Goal: Contribute content: Add original content to the website for others to see

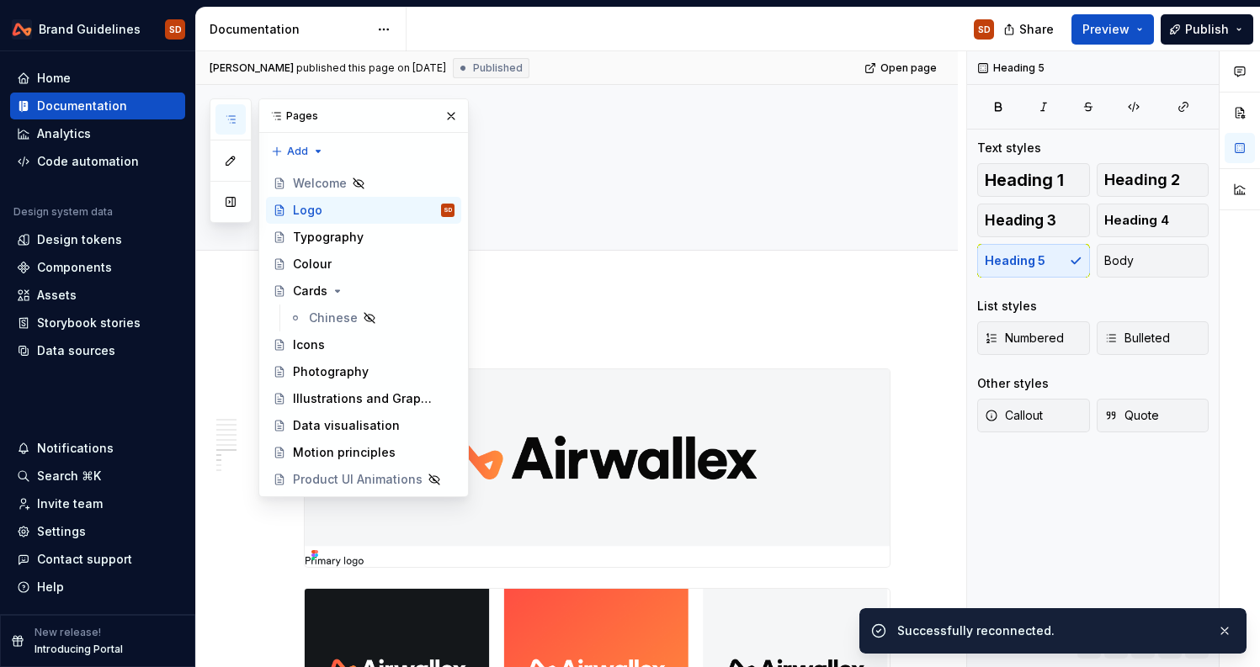
scroll to position [3924, 0]
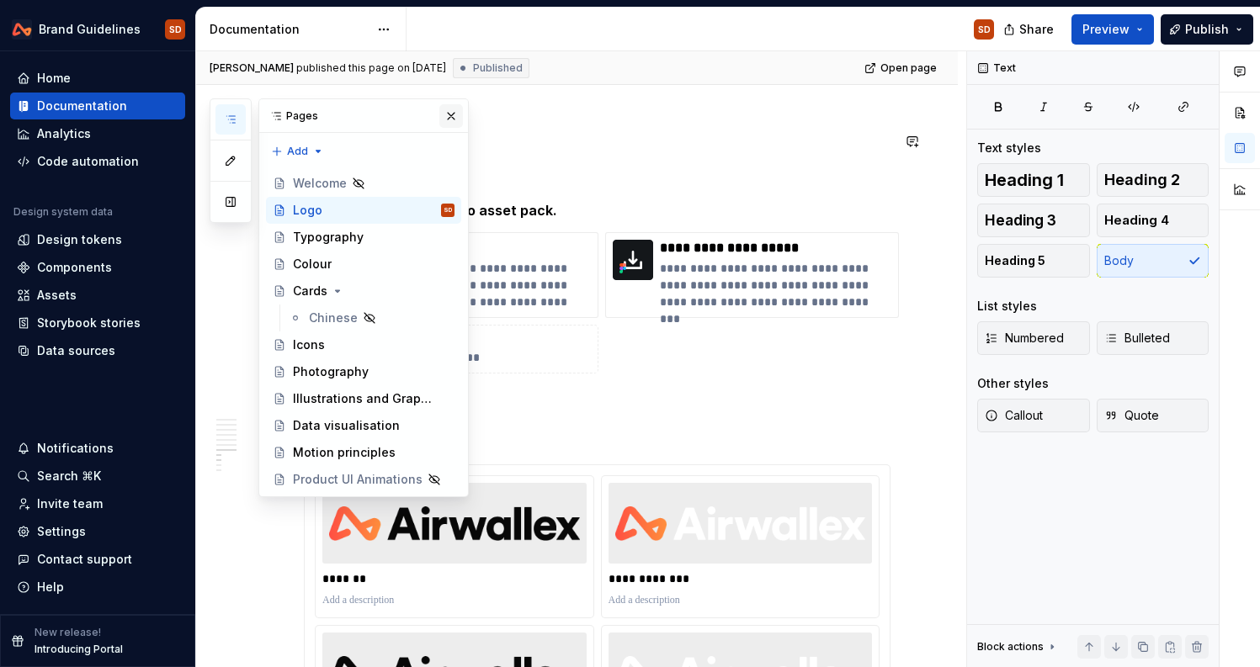
click at [449, 116] on button "button" at bounding box center [451, 116] width 24 height 24
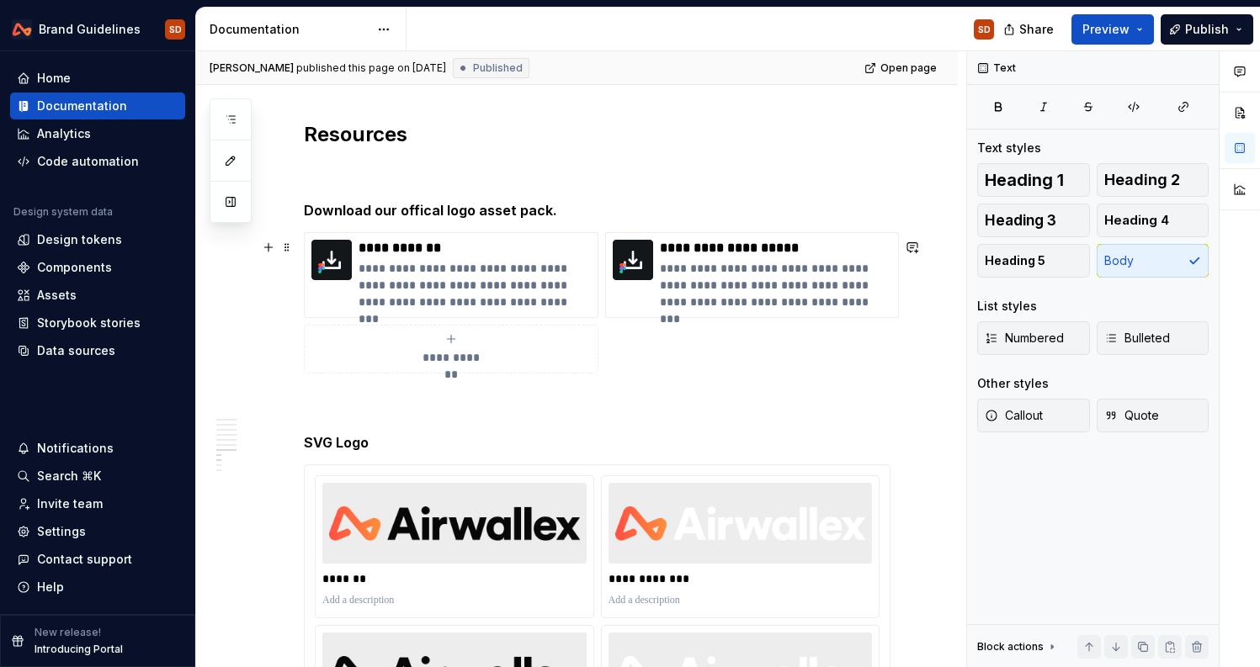
click at [133, 28] on html "Brand Guidelines SD Home Documentation Analytics Code automation Design system …" at bounding box center [630, 333] width 1260 height 667
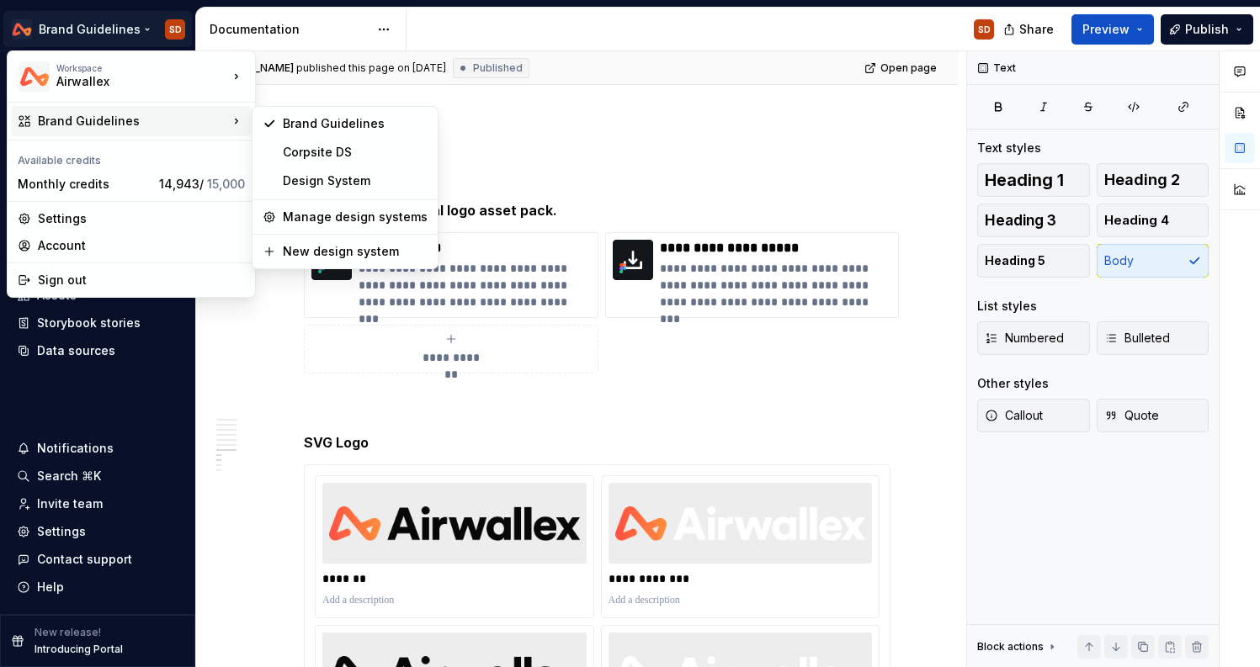
click at [698, 183] on html "Brand Guidelines SD Home Documentation Analytics Code automation Design system …" at bounding box center [630, 333] width 1260 height 667
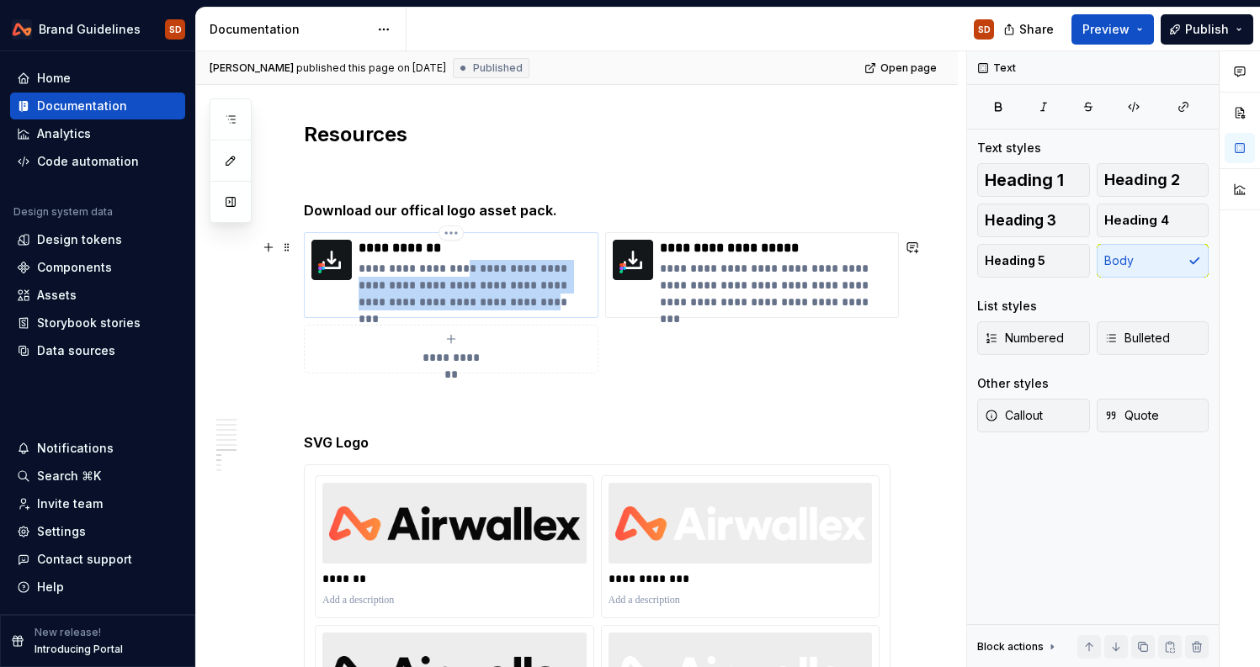
drag, startPoint x: 469, startPoint y: 279, endPoint x: 548, endPoint y: 309, distance: 84.4
click at [548, 309] on p "**********" at bounding box center [475, 285] width 232 height 50
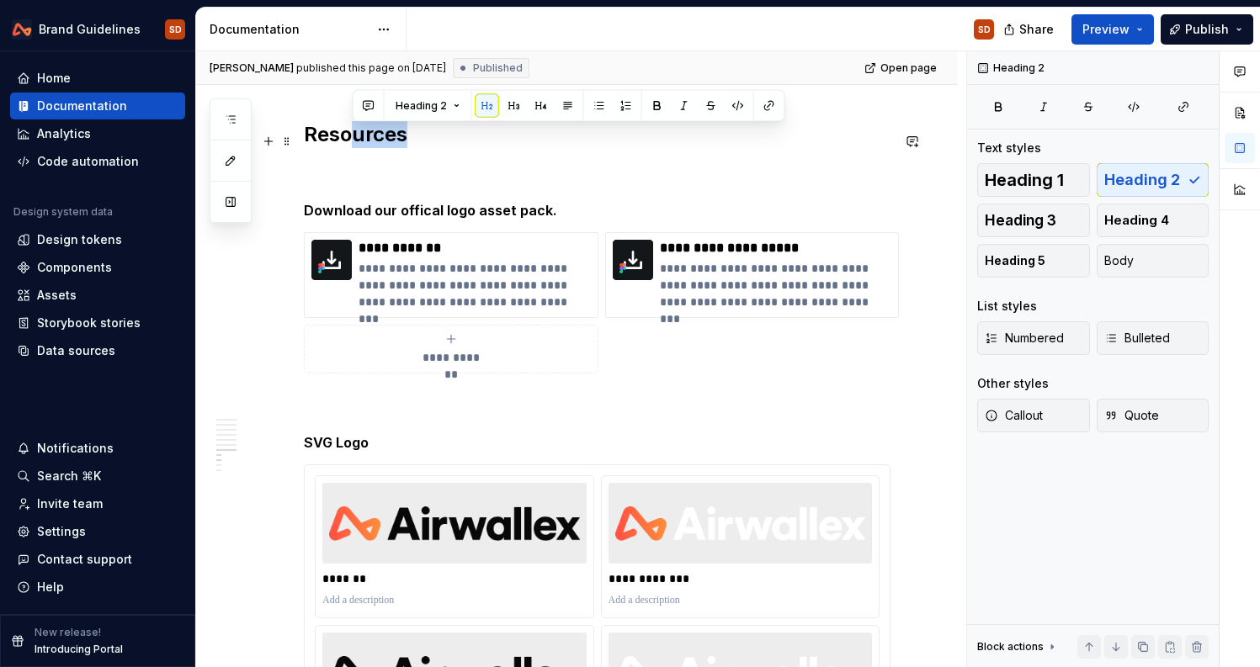
drag, startPoint x: 353, startPoint y: 144, endPoint x: 412, endPoint y: 144, distance: 59.8
click at [412, 144] on h2 "Resources" at bounding box center [597, 134] width 587 height 27
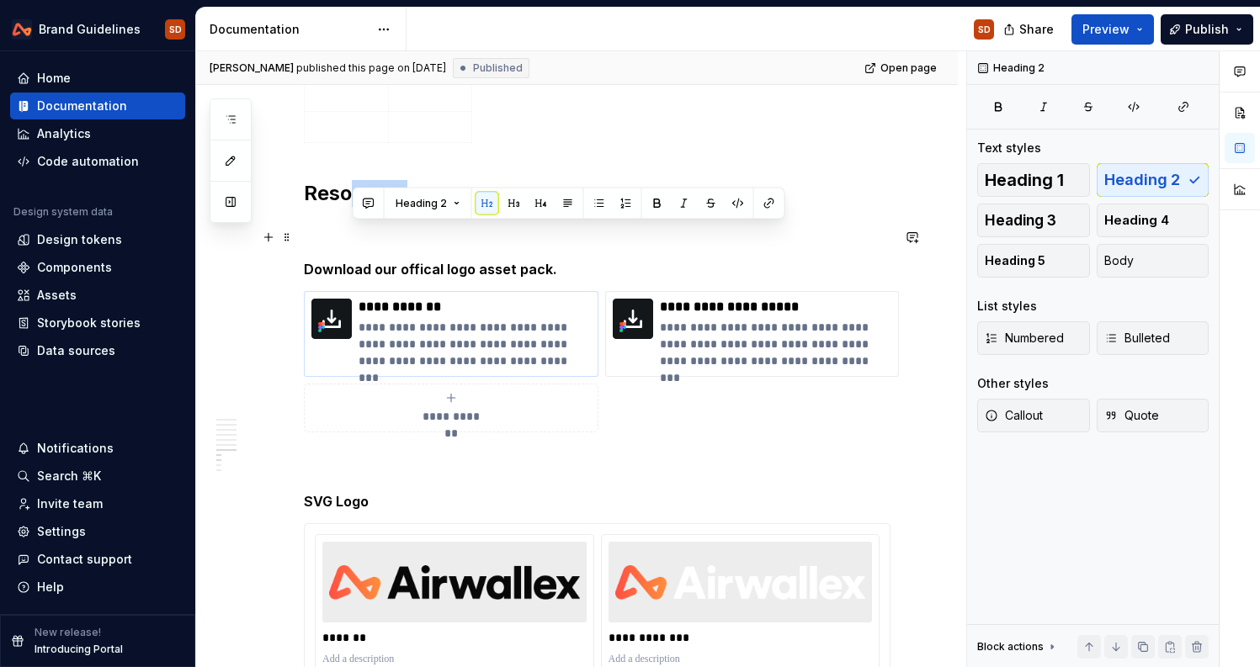
scroll to position [3784, 0]
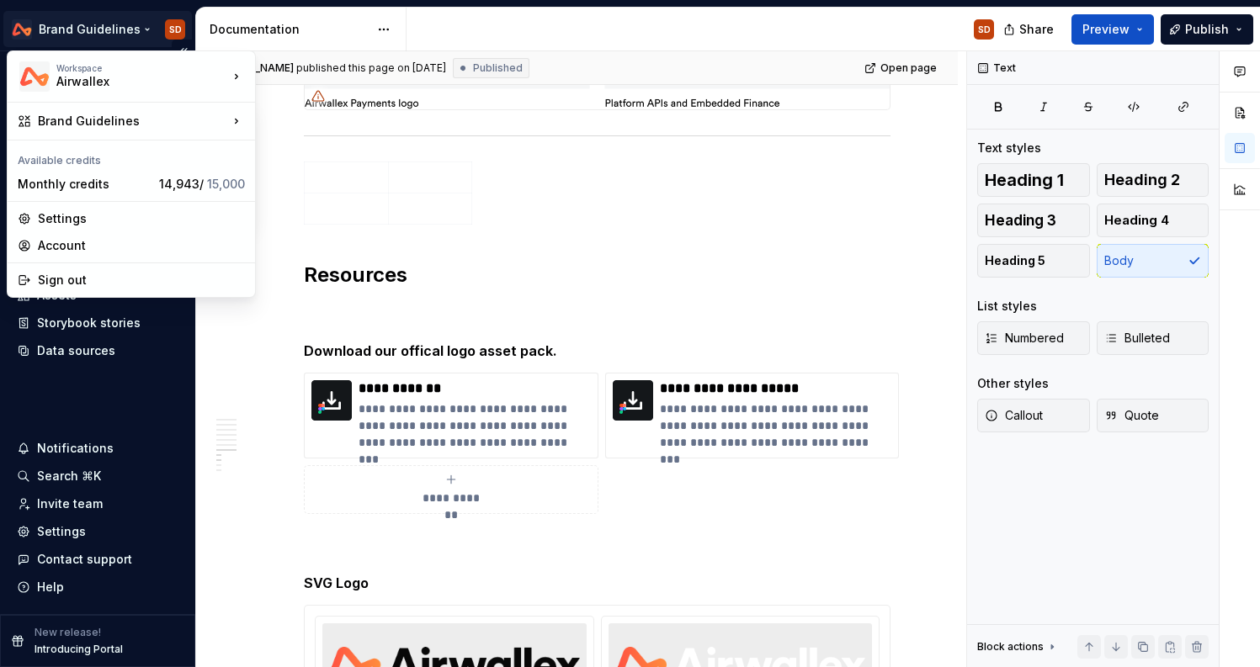
click at [138, 29] on html "Brand Guidelines SD Home Documentation Analytics Code automation Design system …" at bounding box center [630, 333] width 1260 height 667
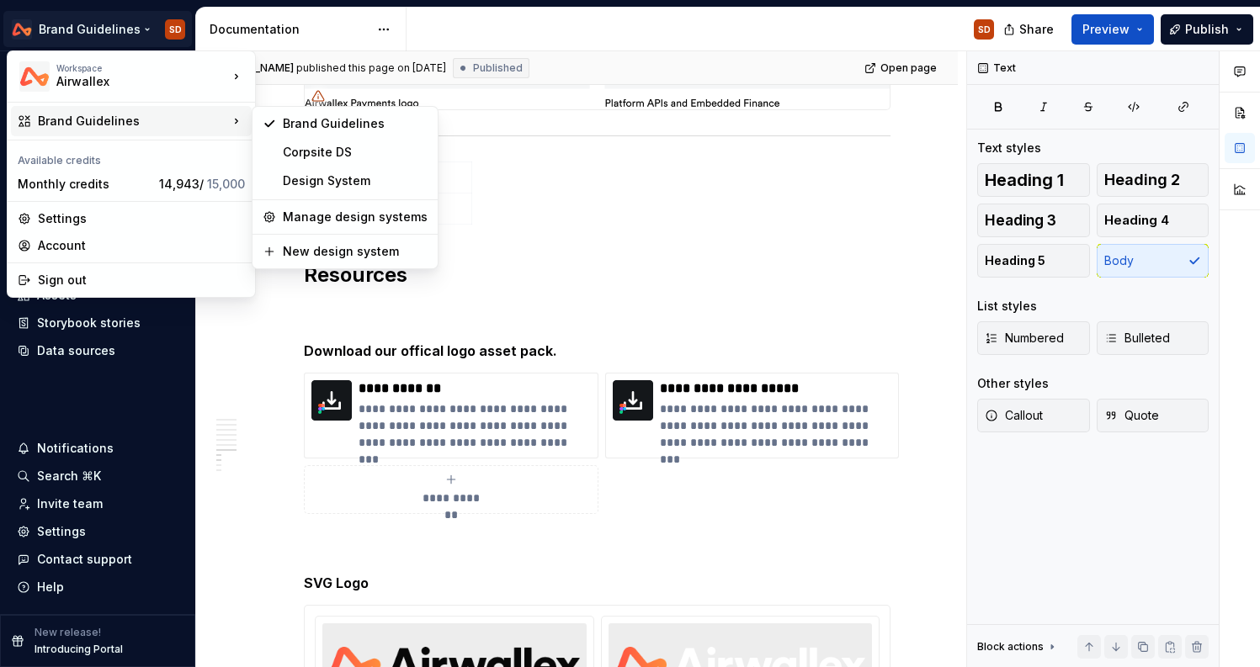
type textarea "*"
click at [337, 247] on div "New design system" at bounding box center [355, 251] width 145 height 17
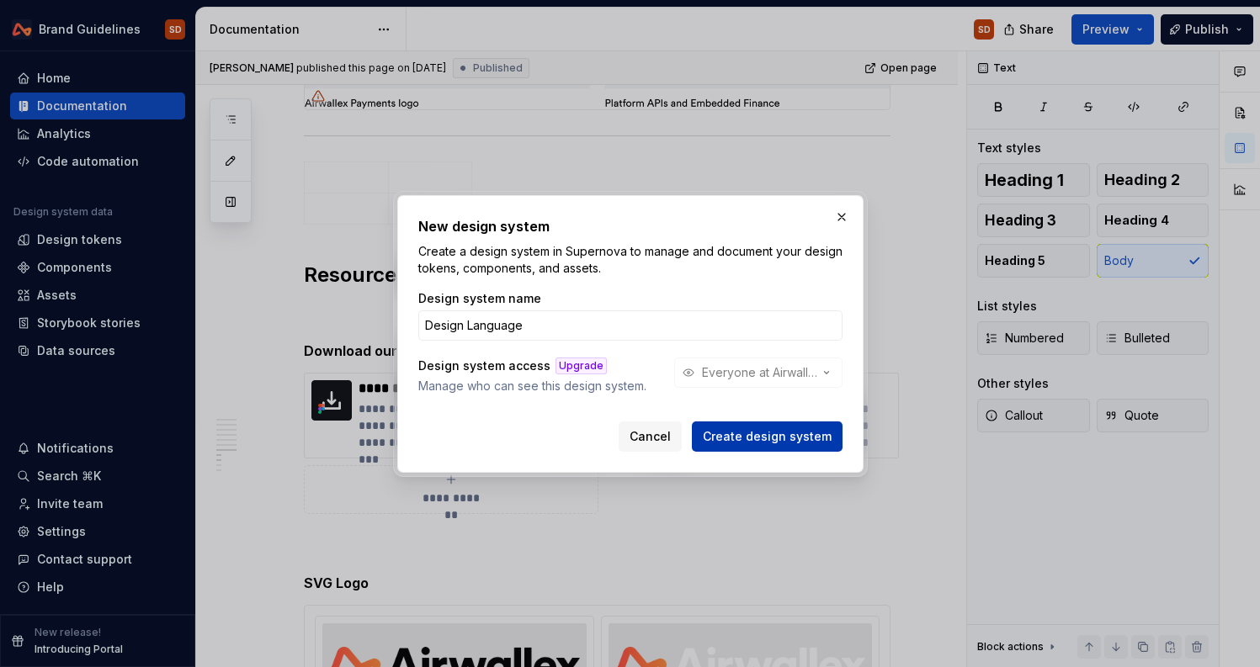
type input "Design Language"
click at [758, 438] on span "Create design system" at bounding box center [767, 436] width 129 height 17
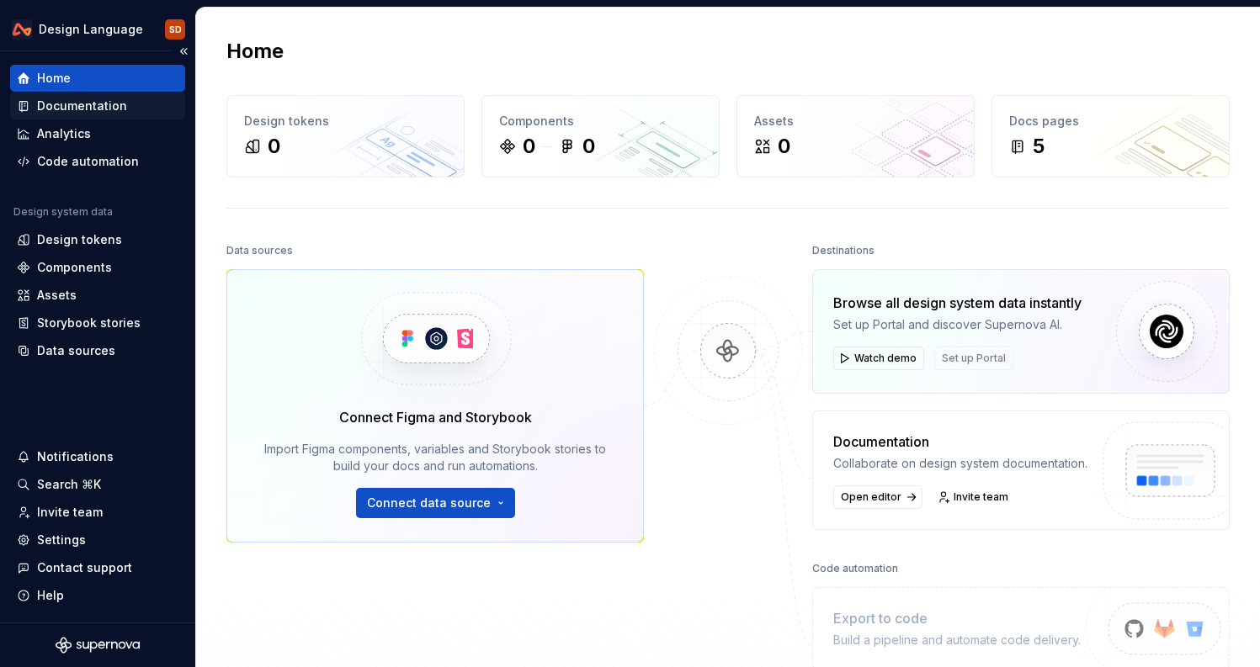
click at [84, 111] on div "Documentation" at bounding box center [82, 106] width 90 height 17
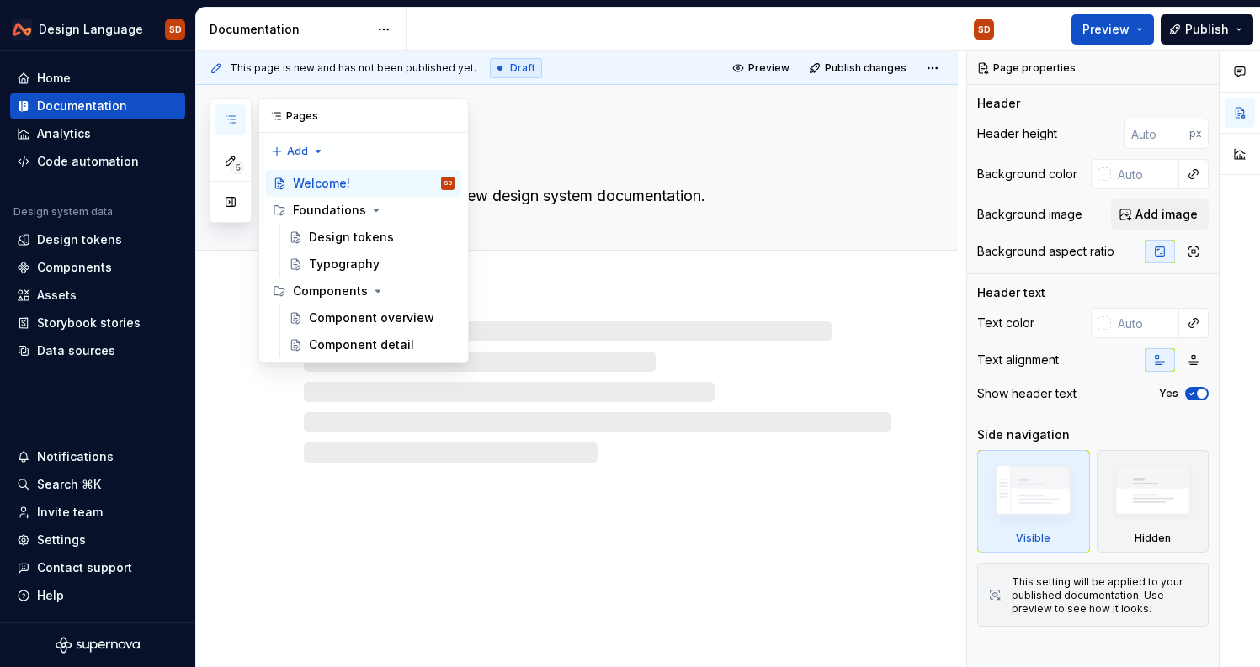
click at [226, 117] on icon "button" at bounding box center [230, 119] width 13 height 13
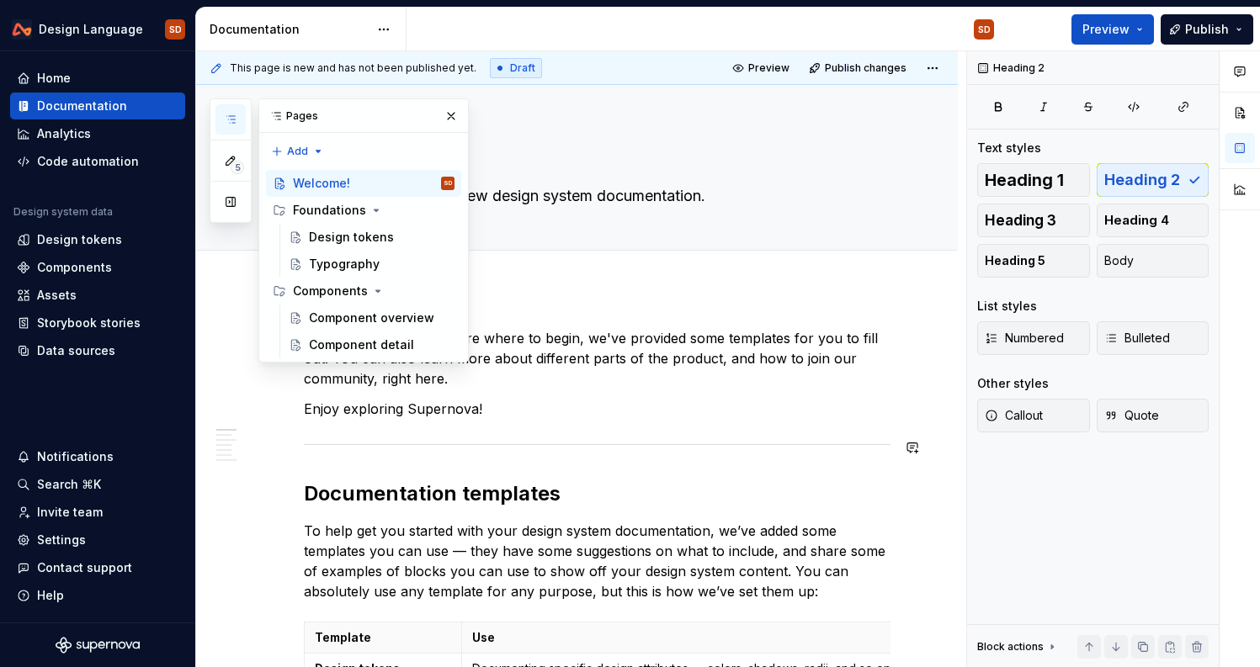
click at [581, 359] on p "In case you're not too sure where to begin, we've provided some templates for y…" at bounding box center [597, 358] width 587 height 61
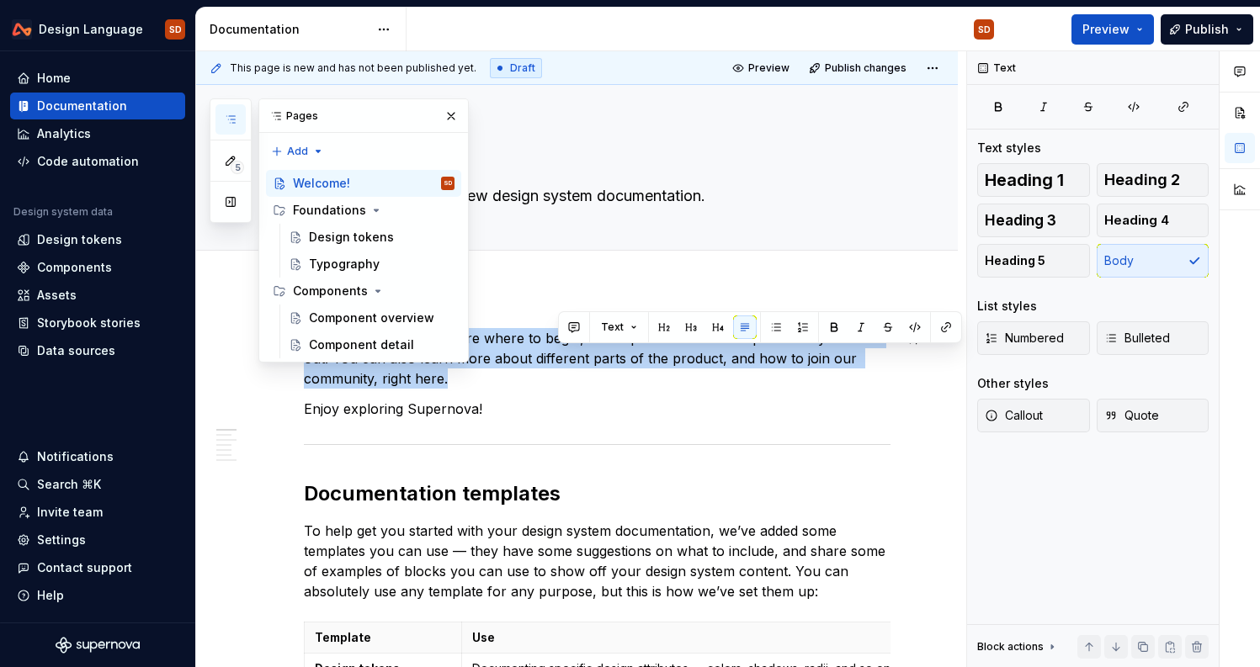
click at [581, 359] on p "In case you're not too sure where to begin, we've provided some templates for y…" at bounding box center [597, 358] width 587 height 61
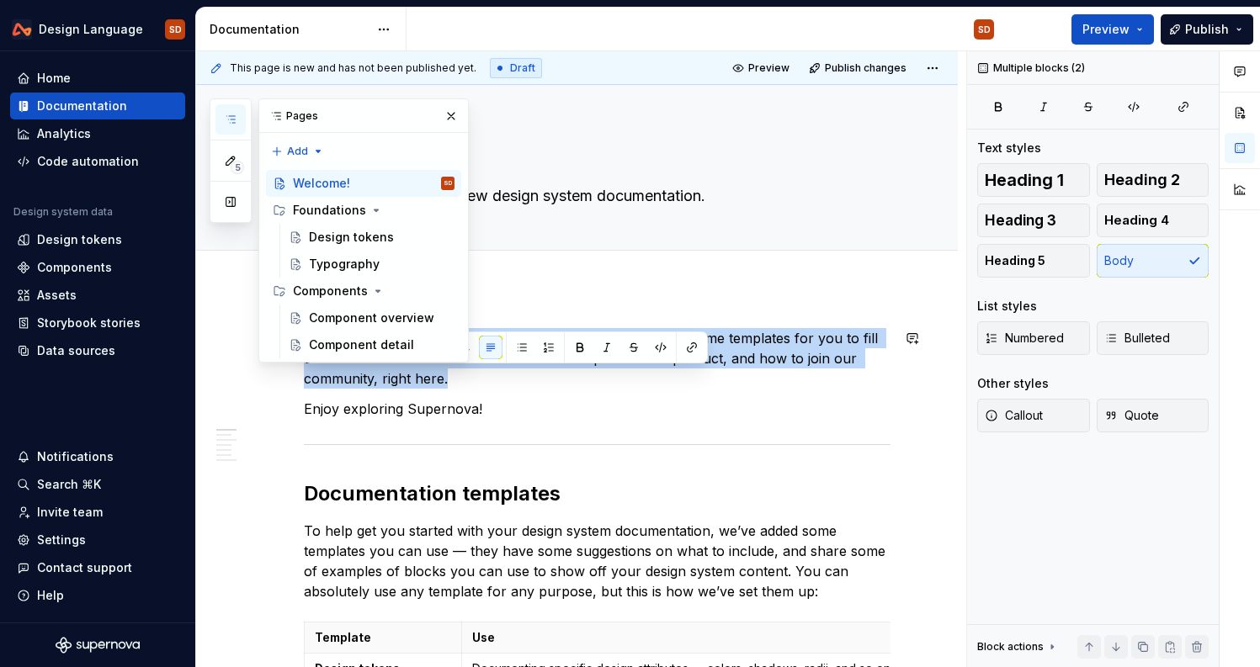
drag, startPoint x: 497, startPoint y: 407, endPoint x: 242, endPoint y: 372, distance: 256.6
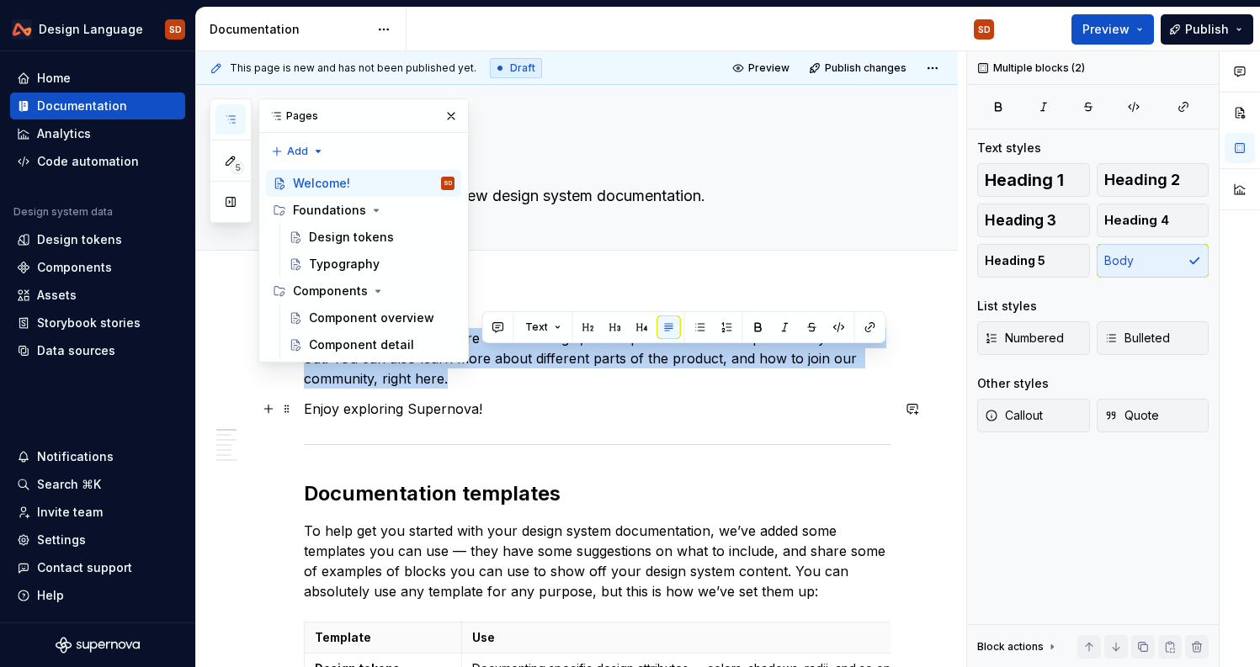
drag, startPoint x: 865, startPoint y: 363, endPoint x: 892, endPoint y: 412, distance: 55.7
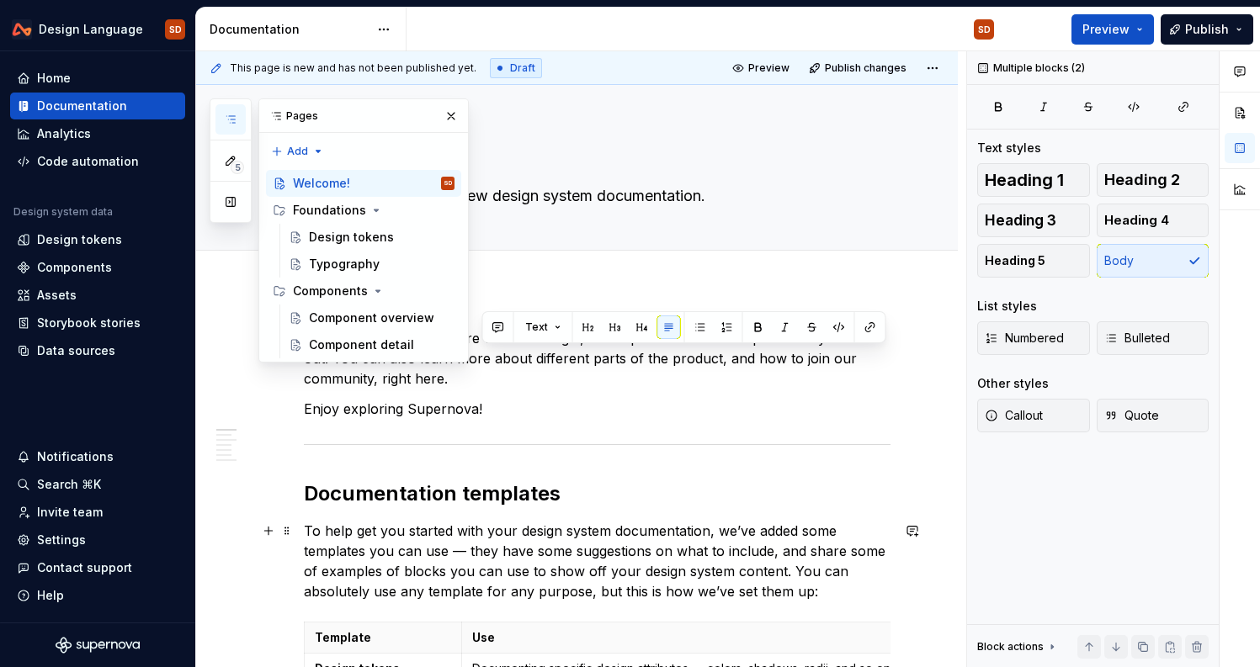
click at [601, 535] on p "To help get you started with your design system documentation, we’ve added some…" at bounding box center [597, 561] width 587 height 81
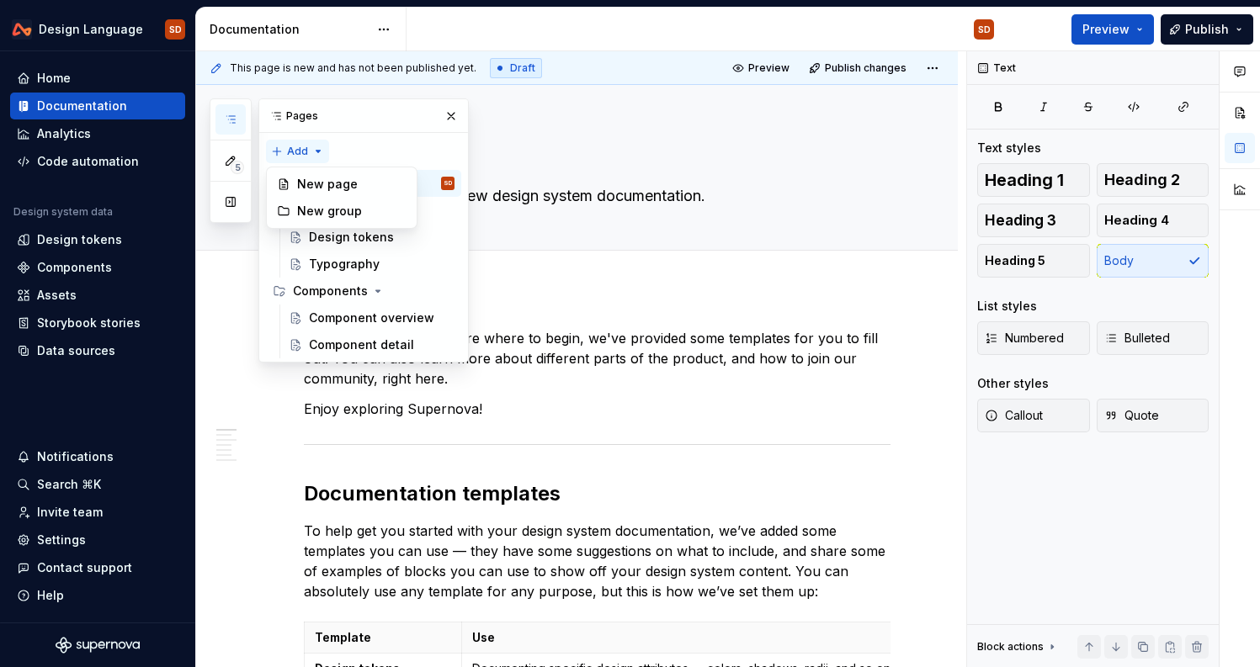
click at [313, 149] on div "5 Pages Add Accessibility guide for tree Page tree. Navigate the tree with the …" at bounding box center [339, 230] width 259 height 264
click at [324, 180] on div "New page" at bounding box center [351, 184] width 109 height 17
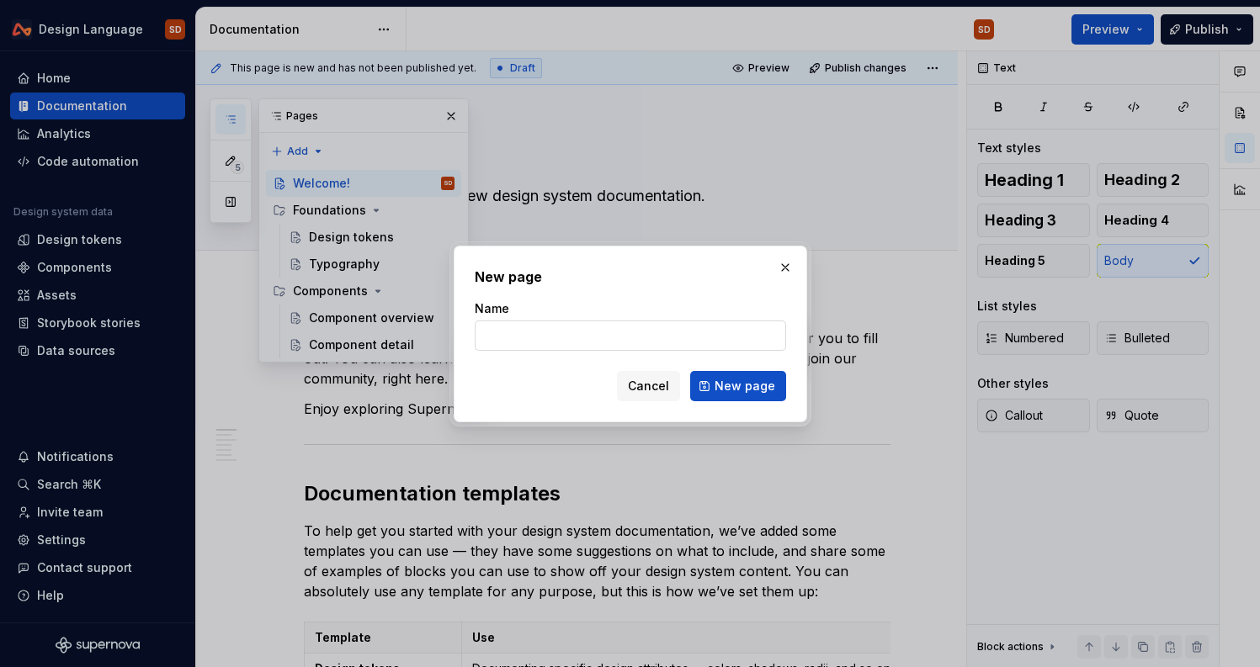
type textarea "*"
type input "Typography"
click at [740, 385] on span "New page" at bounding box center [744, 386] width 61 height 17
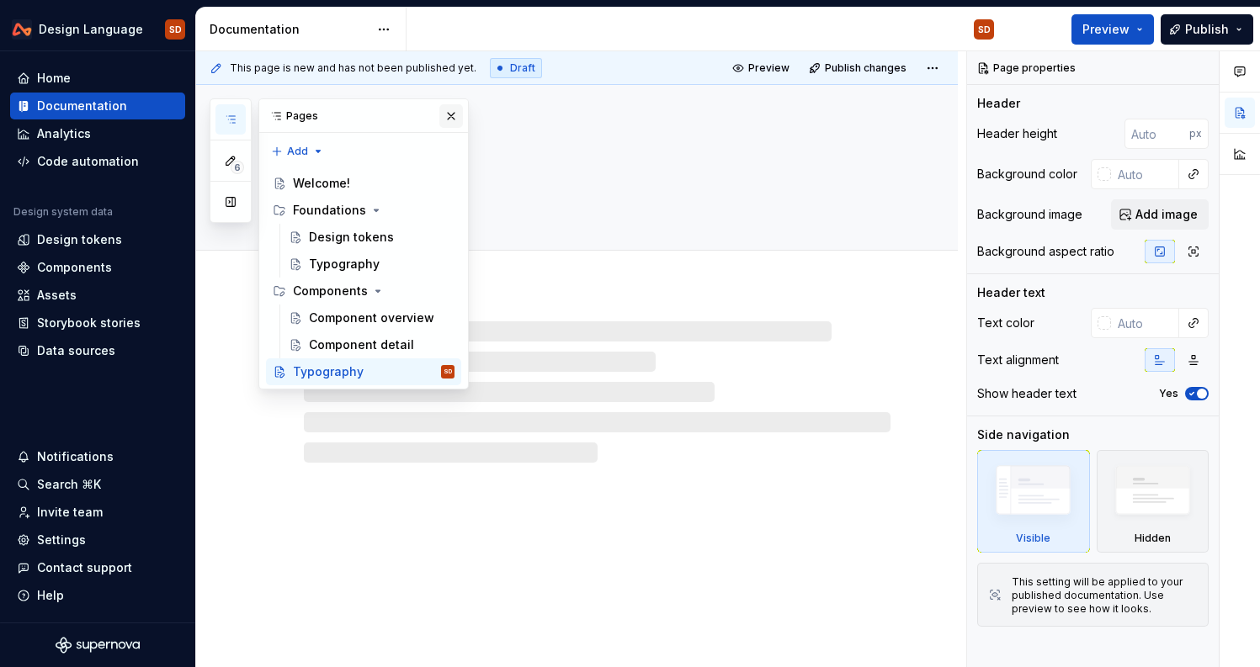
click at [451, 118] on button "button" at bounding box center [451, 116] width 24 height 24
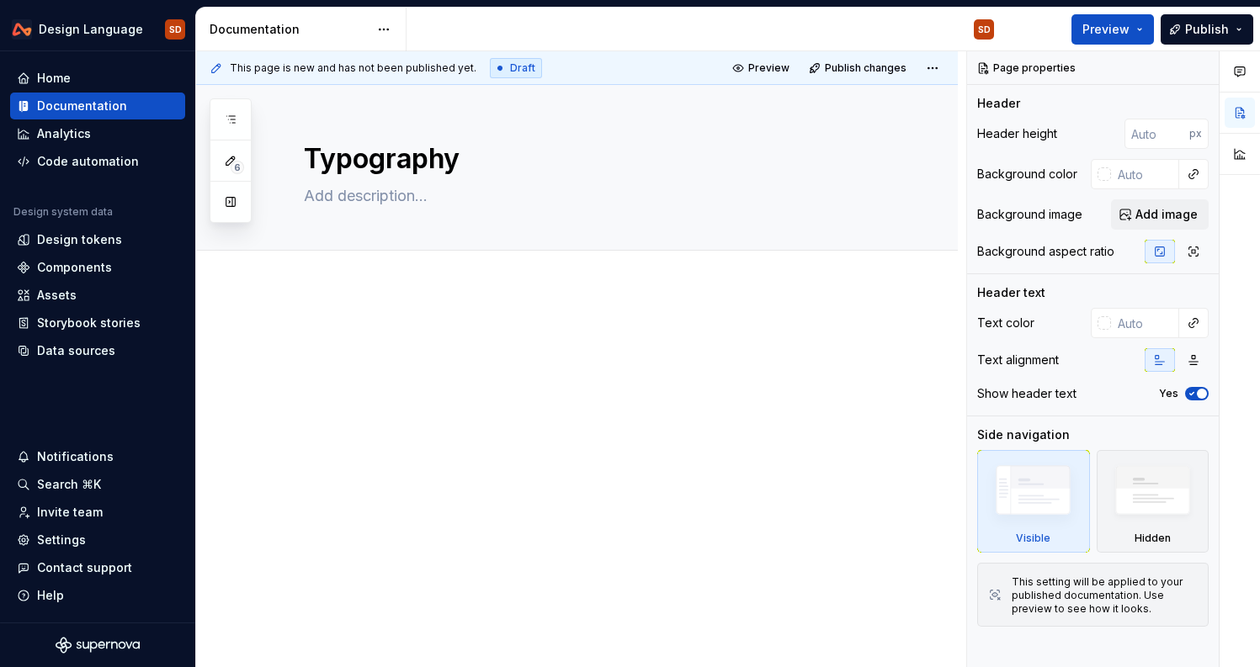
click at [360, 336] on p at bounding box center [597, 338] width 587 height 20
click at [307, 342] on p at bounding box center [597, 338] width 587 height 20
click at [270, 336] on div at bounding box center [577, 450] width 762 height 325
click at [372, 330] on p at bounding box center [597, 338] width 587 height 20
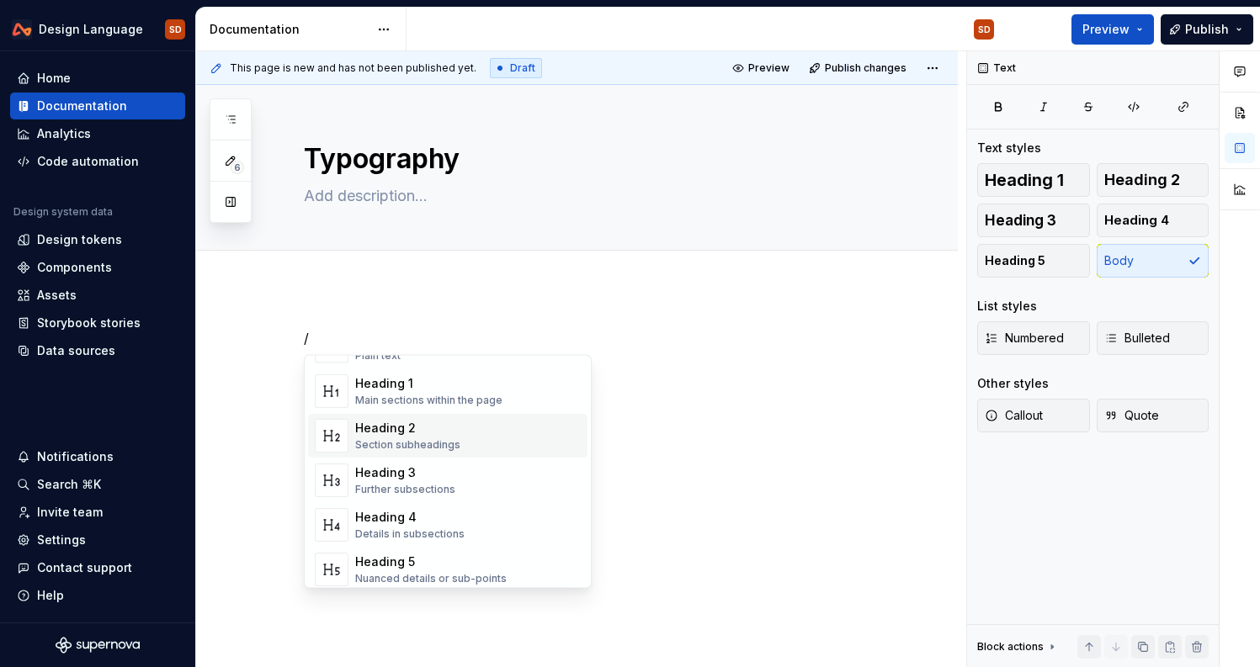
scroll to position [56, 0]
click at [420, 396] on div "Main sections within the page" at bounding box center [428, 402] width 147 height 13
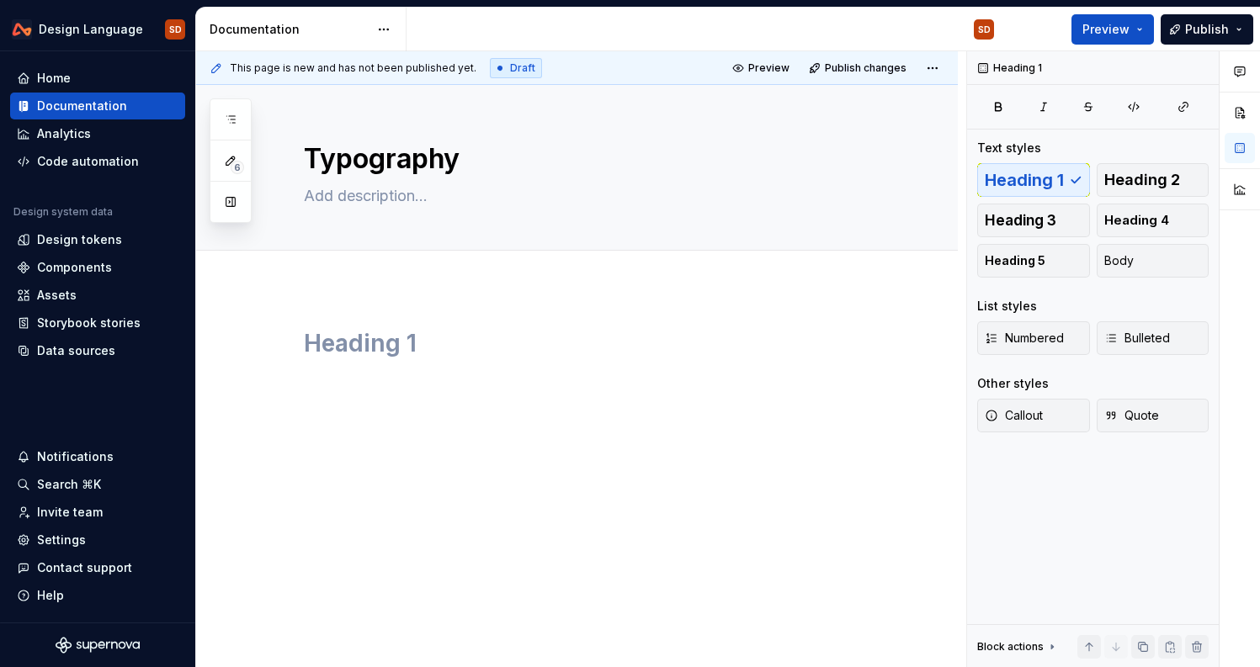
click at [342, 380] on div at bounding box center [597, 360] width 587 height 64
click at [269, 347] on button "button" at bounding box center [269, 344] width 24 height 24
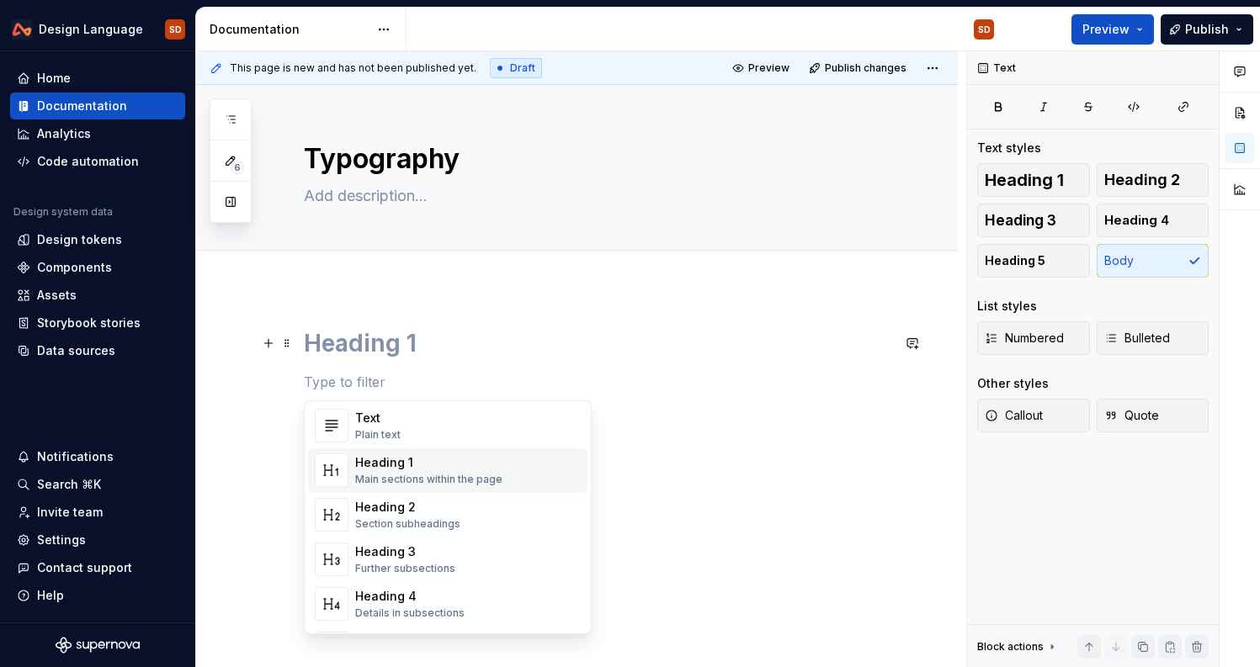
scroll to position [0, 0]
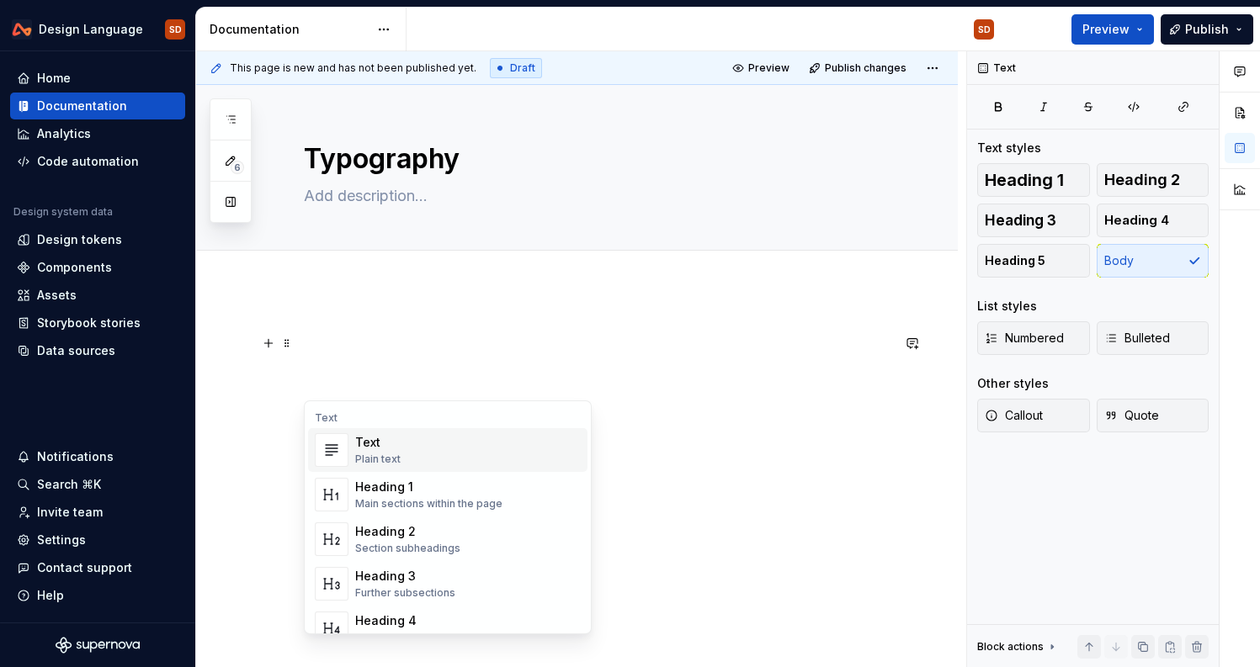
click at [380, 453] on div "Plain text" at bounding box center [377, 459] width 45 height 13
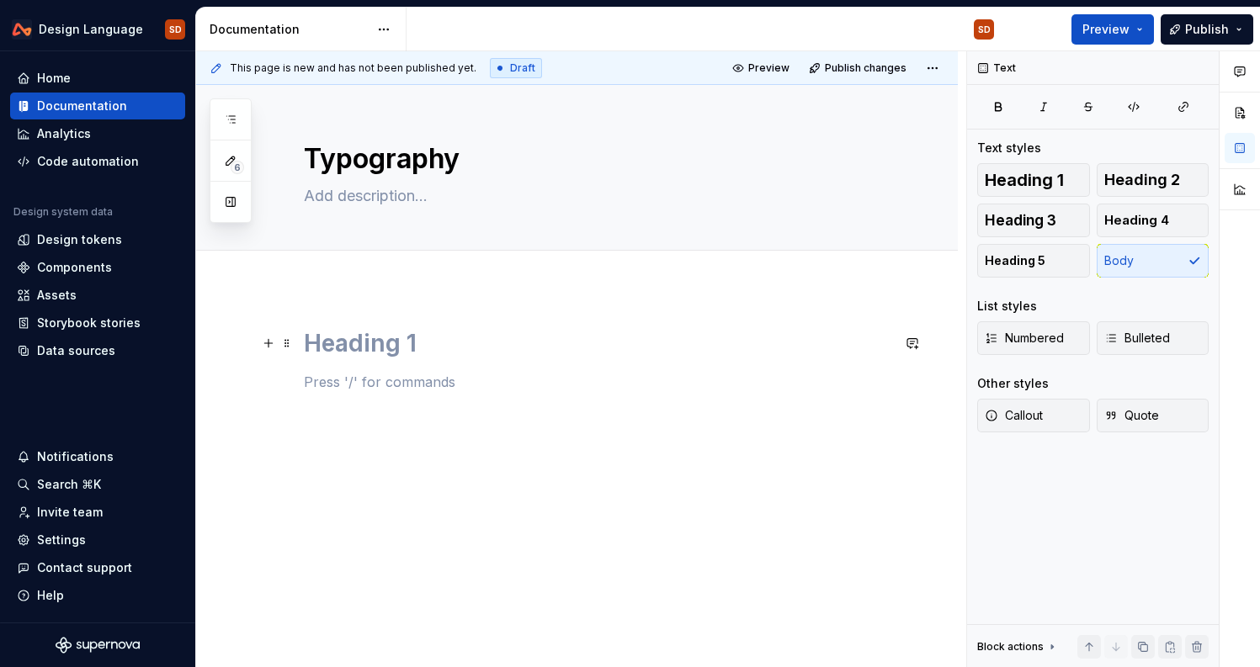
type textarea "*"
click at [268, 386] on button "button" at bounding box center [269, 382] width 24 height 24
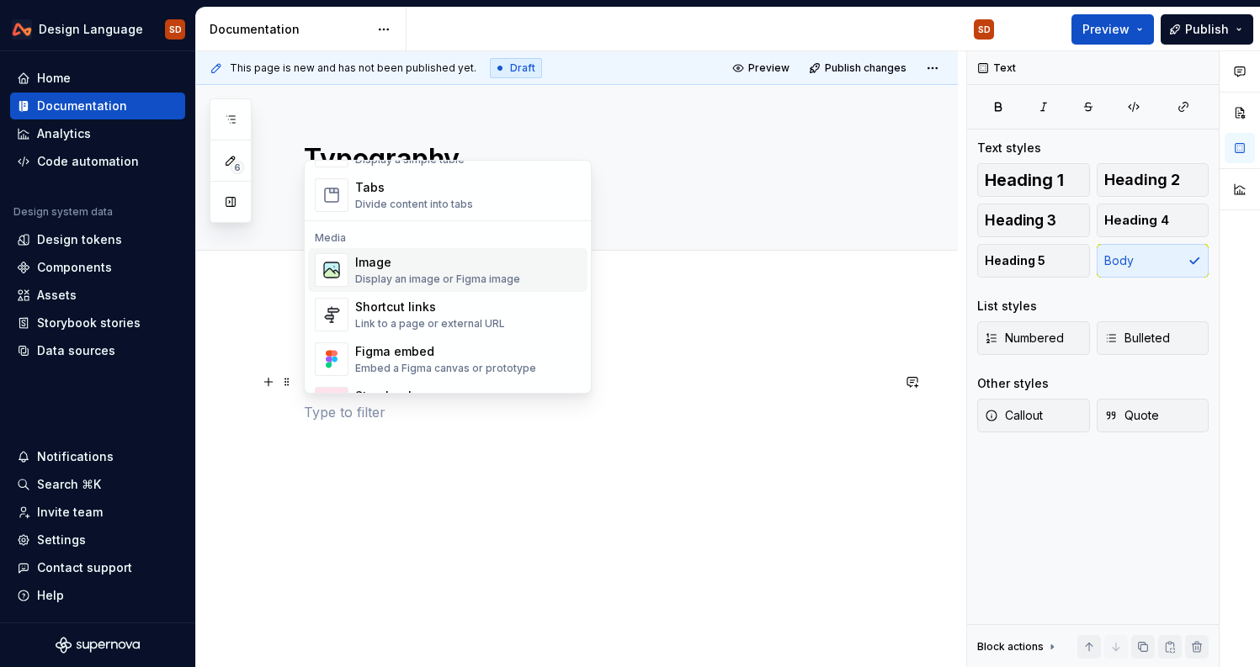
scroll to position [664, 0]
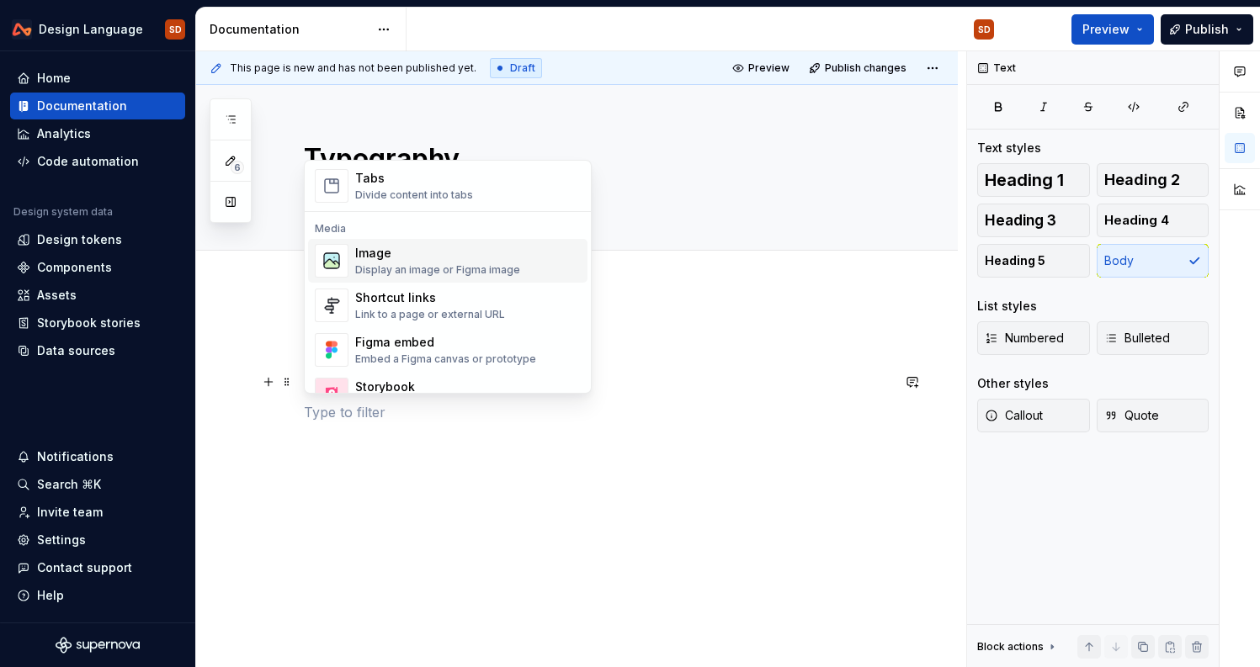
click at [435, 263] on div "Image Display an image or Figma image" at bounding box center [437, 261] width 165 height 32
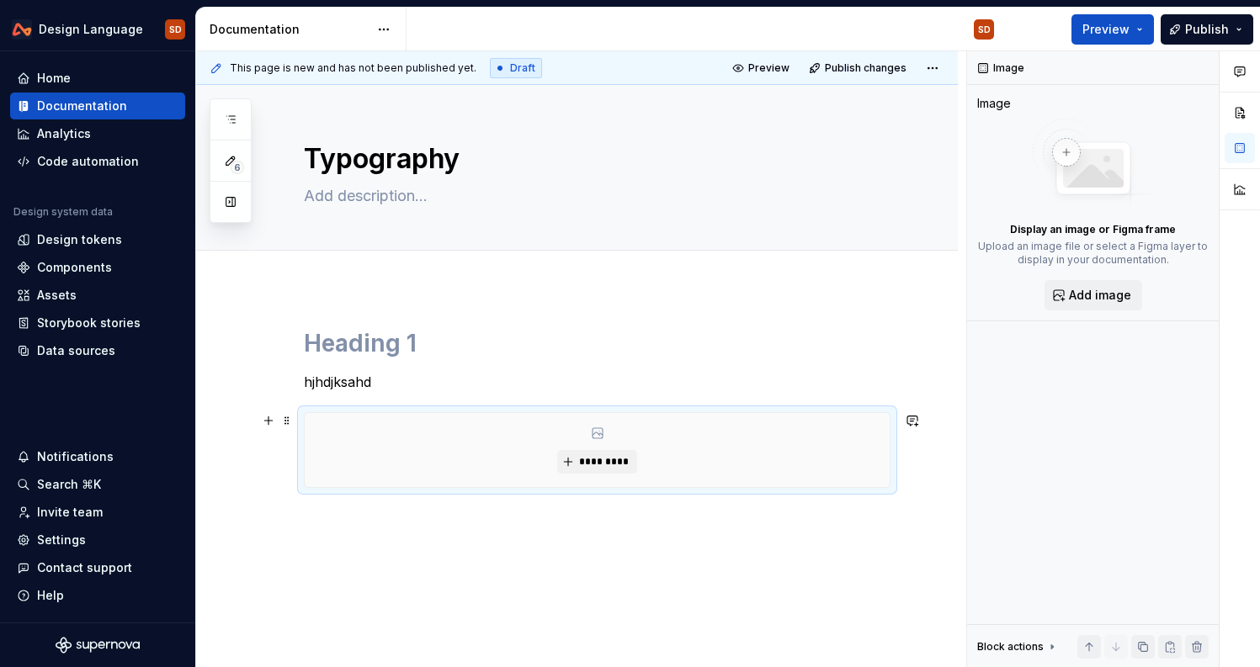
click at [390, 433] on div "*********" at bounding box center [597, 450] width 585 height 74
click at [610, 465] on span "*********" at bounding box center [603, 461] width 51 height 13
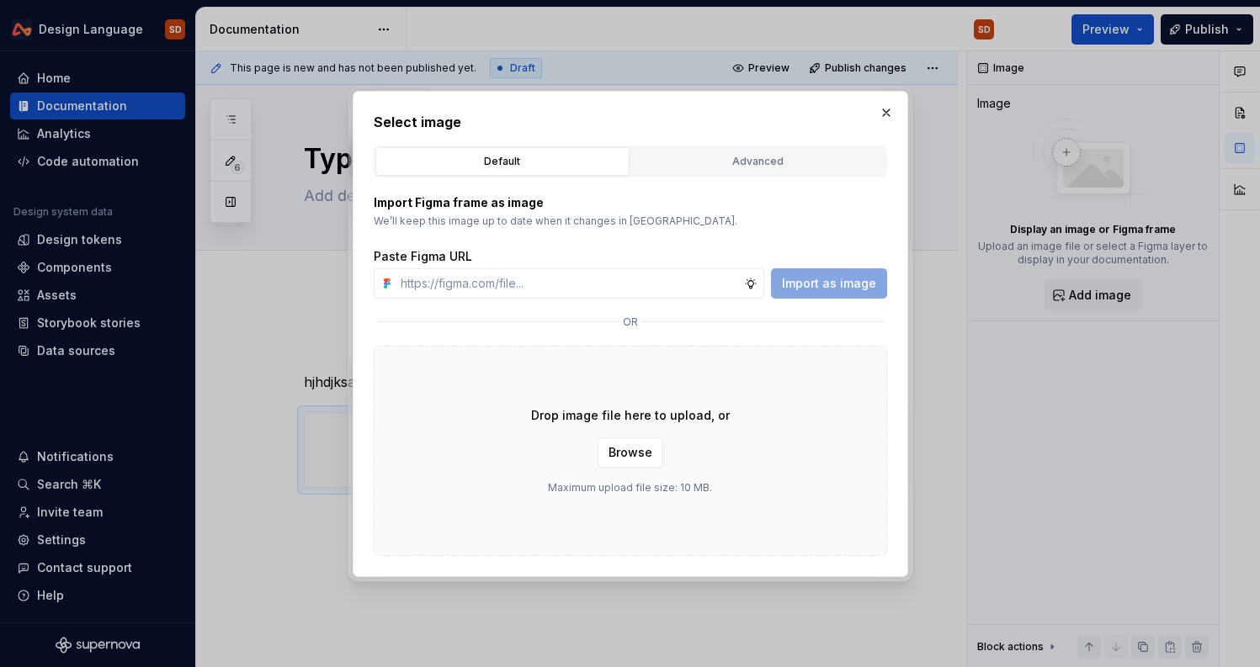
type textarea "*"
click at [752, 162] on div "Advanced" at bounding box center [758, 161] width 242 height 17
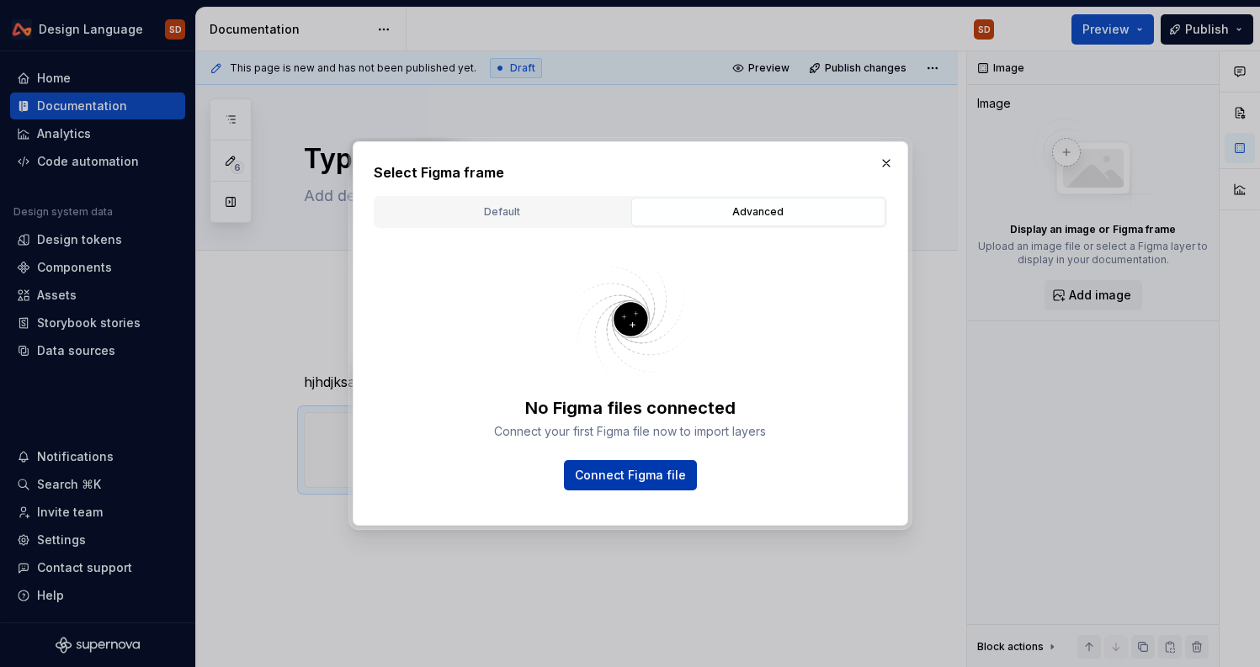
click at [623, 474] on span "Connect Figma file" at bounding box center [630, 475] width 111 height 17
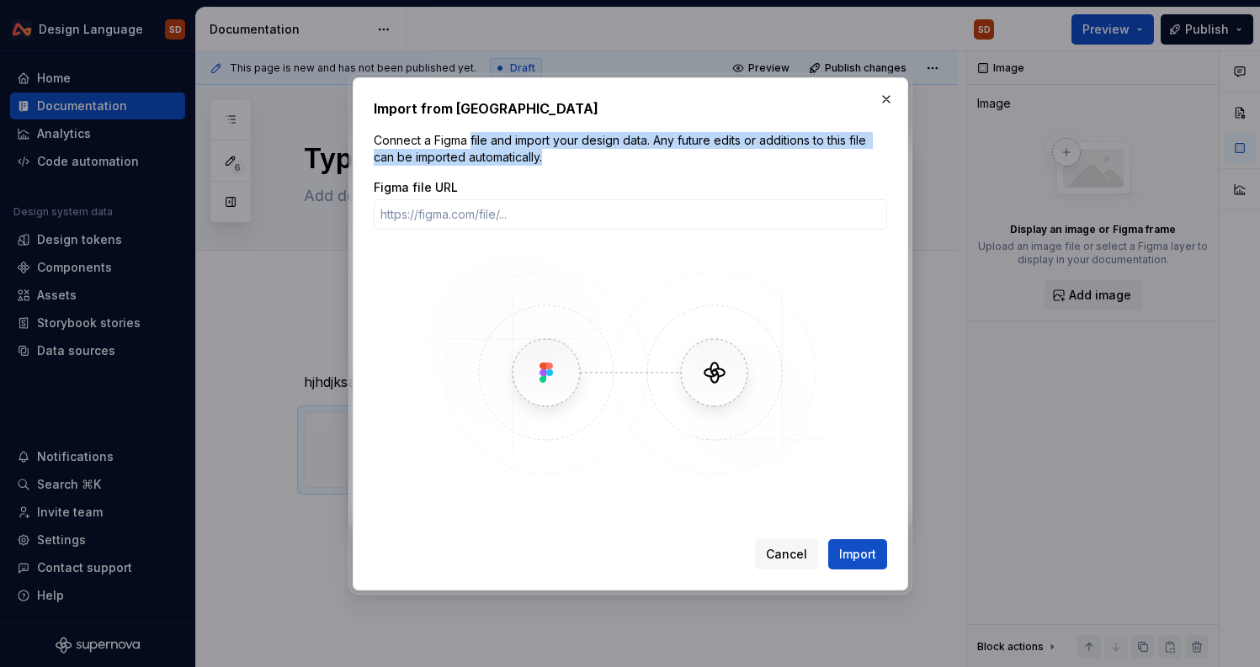
drag, startPoint x: 471, startPoint y: 135, endPoint x: 597, endPoint y: 157, distance: 127.3
click at [597, 157] on p "Connect a Figma file and import your design data. Any future edits or additions…" at bounding box center [630, 149] width 513 height 34
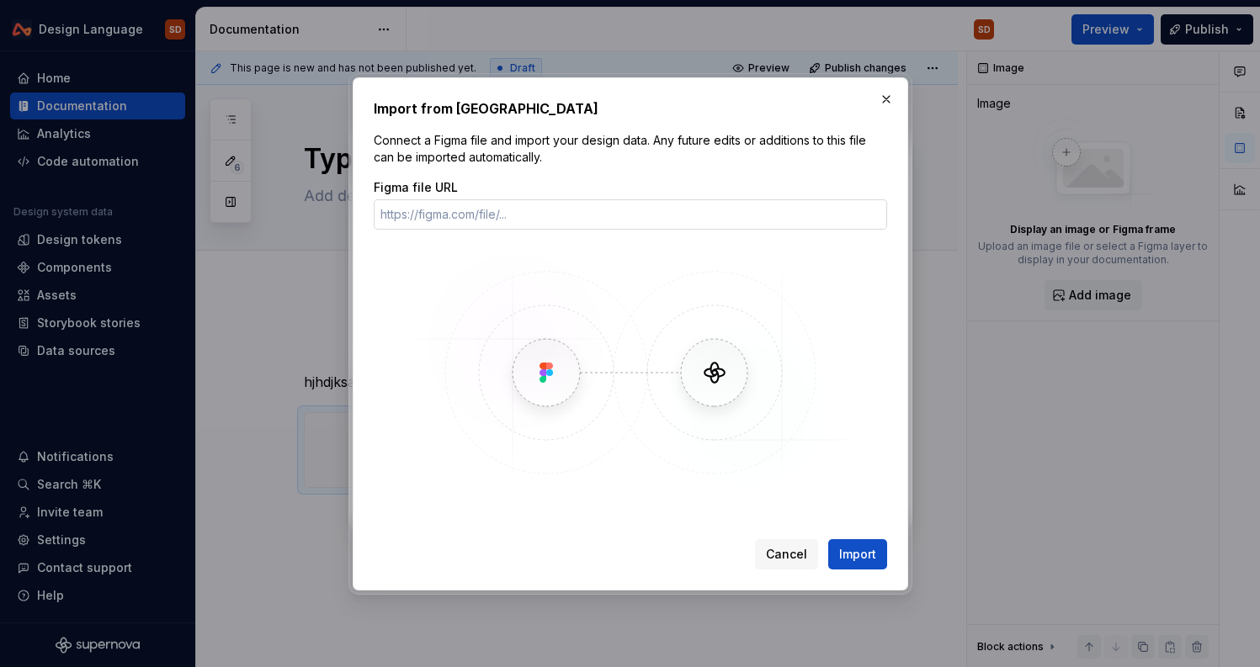
click at [471, 204] on input "Figma file URL" at bounding box center [630, 214] width 513 height 30
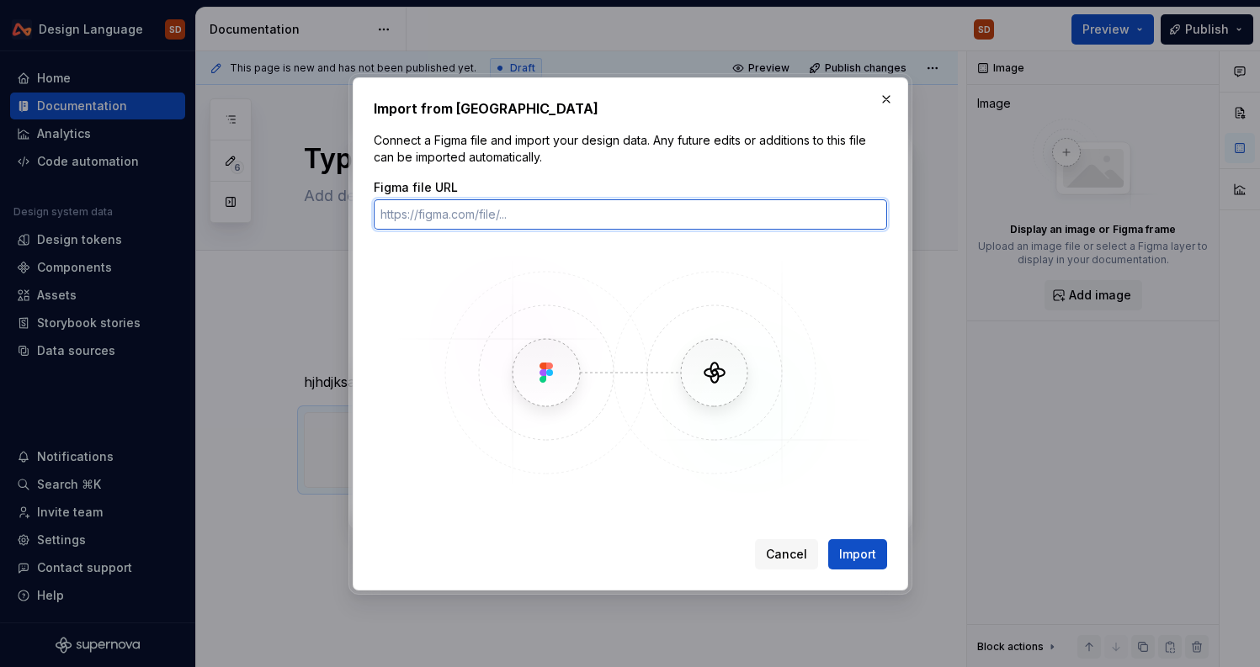
paste input "[URL][DOMAIN_NAME]"
type input "[URL][DOMAIN_NAME]"
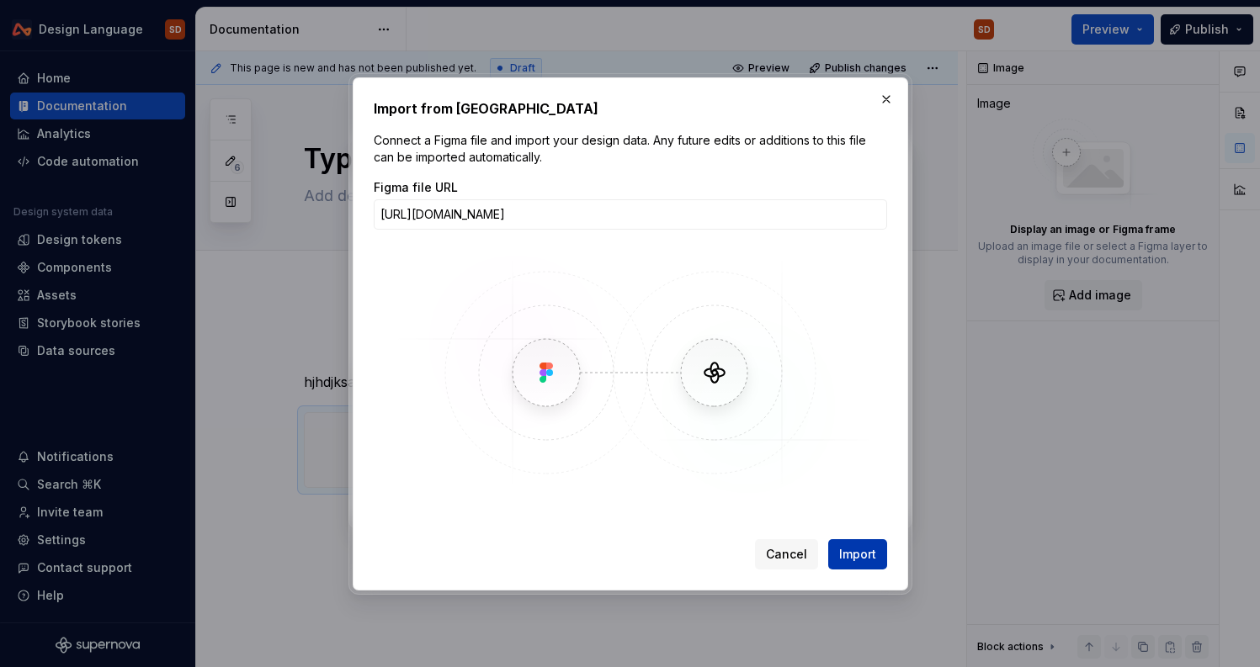
scroll to position [0, 0]
click at [865, 560] on span "Import" at bounding box center [857, 554] width 37 height 17
click at [889, 95] on button "button" at bounding box center [886, 100] width 24 height 24
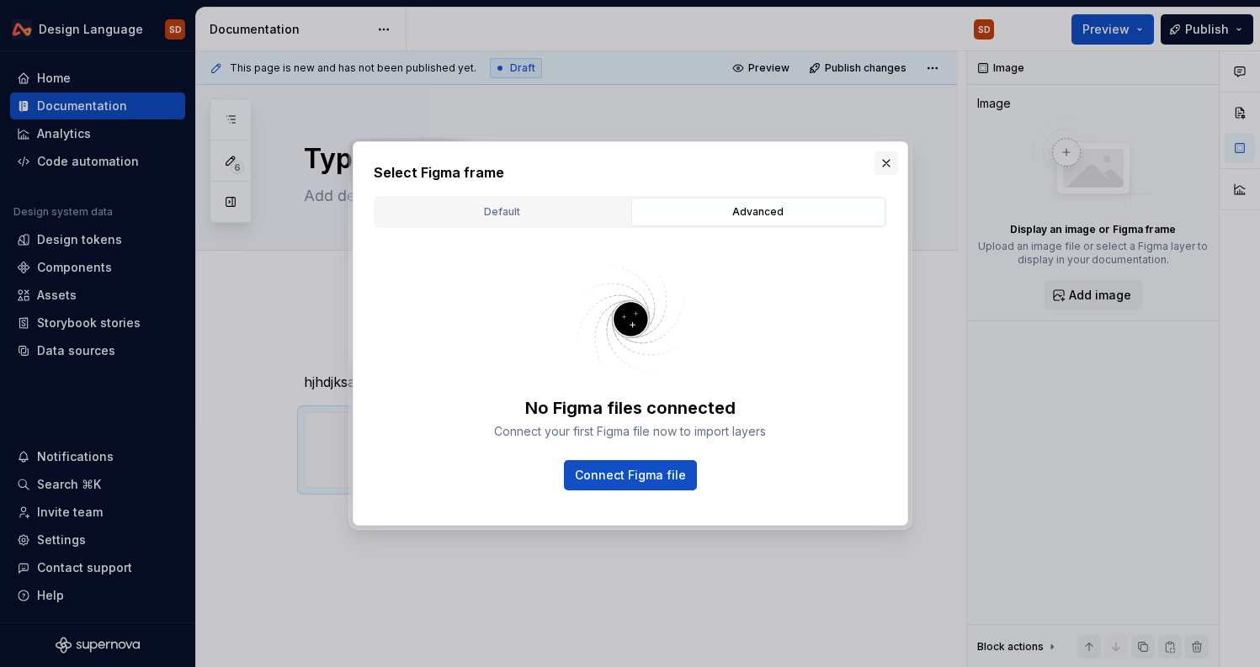
click at [885, 157] on button "button" at bounding box center [886, 163] width 24 height 24
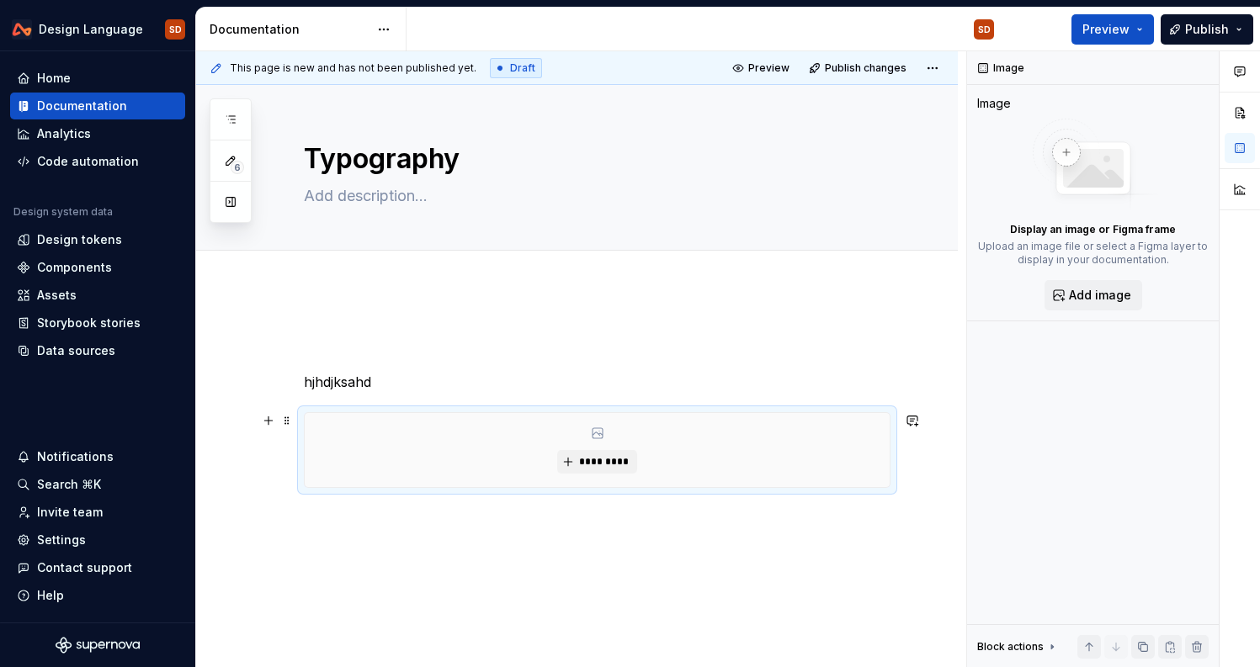
click at [600, 435] on icon at bounding box center [597, 433] width 13 height 13
click at [606, 454] on button "*********" at bounding box center [597, 462] width 80 height 24
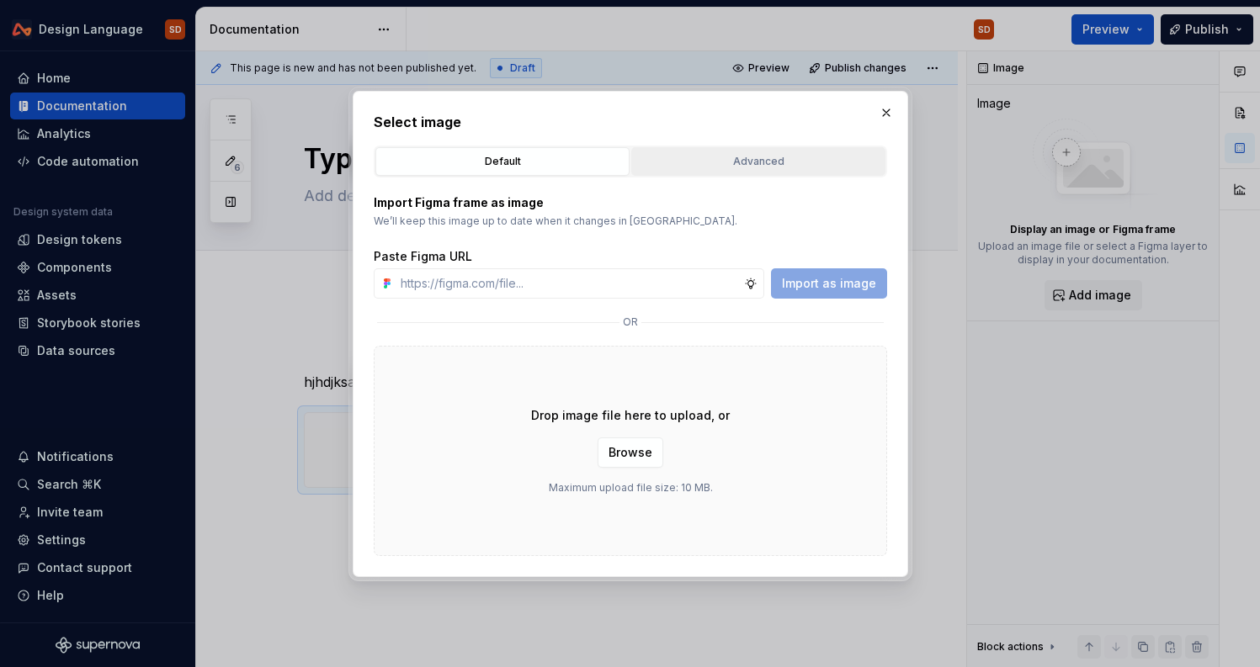
click at [766, 160] on div "Advanced" at bounding box center [758, 161] width 242 height 17
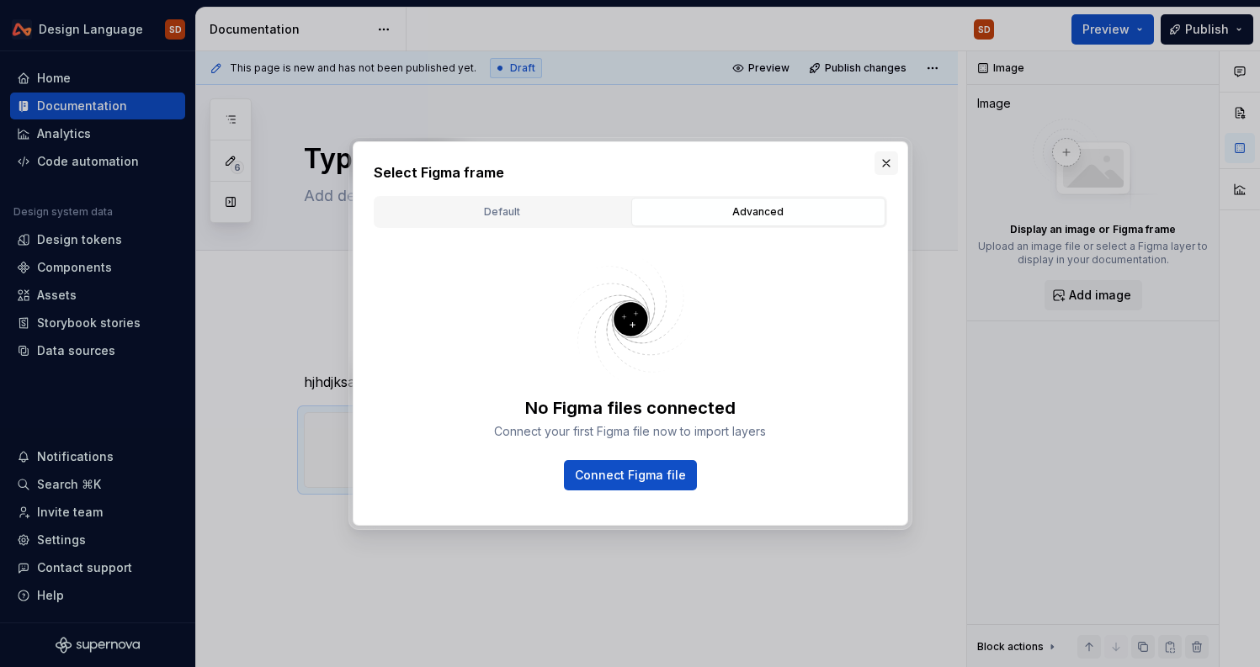
click at [888, 162] on button "button" at bounding box center [886, 163] width 24 height 24
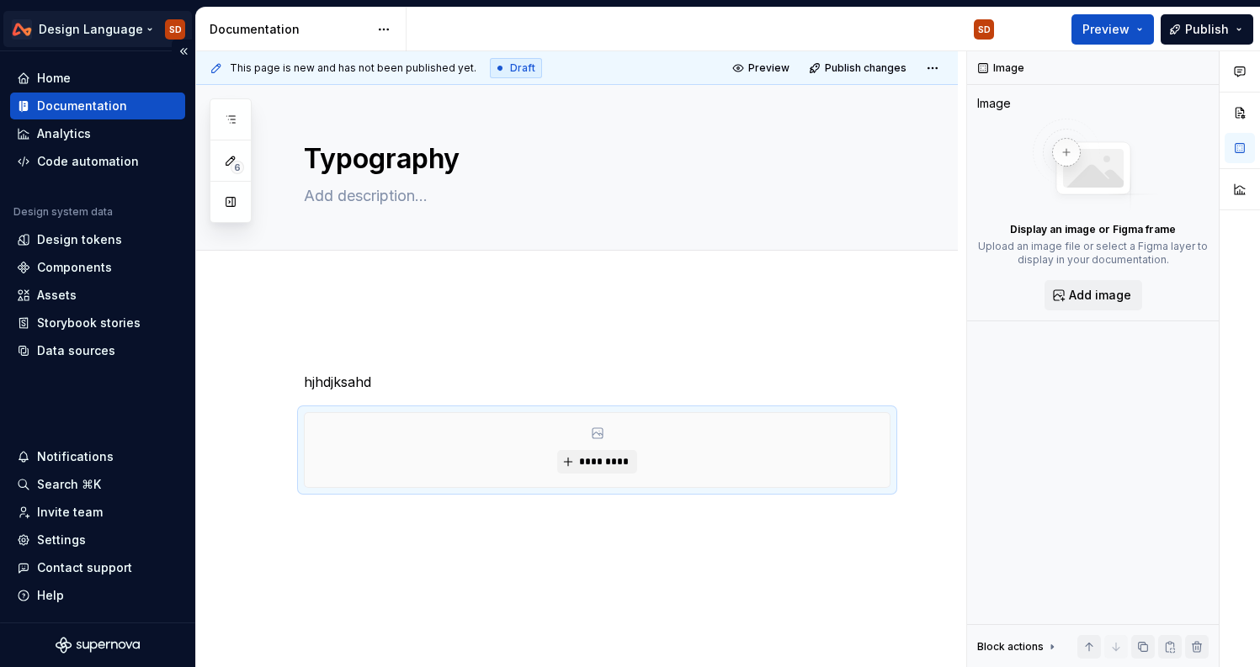
click at [139, 25] on html "Design Language SD Home Documentation Analytics Code automation Design system d…" at bounding box center [630, 333] width 1260 height 667
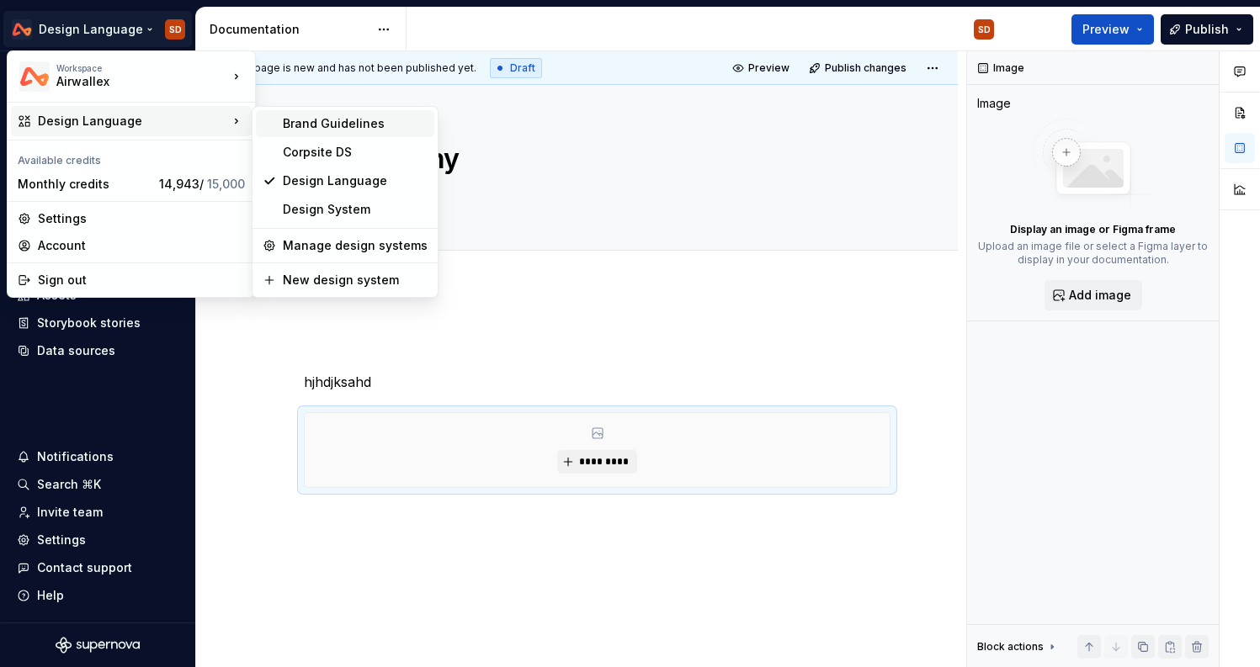
click at [346, 124] on div "Brand Guidelines" at bounding box center [355, 123] width 145 height 17
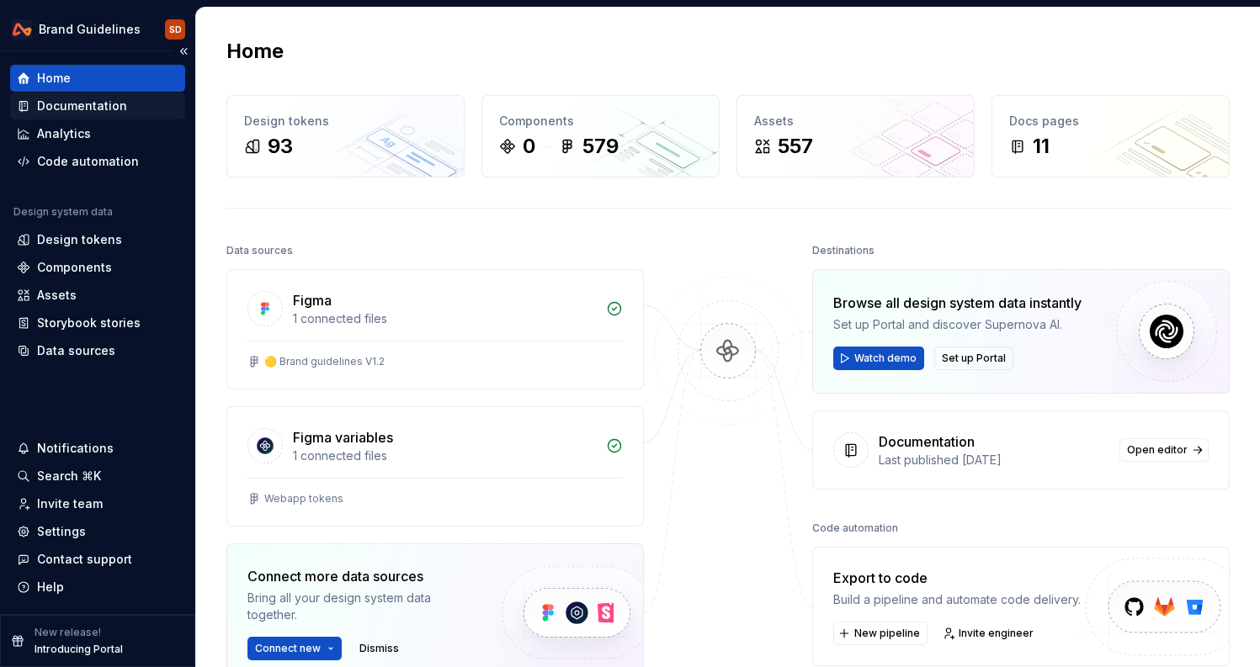
click at [112, 106] on div "Documentation" at bounding box center [82, 106] width 90 height 17
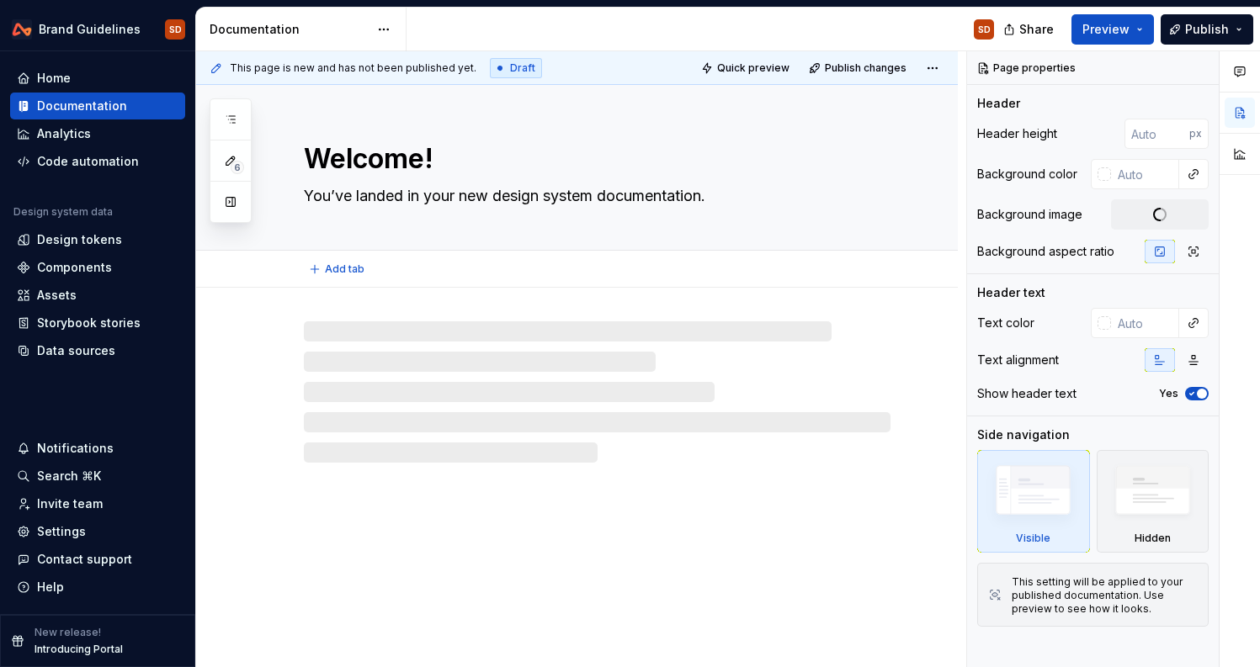
type textarea "*"
type textarea "Welcome"
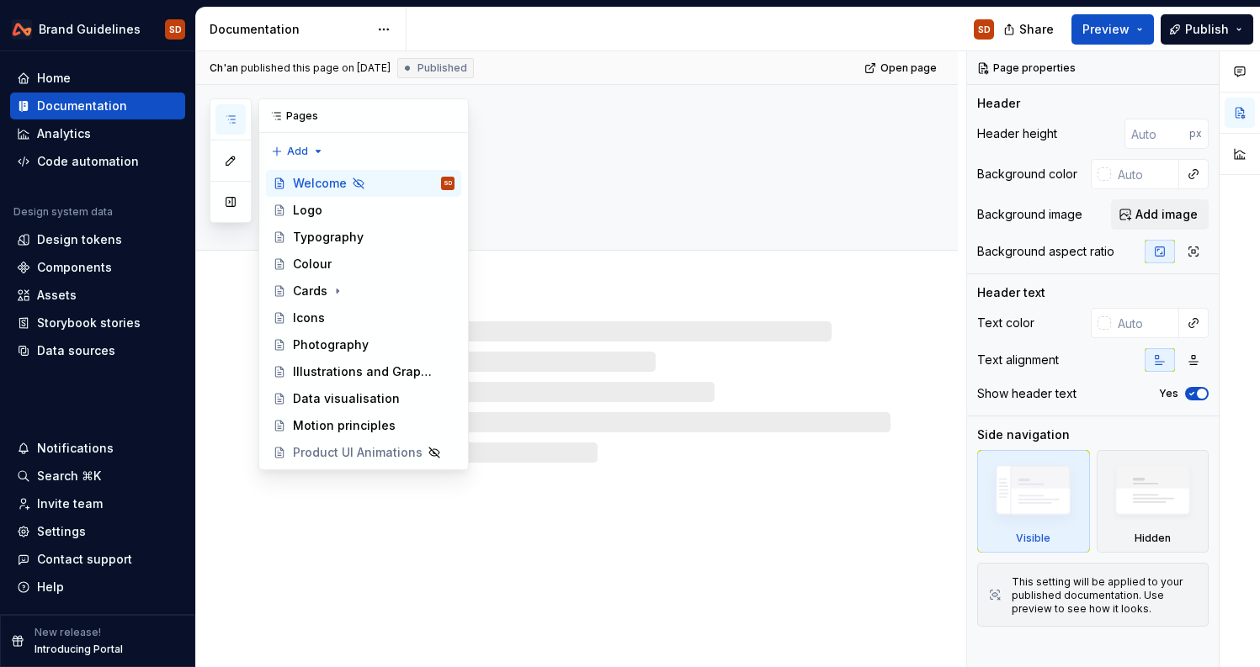
click at [231, 114] on icon "button" at bounding box center [230, 119] width 13 height 13
click at [319, 239] on div "Typography" at bounding box center [328, 237] width 71 height 17
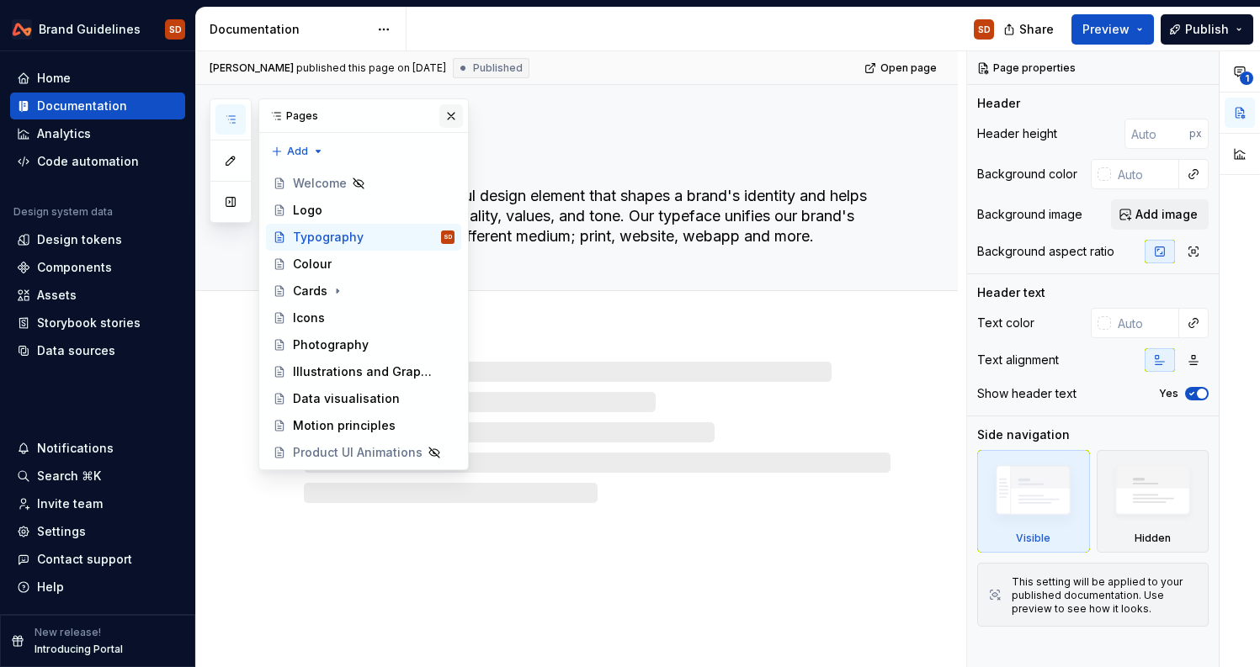
click at [449, 110] on button "button" at bounding box center [451, 116] width 24 height 24
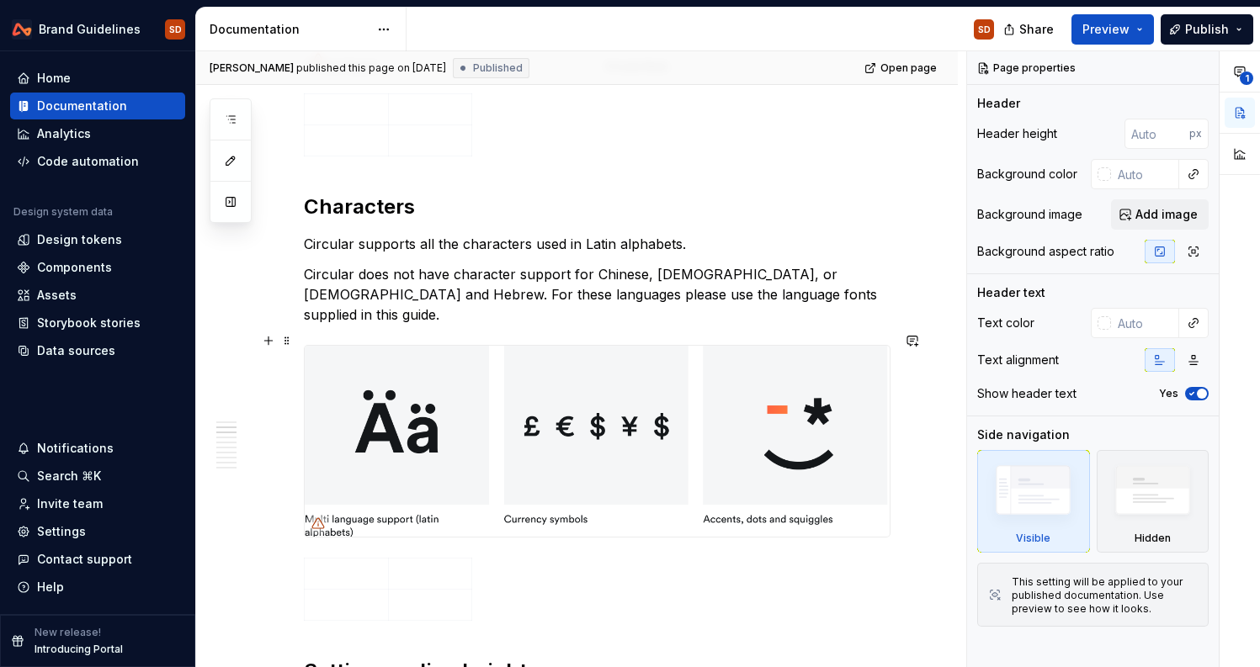
scroll to position [1016, 0]
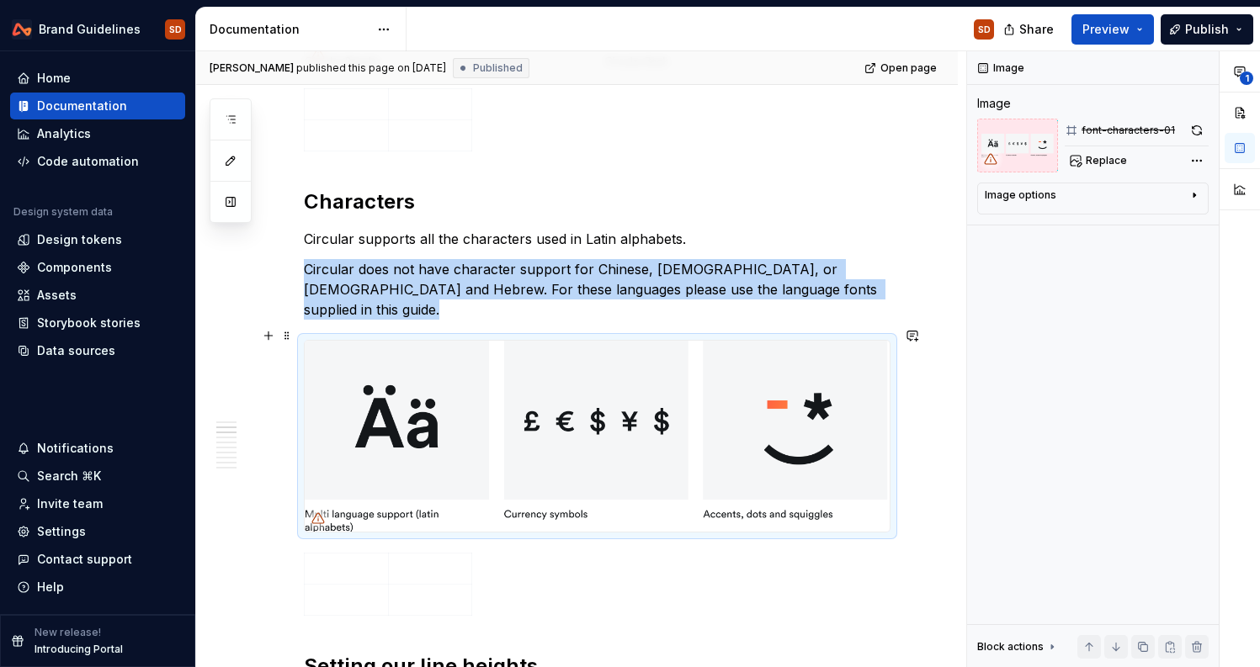
click at [396, 379] on img at bounding box center [597, 436] width 585 height 191
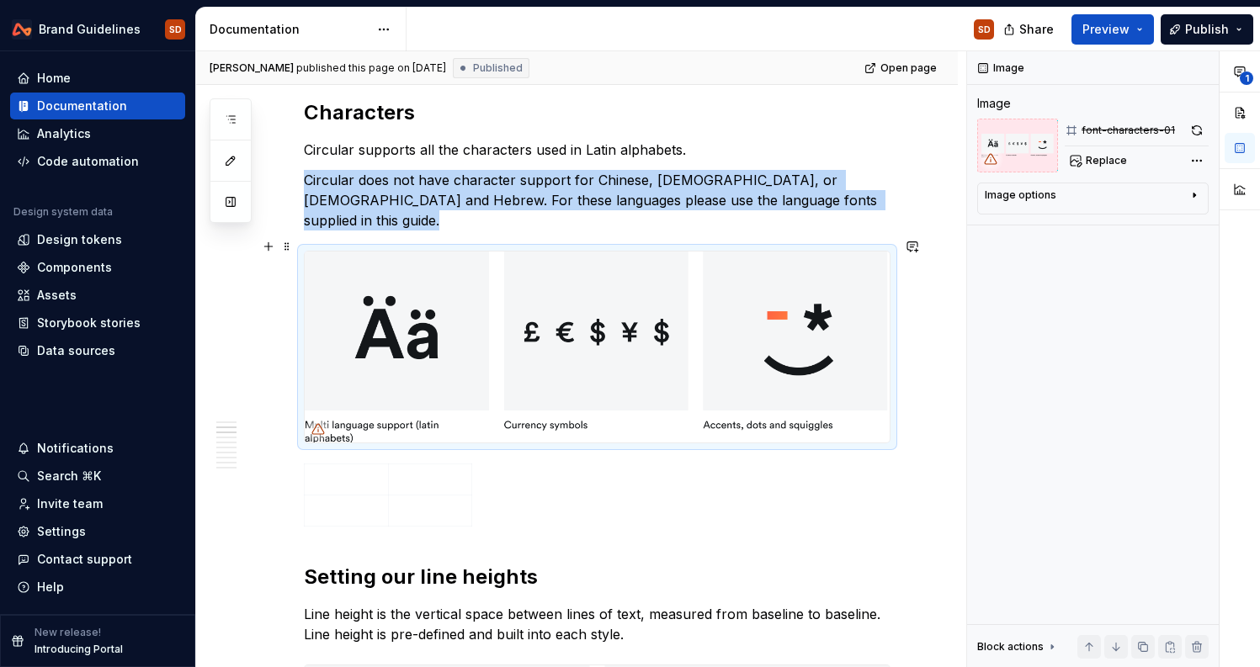
scroll to position [1115, 0]
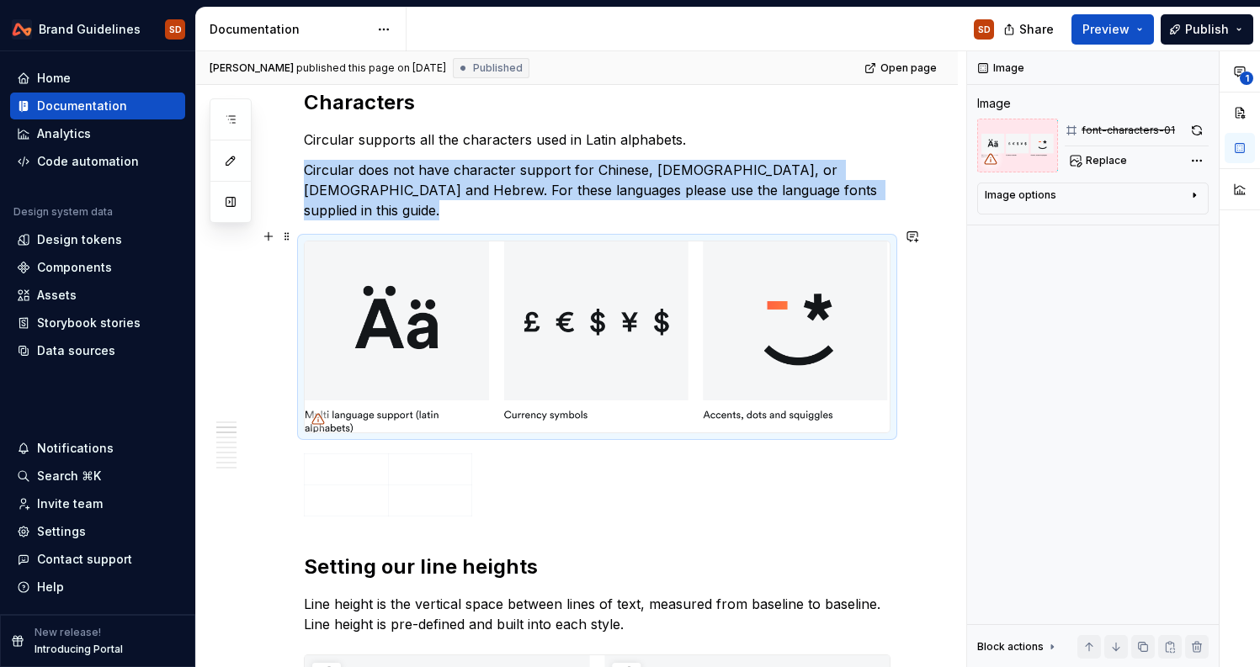
click at [395, 297] on img at bounding box center [597, 337] width 585 height 191
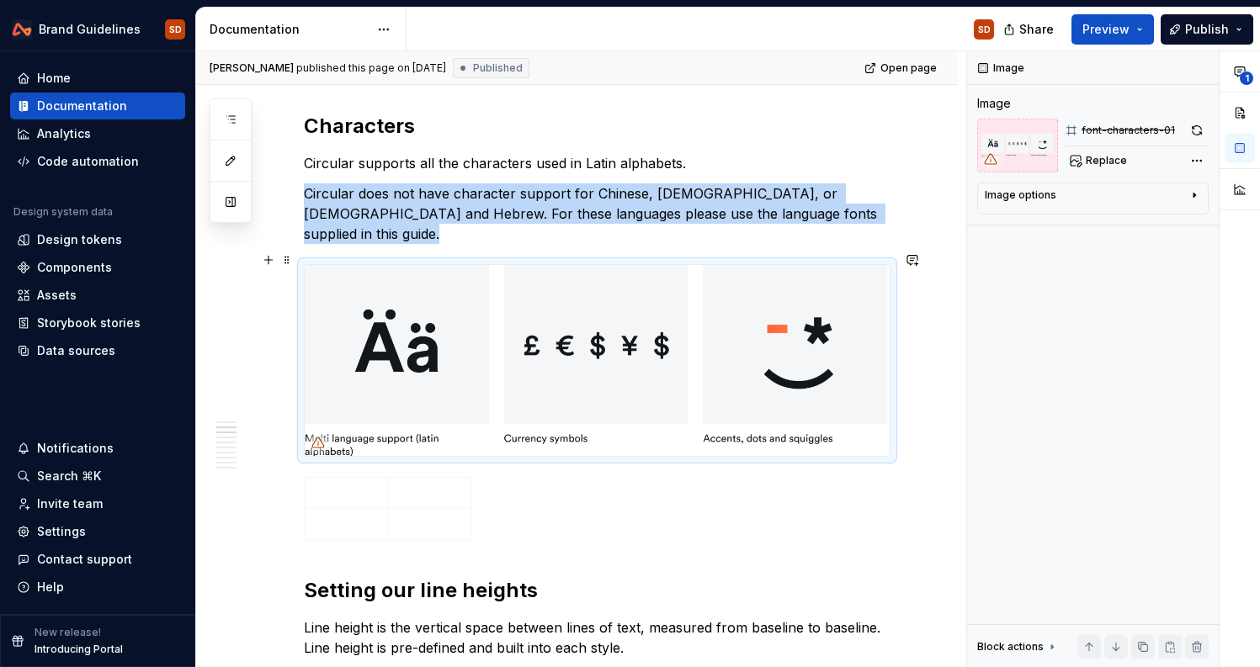
scroll to position [1085, 0]
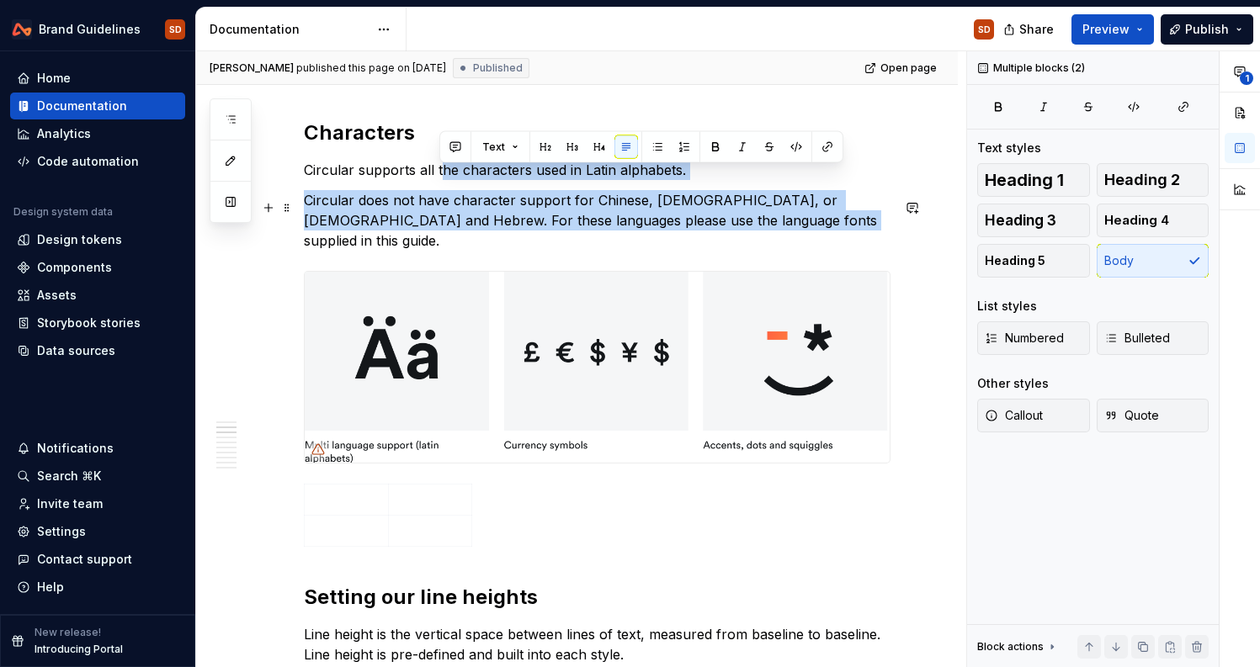
drag, startPoint x: 439, startPoint y: 181, endPoint x: 742, endPoint y: 229, distance: 306.7
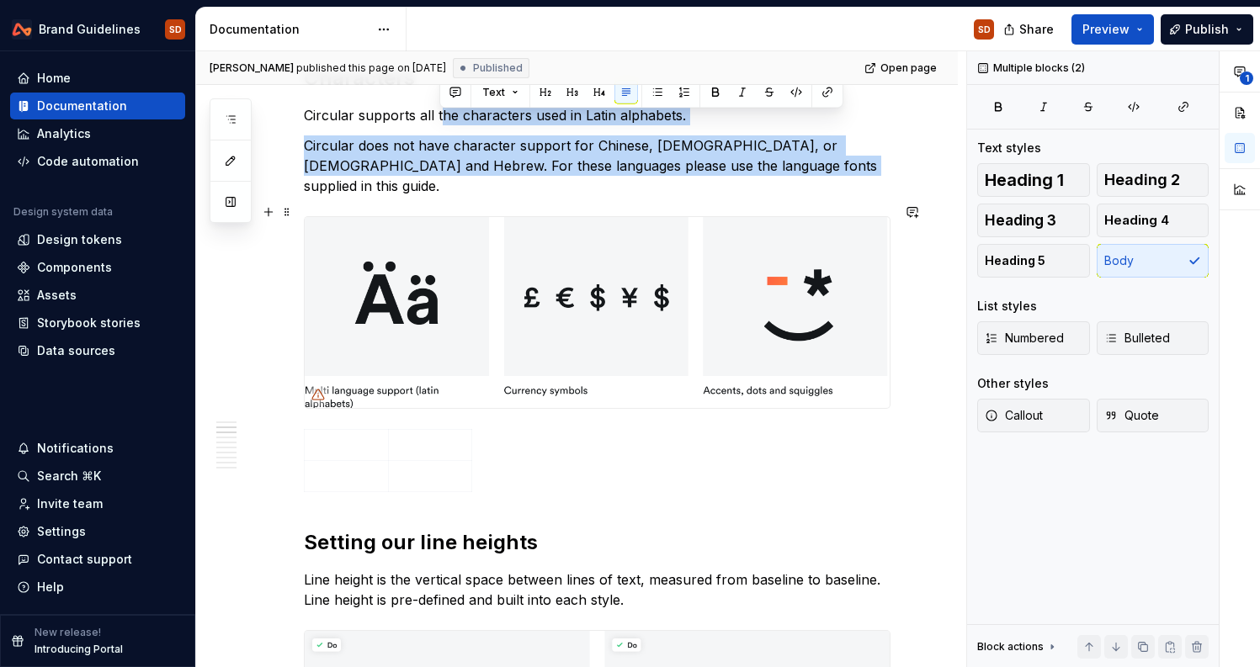
scroll to position [1139, 0]
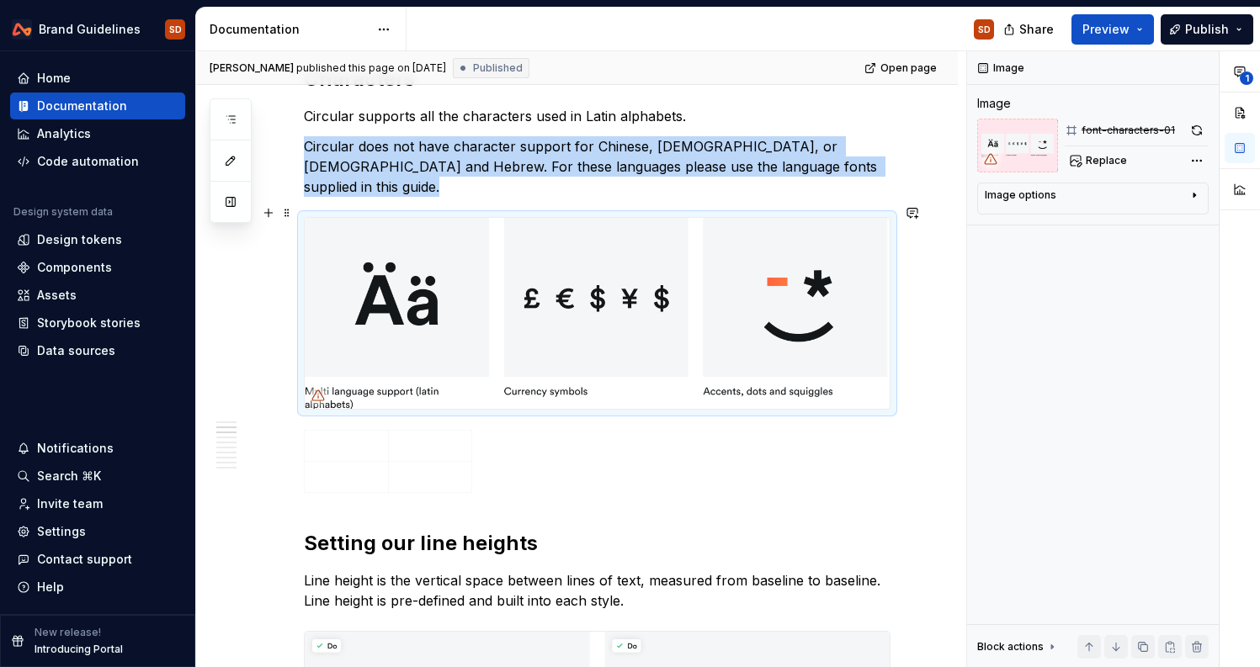
click at [409, 303] on img at bounding box center [597, 313] width 585 height 191
click at [127, 34] on html "Brand Guidelines SD Home Documentation Analytics Code automation Design system …" at bounding box center [630, 333] width 1260 height 667
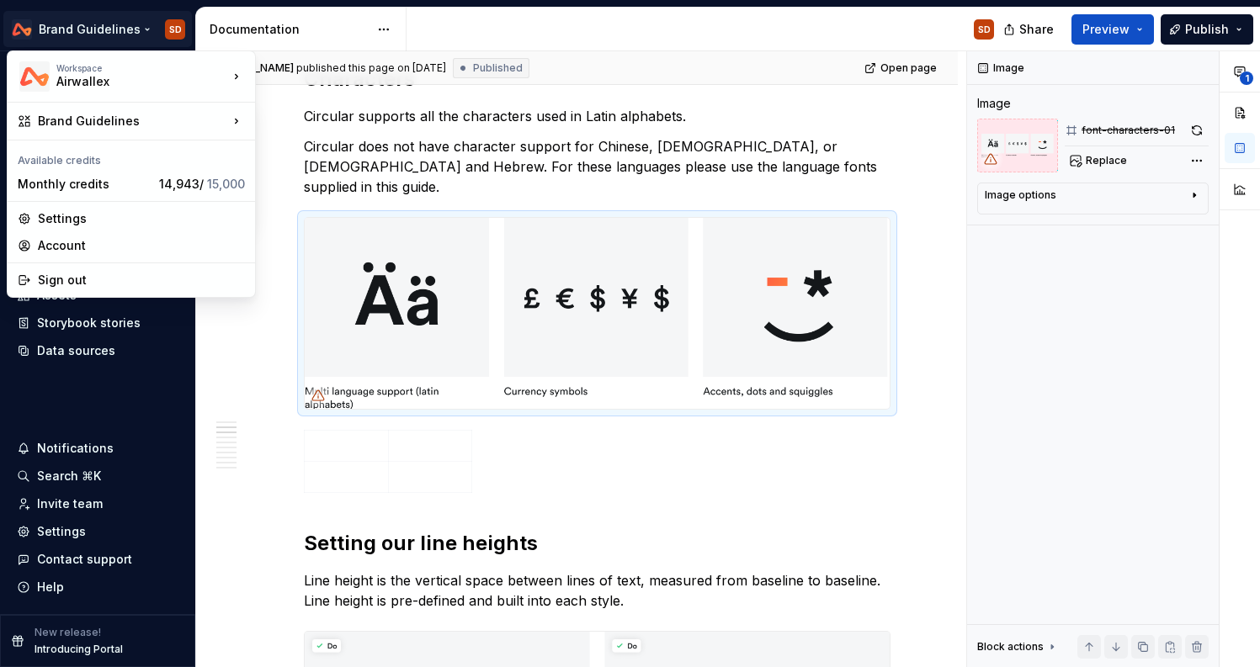
click at [677, 456] on html "Brand Guidelines SD Home Documentation Analytics Code automation Design system …" at bounding box center [630, 333] width 1260 height 667
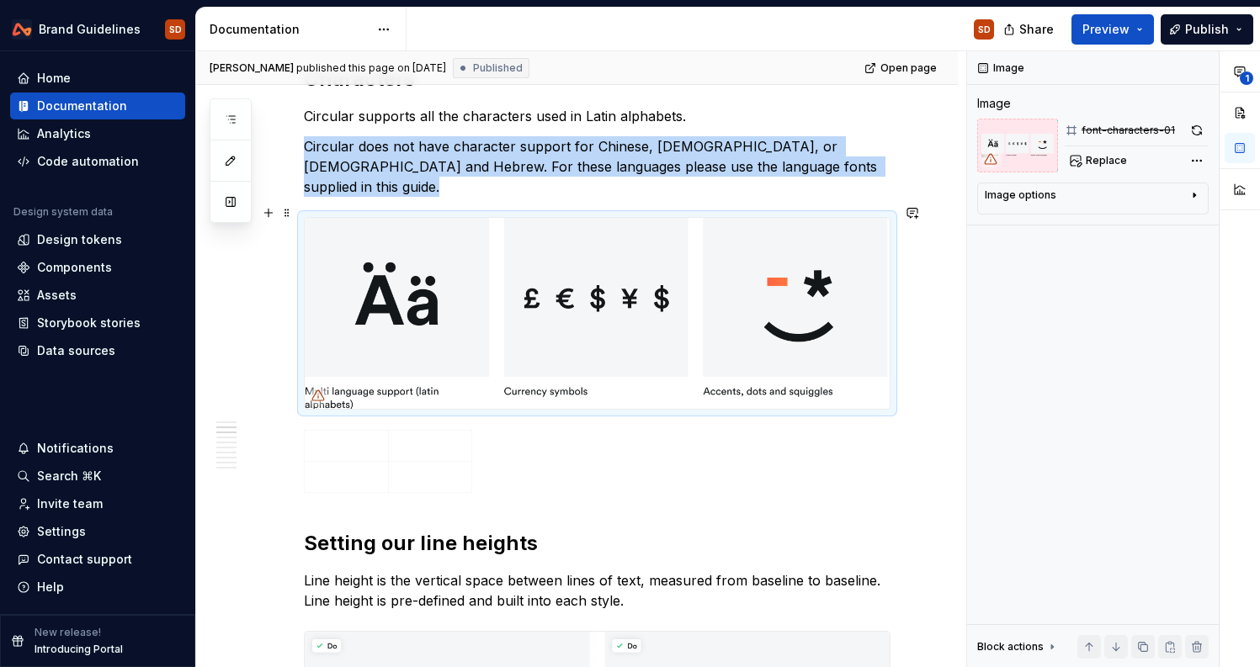
click at [742, 254] on img at bounding box center [597, 313] width 585 height 191
click at [1102, 163] on span "Replace" at bounding box center [1106, 160] width 41 height 13
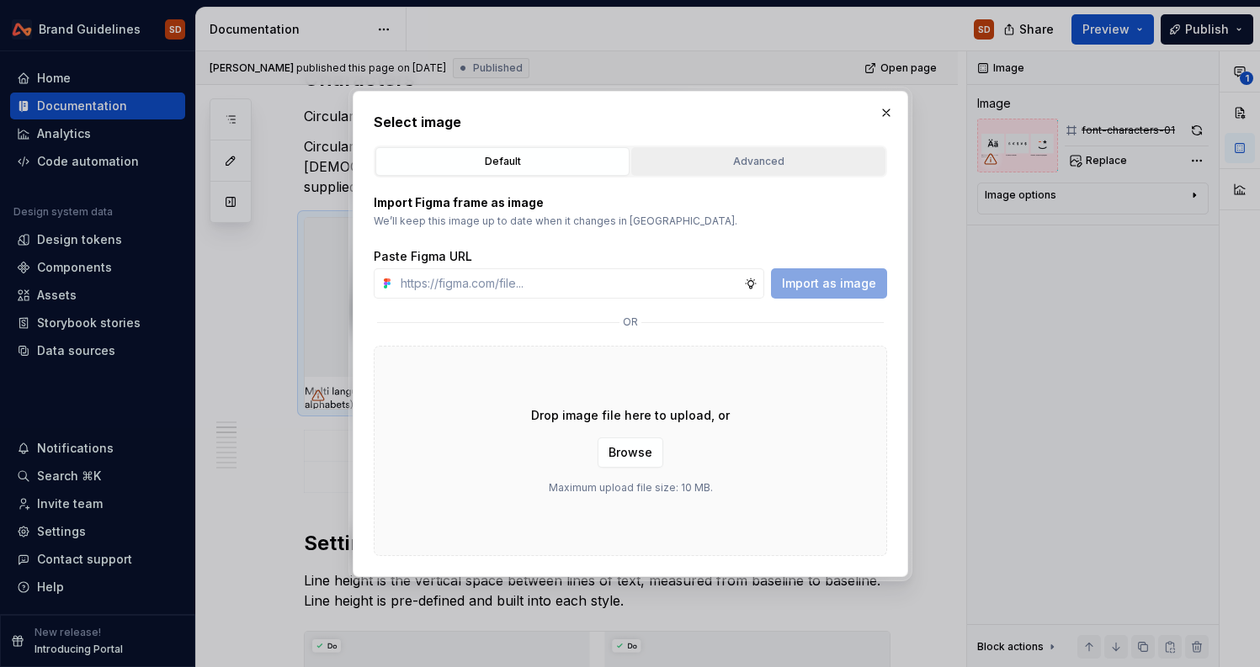
click at [748, 159] on div "Advanced" at bounding box center [758, 161] width 242 height 17
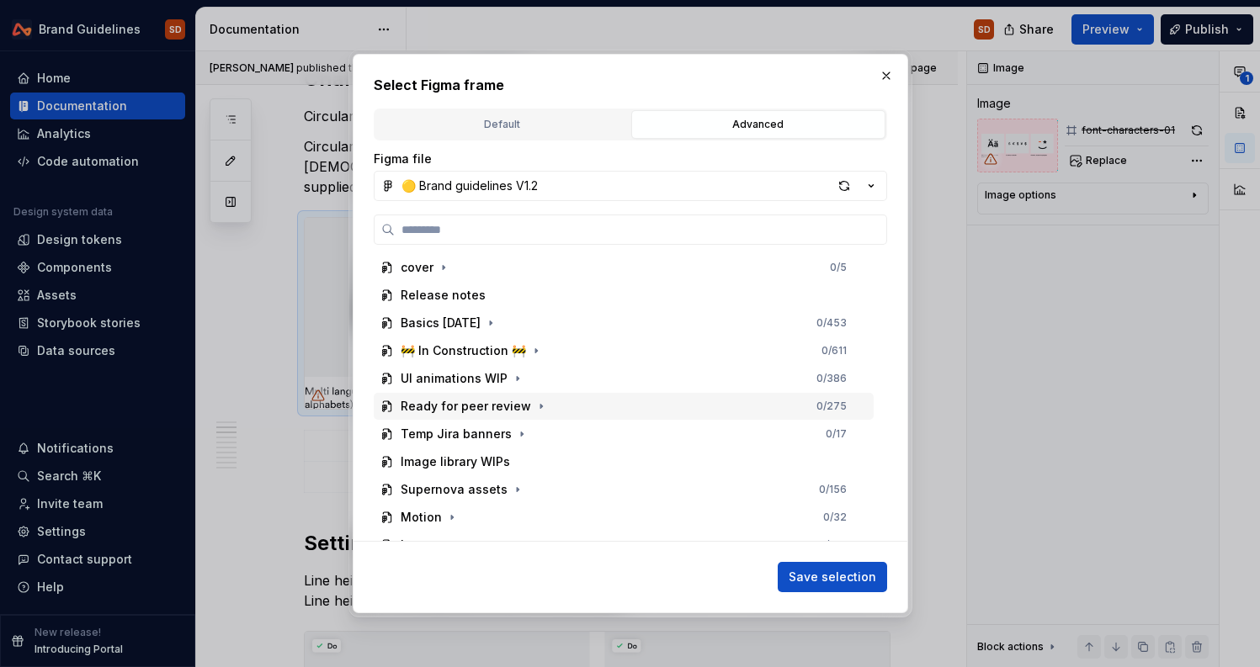
scroll to position [0, 0]
click at [497, 317] on icon "button" at bounding box center [490, 323] width 13 height 13
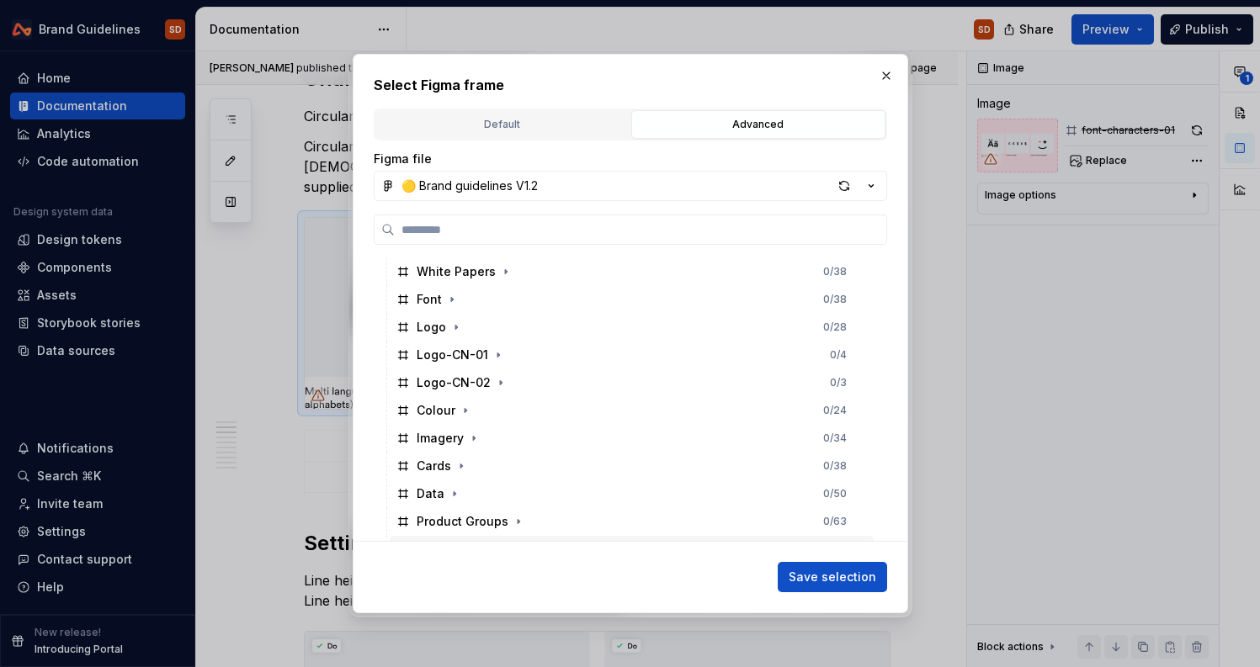
scroll to position [77, 0]
click at [456, 304] on icon "button" at bounding box center [451, 301] width 13 height 13
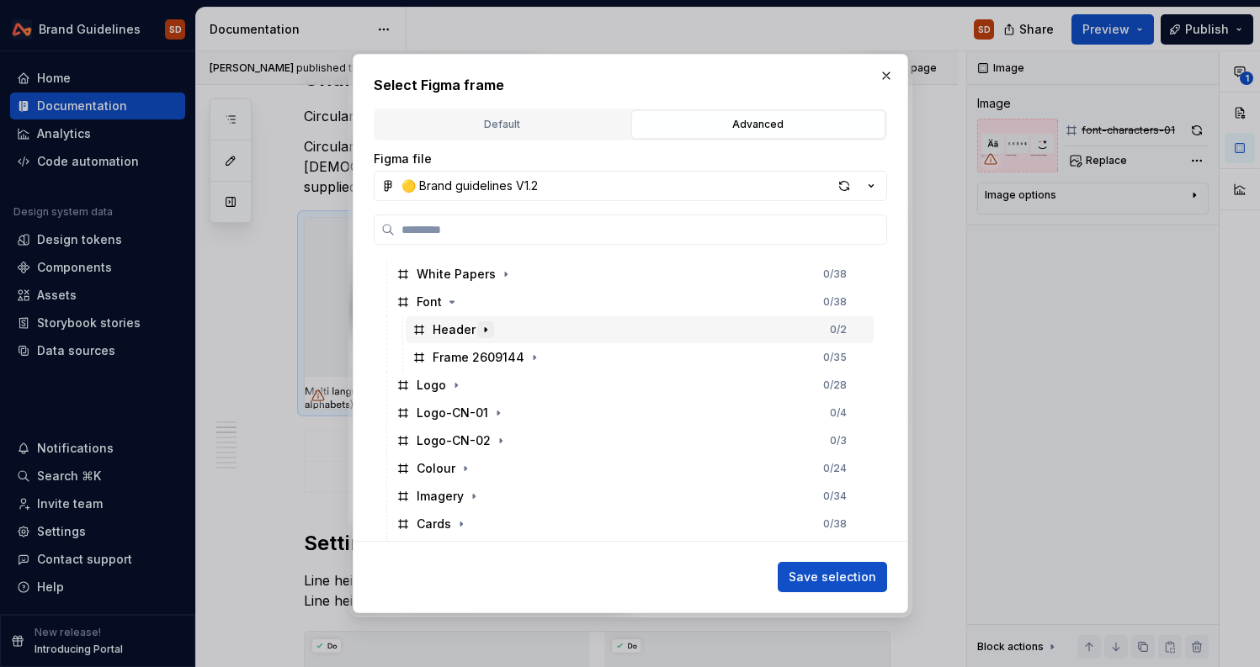
click at [486, 327] on icon "button" at bounding box center [485, 329] width 13 height 13
click at [529, 353] on icon "button" at bounding box center [534, 357] width 13 height 13
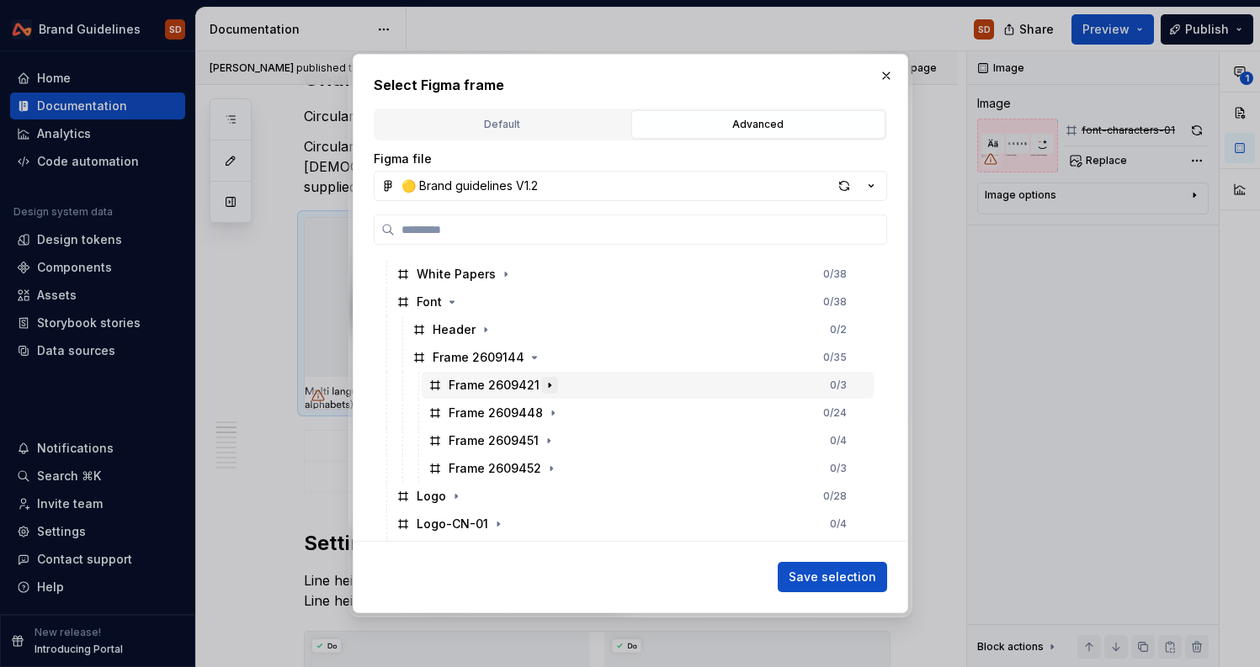
click at [549, 385] on icon "button" at bounding box center [550, 385] width 2 height 4
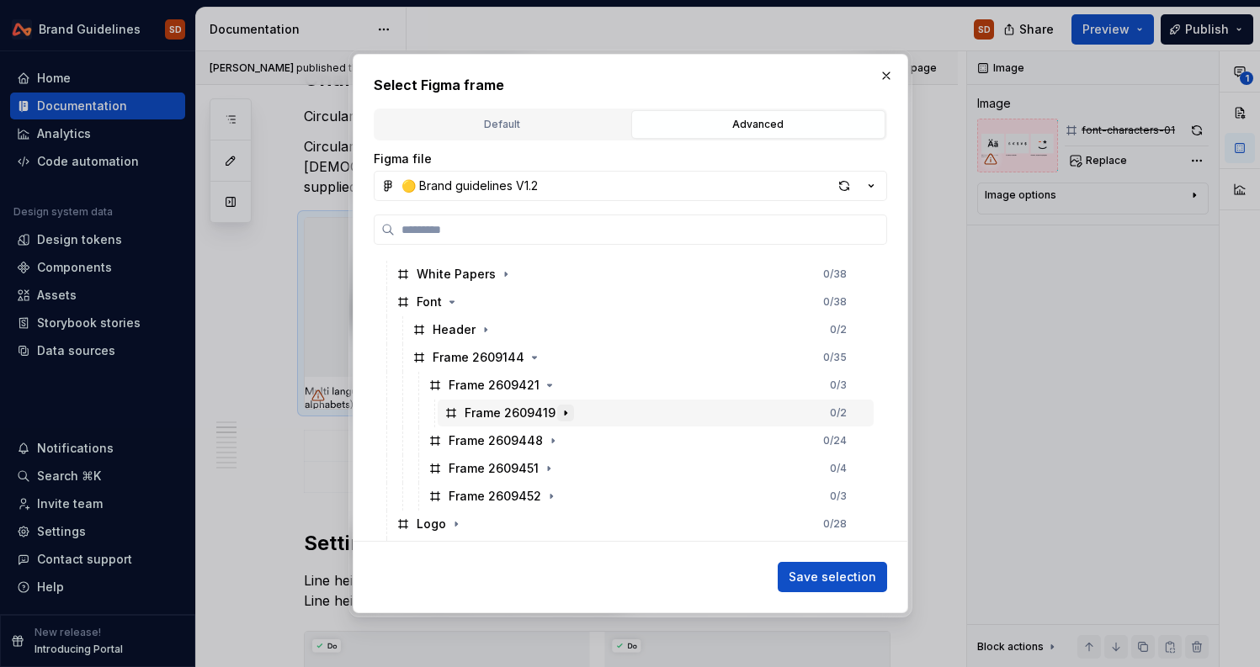
click at [565, 414] on icon "button" at bounding box center [566, 413] width 2 height 4
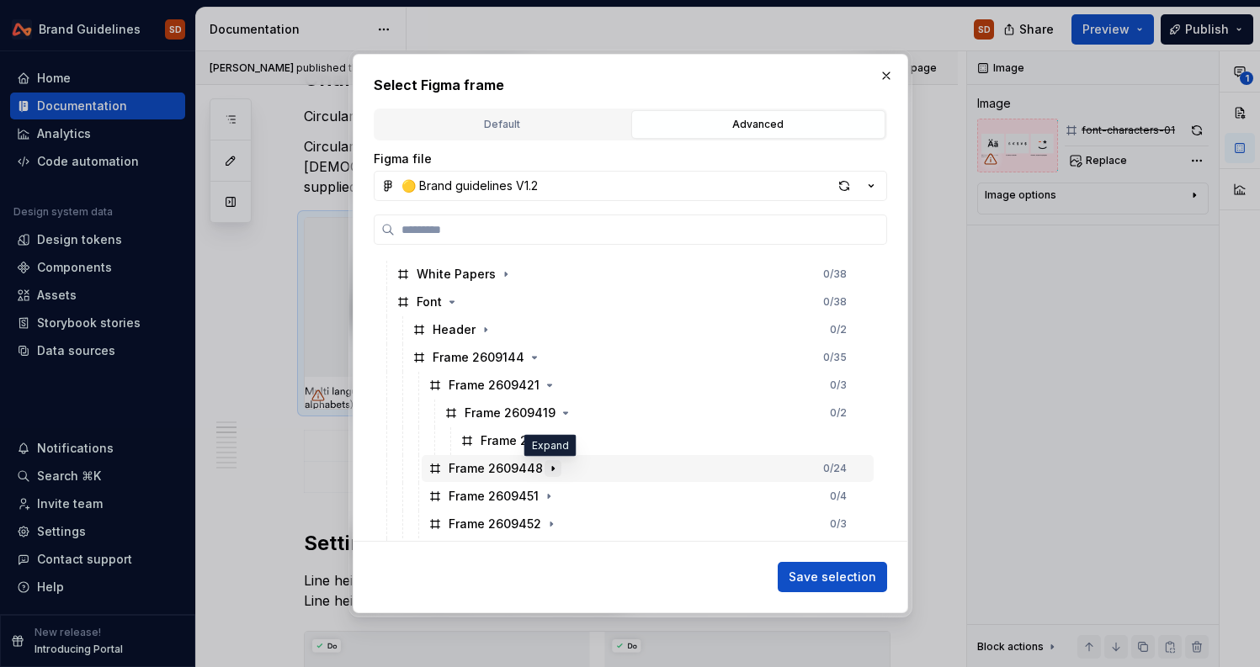
click at [554, 467] on icon "button" at bounding box center [552, 468] width 13 height 13
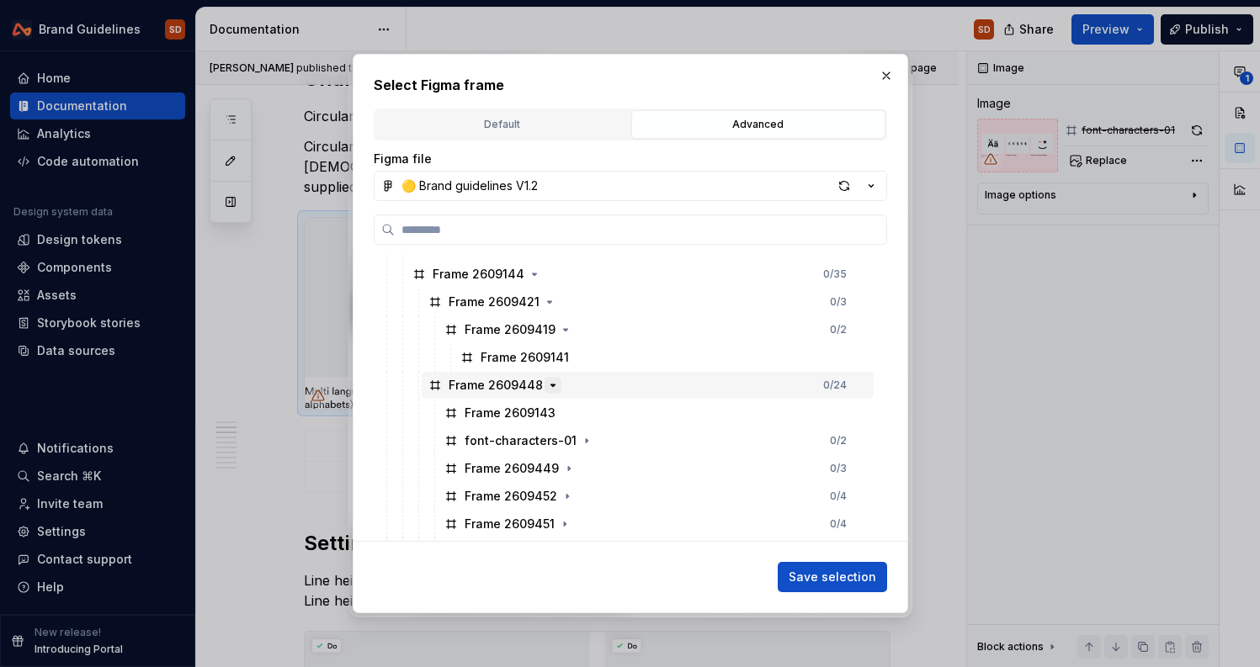
scroll to position [170, 0]
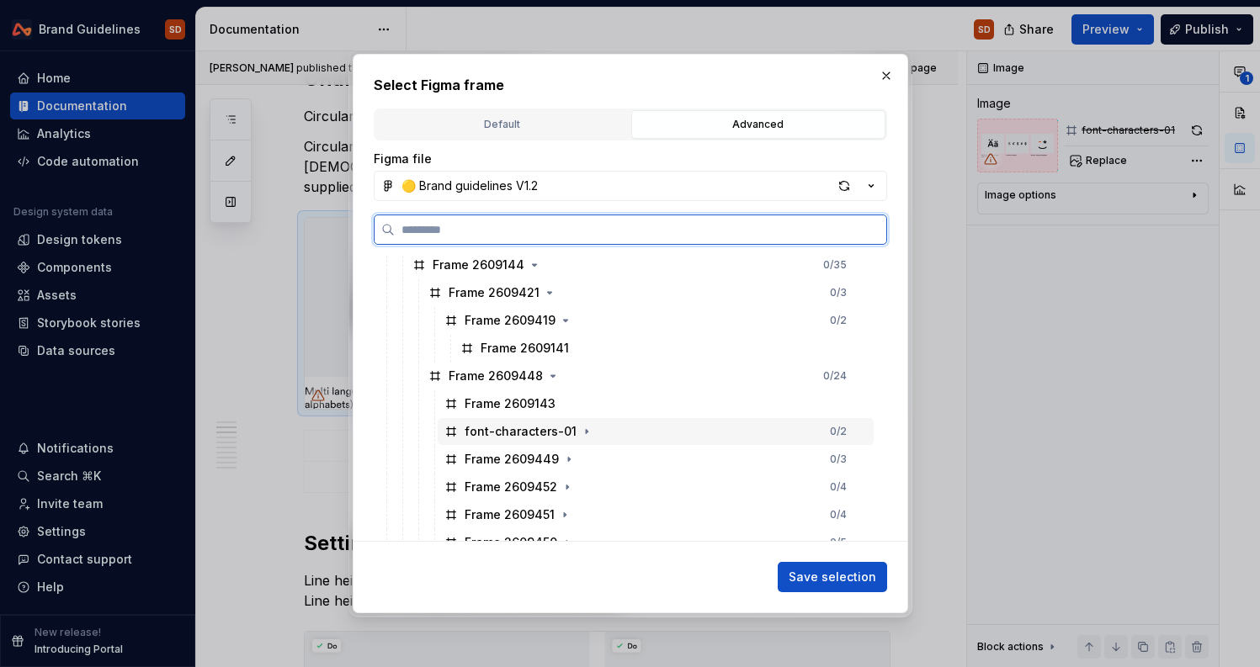
click at [560, 433] on div "font-characters-01" at bounding box center [521, 431] width 112 height 17
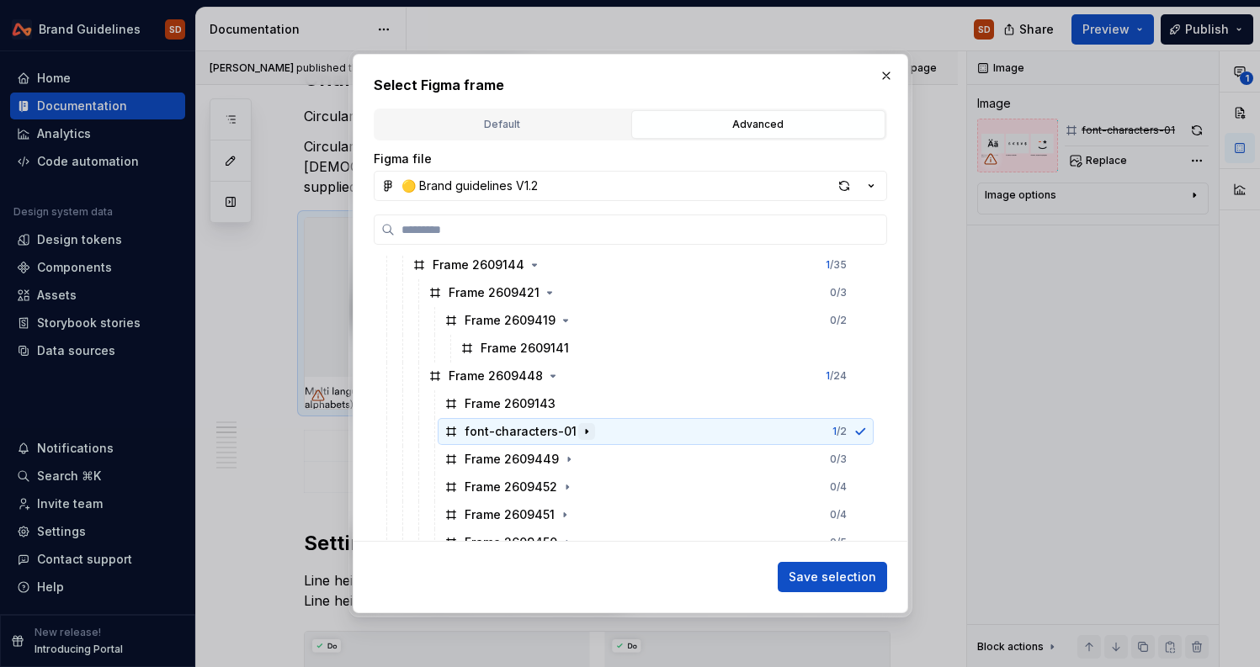
click at [582, 430] on icon "button" at bounding box center [586, 431] width 13 height 13
click at [584, 431] on icon "button" at bounding box center [586, 432] width 4 height 2
click at [833, 579] on span "Save selection" at bounding box center [833, 577] width 88 height 17
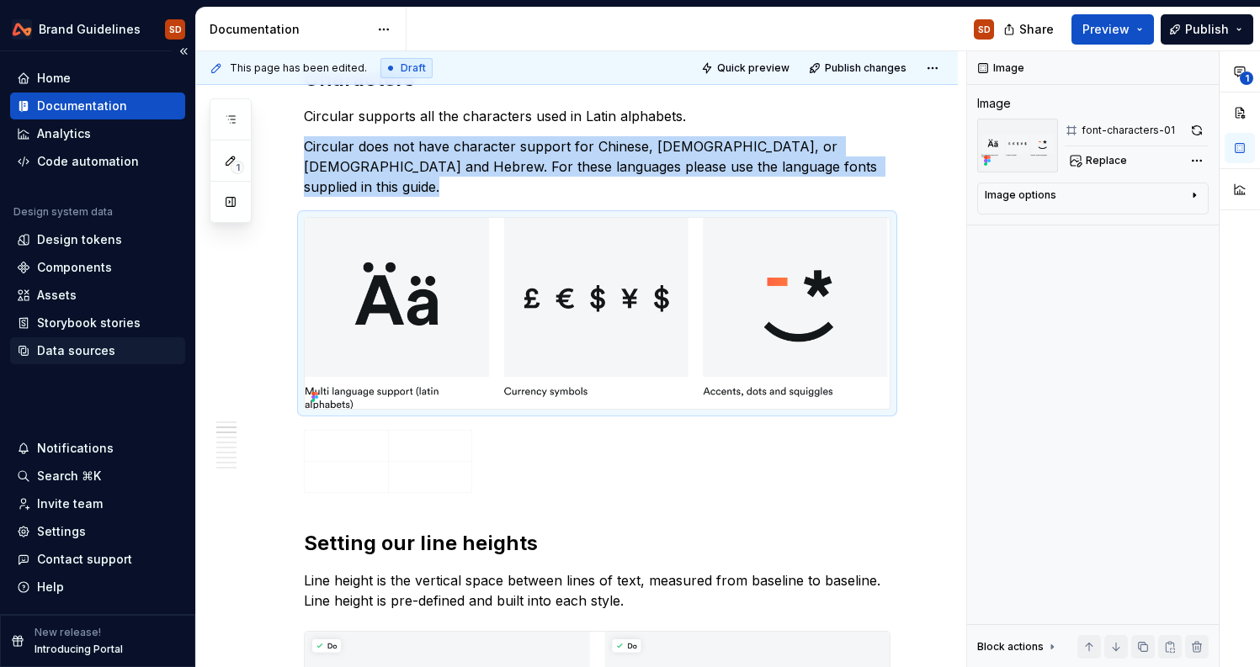
click at [97, 350] on div "Data sources" at bounding box center [76, 351] width 78 height 17
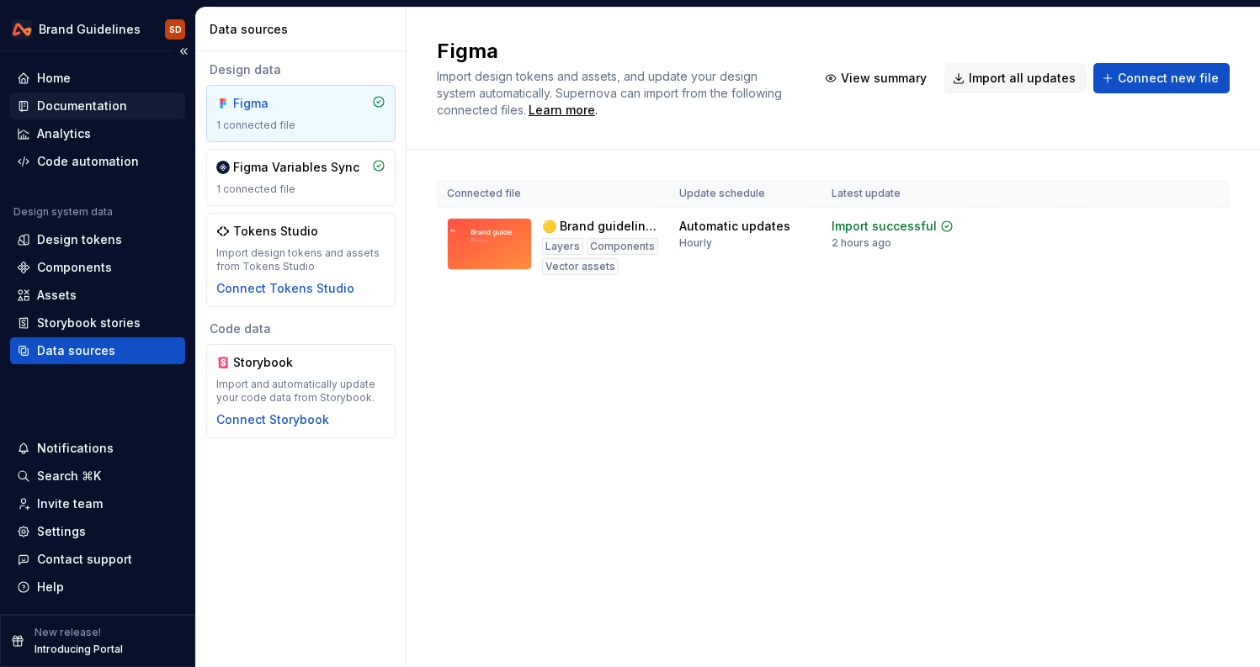
click at [58, 103] on div "Documentation" at bounding box center [82, 106] width 90 height 17
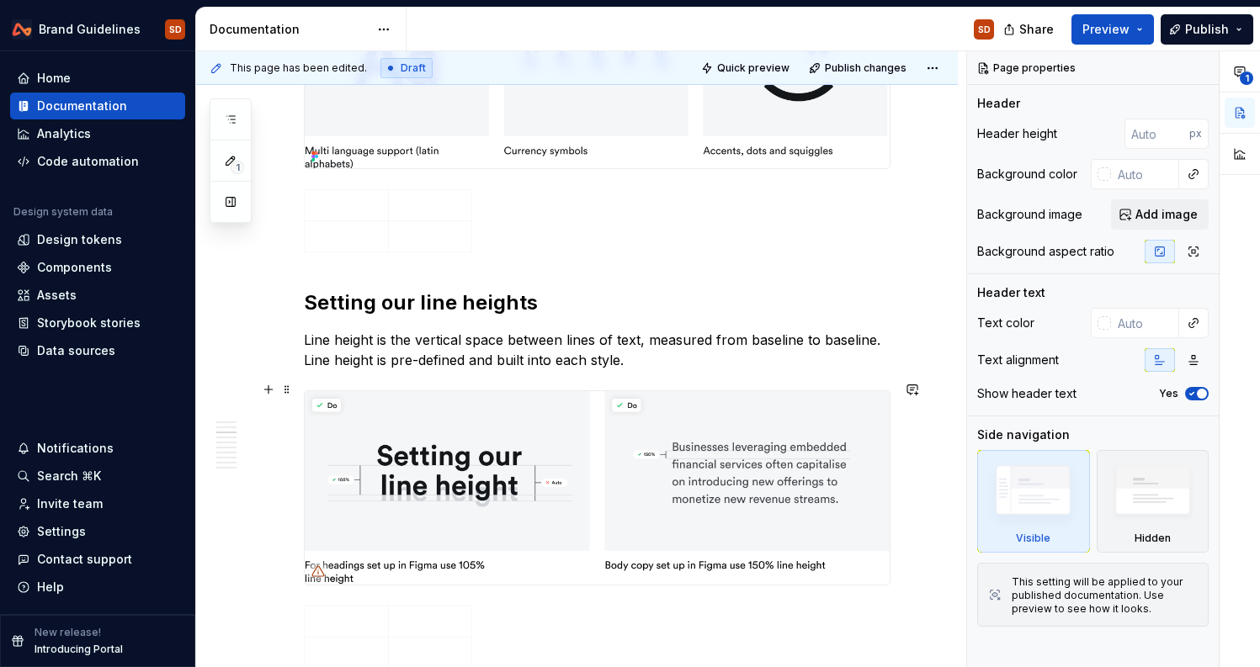
scroll to position [1401, 0]
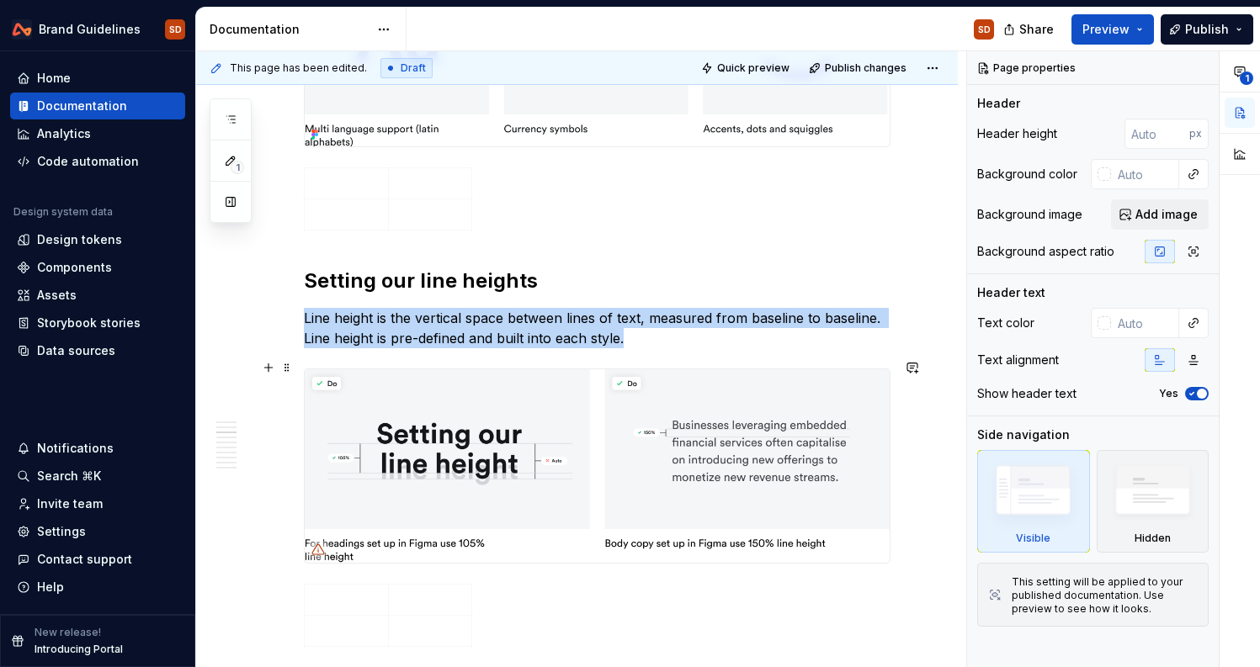
click at [479, 408] on img at bounding box center [597, 466] width 585 height 194
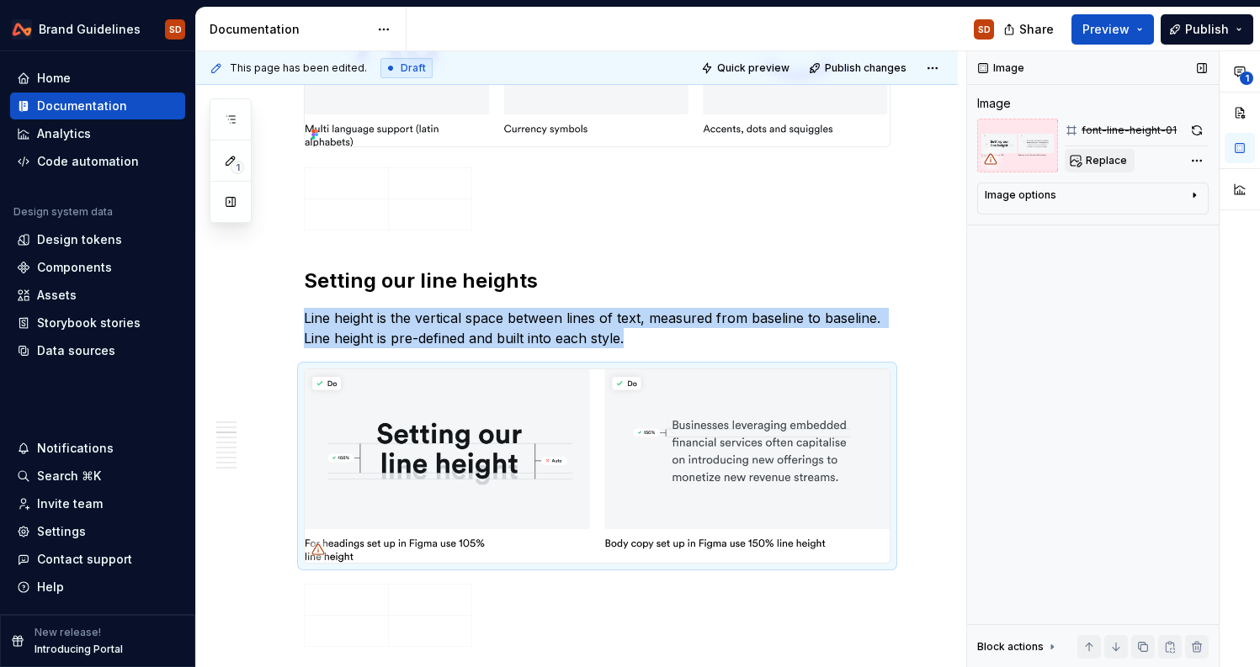
click at [1095, 162] on span "Replace" at bounding box center [1106, 160] width 41 height 13
type textarea "*"
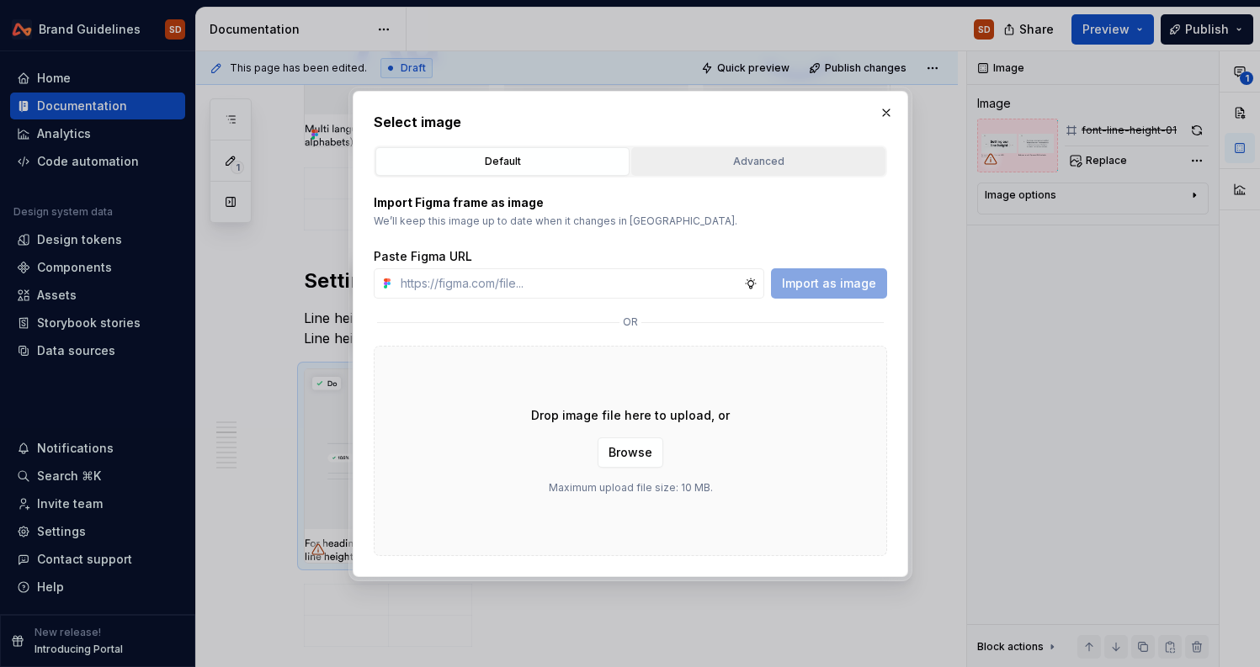
click at [690, 166] on div "Advanced" at bounding box center [758, 161] width 242 height 17
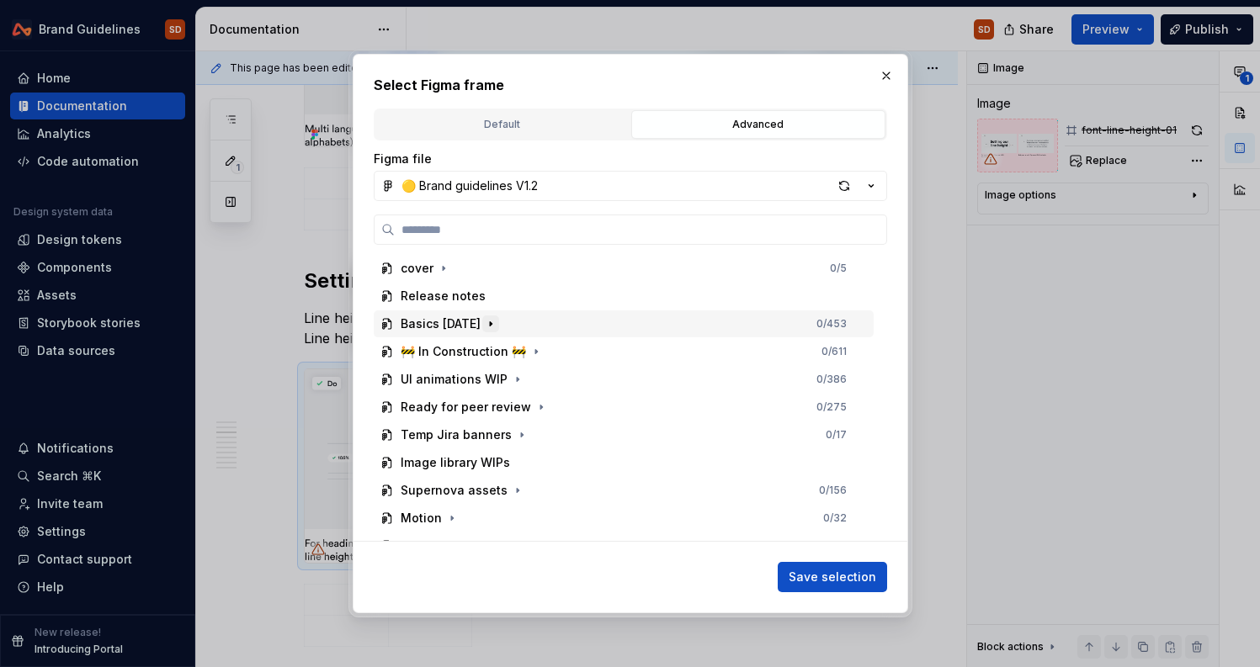
click at [491, 324] on icon "button" at bounding box center [491, 323] width 2 height 4
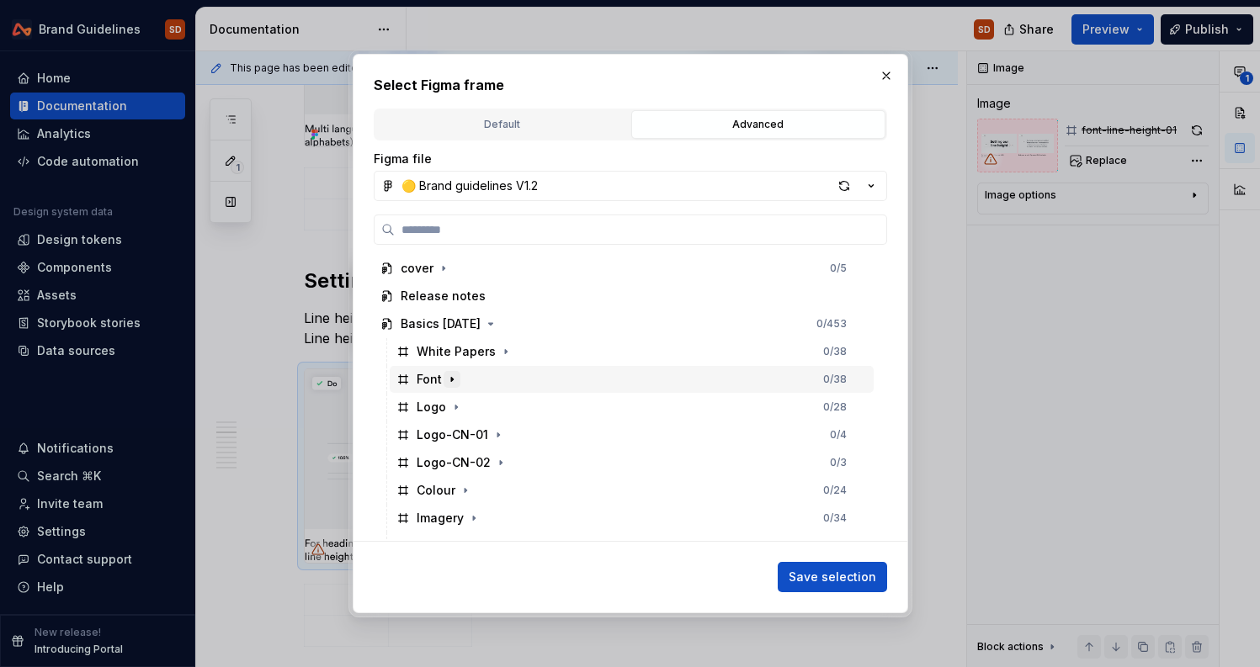
click at [452, 381] on icon "button" at bounding box center [451, 379] width 13 height 13
click at [534, 436] on icon "button" at bounding box center [535, 435] width 2 height 4
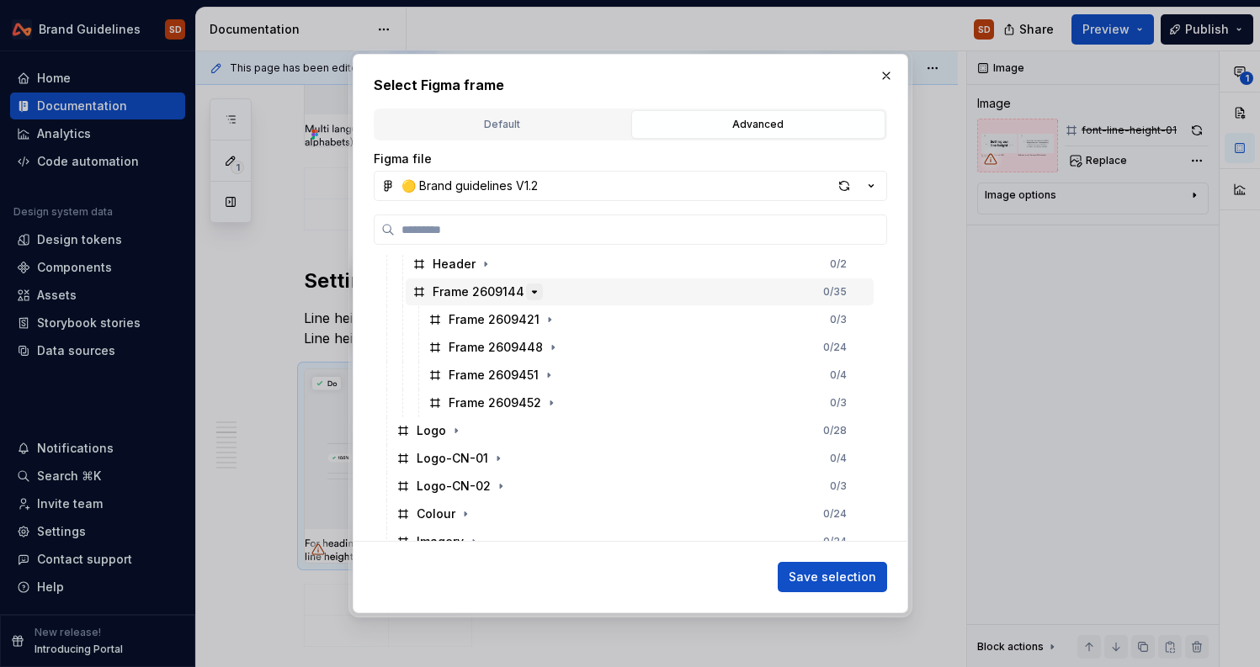
scroll to position [161, 0]
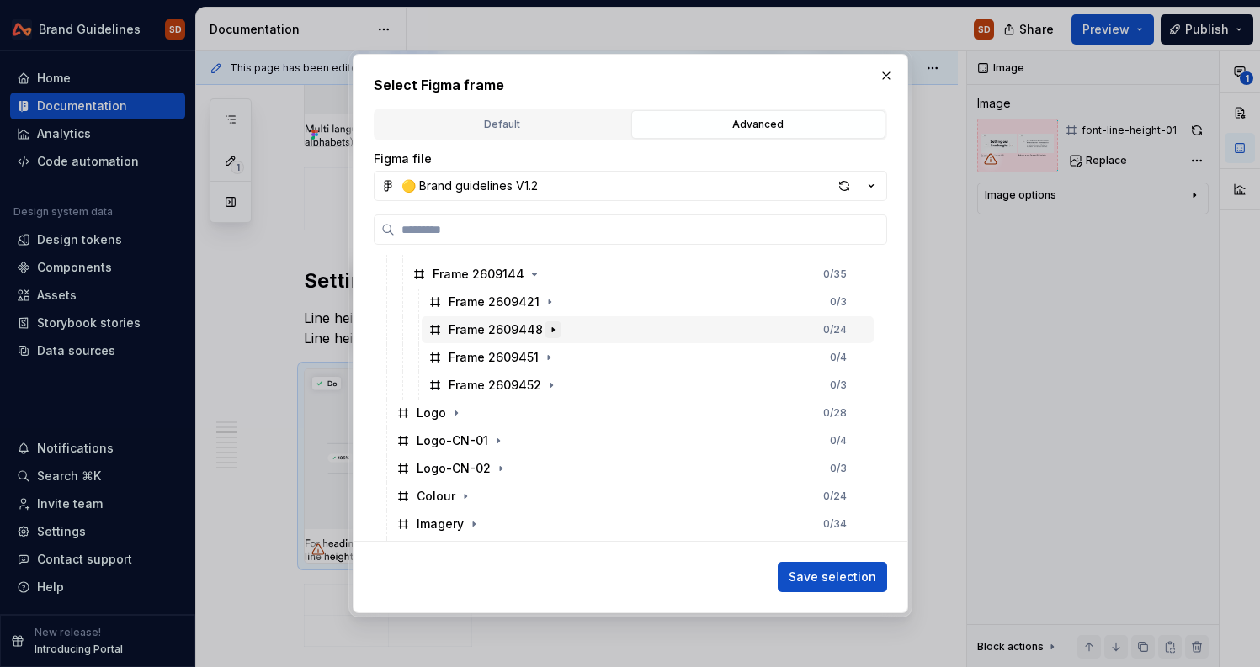
click at [546, 327] on icon "button" at bounding box center [552, 329] width 13 height 13
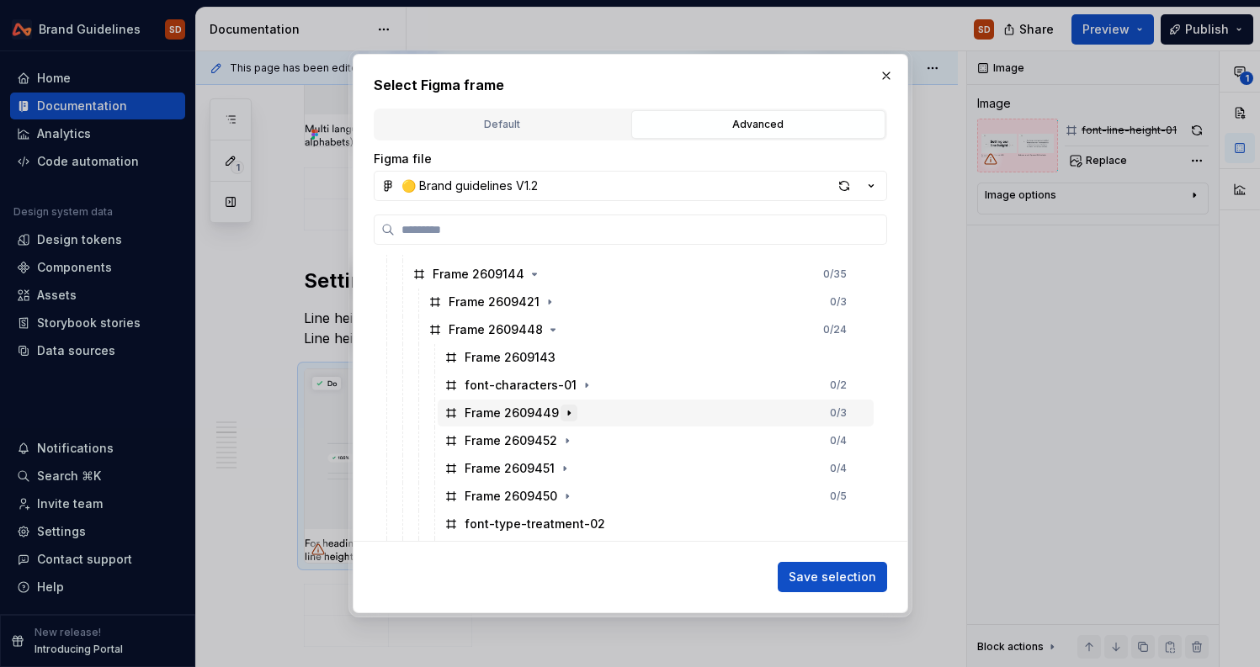
click at [565, 411] on icon "button" at bounding box center [568, 412] width 13 height 13
click at [582, 385] on icon "button" at bounding box center [586, 385] width 13 height 13
click at [569, 412] on icon "button" at bounding box center [568, 412] width 13 height 13
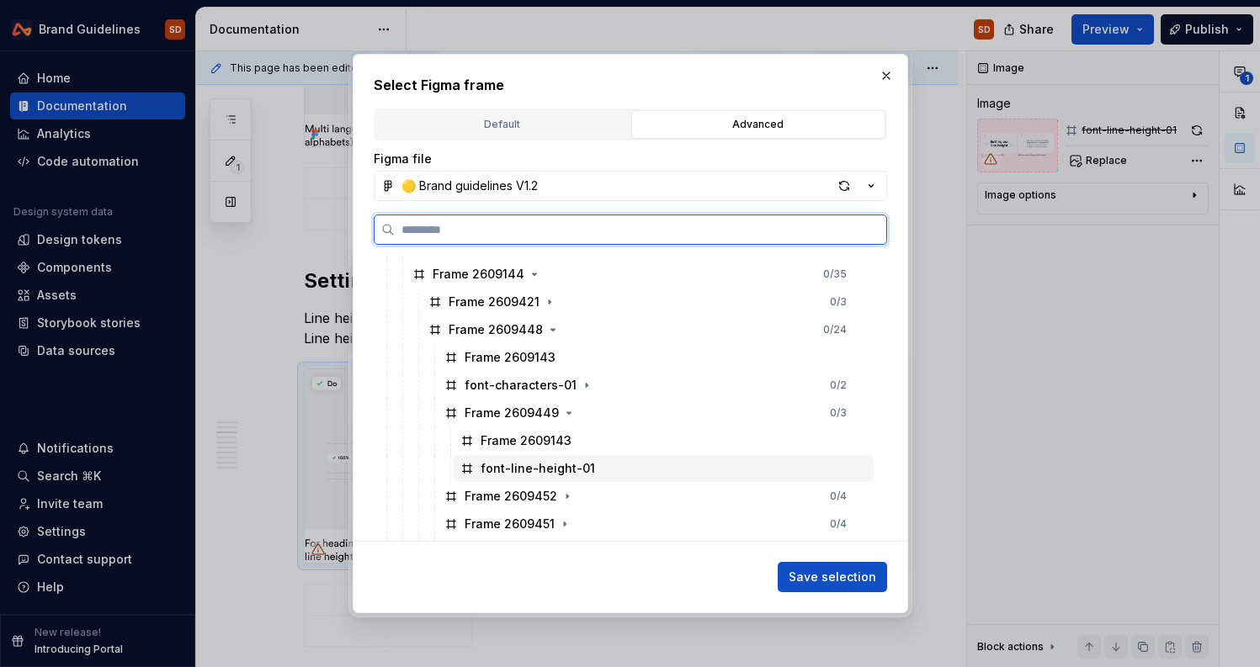
click at [569, 469] on div "font-line-height-01" at bounding box center [538, 468] width 114 height 17
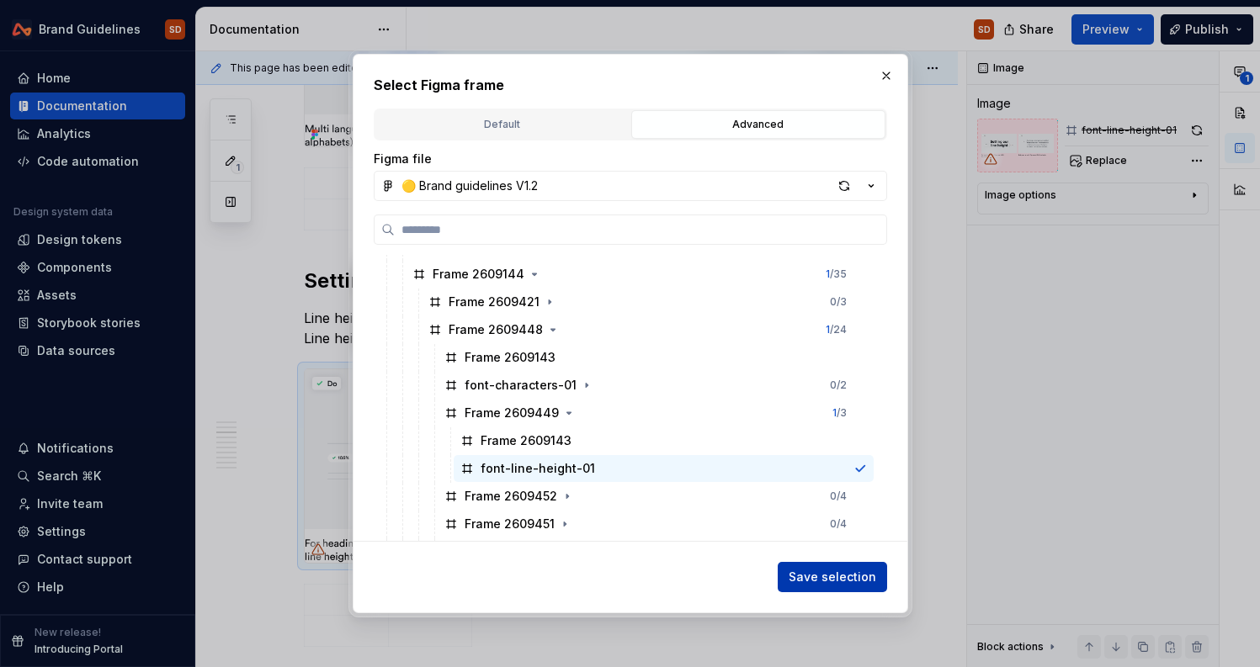
click at [845, 580] on span "Save selection" at bounding box center [833, 577] width 88 height 17
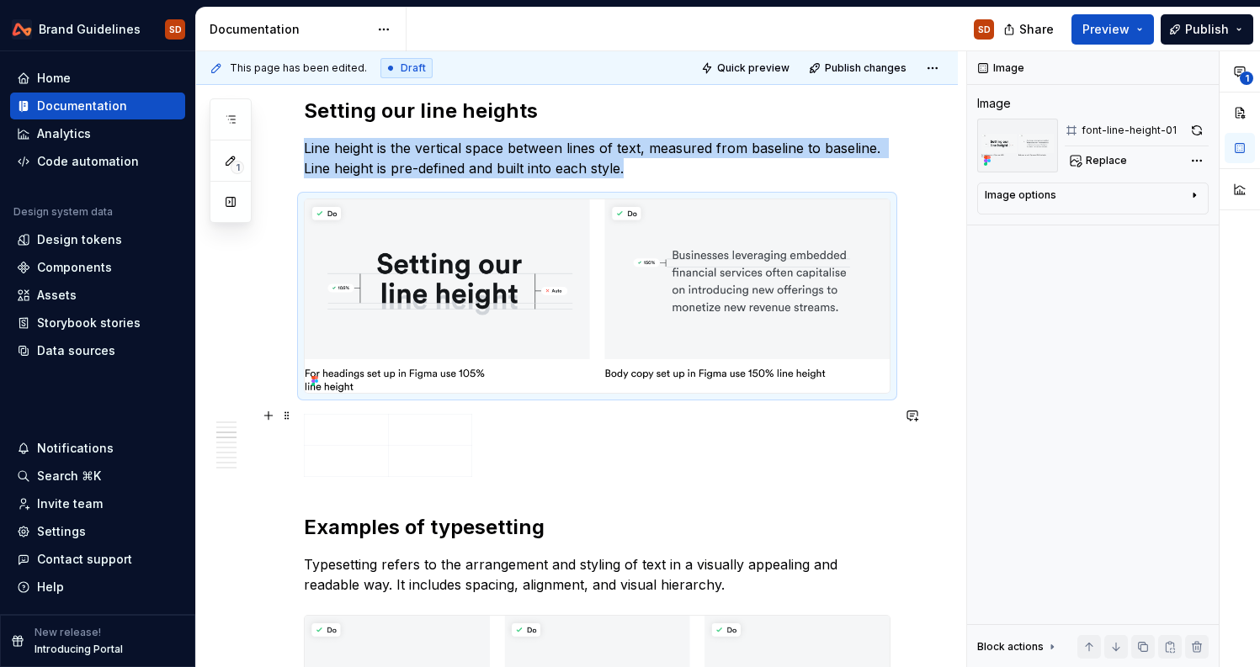
scroll to position [1559, 0]
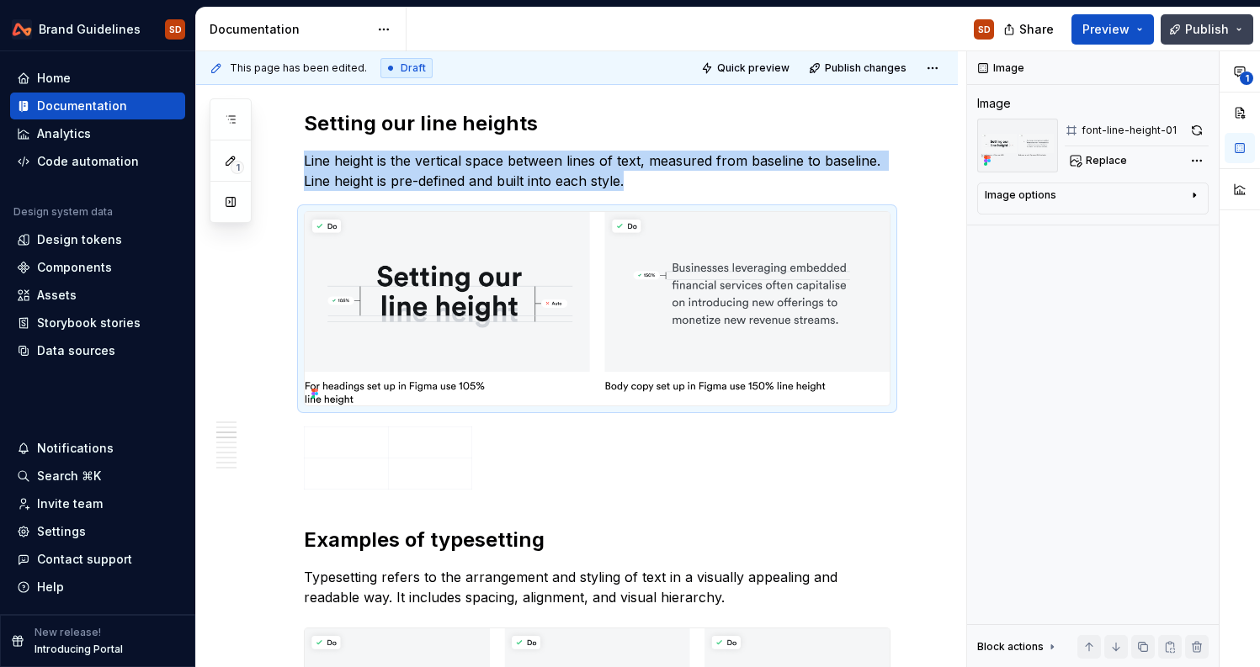
click at [1217, 31] on span "Publish" at bounding box center [1207, 29] width 44 height 17
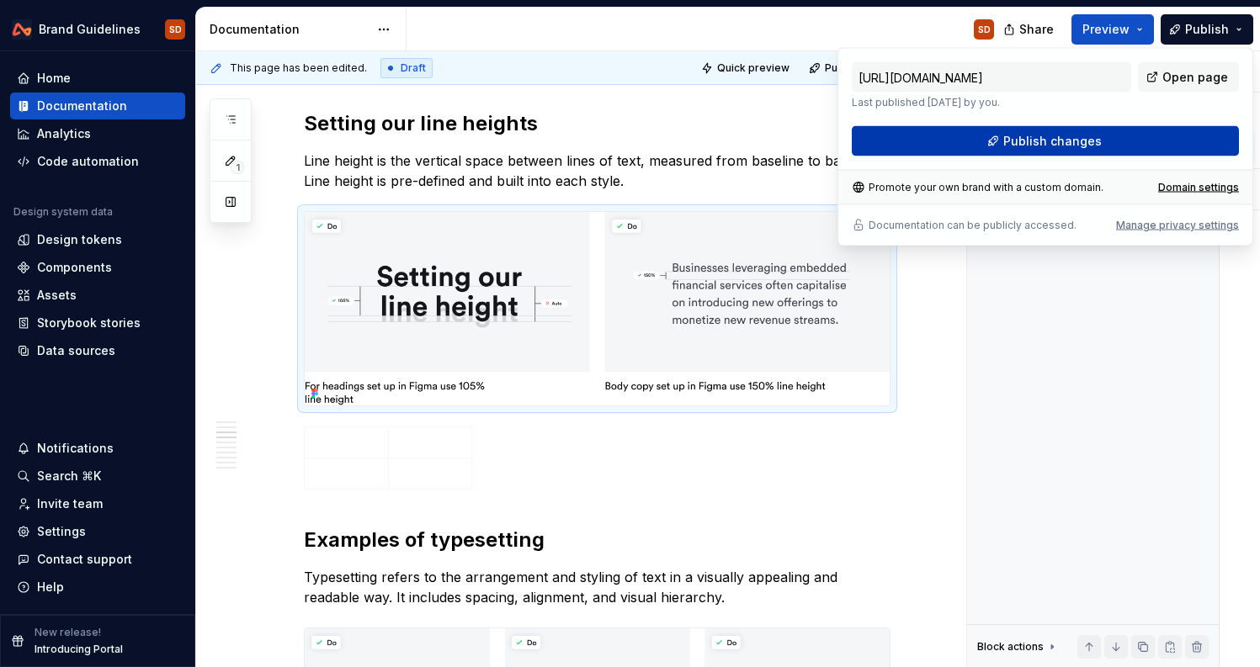
click at [1116, 139] on button "Publish changes" at bounding box center [1045, 141] width 387 height 30
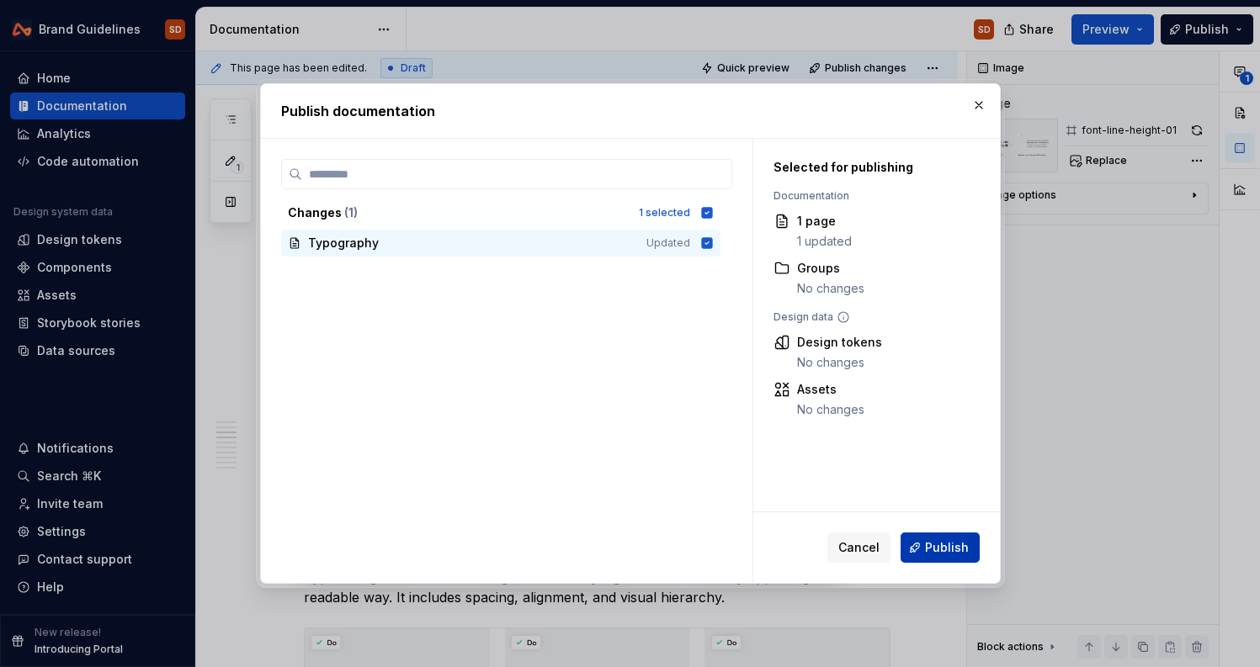
click at [961, 539] on button "Publish" at bounding box center [939, 548] width 79 height 30
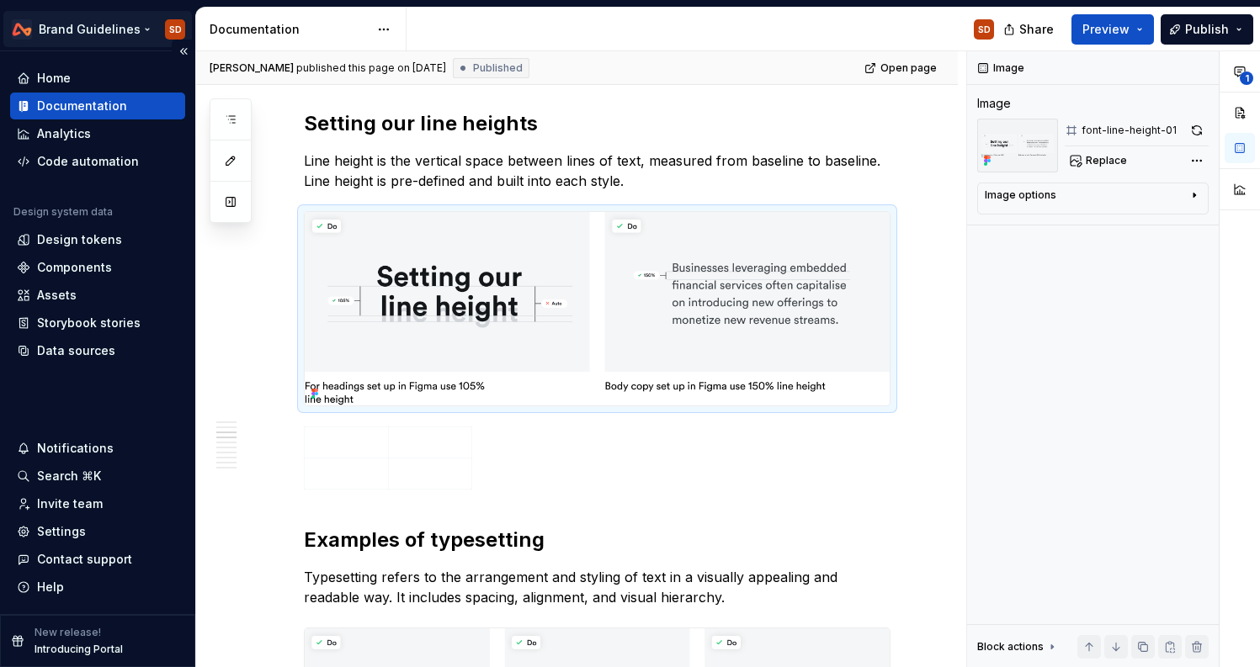
click at [100, 29] on html "Brand Guidelines SD Home Documentation Analytics Code automation Design system …" at bounding box center [630, 333] width 1260 height 667
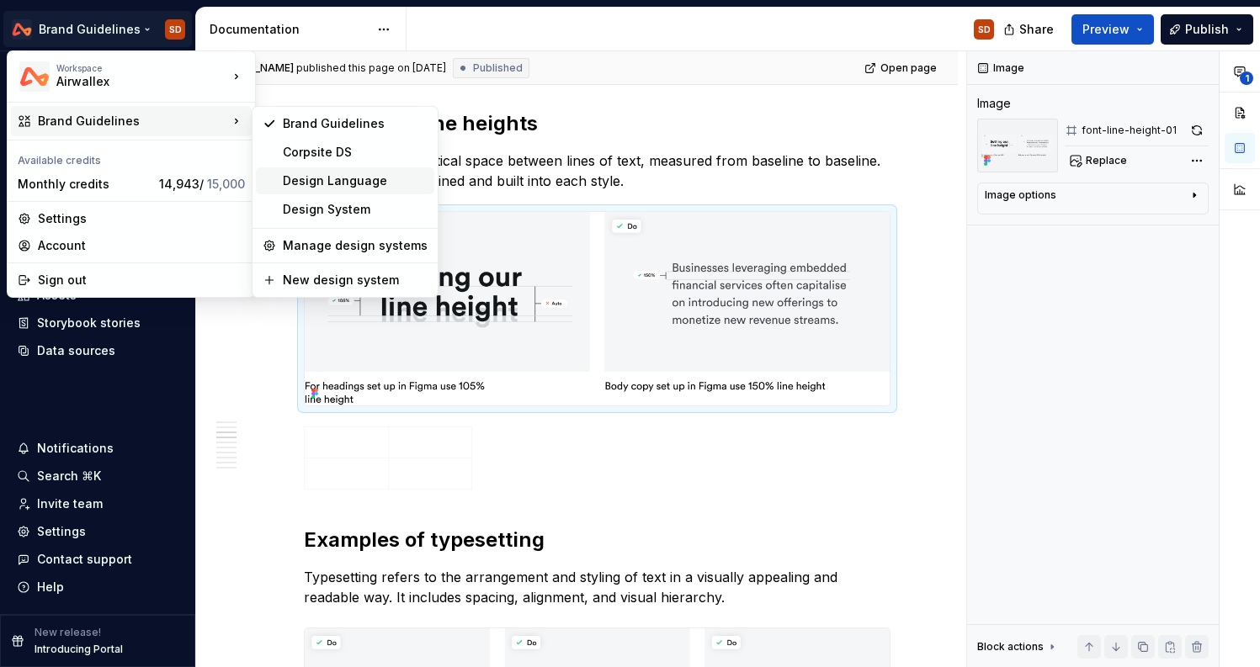
click at [316, 173] on div "Design Language" at bounding box center [355, 181] width 145 height 17
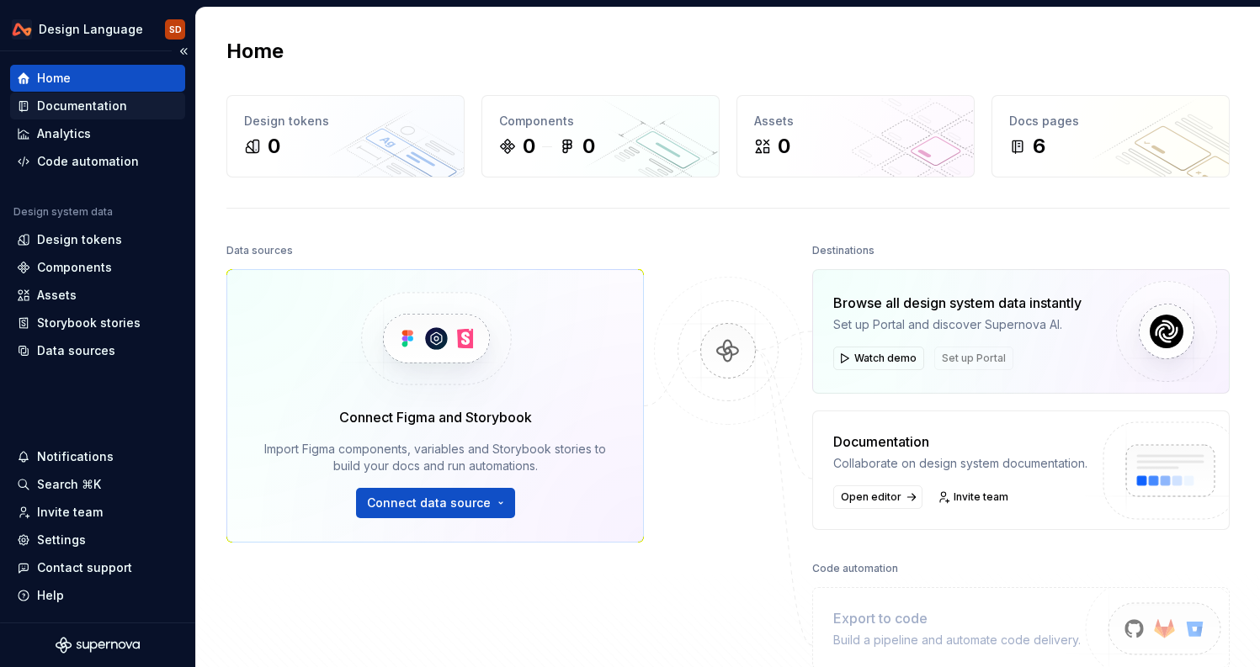
click at [132, 104] on div "Documentation" at bounding box center [98, 106] width 162 height 17
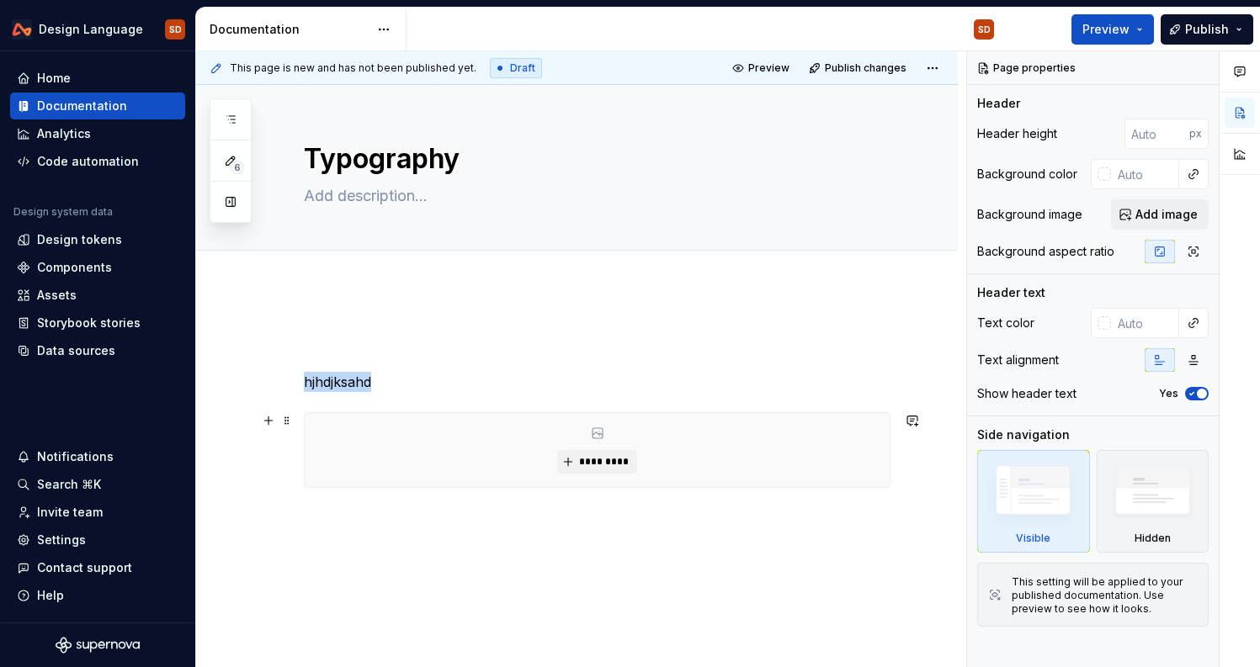
click at [765, 456] on div "*********" at bounding box center [597, 450] width 585 height 74
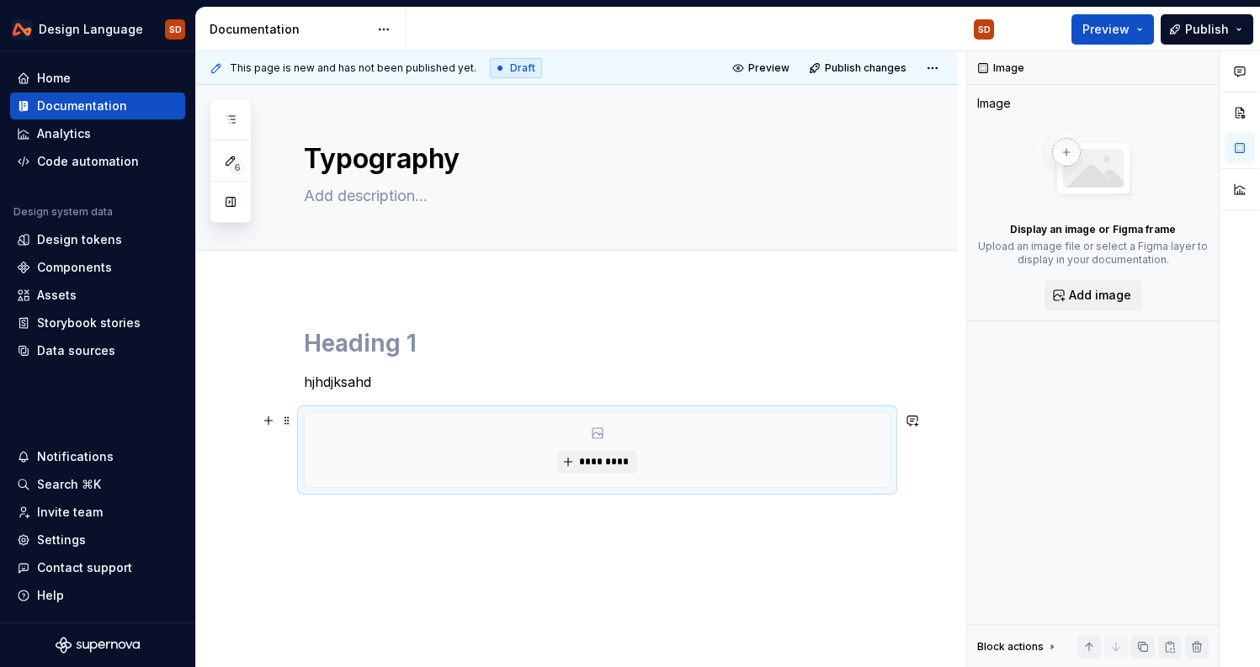
click at [316, 473] on div "*********" at bounding box center [597, 450] width 585 height 74
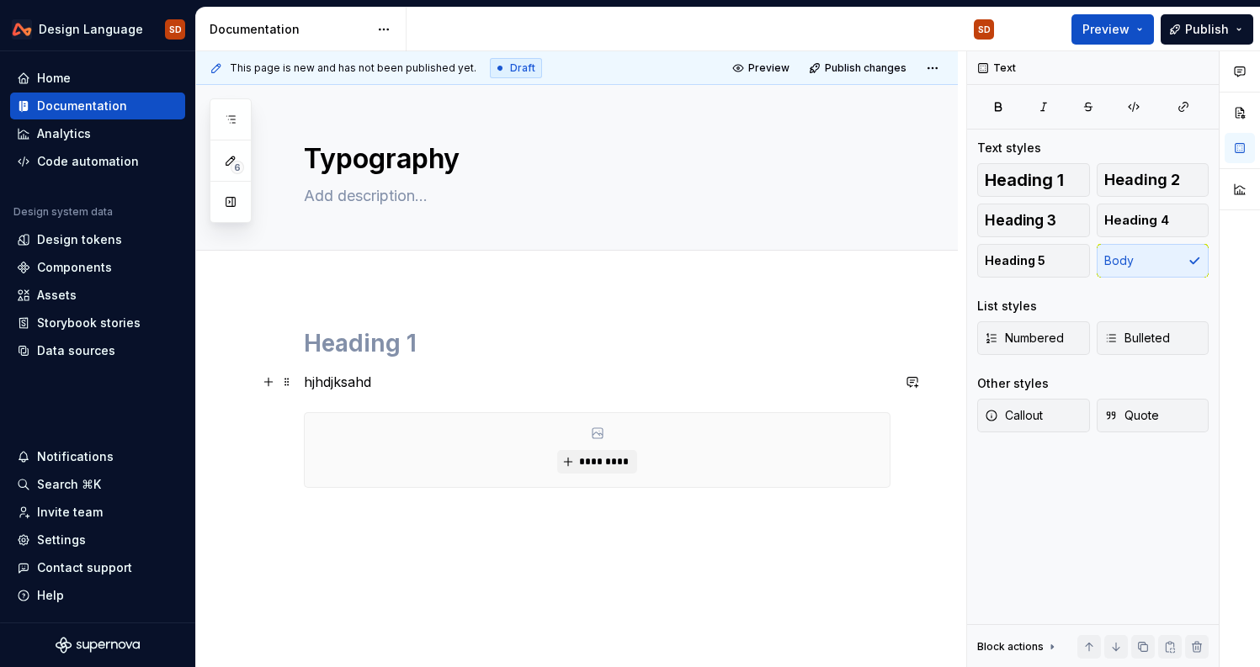
click at [321, 372] on p "hjhdjksahd" at bounding box center [597, 382] width 587 height 20
click at [329, 463] on div "*********" at bounding box center [597, 450] width 585 height 74
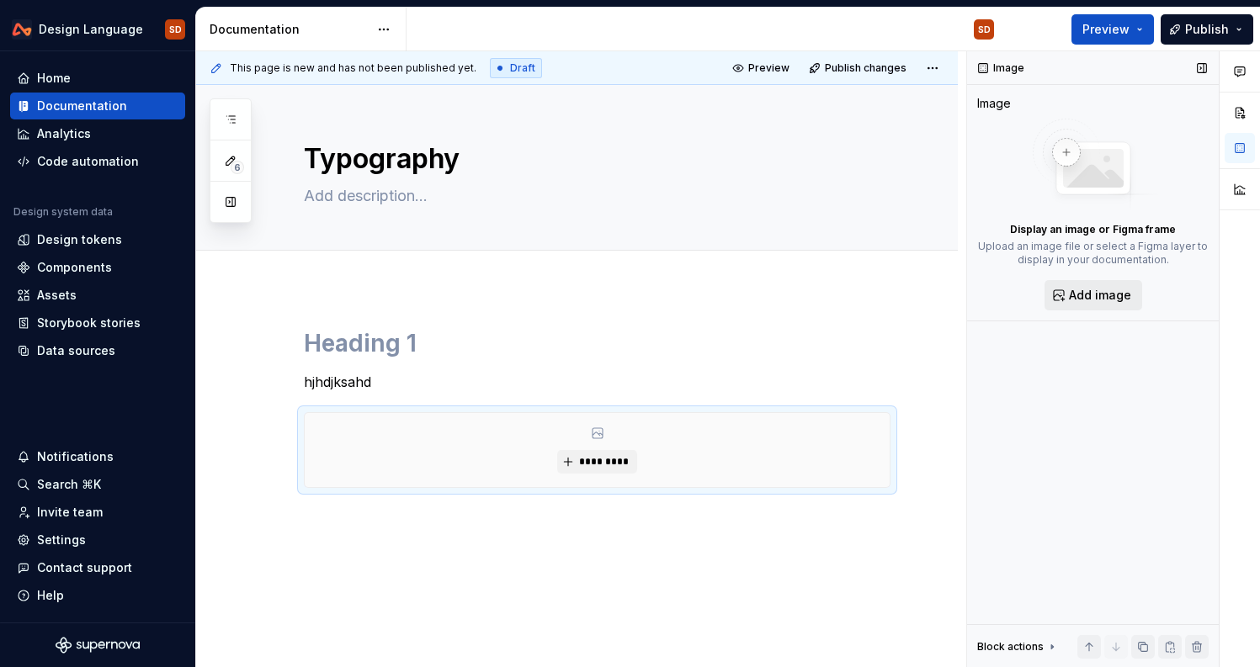
click at [1098, 288] on span "Add image" at bounding box center [1100, 295] width 62 height 17
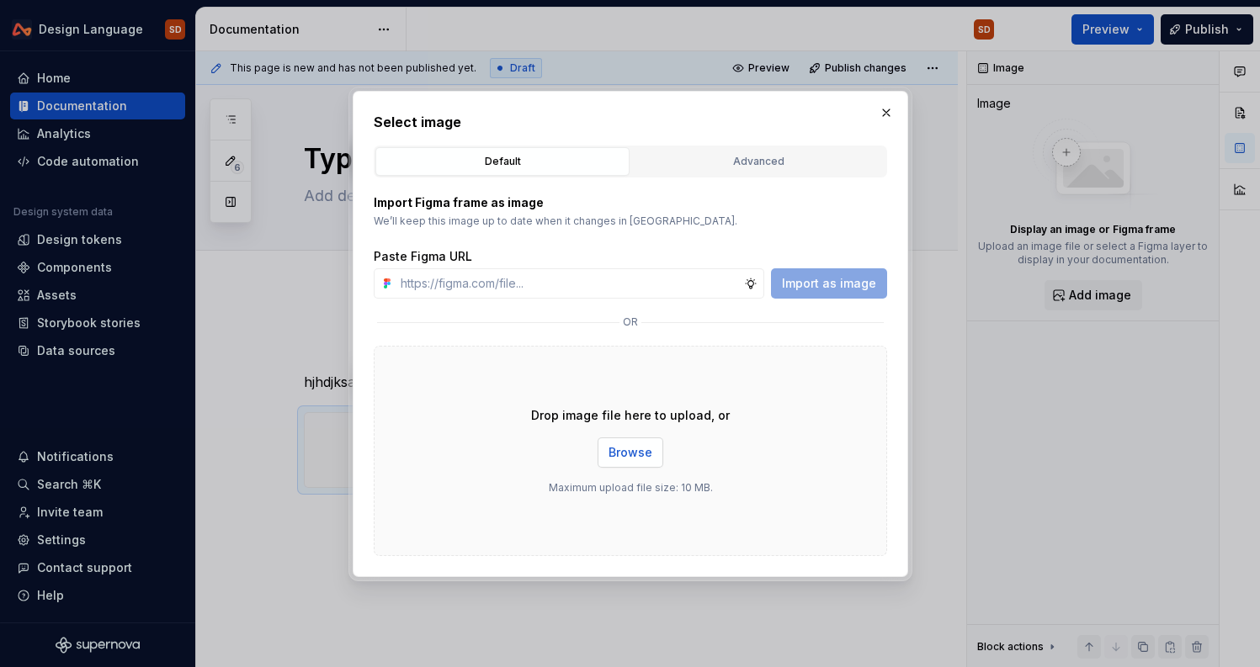
click at [635, 455] on span "Browse" at bounding box center [630, 452] width 44 height 17
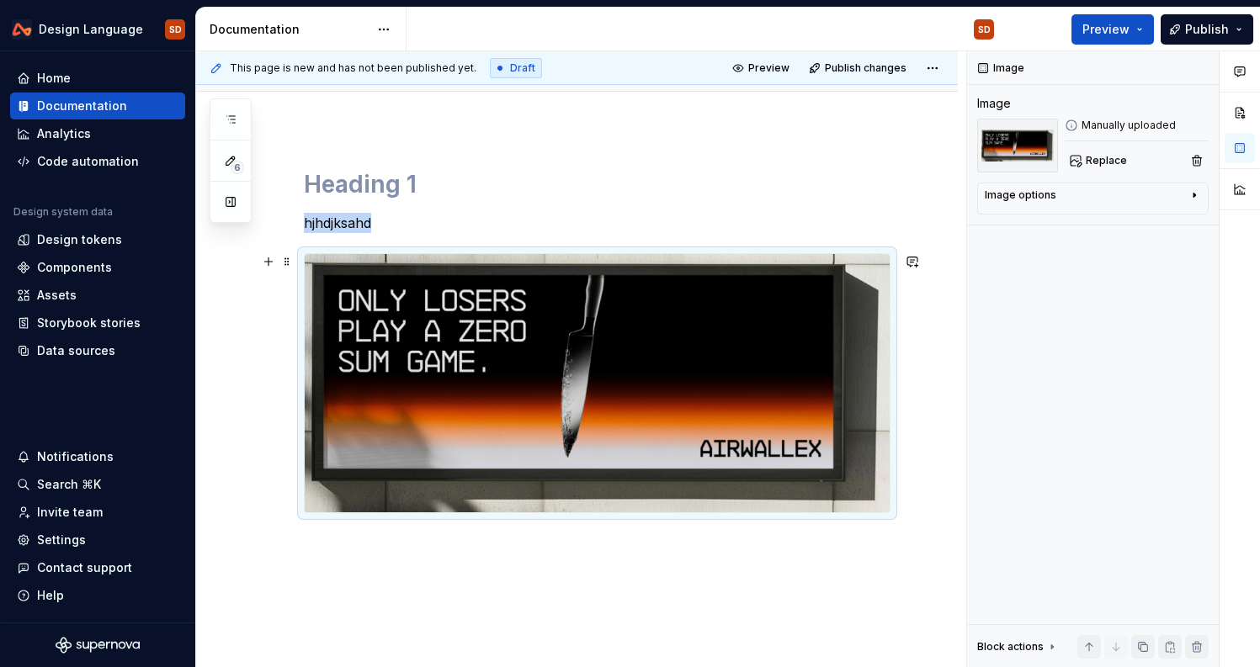
scroll to position [165, 0]
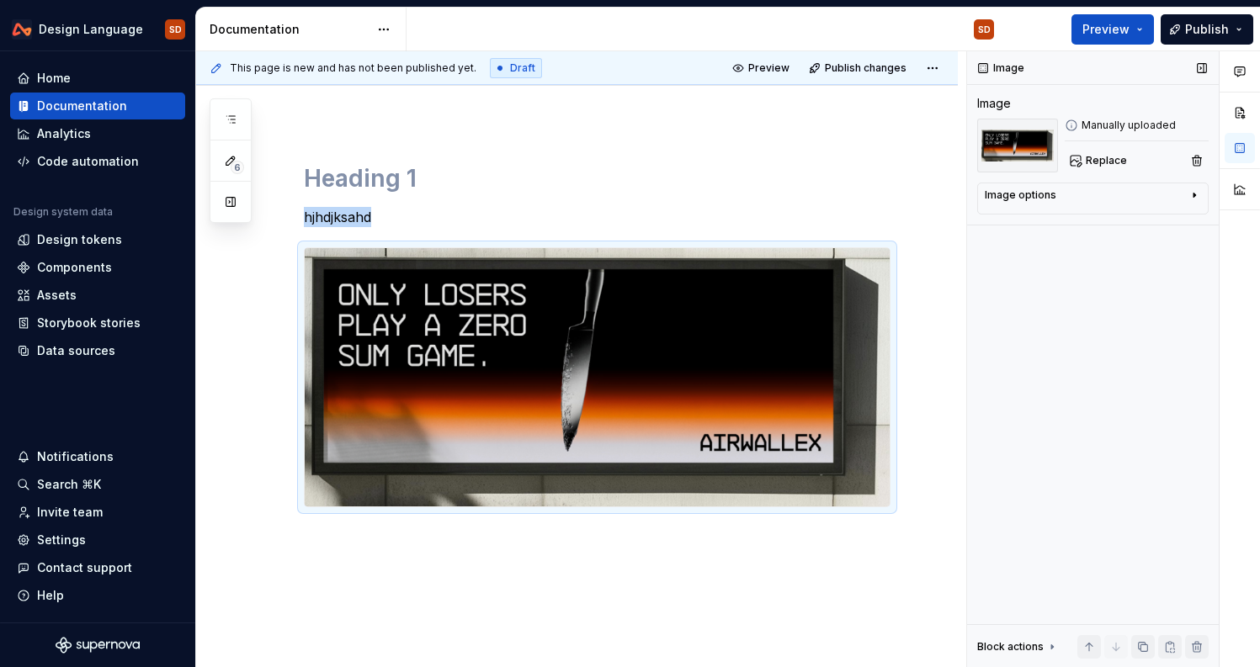
click at [1140, 194] on div "Image options" at bounding box center [1086, 199] width 203 height 20
click at [1190, 221] on icon "button" at bounding box center [1186, 220] width 9 height 9
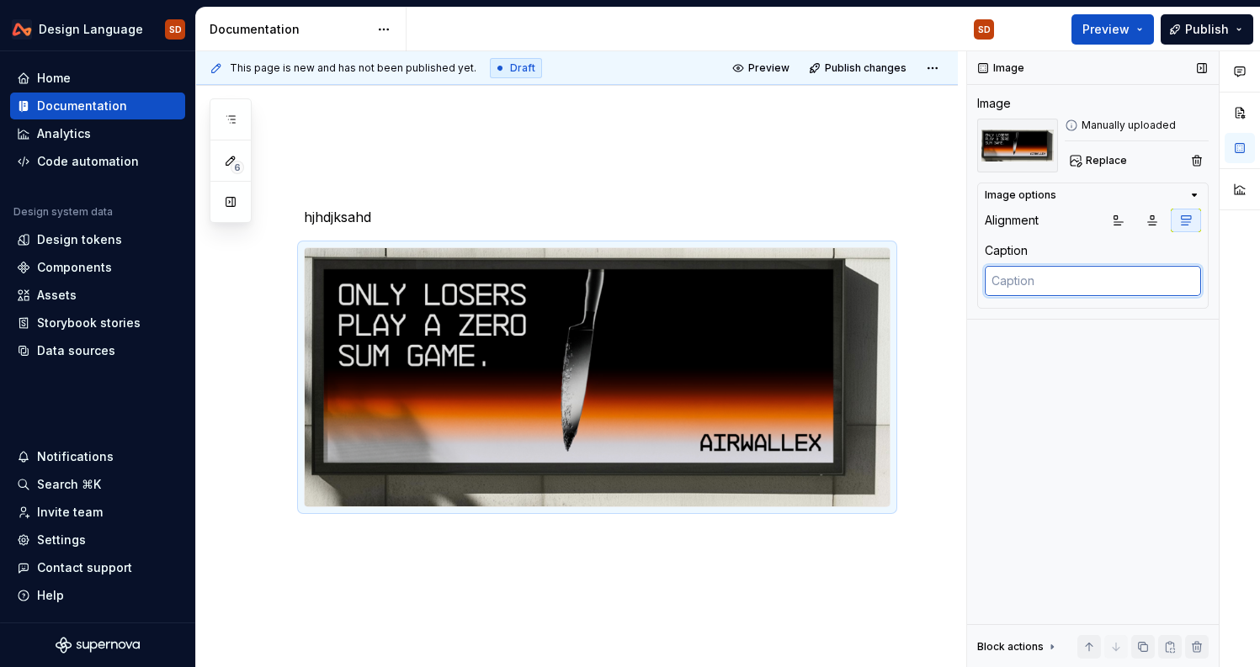
click at [1044, 279] on textarea at bounding box center [1093, 281] width 216 height 30
type textarea "*"
type textarea "I"
type textarea "*"
type textarea "Im"
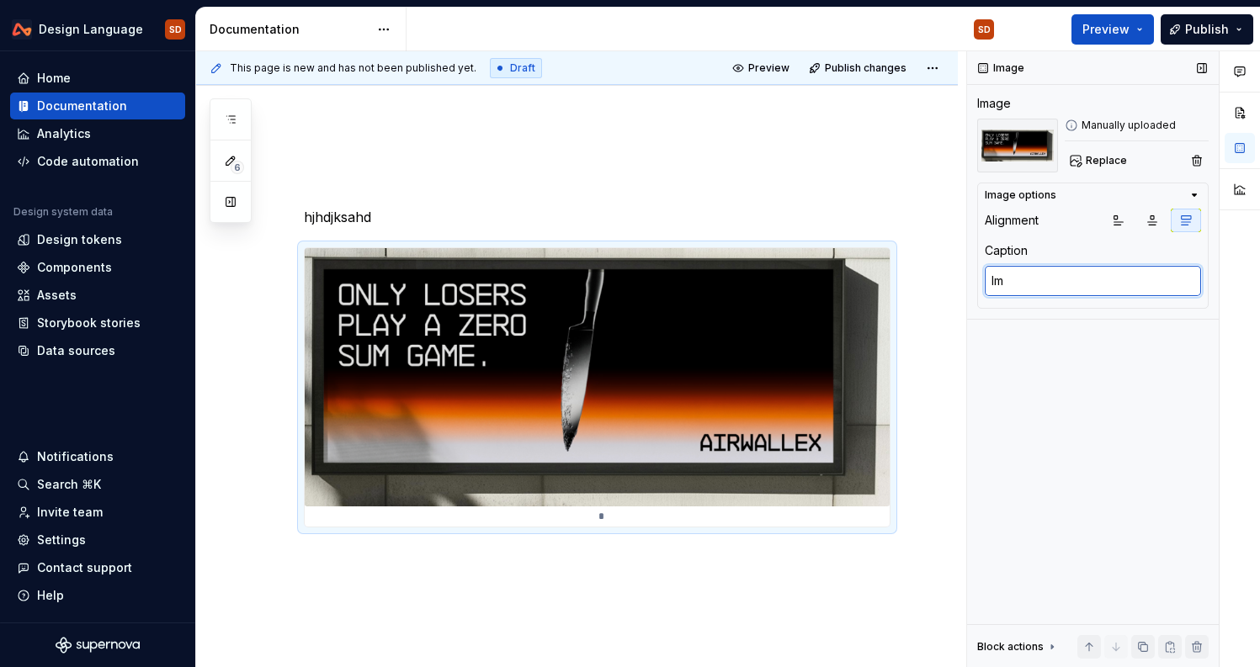
type textarea "*"
type textarea "Ima"
type textarea "*"
type textarea "Imag"
type textarea "*"
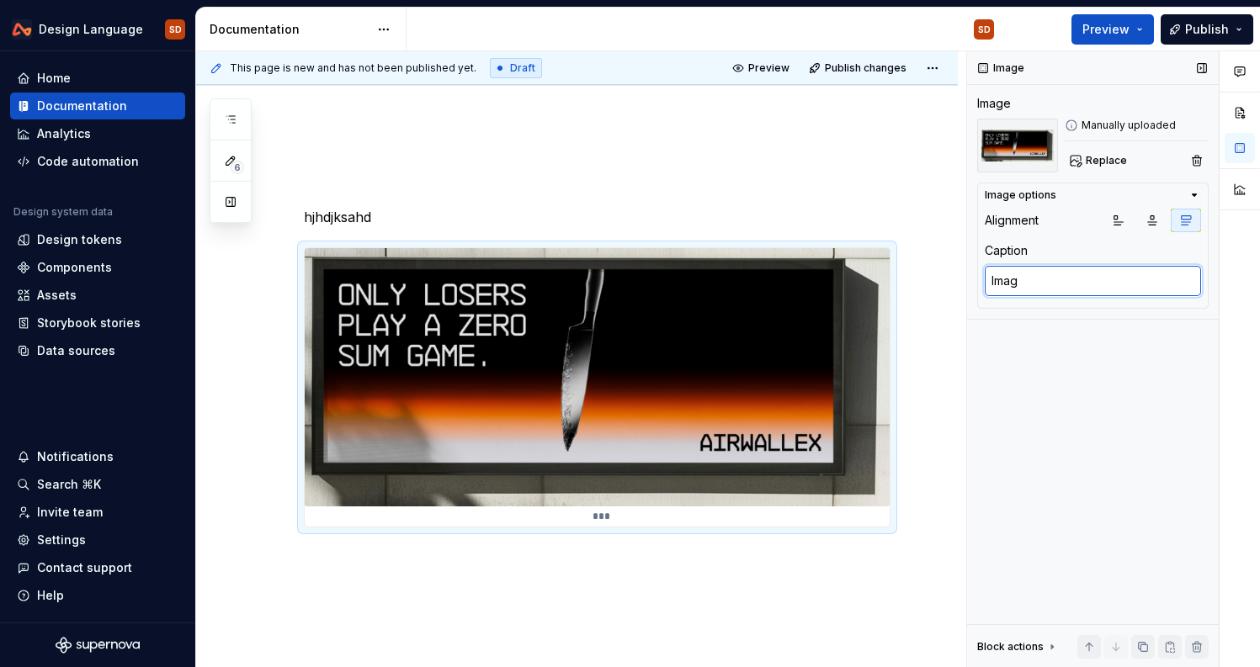
type textarea "Image"
type textarea "*"
type textarea "Image"
type textarea "*"
type textarea "Image i"
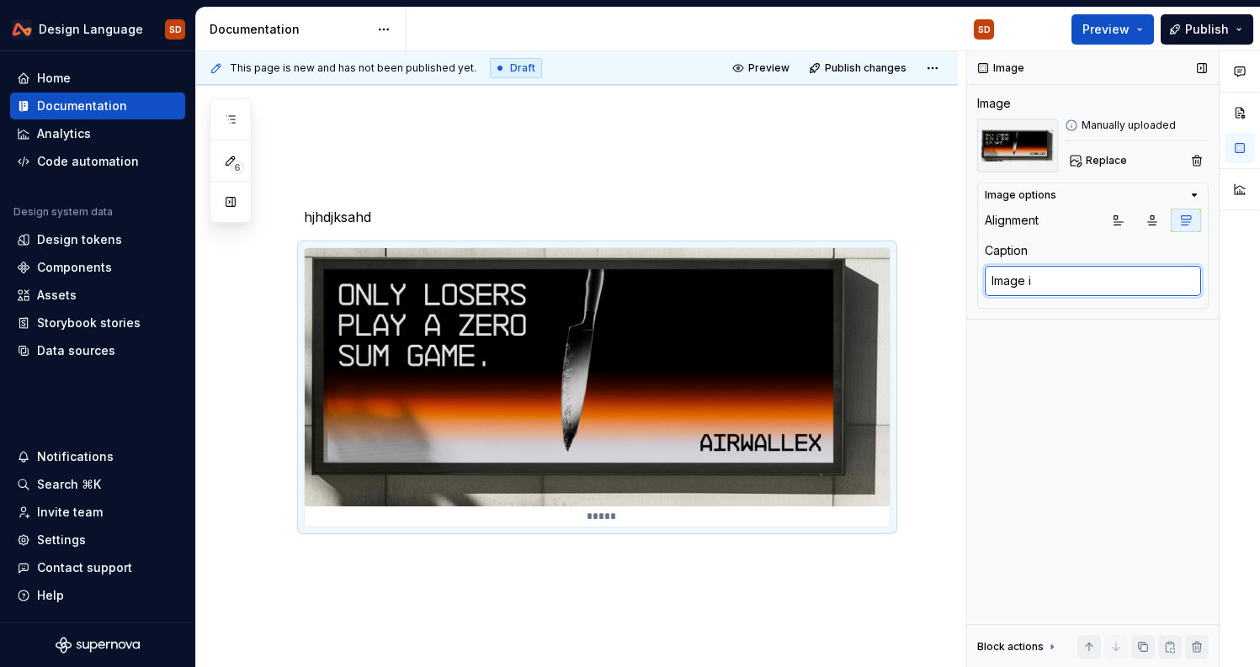
type textarea "*"
type textarea "Image in"
type textarea "*"
type textarea "Image inf"
type textarea "*"
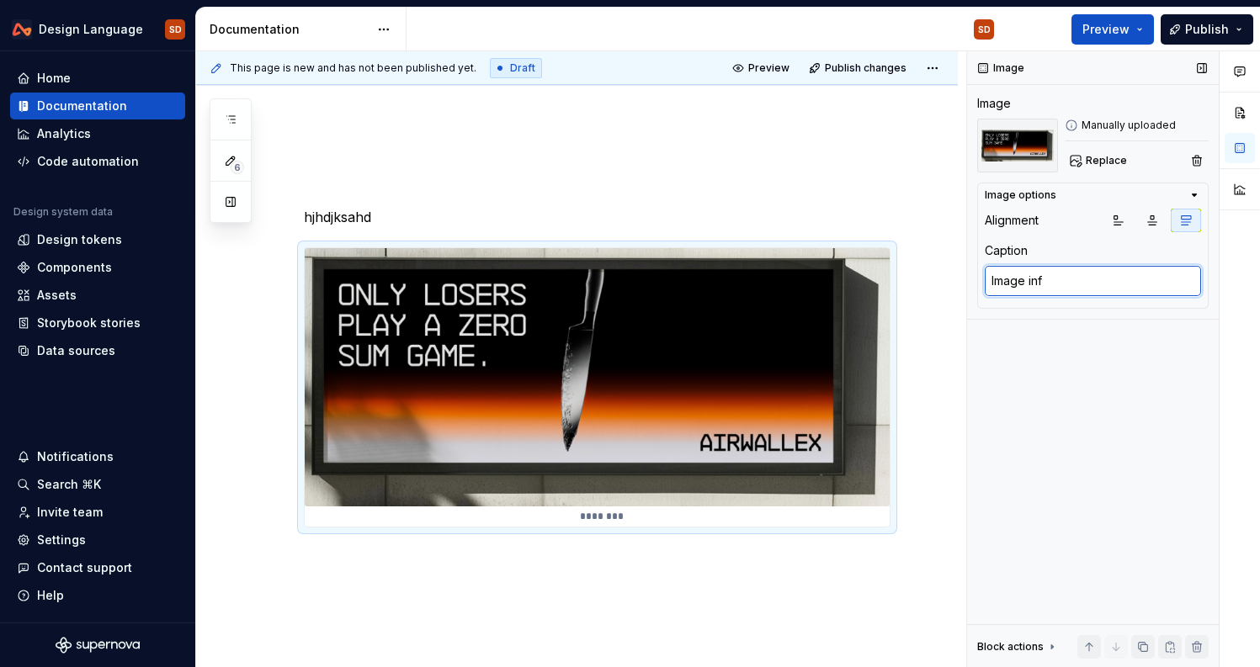
type textarea "Image info"
type textarea "*"
type textarea "Image infor"
type textarea "*"
type textarea "Image infora"
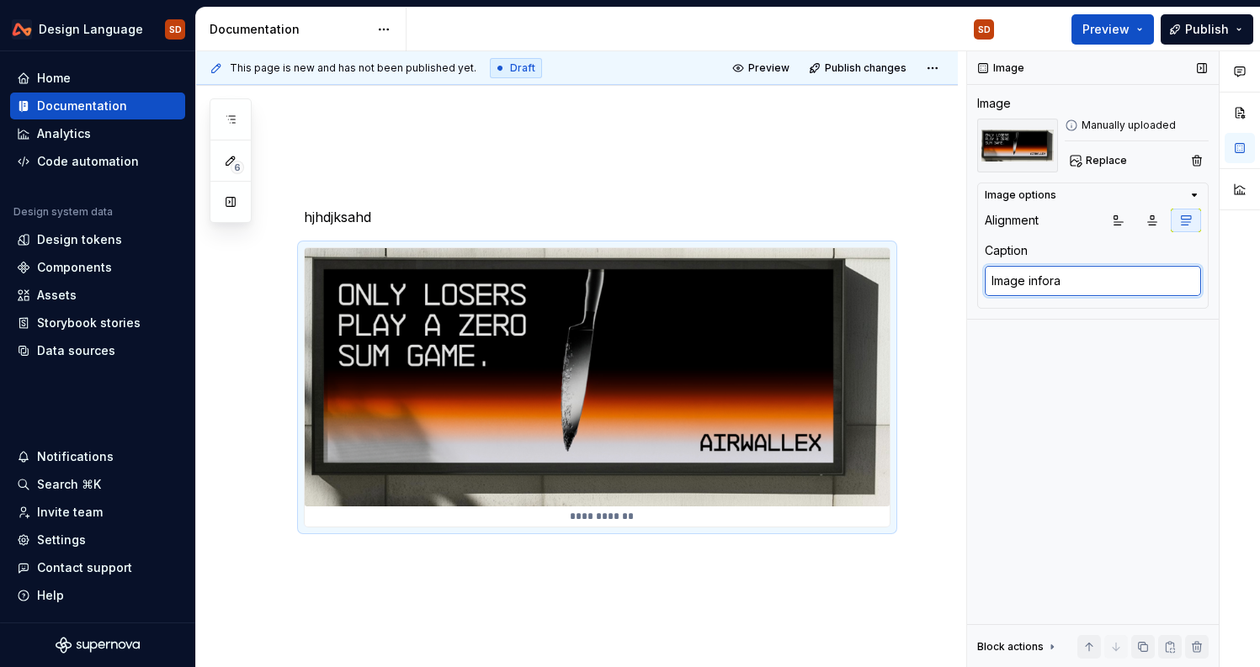
type textarea "*"
type textarea "Image inforar"
type textarea "*"
type textarea "Image infora"
type textarea "*"
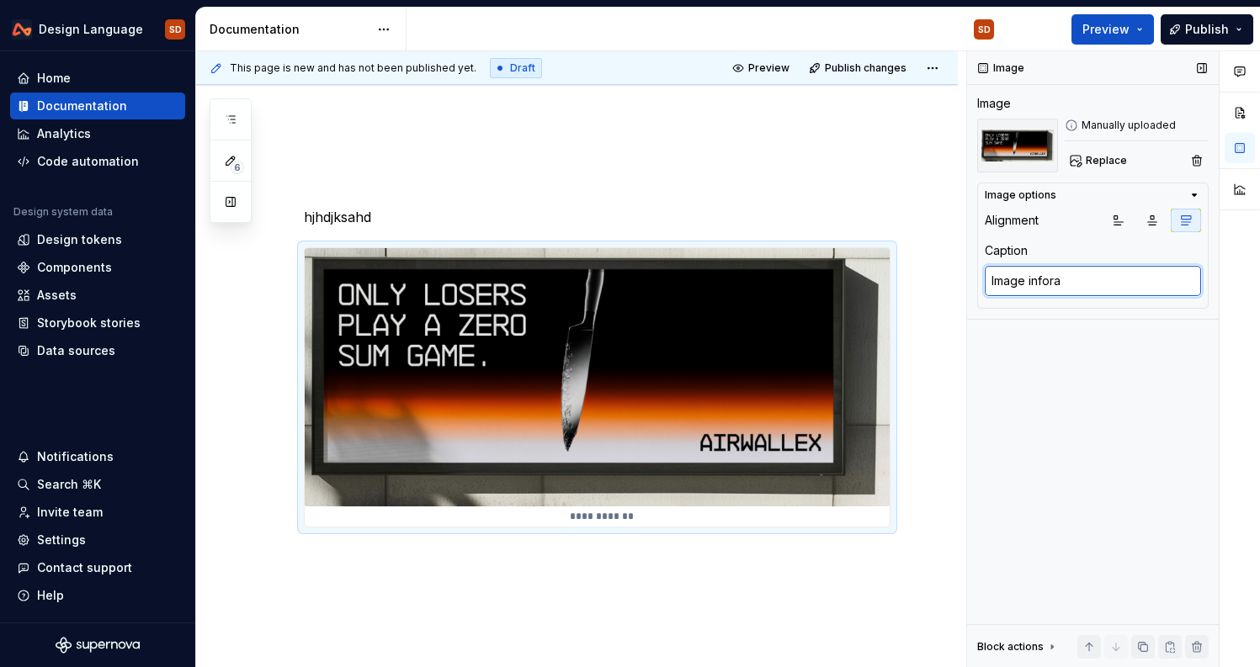
type textarea "Image infor"
type textarea "*"
type textarea "Image info"
type textarea "*"
type textarea "Image infor"
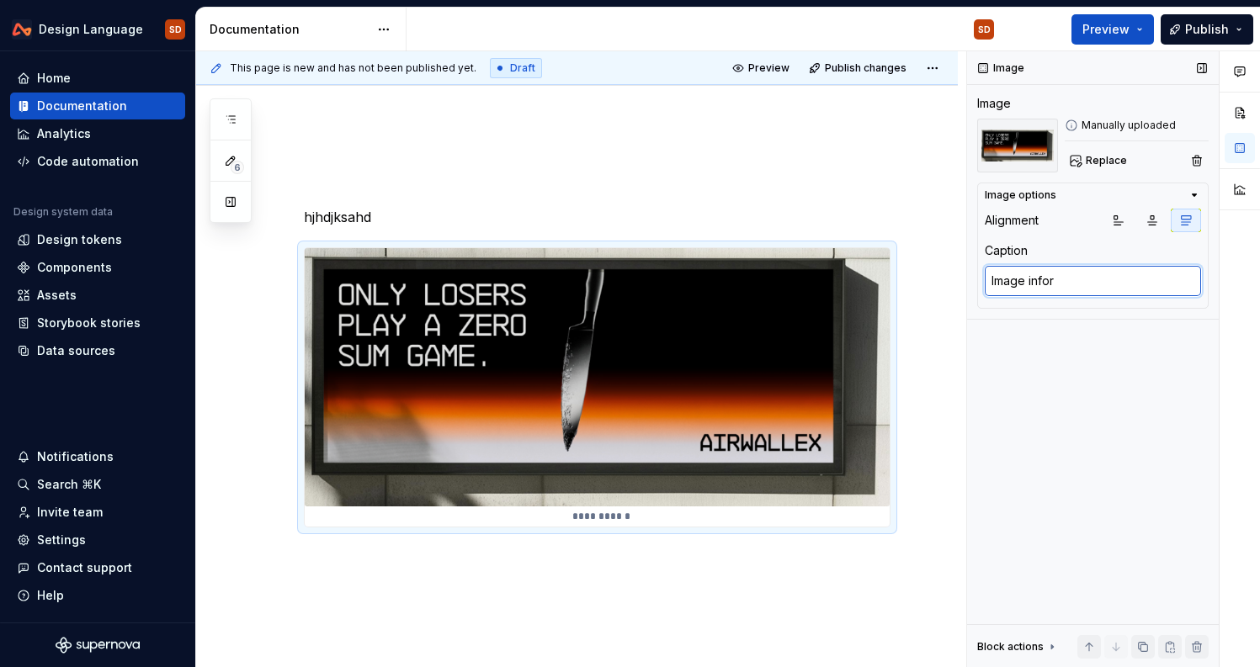
type textarea "*"
type textarea "Image inform"
type textarea "*"
type textarea "Image informa"
type textarea "*"
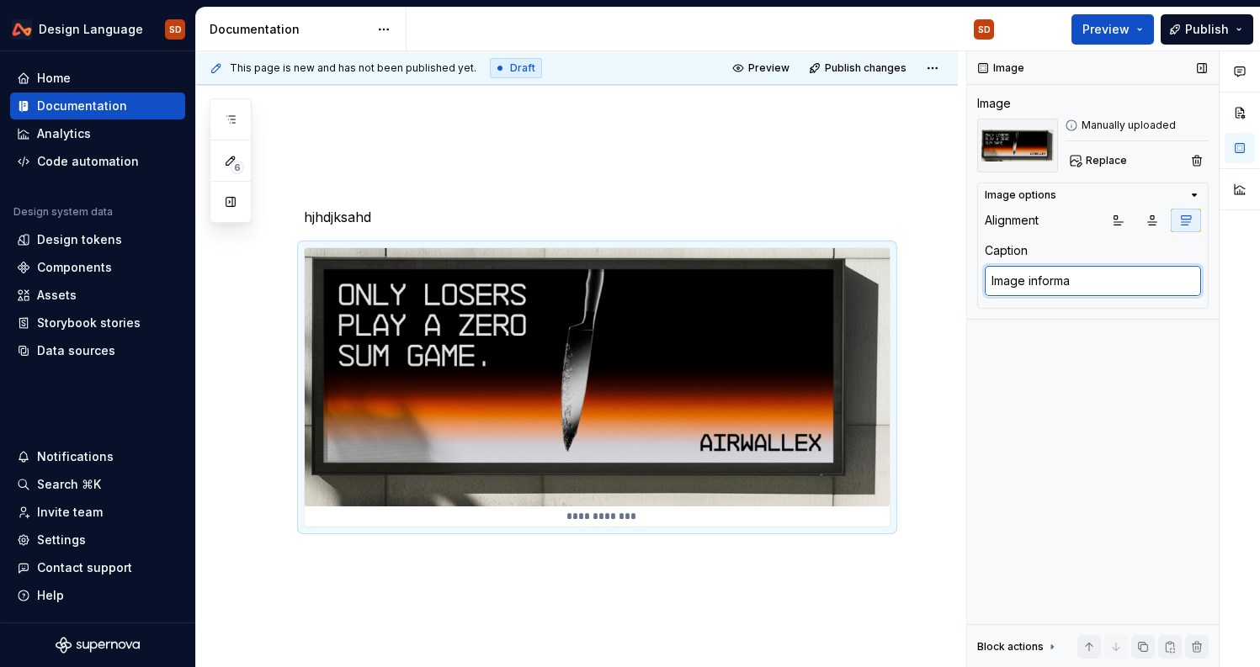
type textarea "Image informat"
type textarea "*"
type textarea "Image informati"
type textarea "*"
type textarea "Image informatio"
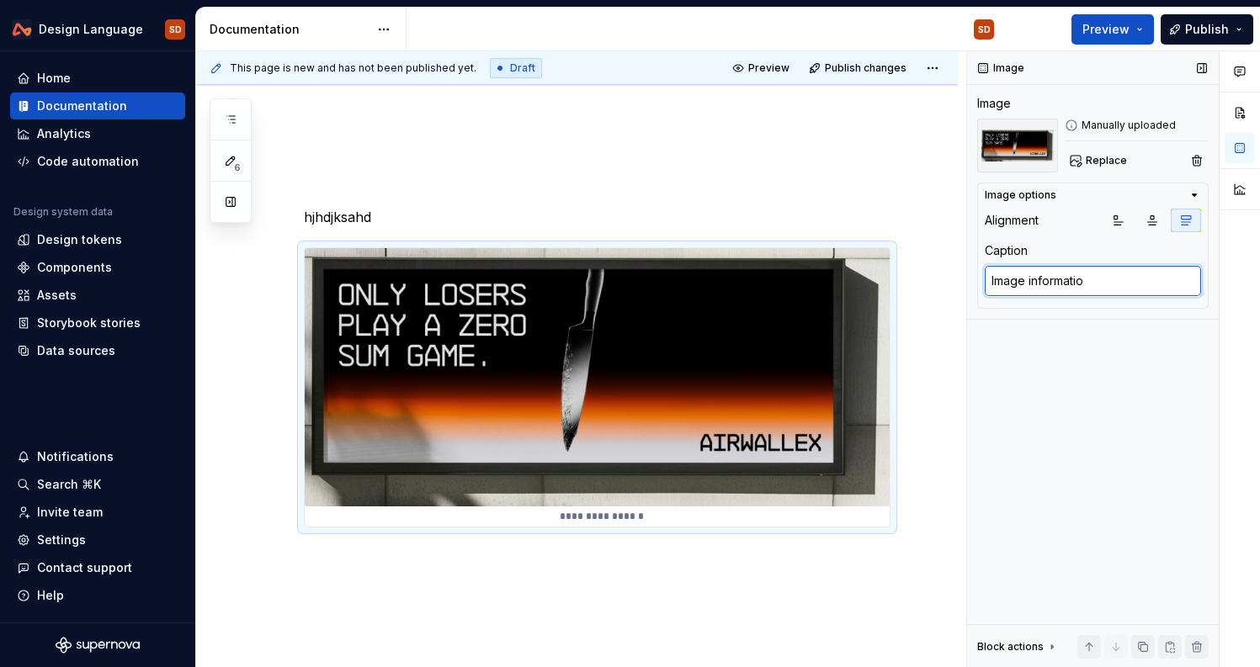
type textarea "*"
type textarea "Image information"
click at [1139, 407] on div "Image Image Manually uploaded Replace Image options Alignment Caption Image inf…" at bounding box center [1093, 359] width 252 height 617
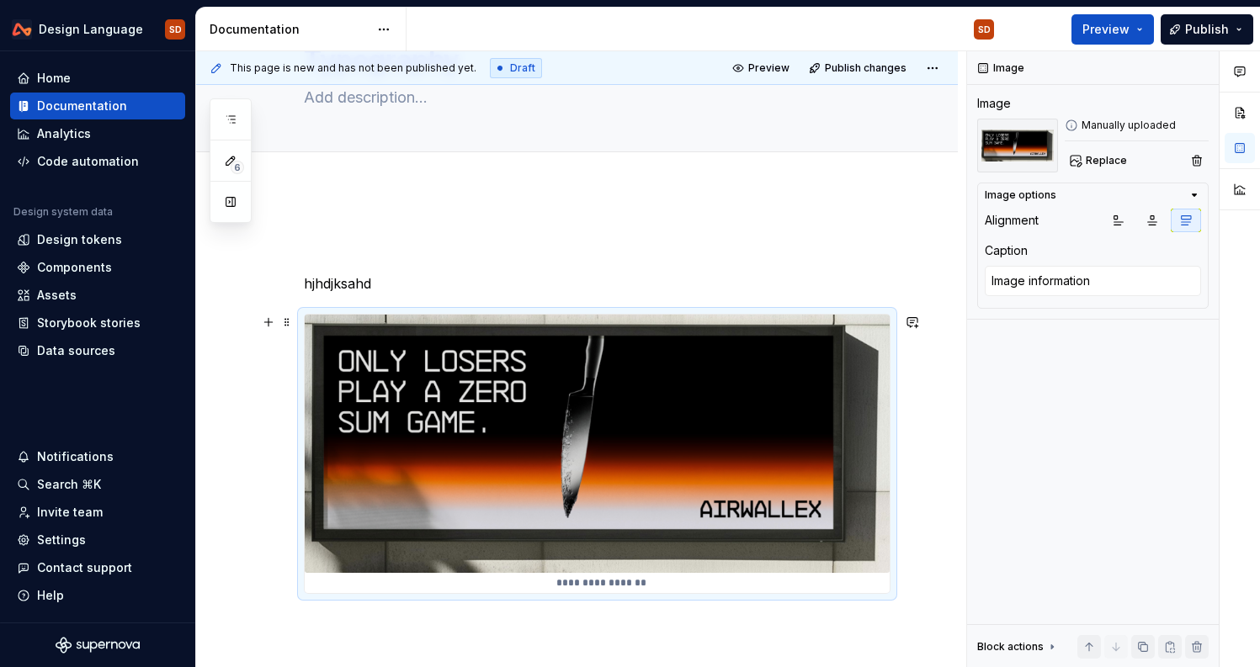
scroll to position [249, 0]
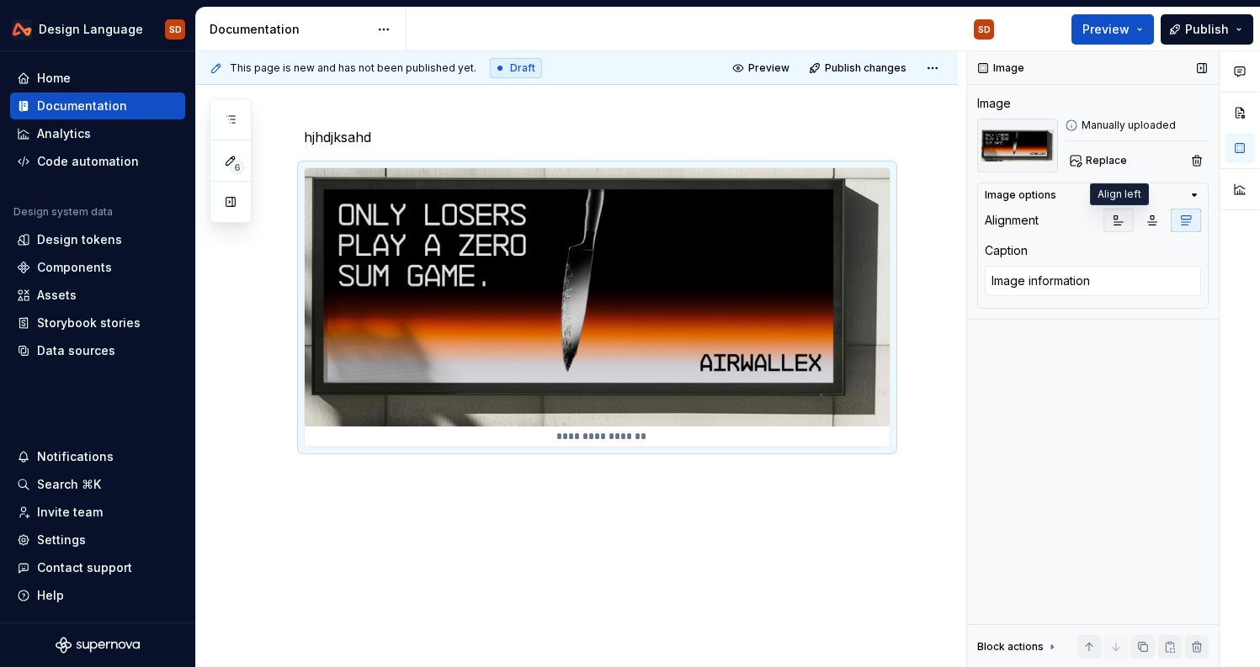
click at [1118, 222] on icon "button" at bounding box center [1118, 220] width 9 height 9
click at [551, 579] on div "**********" at bounding box center [577, 355] width 762 height 625
click at [643, 400] on img at bounding box center [597, 297] width 585 height 258
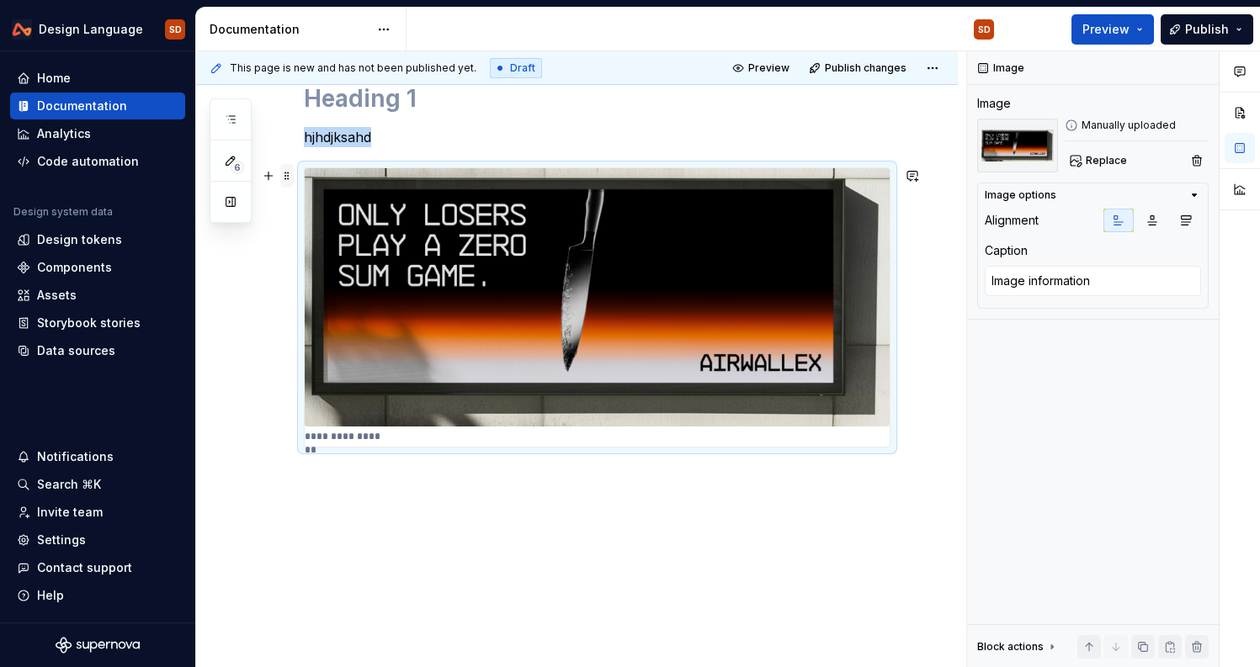
click at [283, 173] on span at bounding box center [286, 176] width 13 height 24
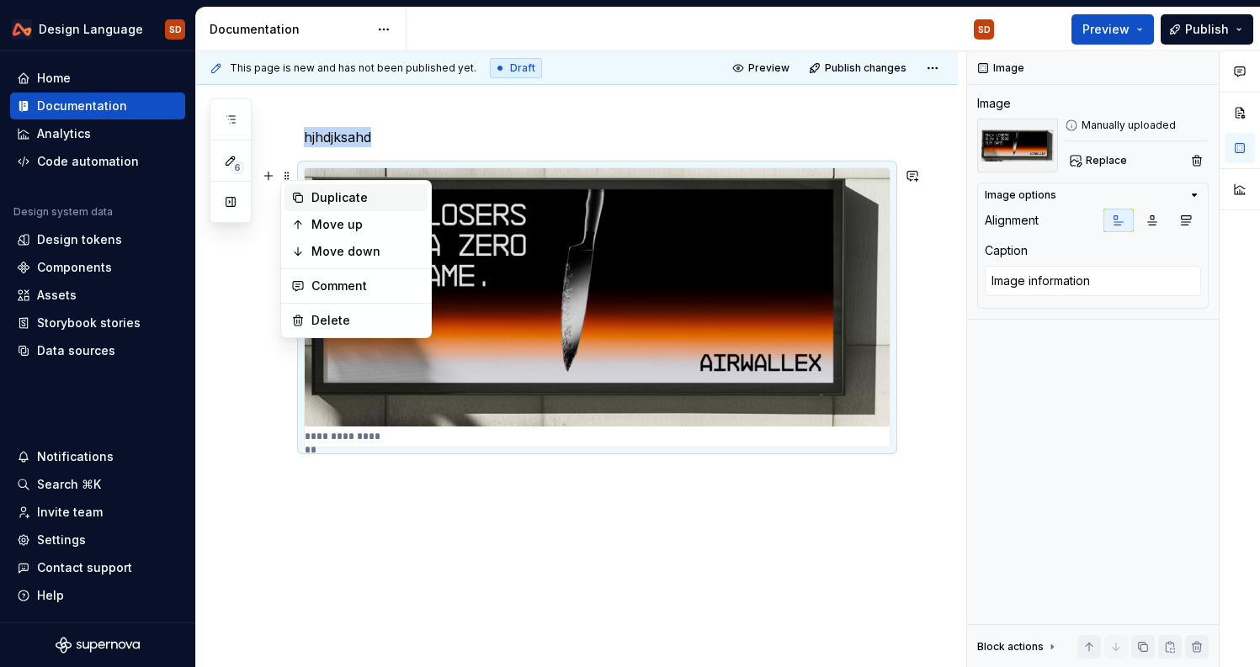
click at [331, 198] on div "Duplicate" at bounding box center [365, 197] width 109 height 17
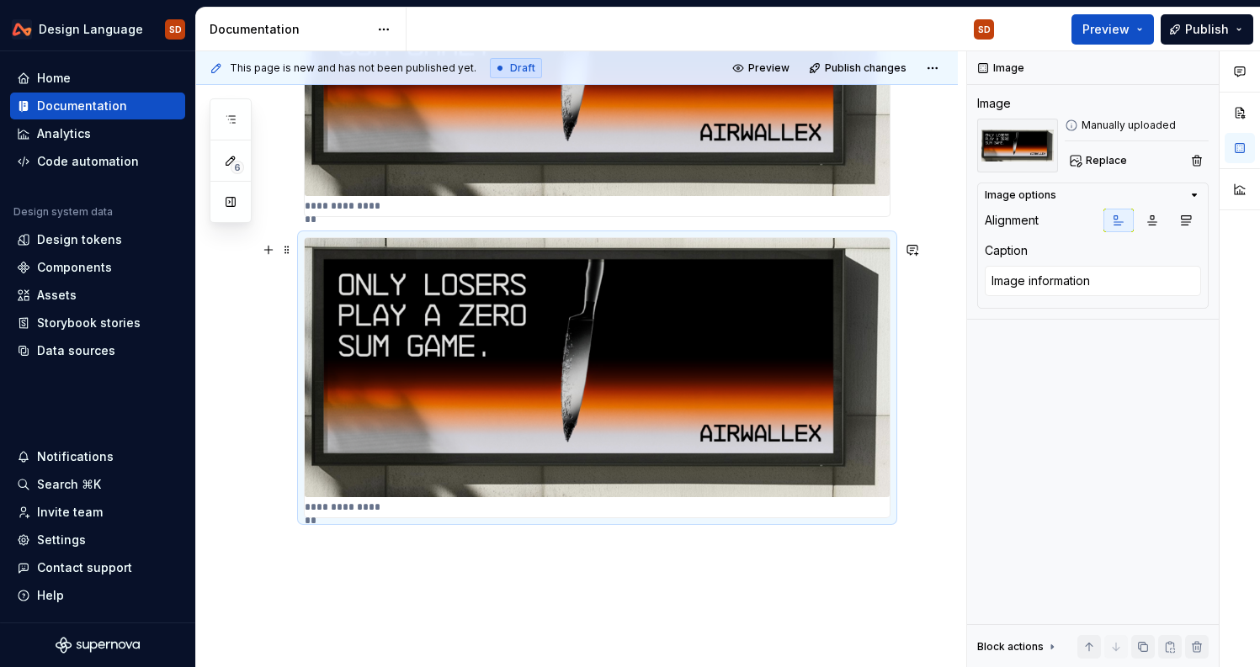
scroll to position [482, 0]
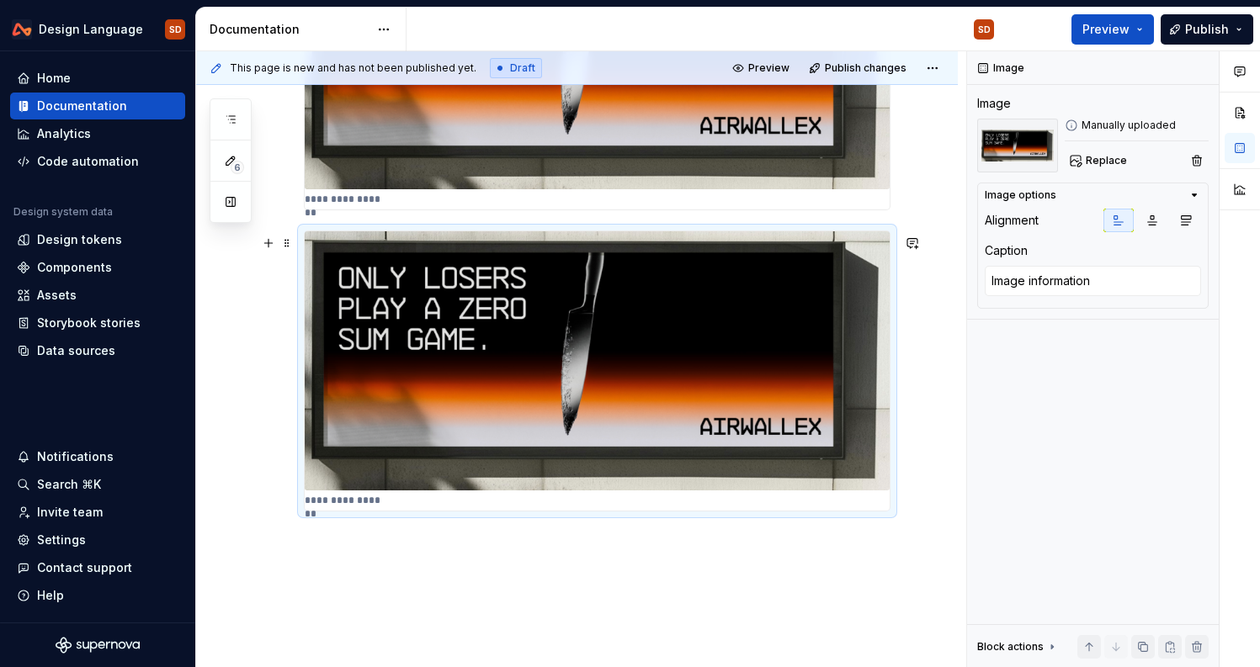
click at [472, 374] on img at bounding box center [597, 360] width 585 height 258
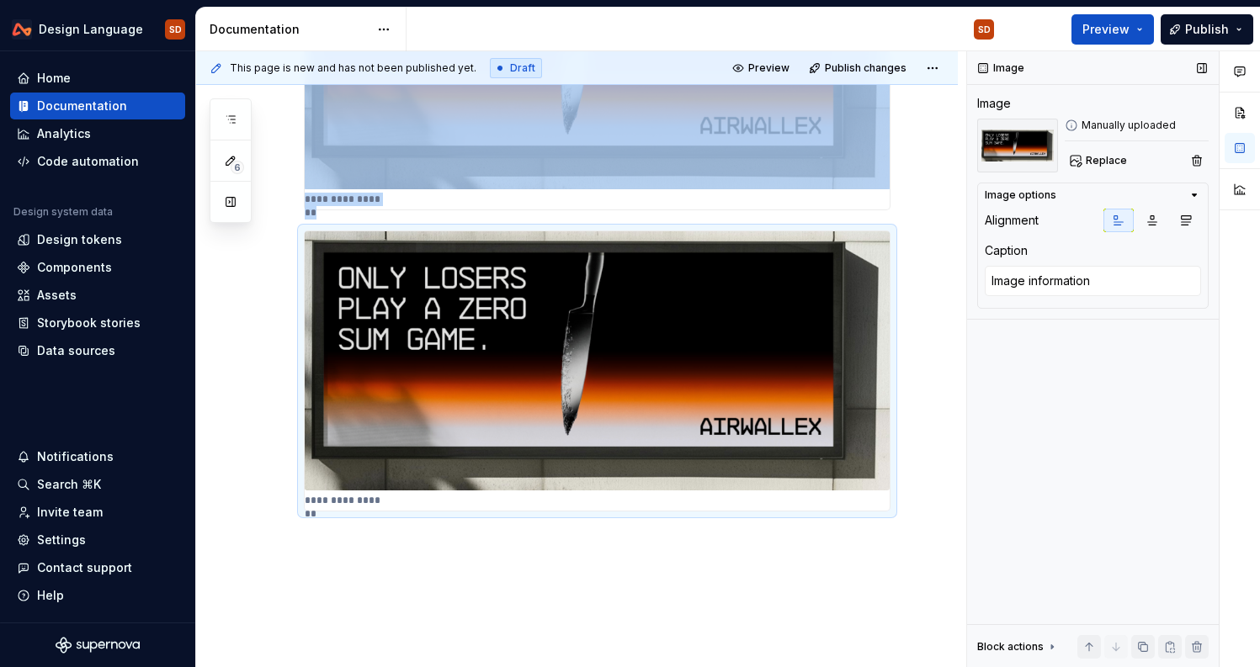
click at [1198, 197] on icon "button" at bounding box center [1193, 195] width 13 height 13
click at [1019, 198] on div "Image options" at bounding box center [1021, 195] width 72 height 13
click at [1195, 191] on icon "button" at bounding box center [1193, 195] width 13 height 13
click at [283, 245] on span at bounding box center [286, 243] width 13 height 24
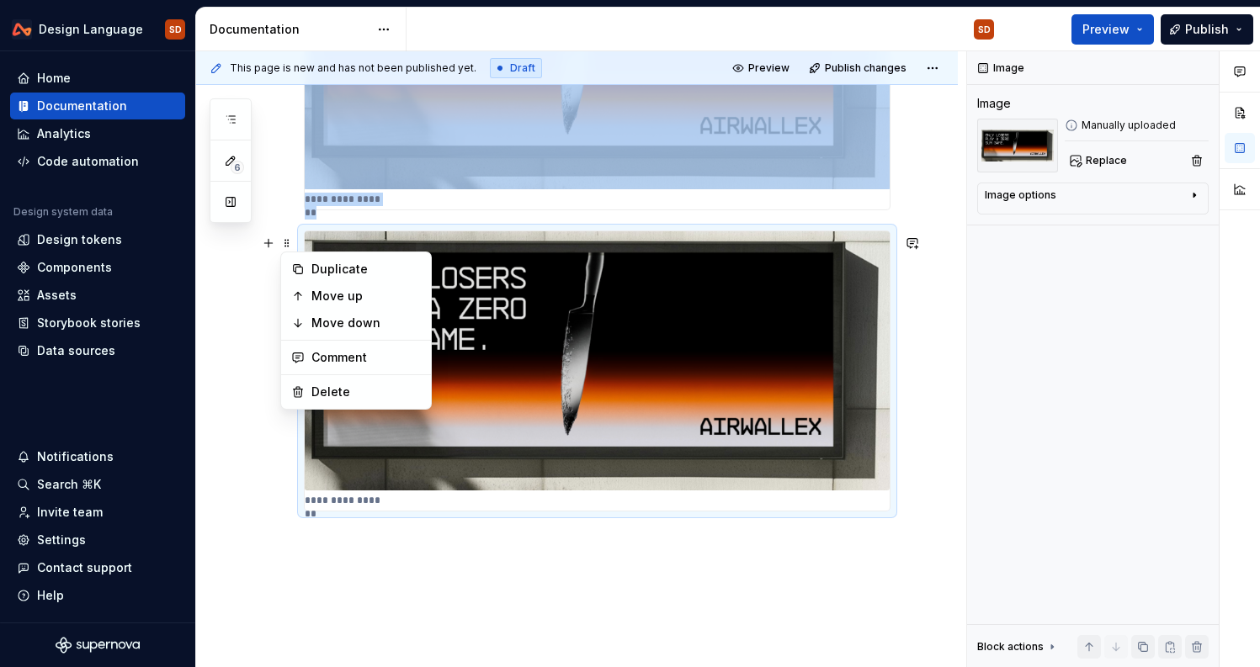
click at [253, 241] on div "**********" at bounding box center [577, 269] width 762 height 927
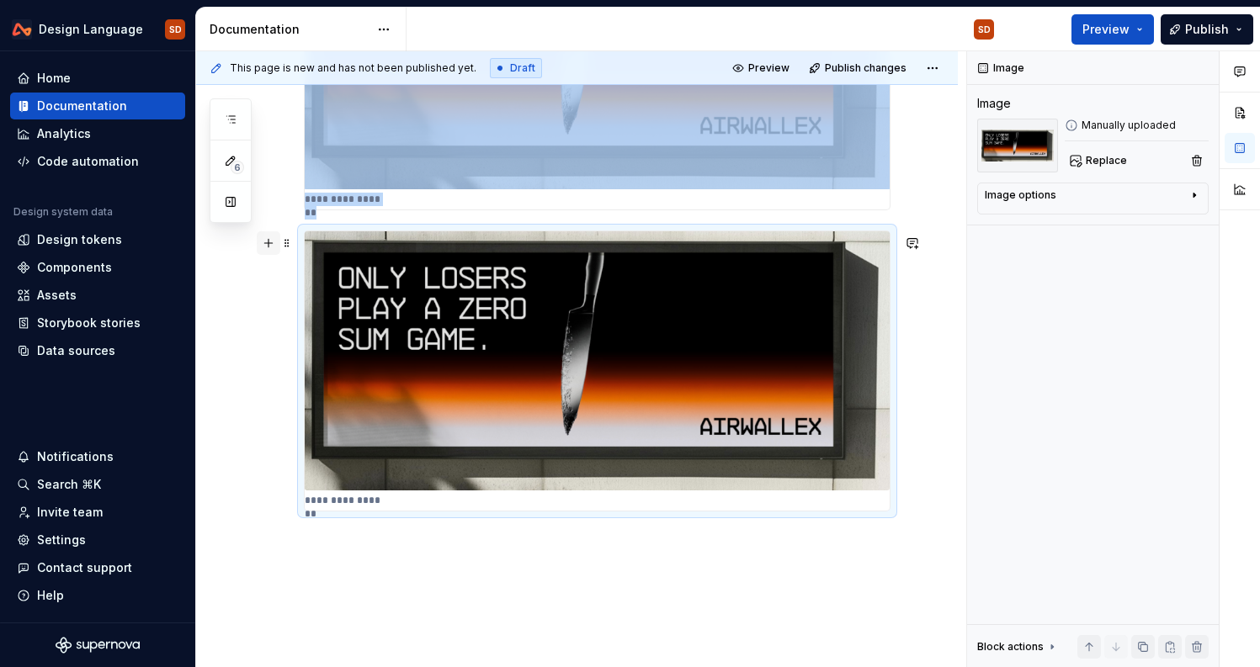
click at [264, 241] on button "button" at bounding box center [269, 243] width 24 height 24
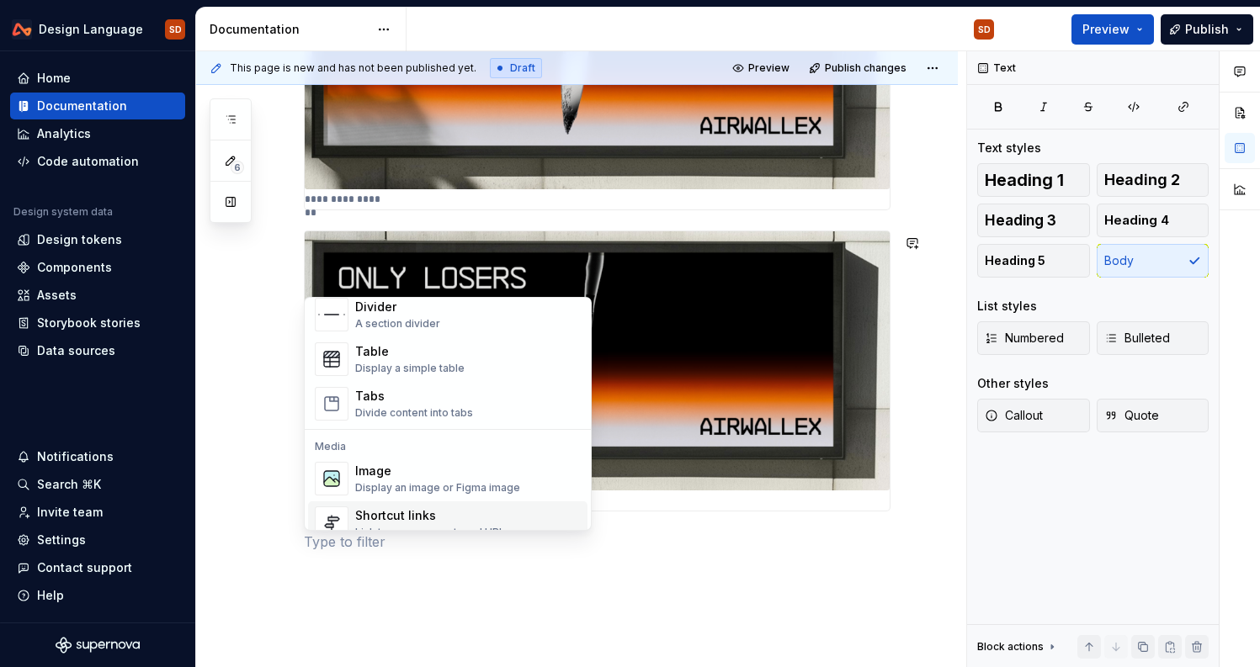
scroll to position [580, 0]
click at [382, 401] on div "Tabs" at bounding box center [414, 399] width 118 height 17
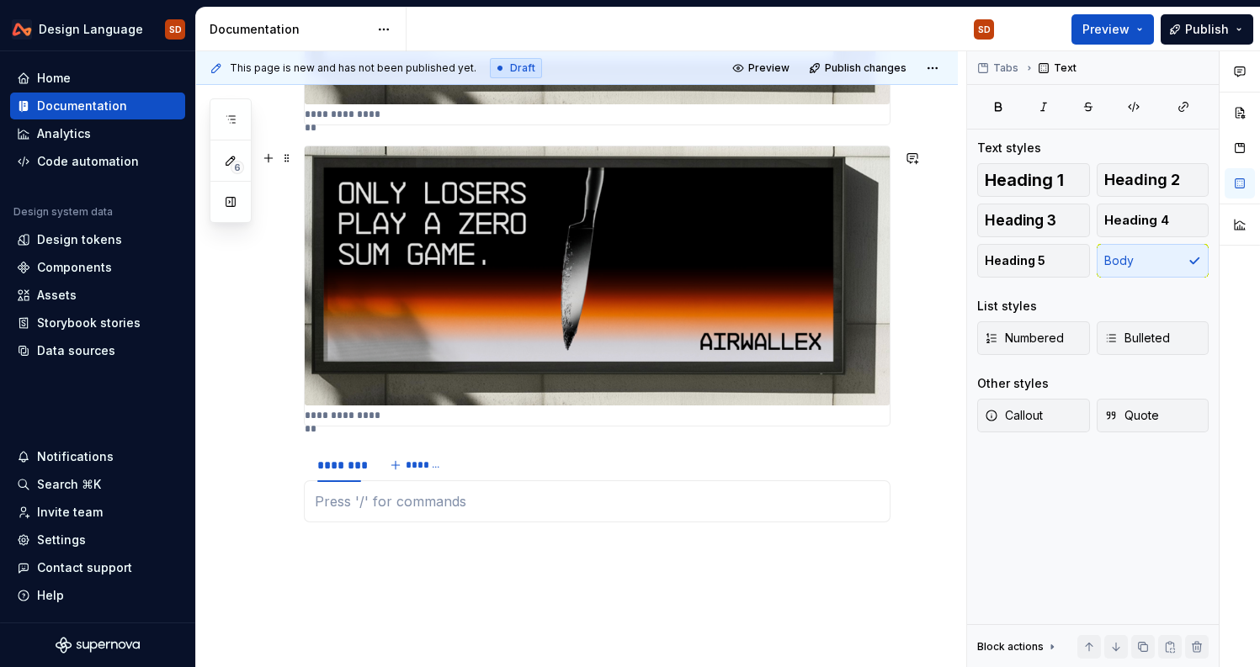
scroll to position [579, 0]
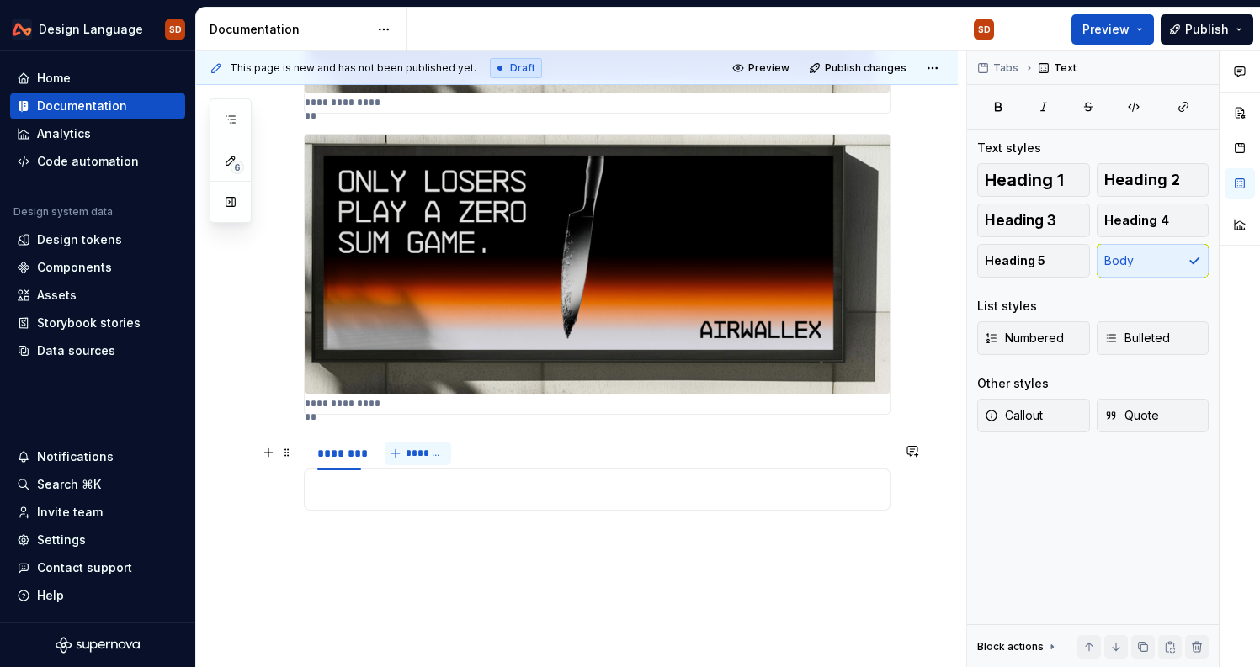
click at [417, 460] on span "*******" at bounding box center [425, 453] width 38 height 13
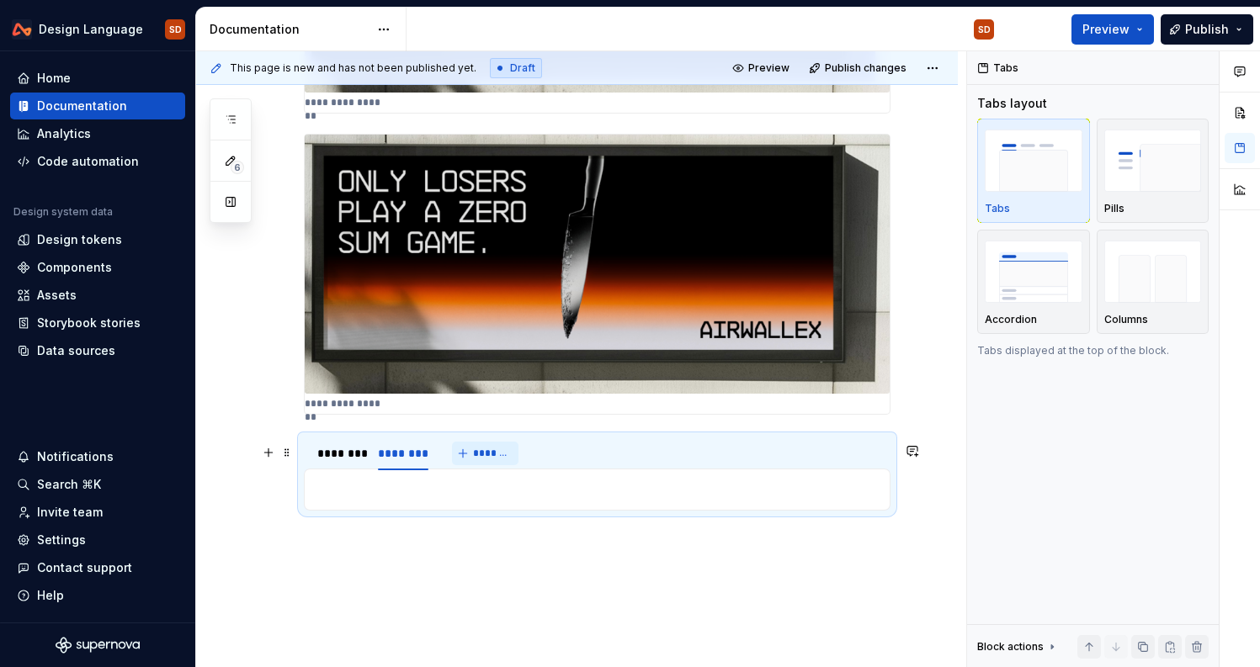
click at [480, 458] on span "*******" at bounding box center [492, 453] width 38 height 13
click at [447, 598] on div "**********" at bounding box center [577, 227] width 762 height 1036
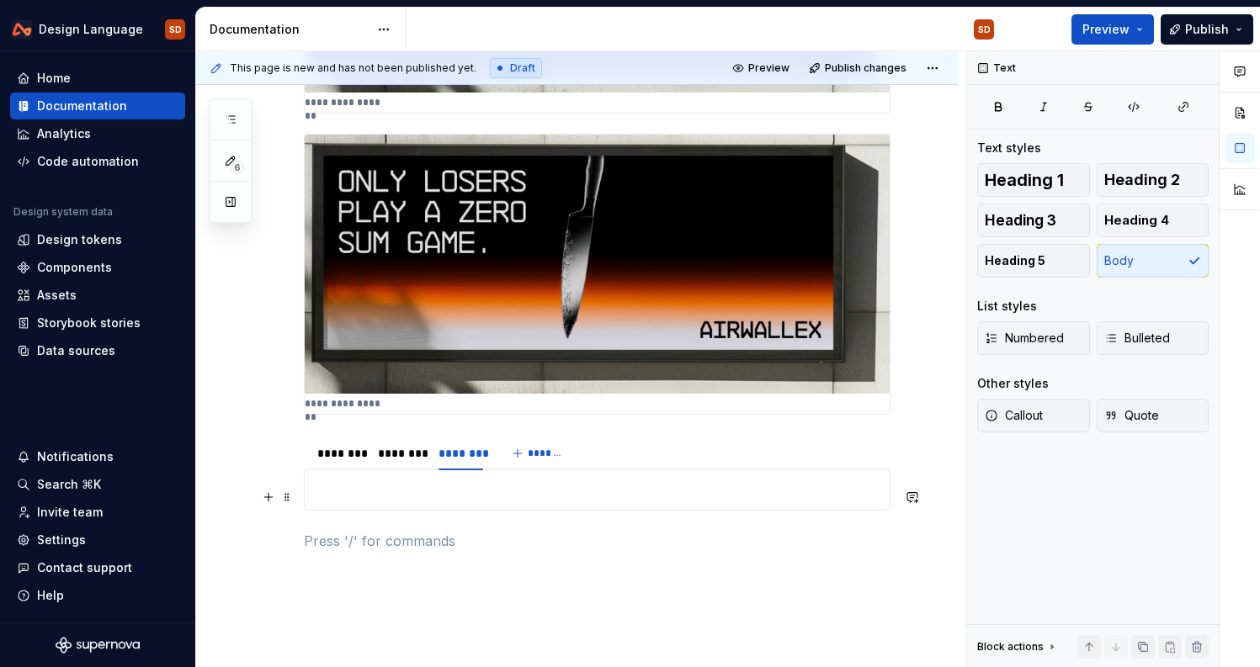
click at [369, 500] on p at bounding box center [597, 490] width 565 height 20
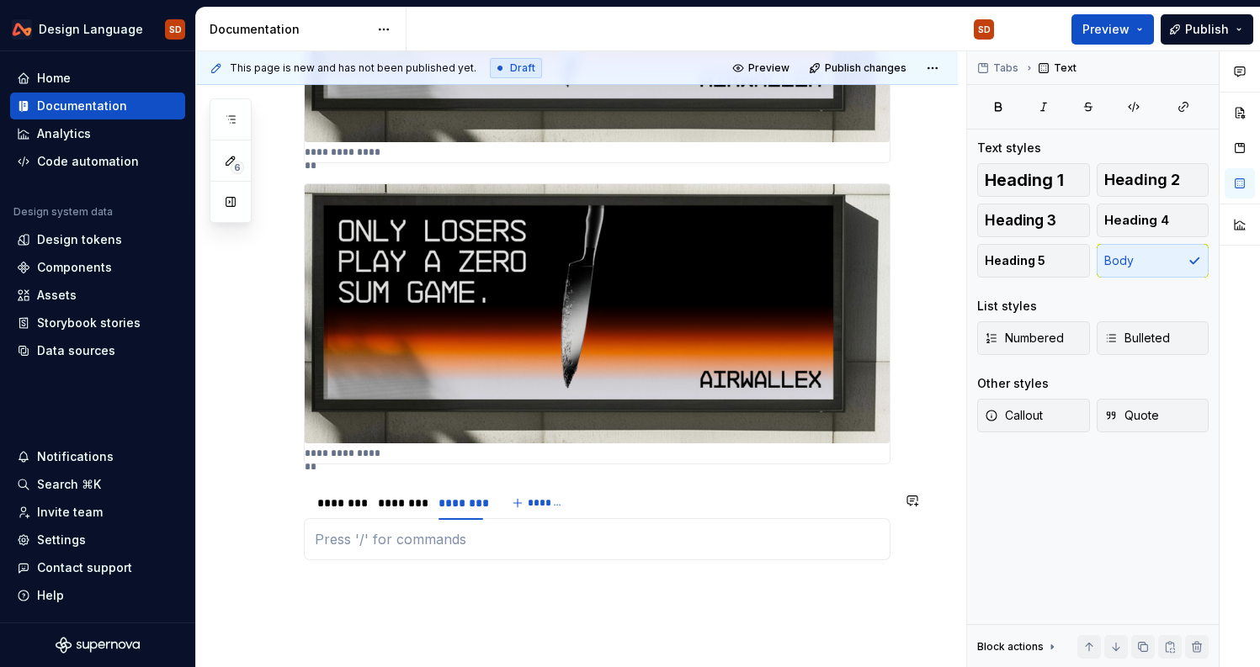
scroll to position [527, 0]
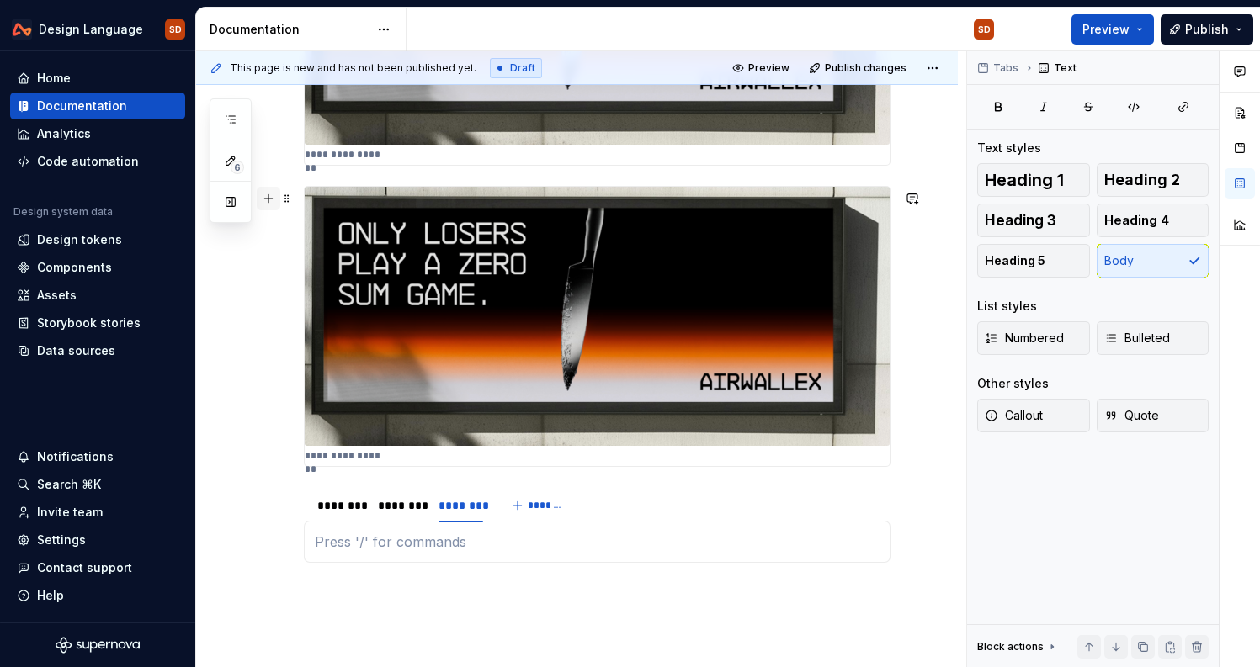
click at [268, 199] on button "button" at bounding box center [269, 199] width 24 height 24
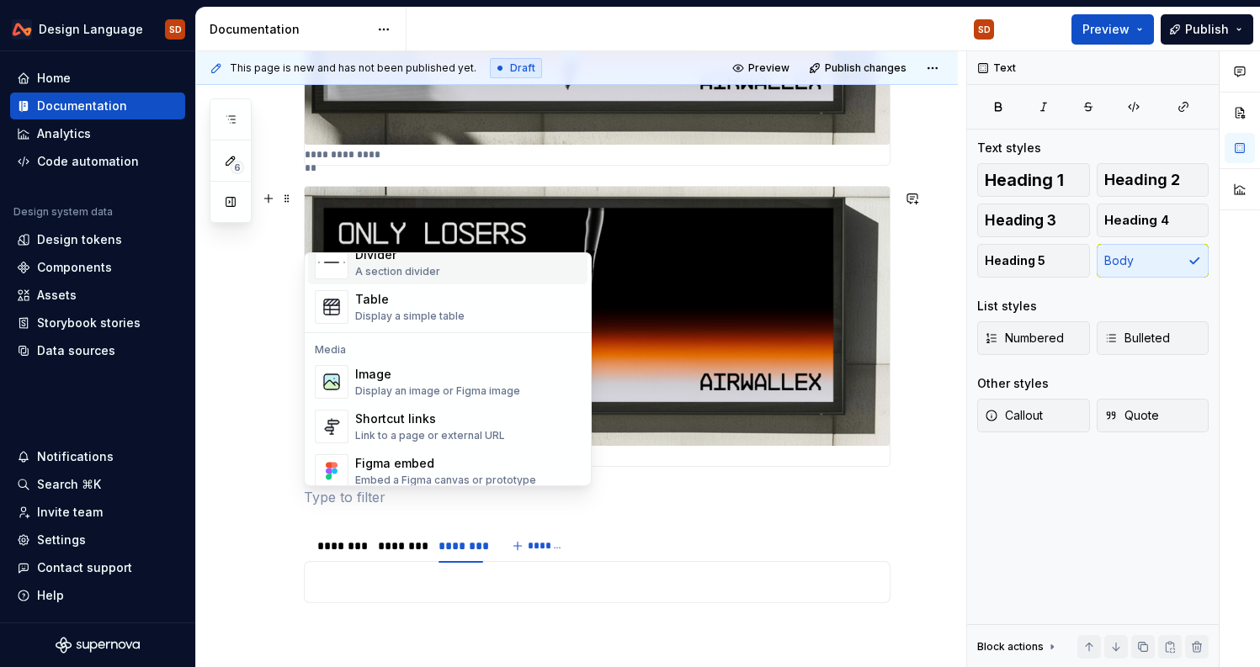
scroll to position [603, 0]
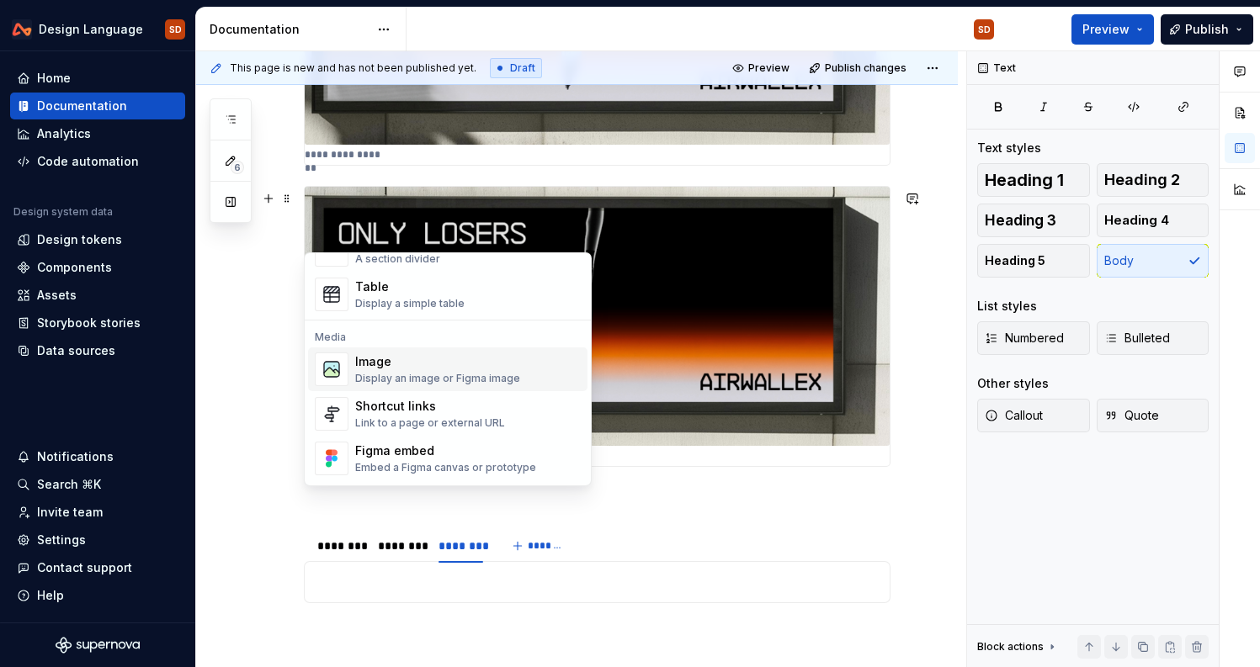
click at [434, 383] on div "Display an image or Figma image" at bounding box center [437, 378] width 165 height 13
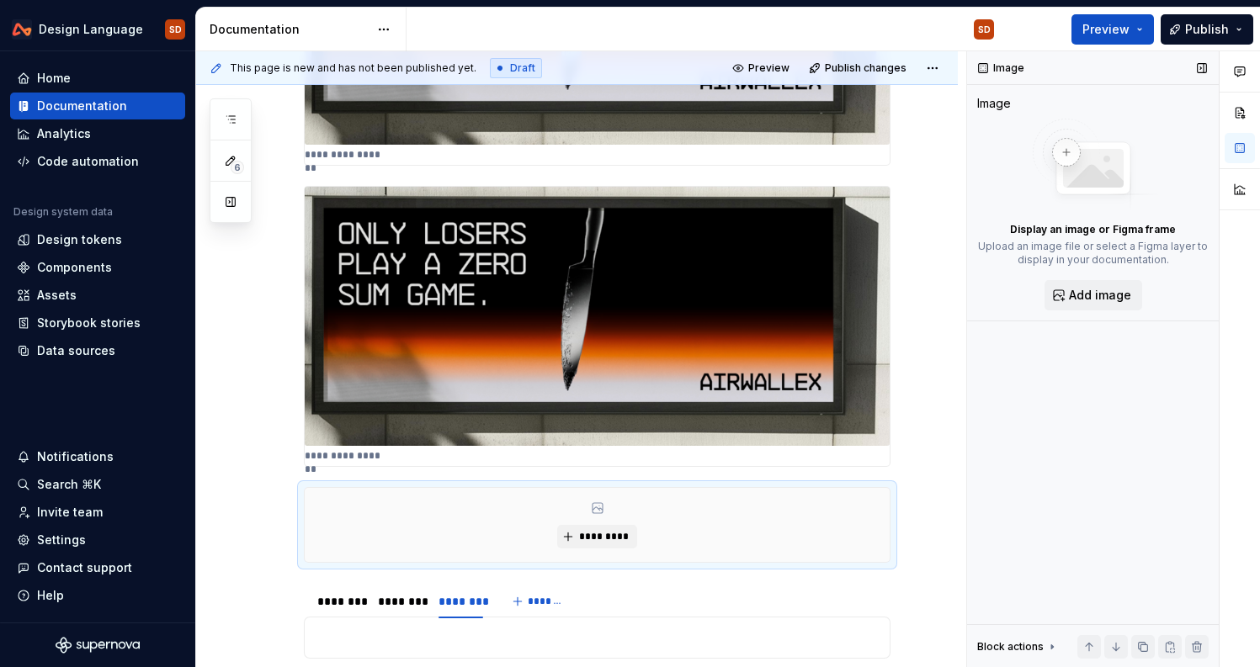
click at [1062, 146] on img at bounding box center [1093, 166] width 135 height 94
click at [604, 544] on span "*********" at bounding box center [603, 536] width 51 height 13
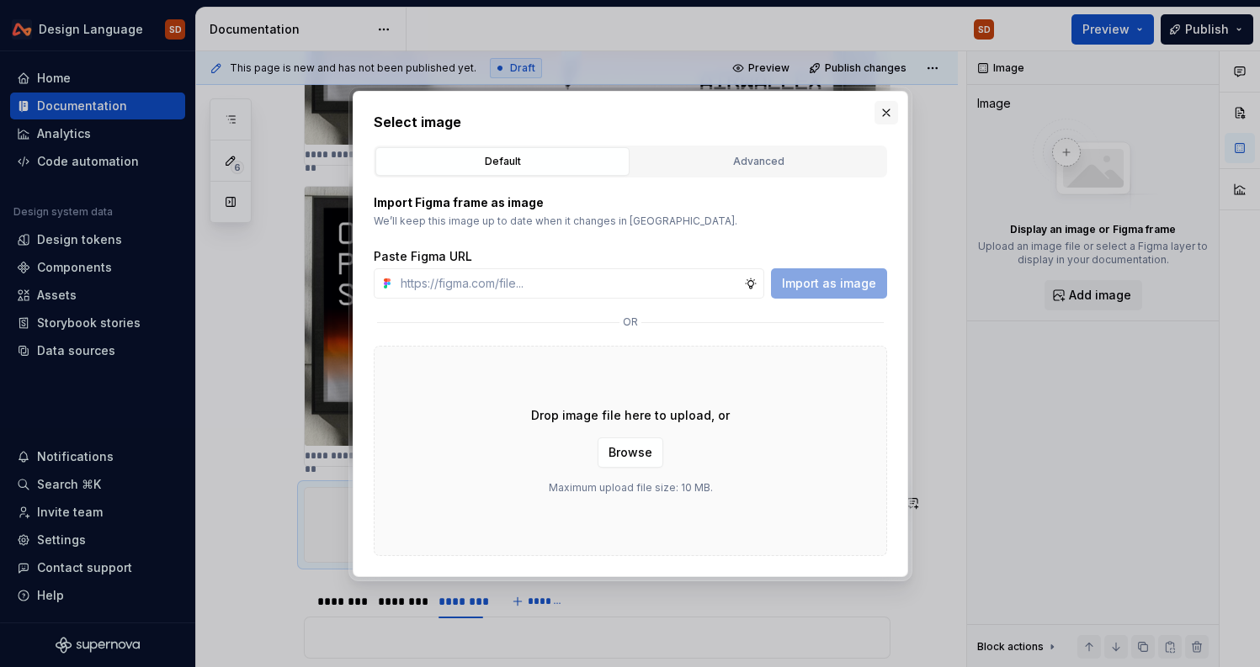
click at [879, 109] on button "button" at bounding box center [886, 113] width 24 height 24
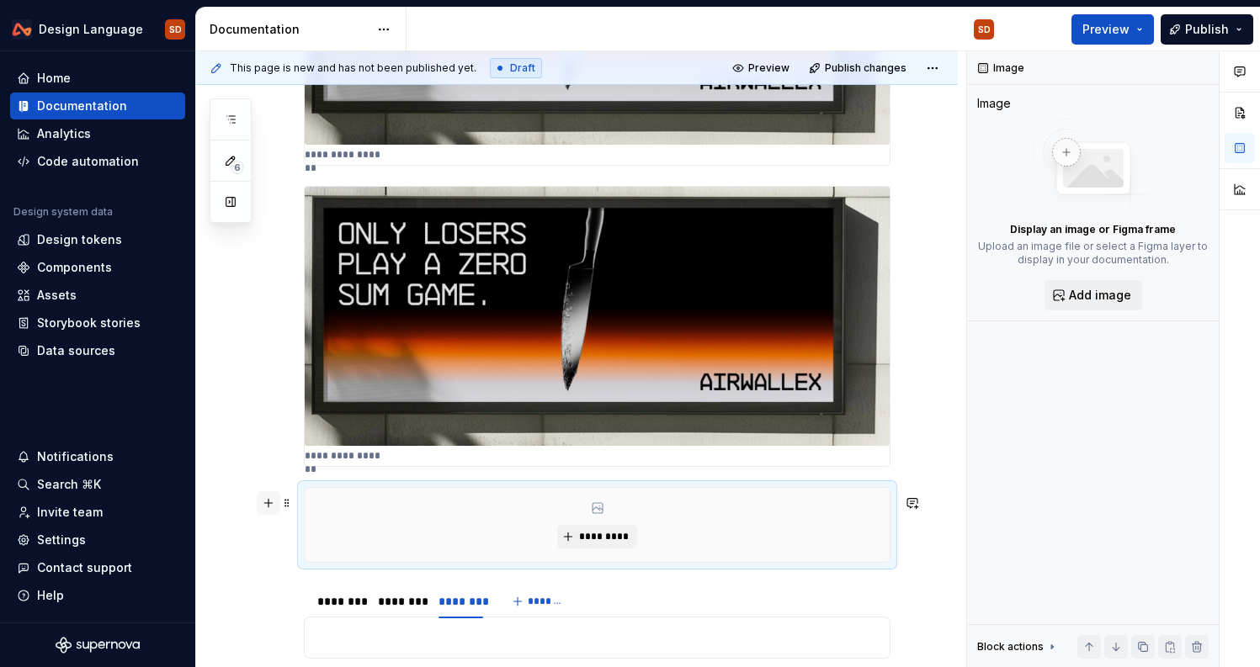
click at [268, 505] on button "button" at bounding box center [269, 503] width 24 height 24
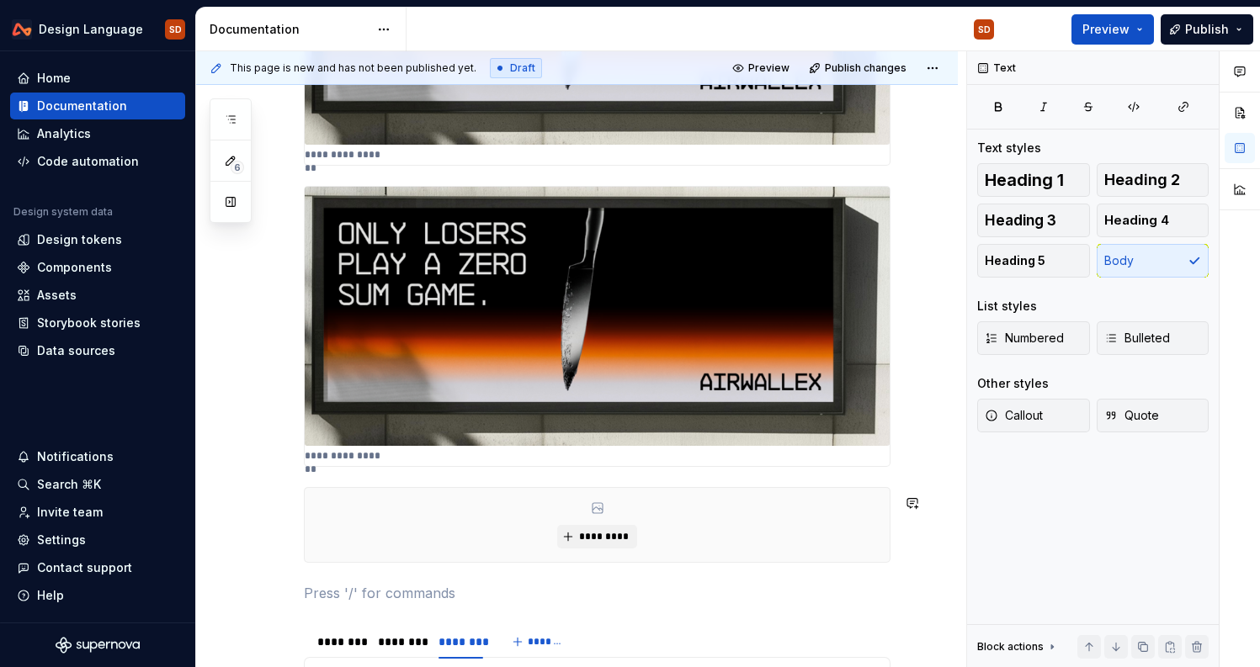
click at [833, 466] on div "**********" at bounding box center [597, 326] width 587 height 280
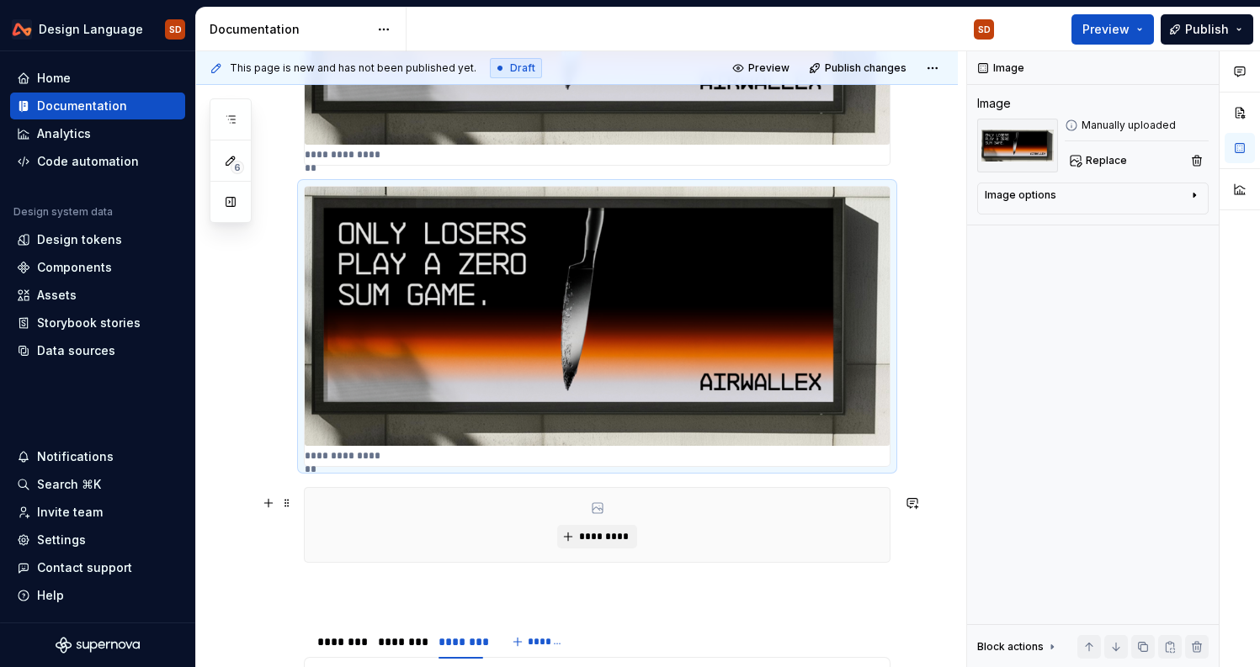
click at [764, 524] on div "*********" at bounding box center [597, 525] width 585 height 74
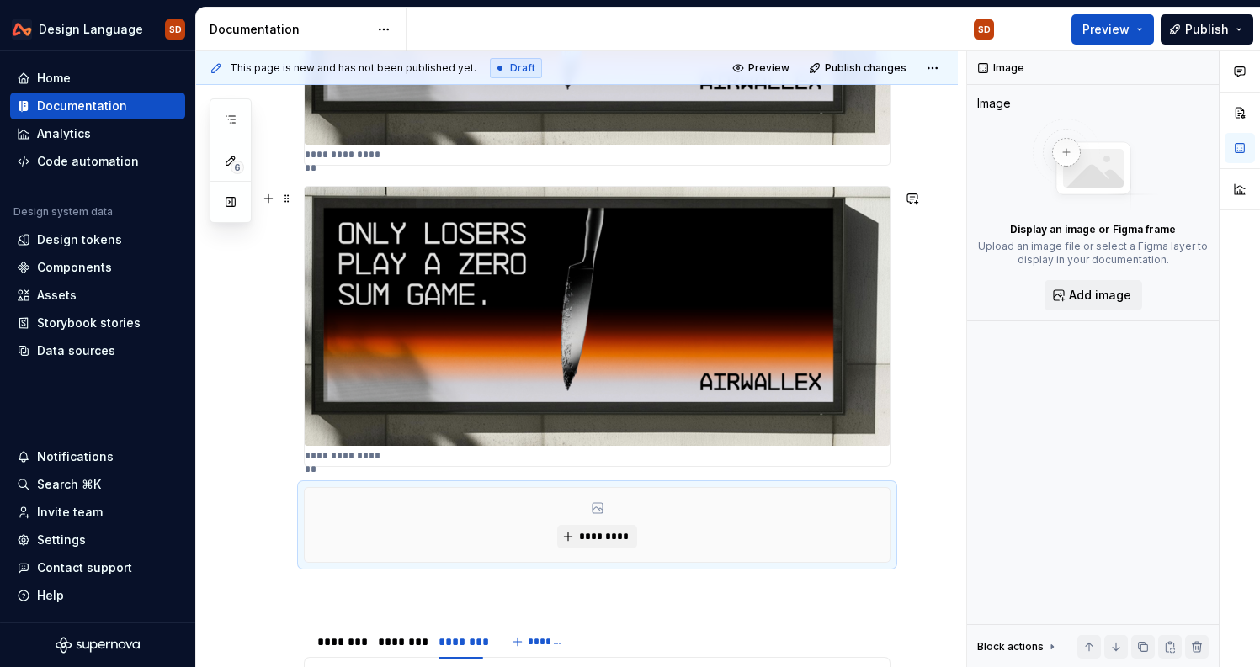
scroll to position [627, 0]
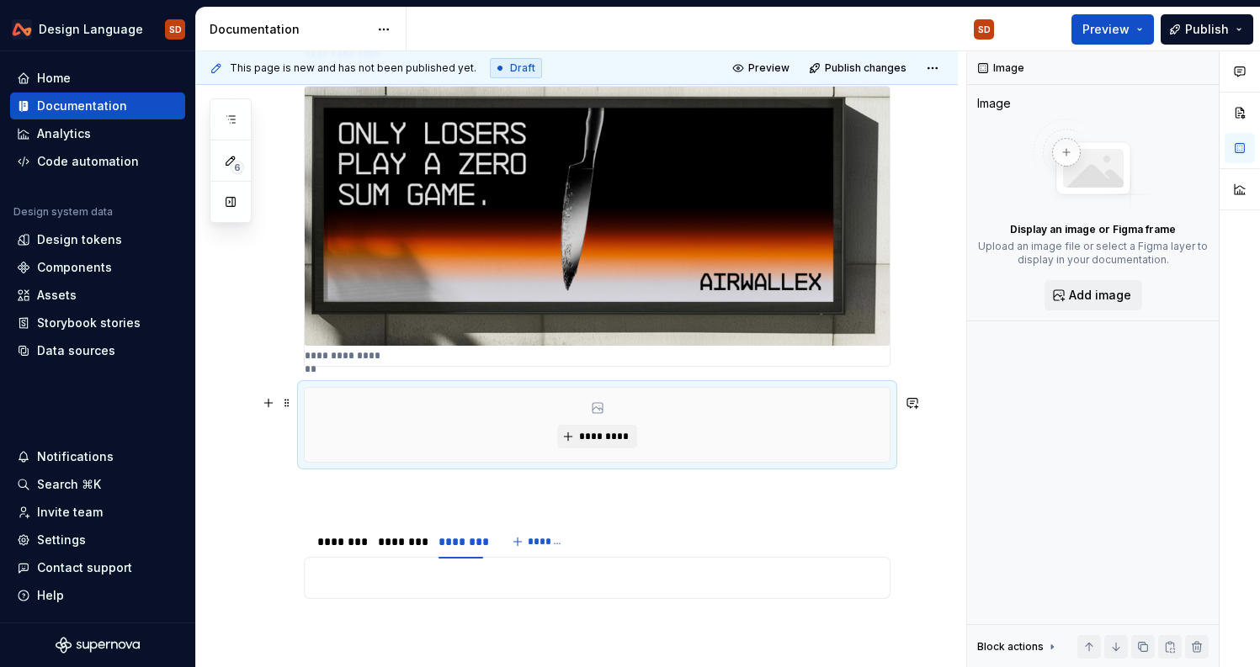
click at [906, 433] on div "**********" at bounding box center [577, 260] width 762 height 1199
click at [890, 394] on div "*********" at bounding box center [597, 425] width 587 height 76
click at [878, 422] on div "*********" at bounding box center [597, 425] width 585 height 74
drag, startPoint x: 900, startPoint y: 416, endPoint x: 817, endPoint y: 416, distance: 83.3
click at [817, 416] on div "*********" at bounding box center [597, 425] width 587 height 76
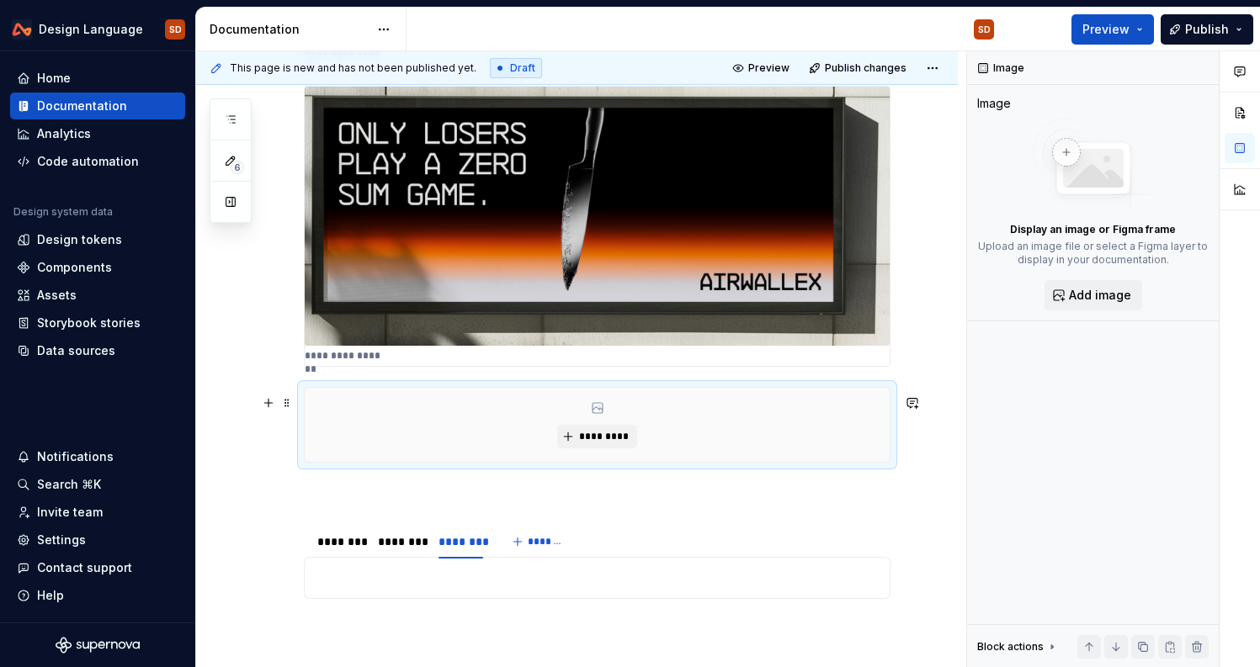
click at [829, 433] on div "*********" at bounding box center [597, 425] width 585 height 74
drag, startPoint x: 902, startPoint y: 471, endPoint x: 809, endPoint y: 471, distance: 93.4
click at [809, 463] on div "*********" at bounding box center [597, 425] width 587 height 76
click at [268, 409] on button "button" at bounding box center [269, 403] width 24 height 24
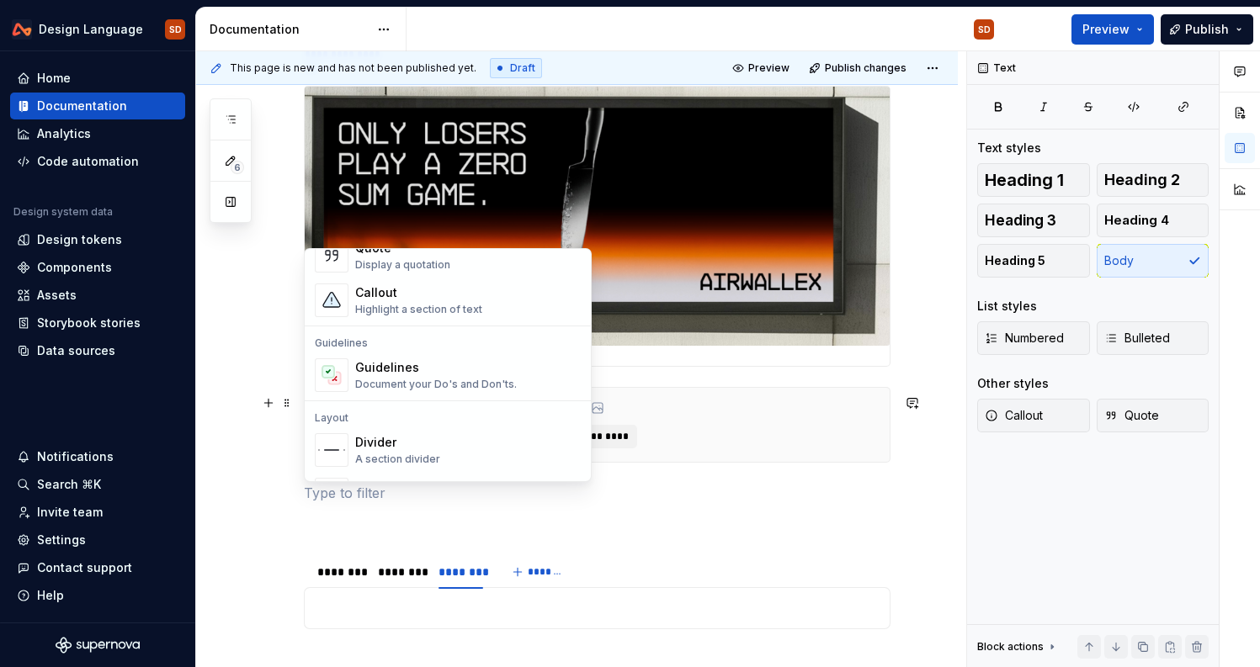
scroll to position [0, 0]
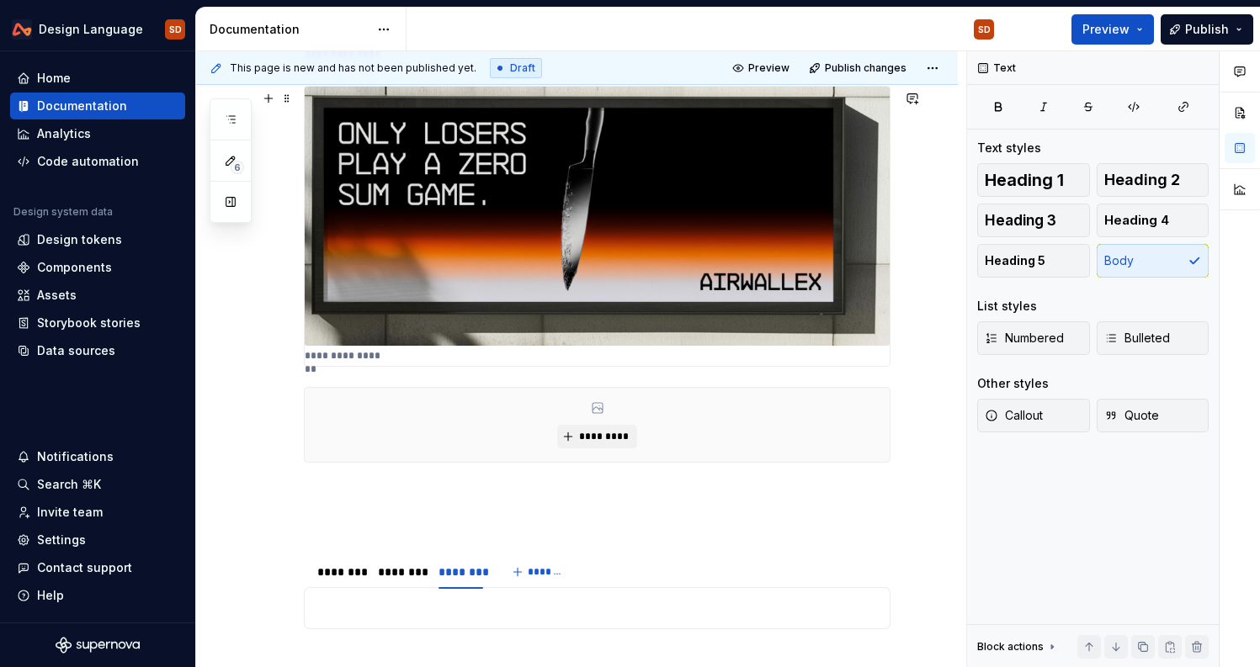
click at [255, 310] on div "**********" at bounding box center [577, 276] width 762 height 1230
click at [853, 442] on div "*********" at bounding box center [597, 425] width 585 height 74
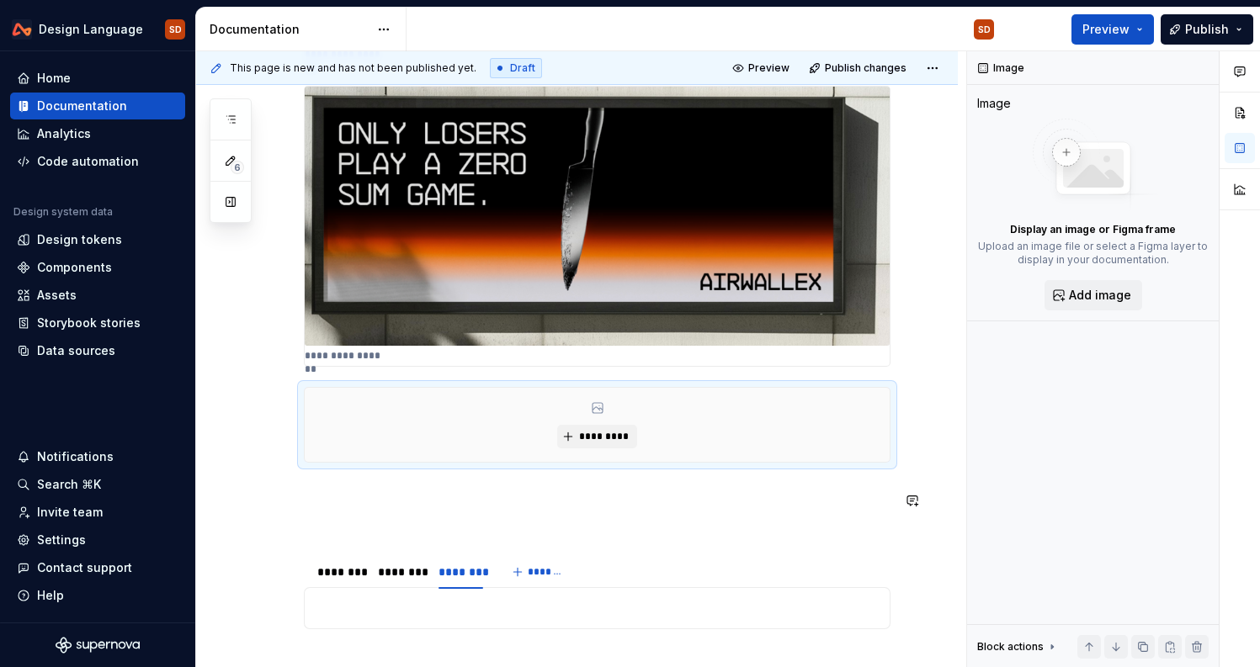
click at [493, 517] on div "**********" at bounding box center [597, 185] width 587 height 969
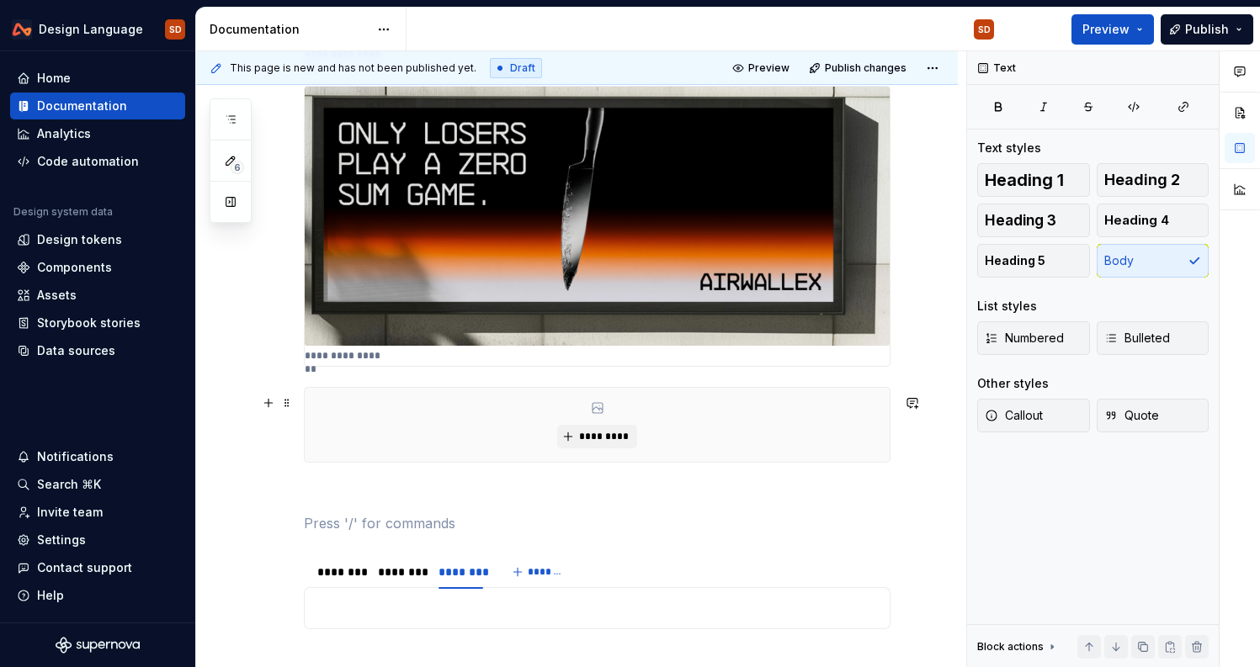
click at [475, 457] on div "*********" at bounding box center [597, 425] width 585 height 74
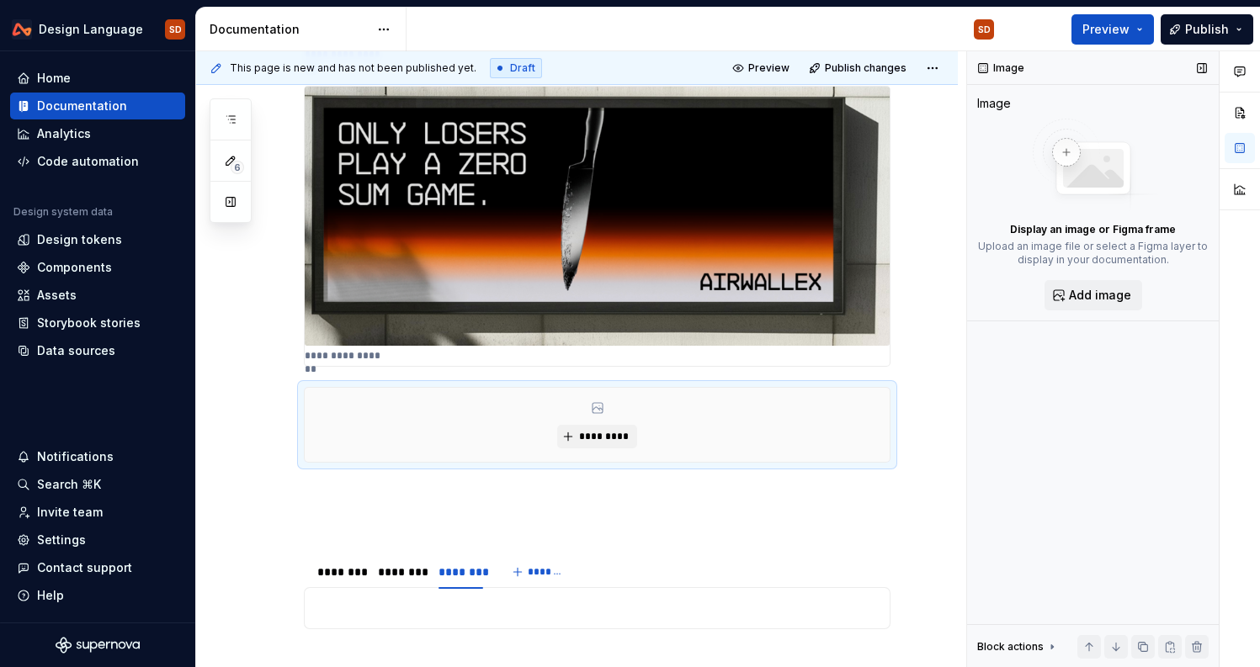
click at [994, 102] on div "Image" at bounding box center [994, 103] width 34 height 17
click at [890, 432] on div "*********" at bounding box center [597, 425] width 587 height 76
click at [955, 425] on div "**********" at bounding box center [577, 276] width 762 height 1230
click at [874, 389] on div "*********" at bounding box center [597, 425] width 587 height 76
click at [591, 424] on div "*********" at bounding box center [597, 425] width 585 height 74
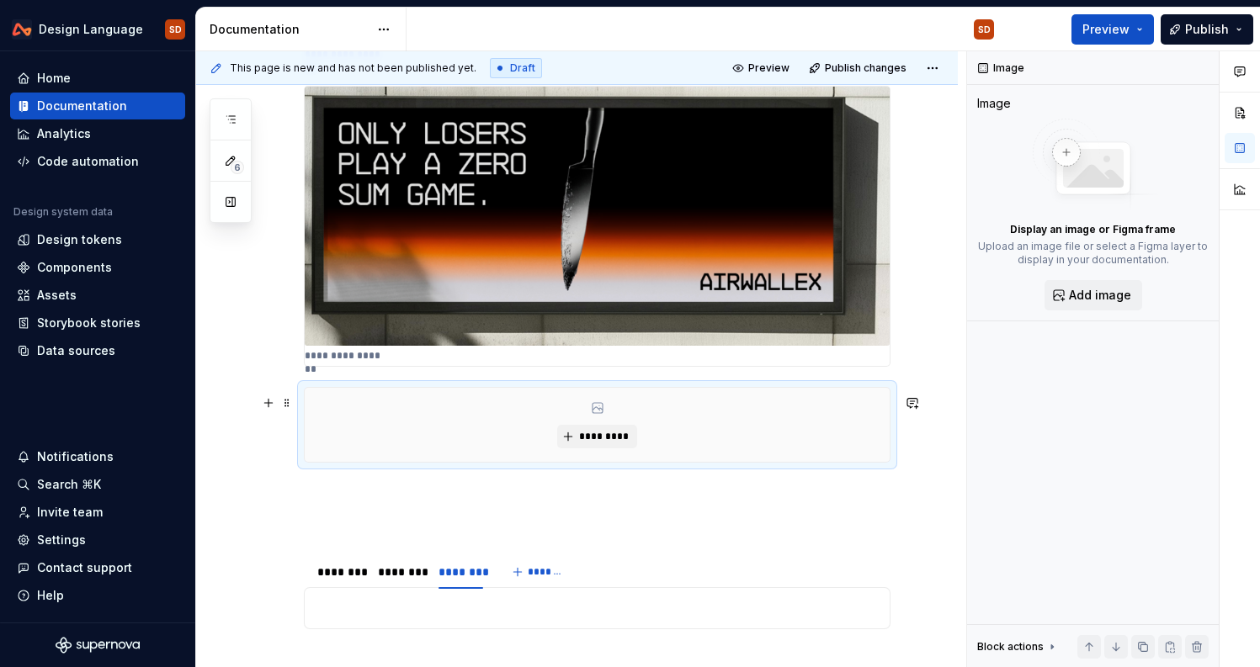
click at [890, 393] on div "*********" at bounding box center [597, 425] width 587 height 76
click at [890, 414] on div "*********" at bounding box center [597, 425] width 585 height 74
click at [704, 437] on div "*********" at bounding box center [597, 425] width 585 height 74
click at [550, 446] on div "*********" at bounding box center [597, 425] width 585 height 74
click at [1048, 646] on ul "No internet connection. Reconnect to ensure all of your changes are synced. Suc…" at bounding box center [1053, 653] width 414 height 27
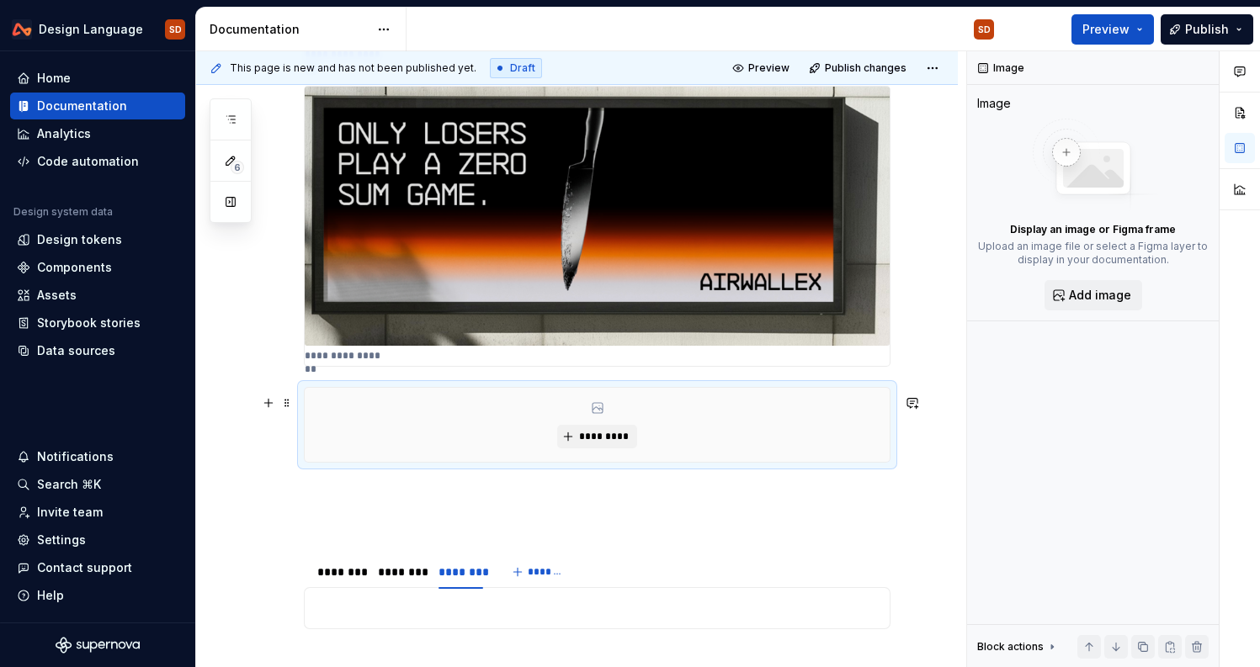
click at [706, 450] on div "*********" at bounding box center [597, 425] width 585 height 74
click at [1142, 643] on ul "No internet connection. Reconnect to ensure all of your changes are synced. Suc…" at bounding box center [1053, 653] width 414 height 27
click at [1049, 646] on ul "No internet connection. Reconnect to ensure all of your changes are synced. Suc…" at bounding box center [1053, 653] width 414 height 27
click at [631, 404] on div "*********" at bounding box center [597, 425] width 585 height 74
click at [1083, 303] on button "Add image" at bounding box center [1093, 295] width 98 height 30
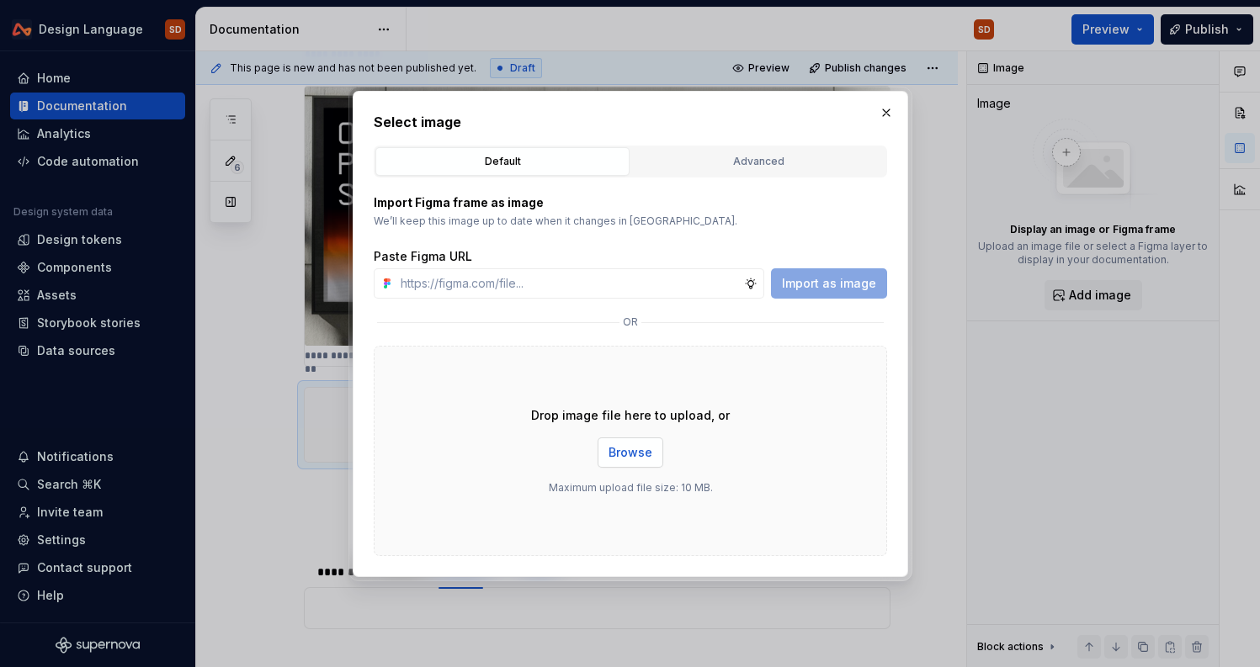
click at [645, 441] on button "Browse" at bounding box center [631, 453] width 66 height 30
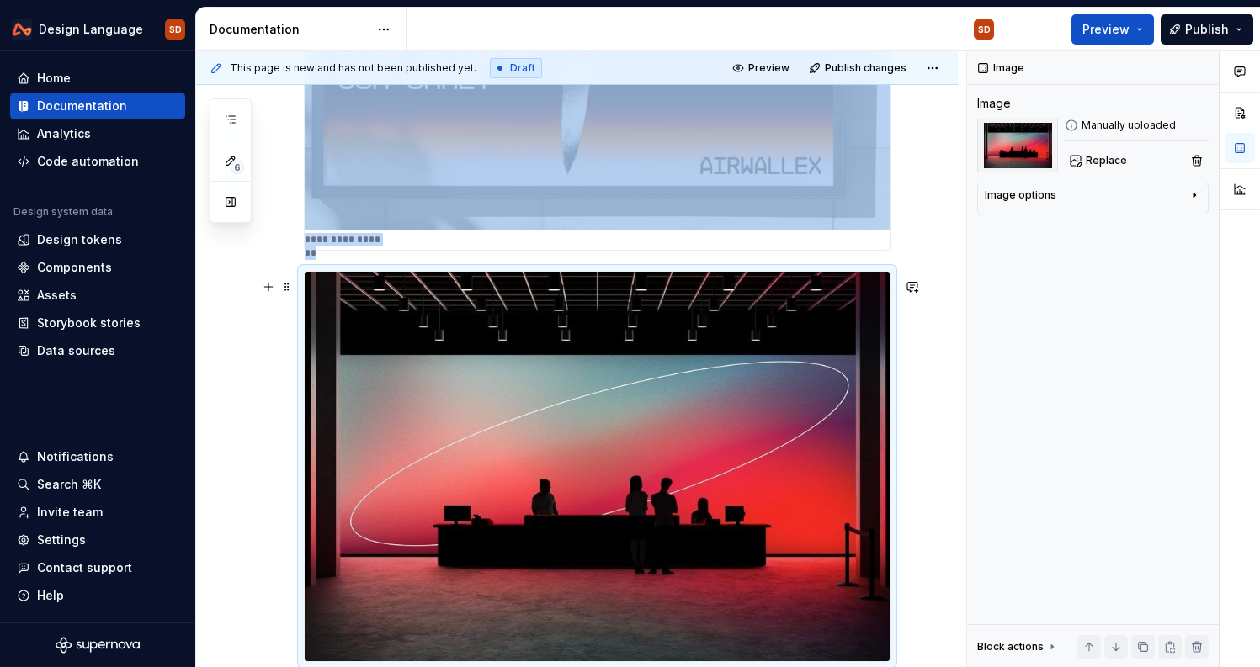
scroll to position [752, 0]
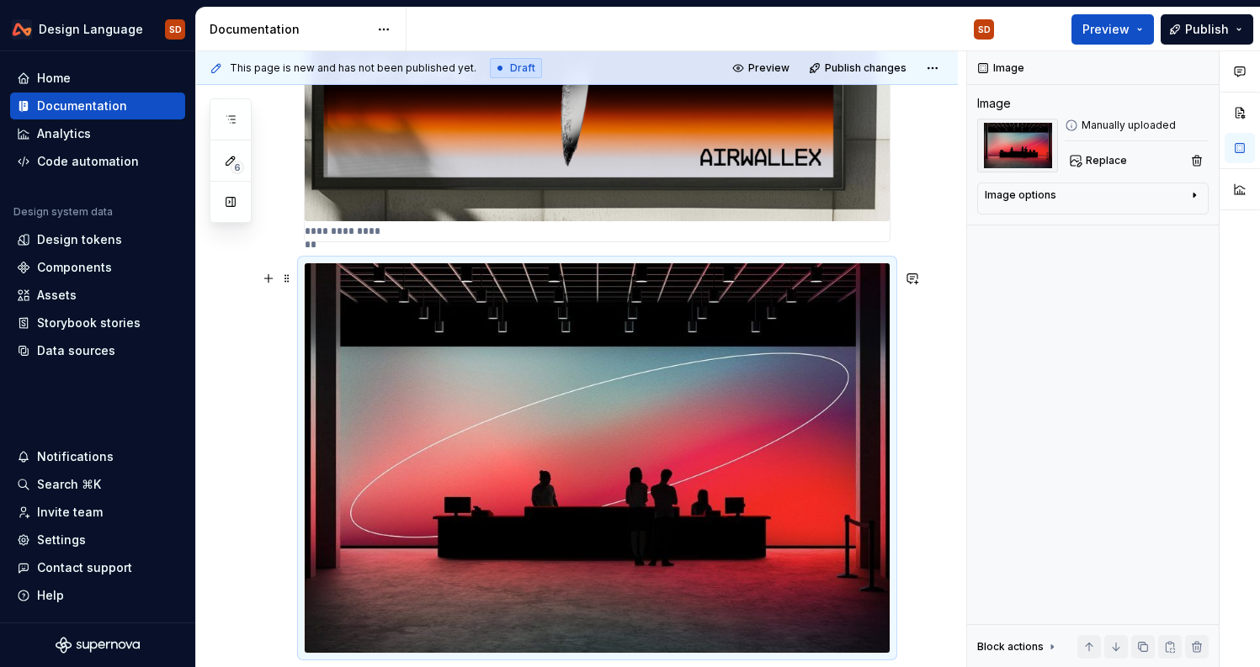
click at [890, 431] on div at bounding box center [597, 458] width 587 height 391
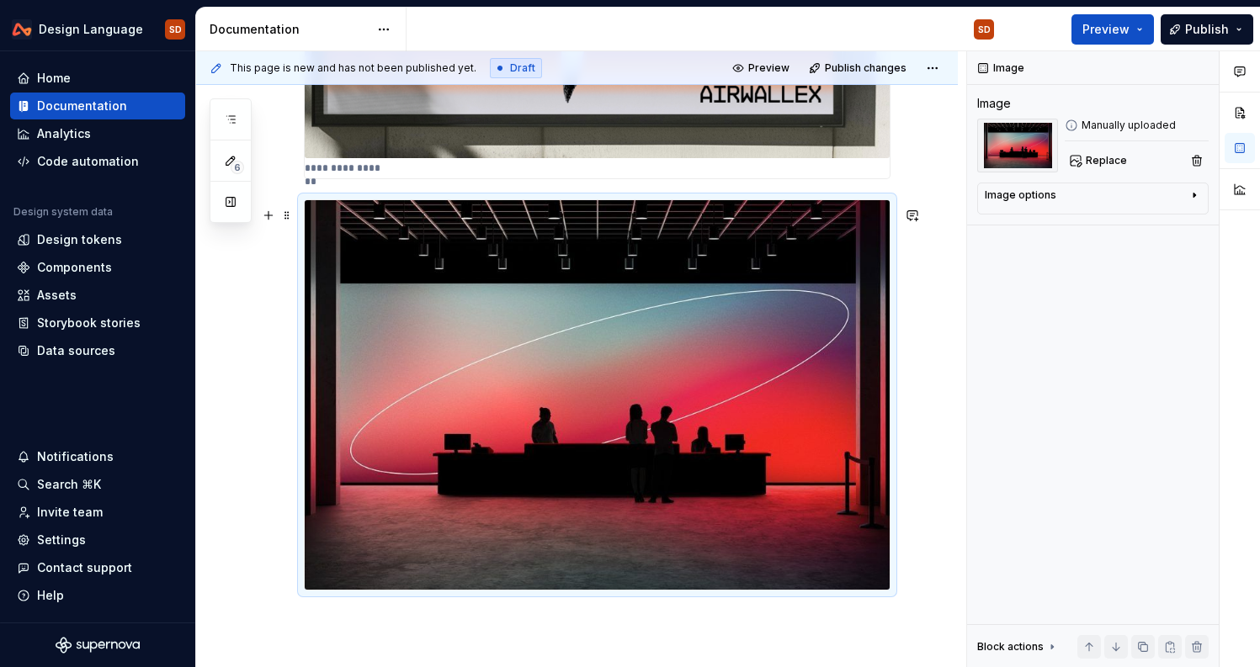
scroll to position [822, 0]
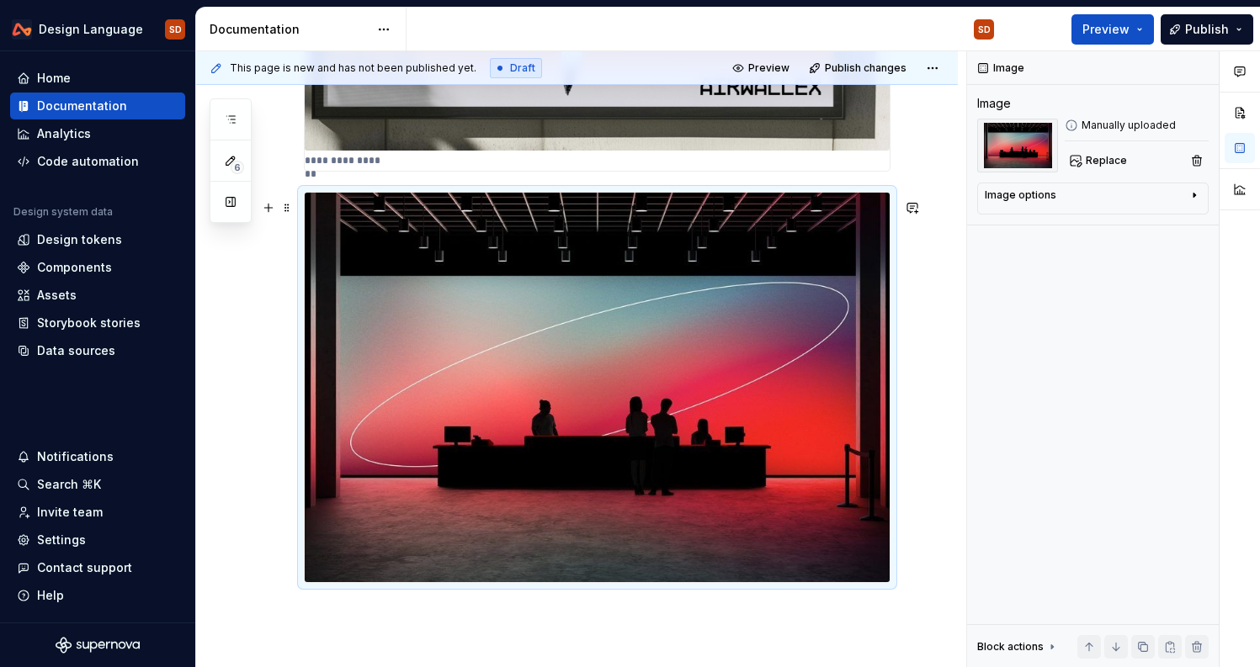
click at [890, 460] on img at bounding box center [597, 388] width 585 height 390
click at [810, 459] on img at bounding box center [597, 388] width 585 height 390
click at [890, 193] on div at bounding box center [597, 387] width 587 height 391
click at [890, 194] on div at bounding box center [597, 387] width 587 height 391
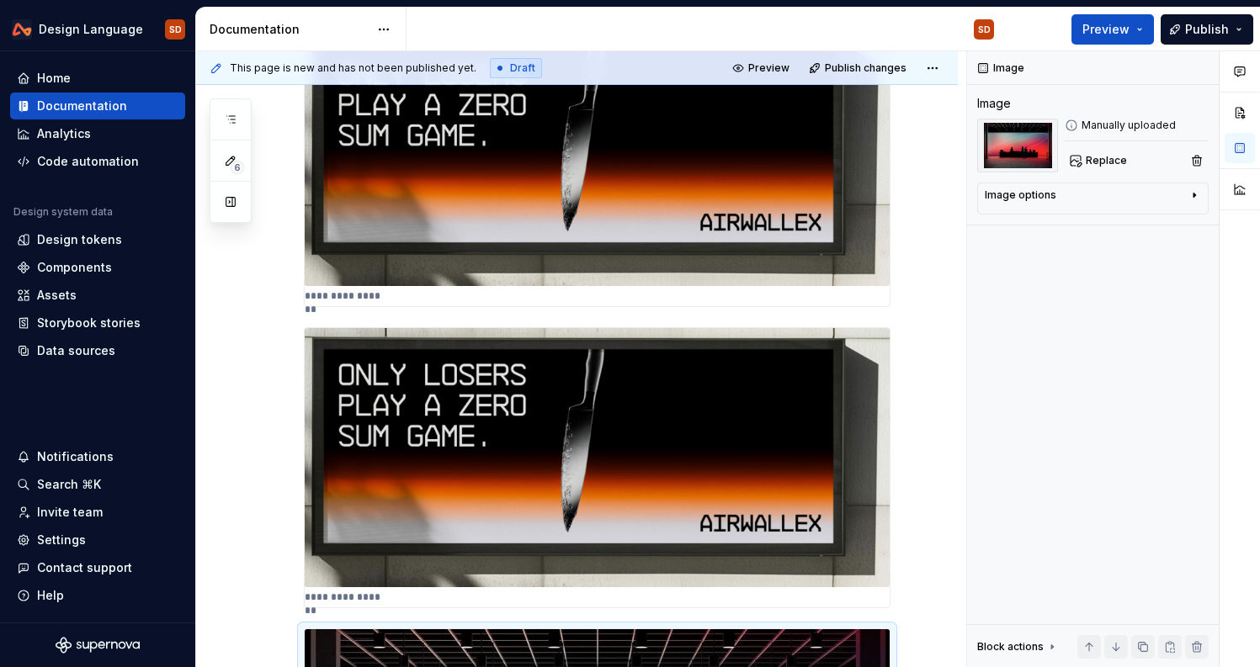
scroll to position [384, 0]
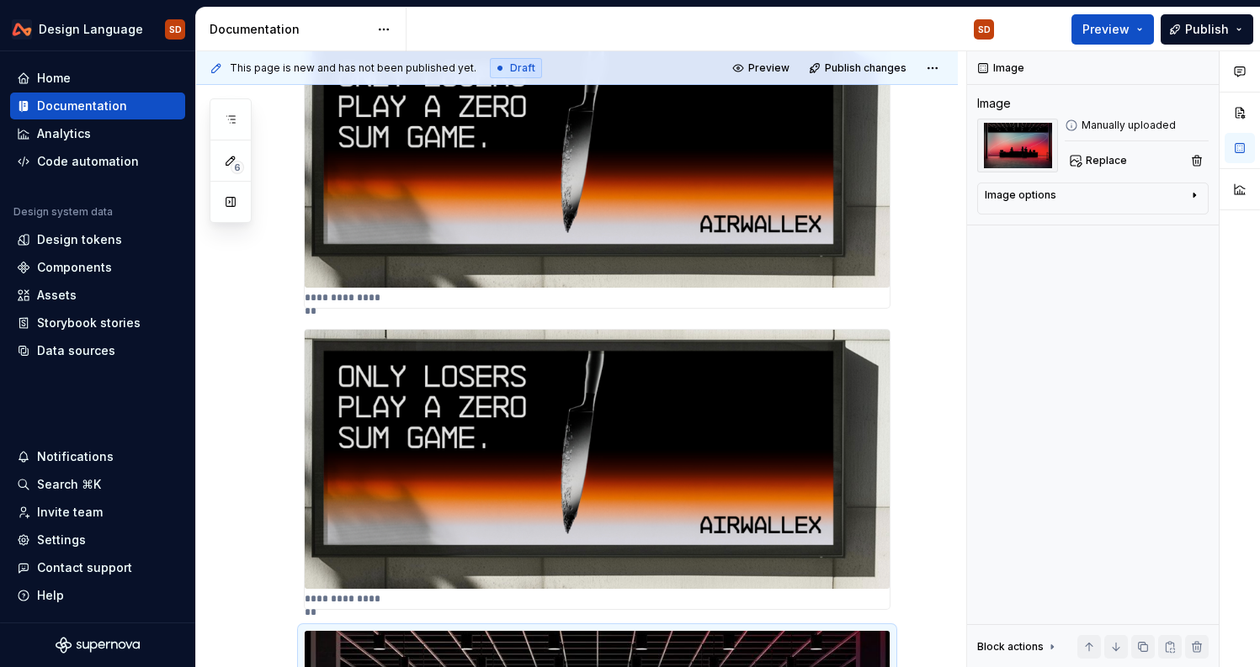
click at [350, 301] on p "**********" at bounding box center [348, 297] width 87 height 13
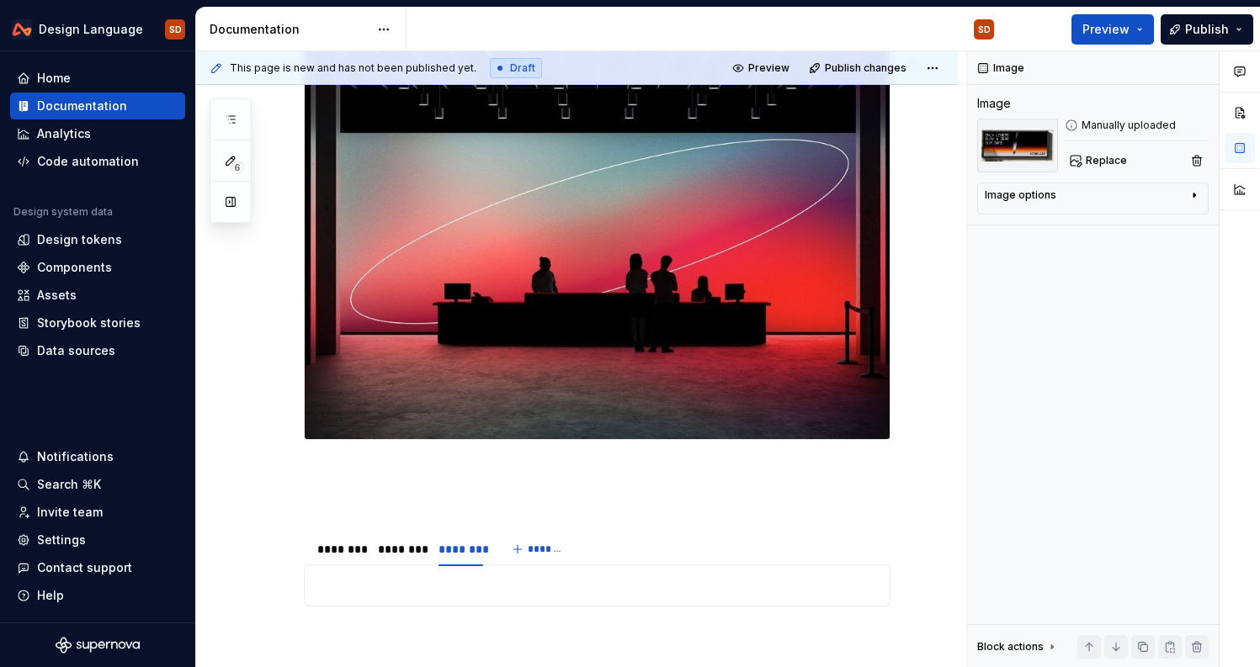
scroll to position [1007, 0]
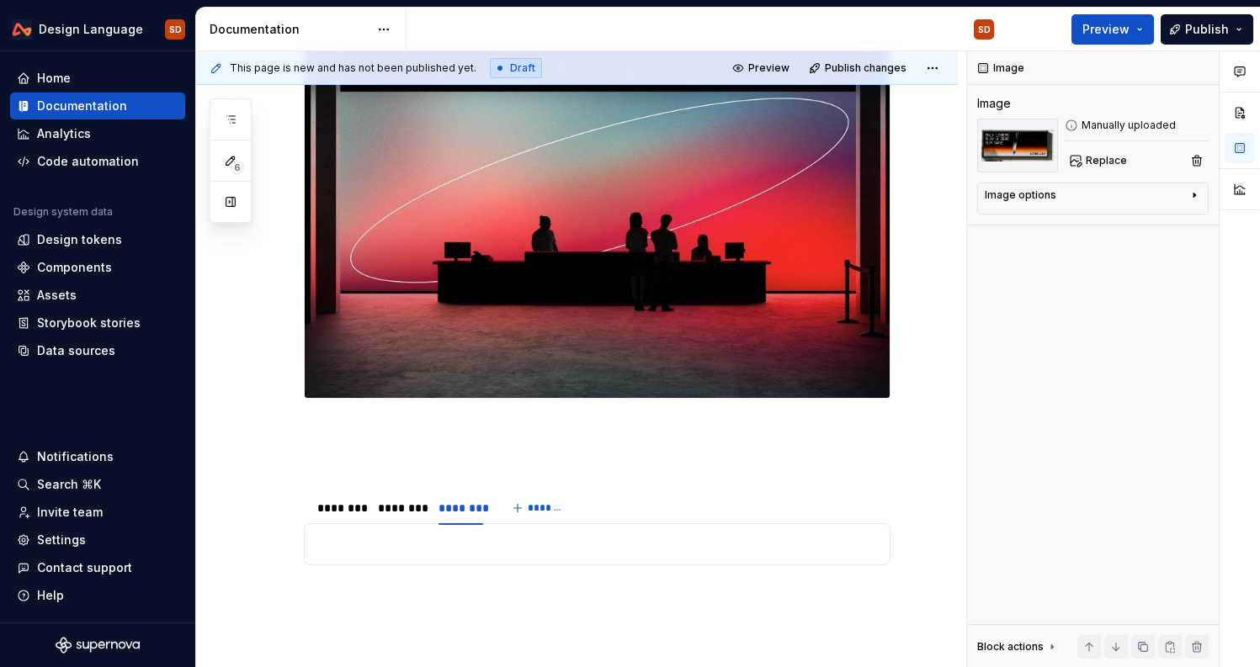
click at [887, 265] on img at bounding box center [597, 203] width 585 height 390
click at [1060, 196] on div "Image options" at bounding box center [1086, 199] width 203 height 20
click at [843, 392] on img at bounding box center [597, 203] width 585 height 390
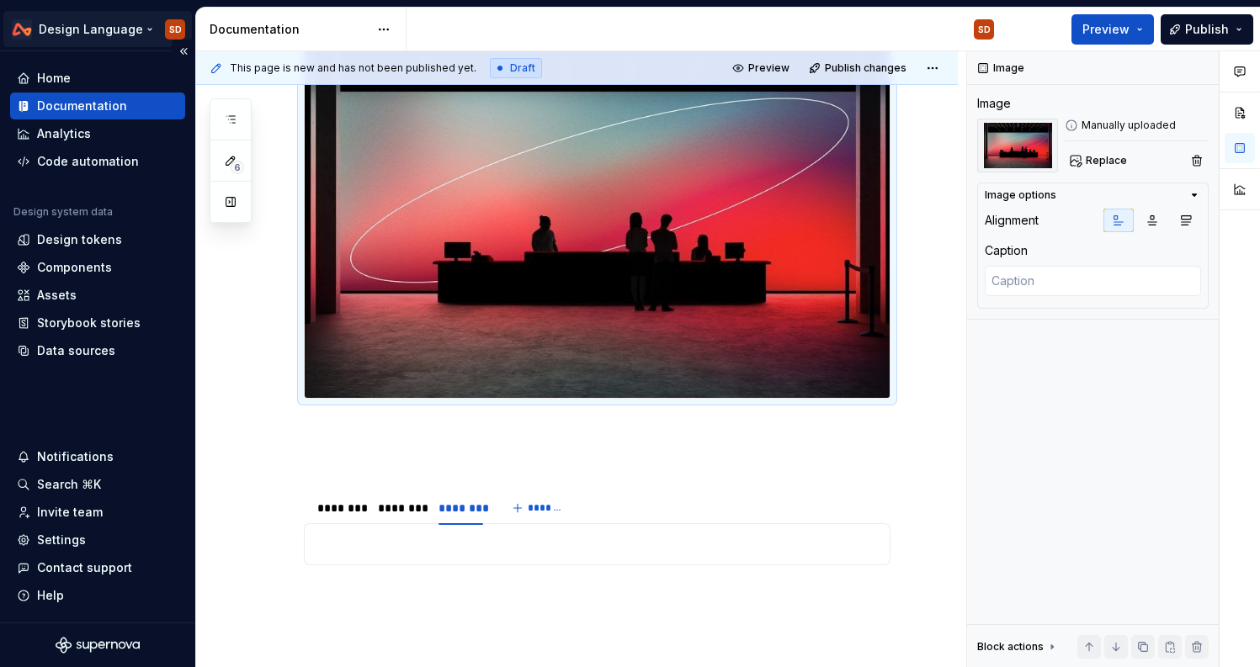
click at [139, 24] on html "Design Language SD Home Documentation Analytics Code automation Design system d…" at bounding box center [630, 333] width 1260 height 667
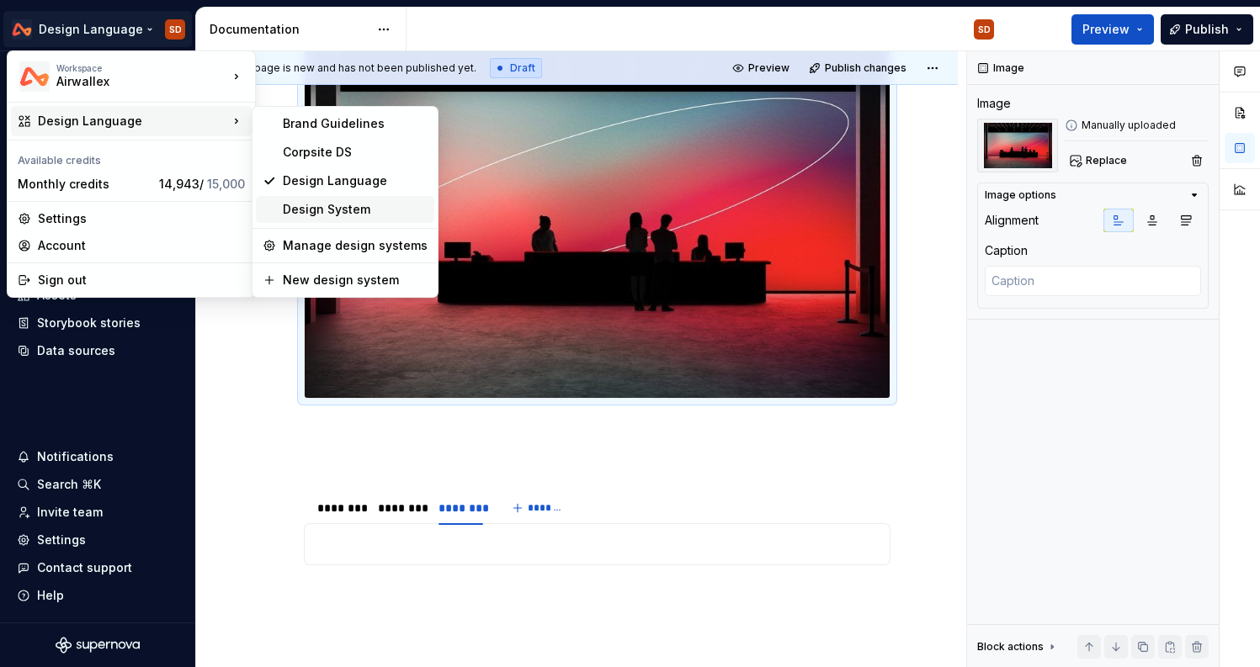
click at [350, 212] on div "Design System" at bounding box center [355, 209] width 145 height 17
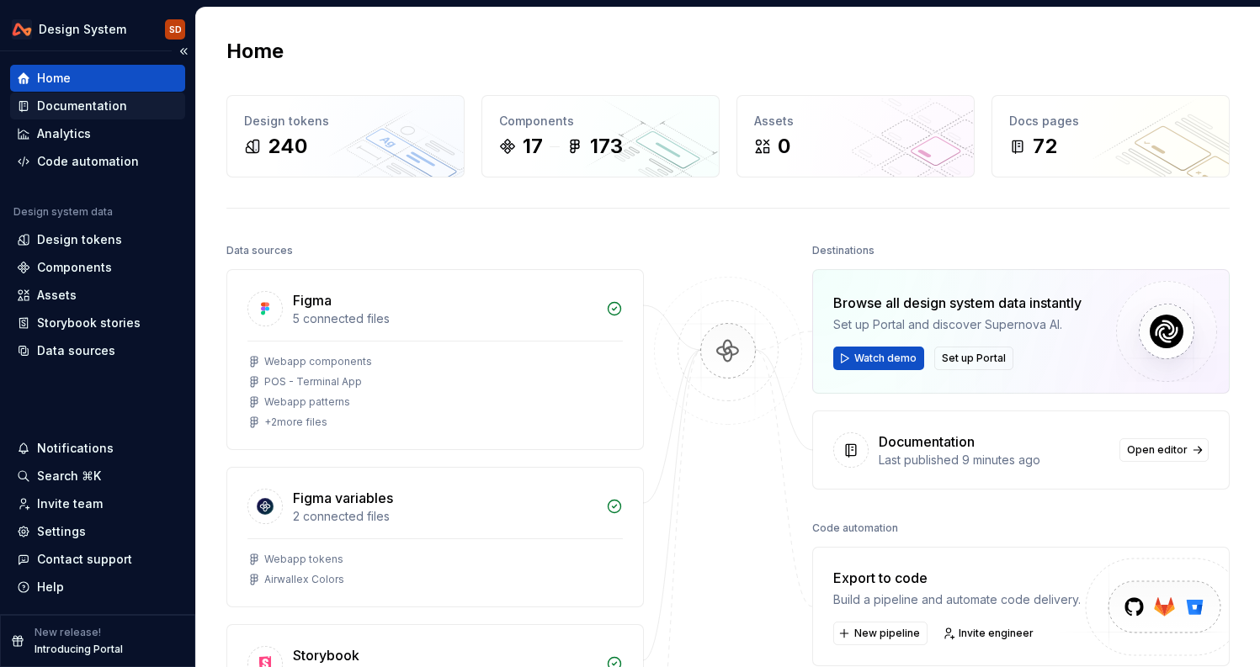
click at [70, 106] on div "Documentation" at bounding box center [82, 106] width 90 height 17
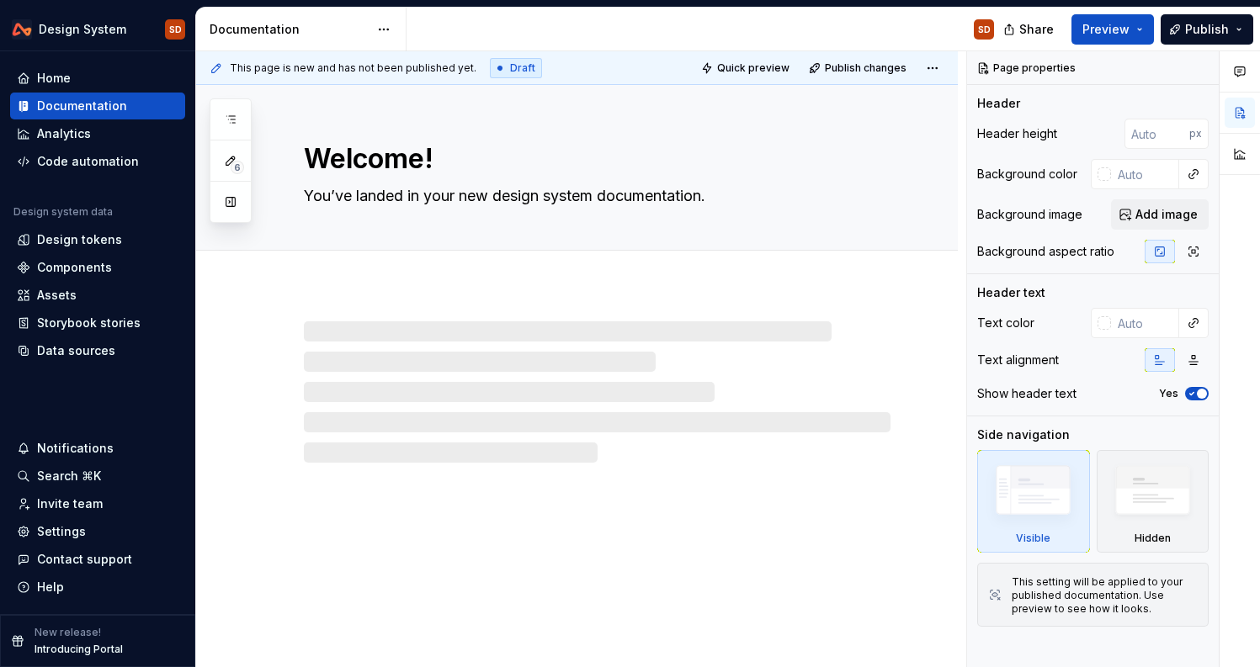
type textarea "*"
type textarea "Airwallex Design System"
type textarea "Building the engine for rapid fintech innovation"
type input "480"
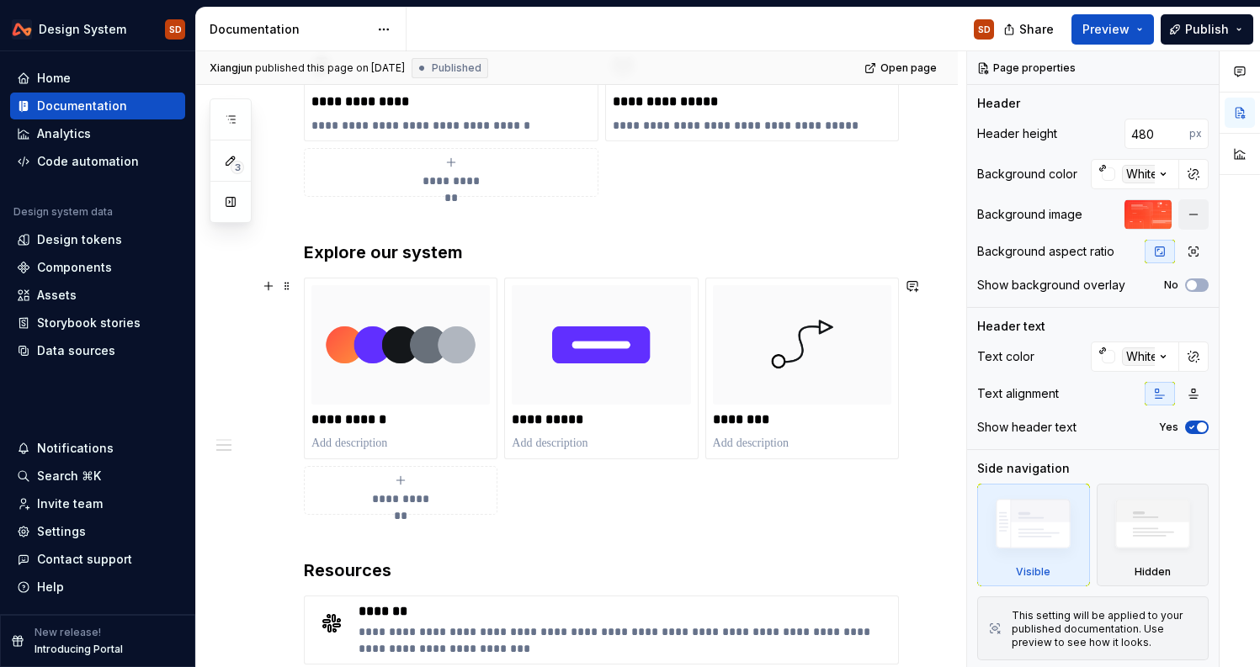
scroll to position [695, 0]
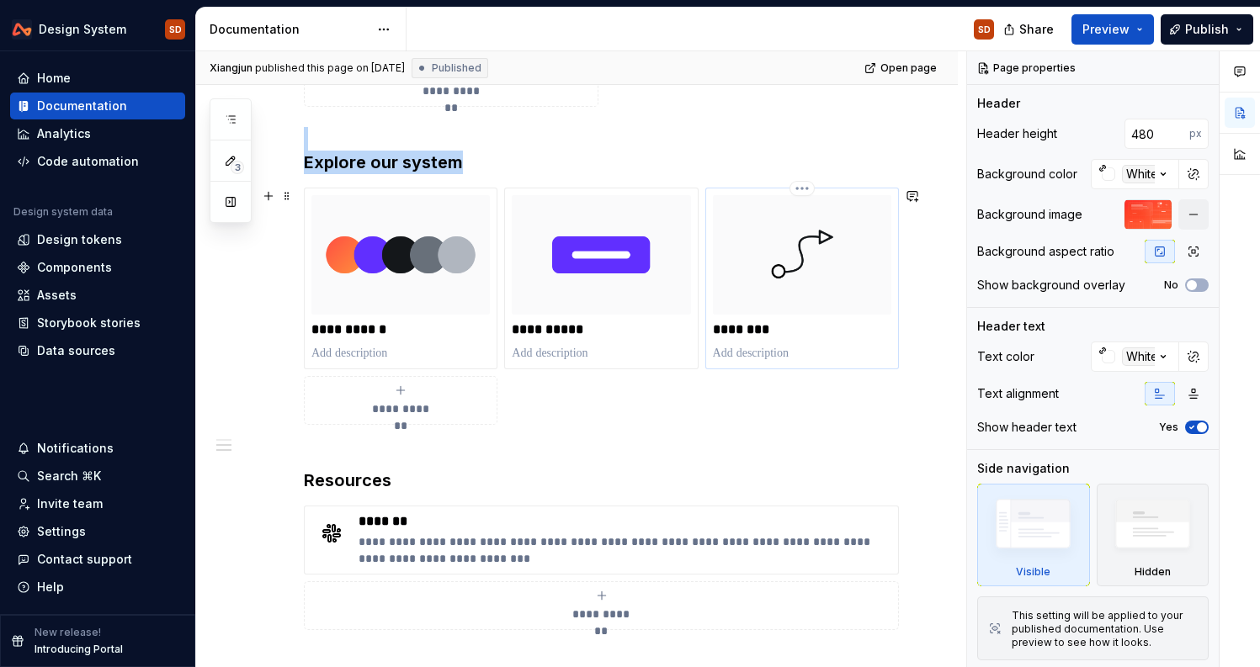
click at [863, 361] on div "********" at bounding box center [802, 279] width 194 height 182
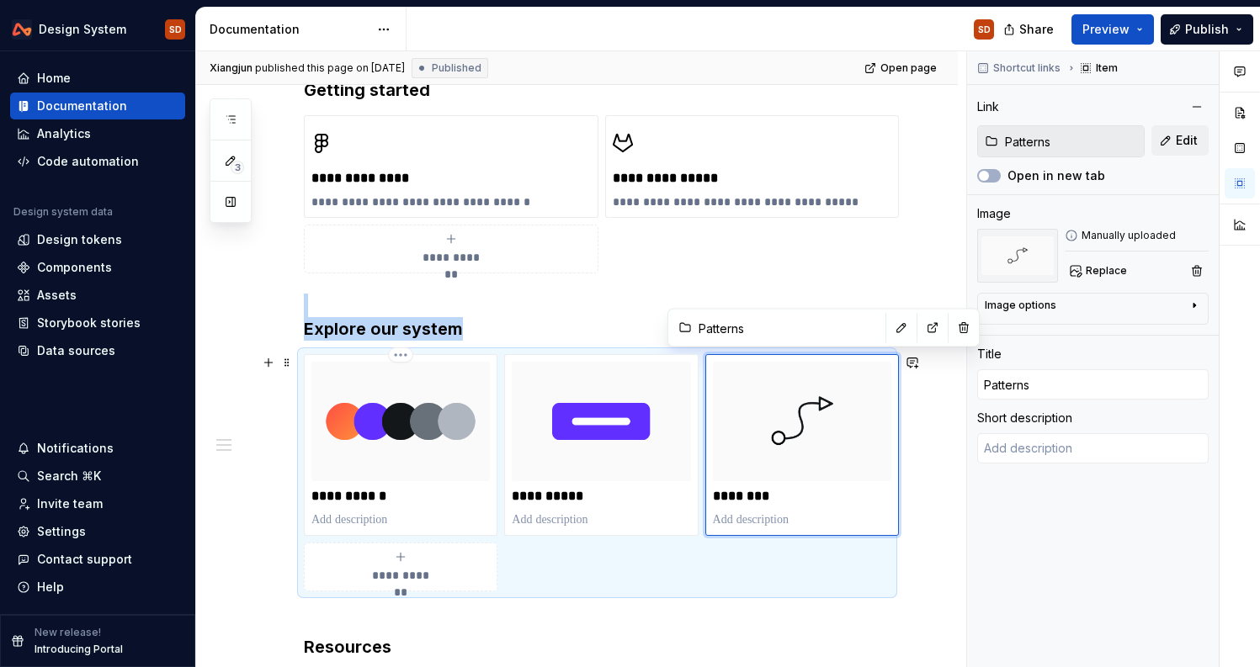
scroll to position [529, 0]
type textarea "*"
type input "Foundations"
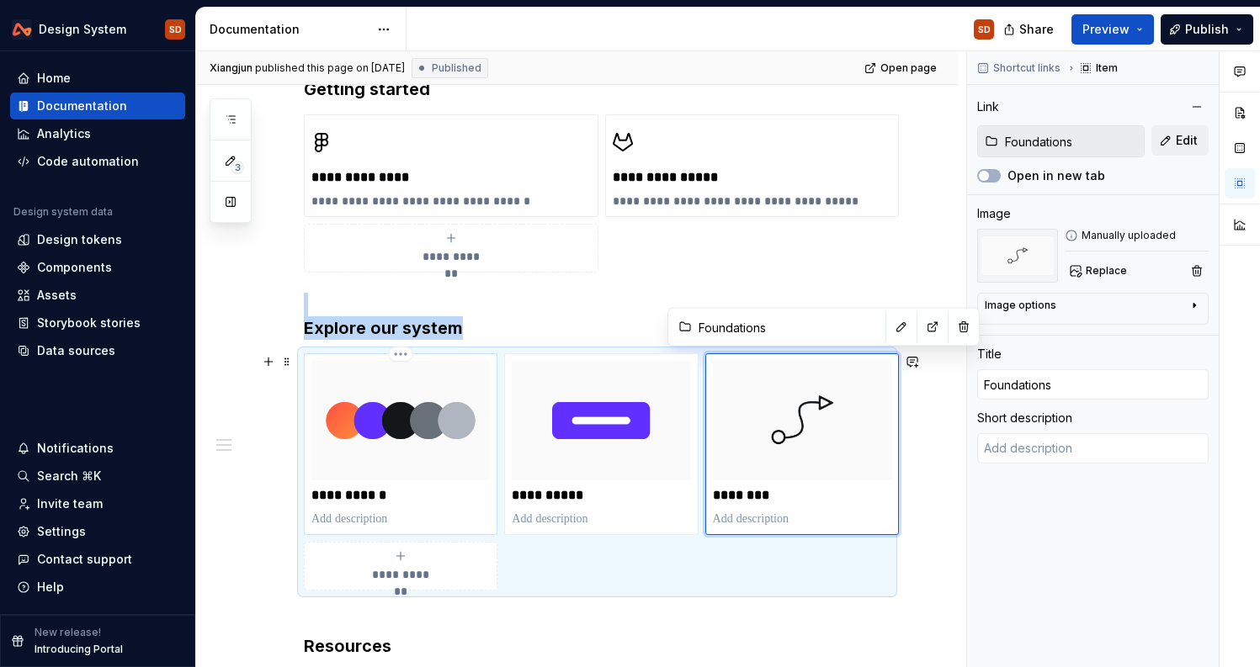
click at [491, 353] on div "**********" at bounding box center [401, 444] width 194 height 182
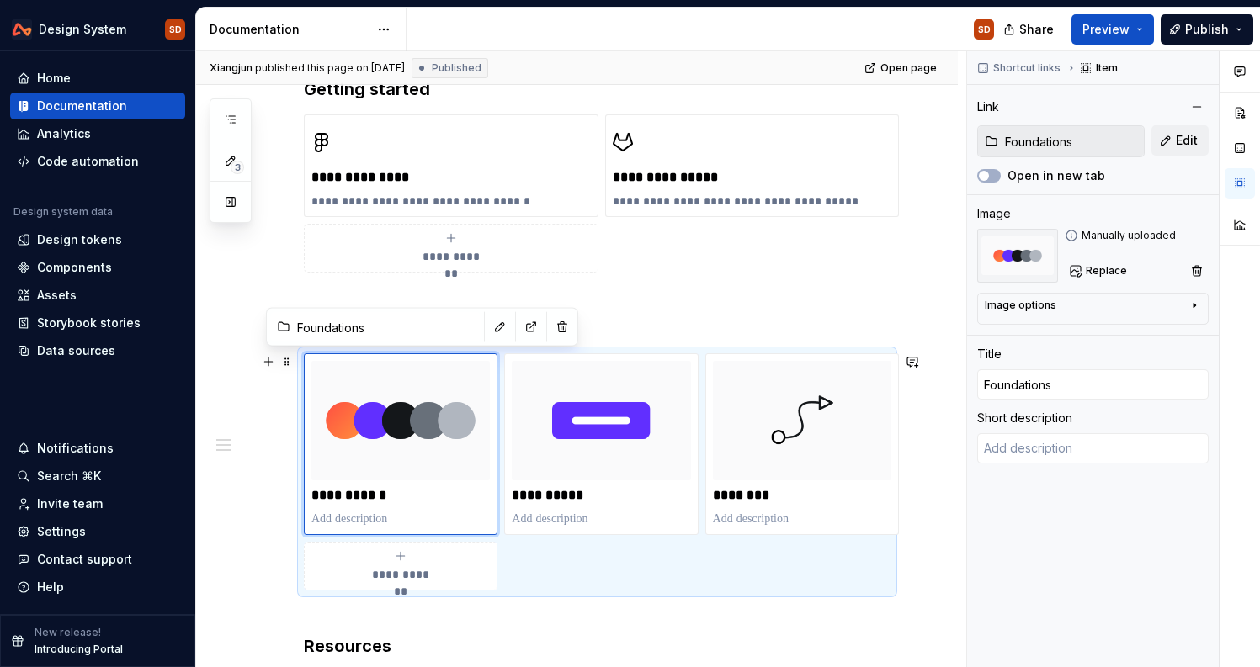
click at [566, 537] on div "**********" at bounding box center [597, 471] width 587 height 237
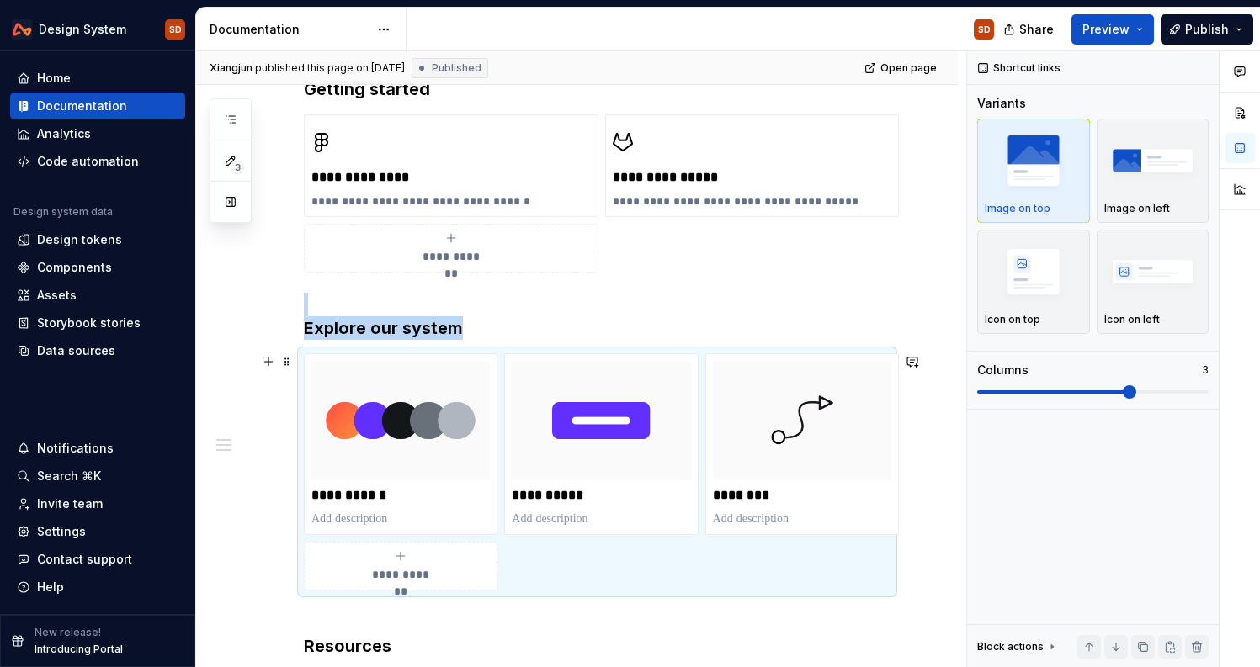
click at [296, 349] on div "**********" at bounding box center [577, 527] width 762 height 1060
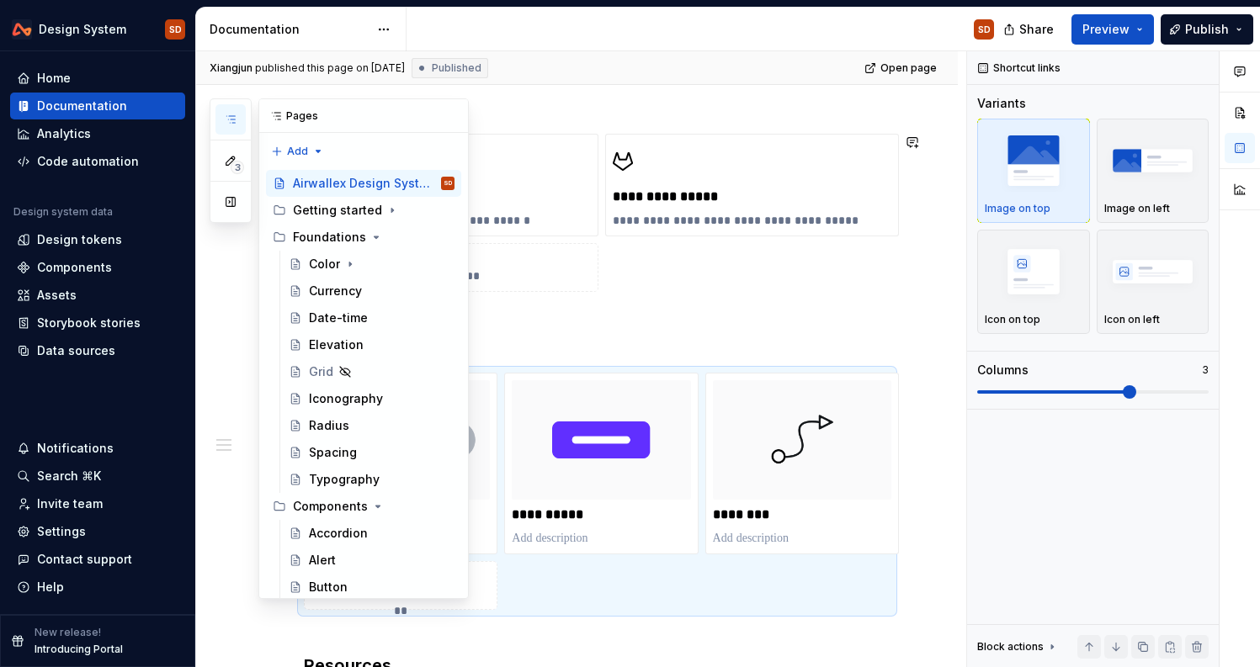
click at [234, 120] on icon "button" at bounding box center [230, 119] width 13 height 13
click at [321, 263] on div "Color" at bounding box center [324, 264] width 31 height 17
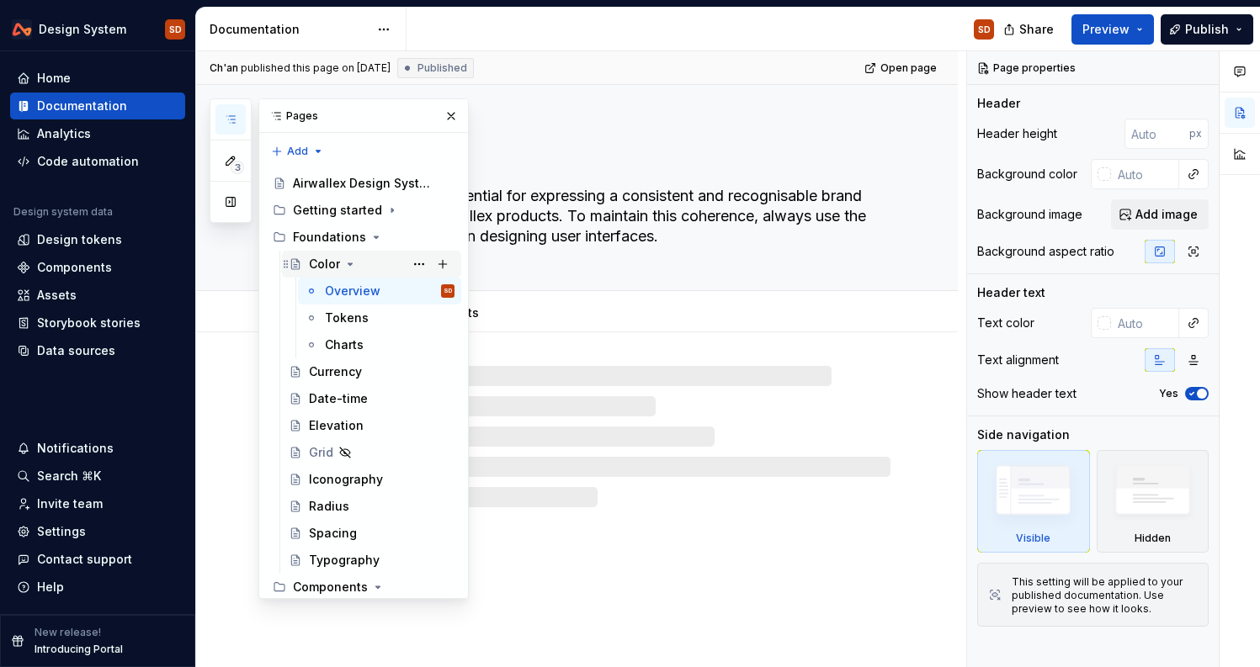
click at [348, 264] on icon "Page tree" at bounding box center [350, 264] width 4 height 2
click at [327, 263] on div "Color" at bounding box center [324, 264] width 31 height 17
click at [341, 289] on div "Overview" at bounding box center [353, 291] width 56 height 17
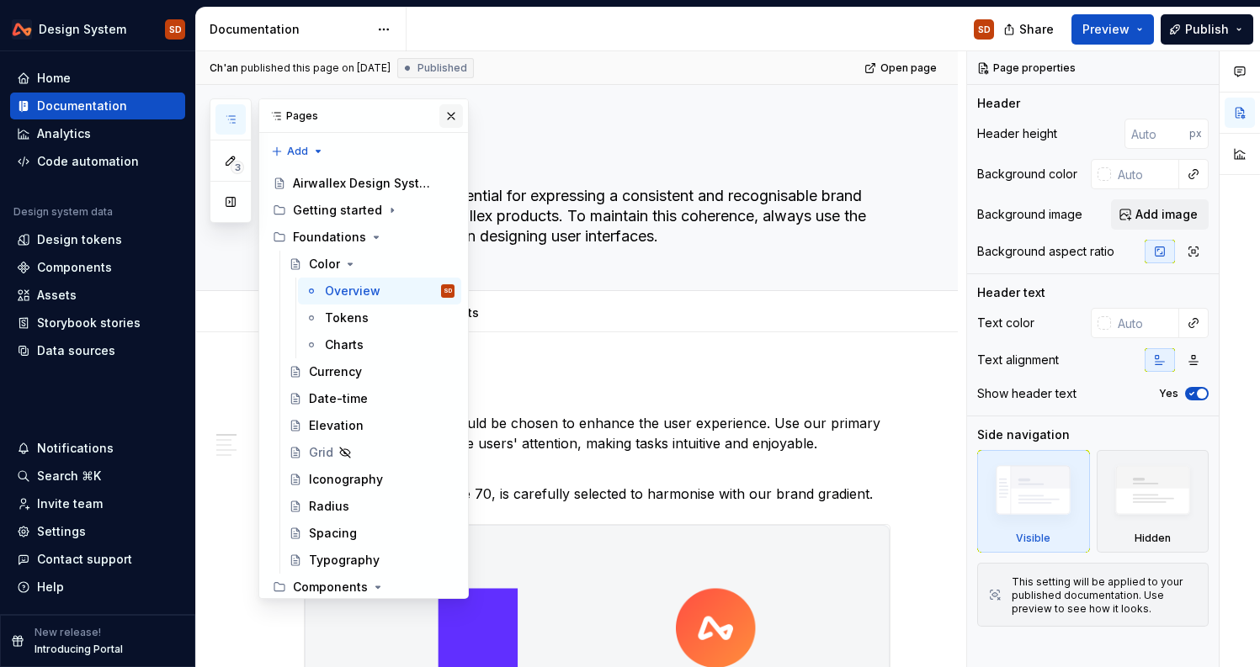
click at [447, 112] on button "button" at bounding box center [451, 116] width 24 height 24
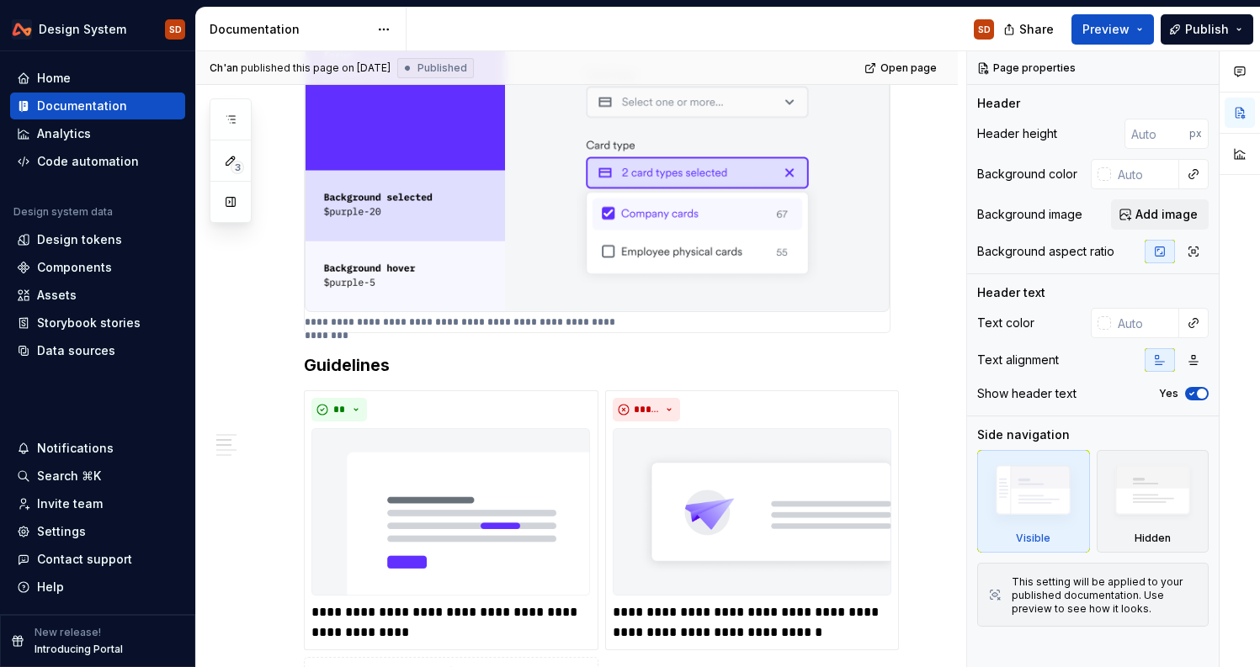
scroll to position [1331, 0]
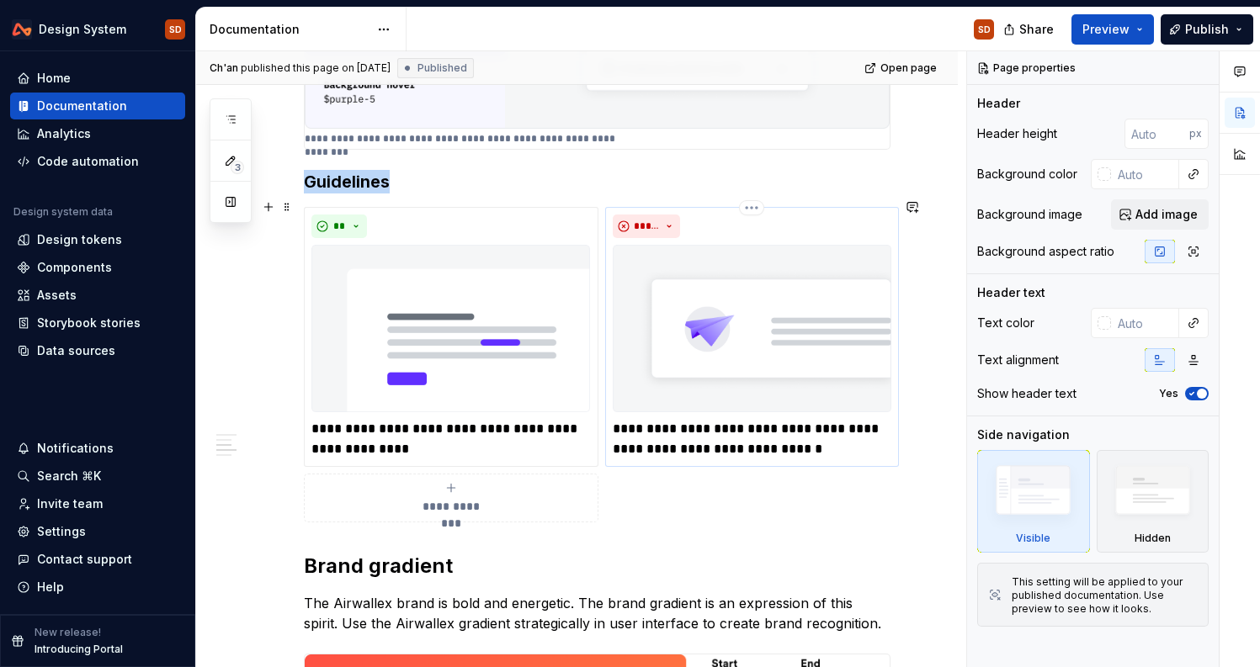
click at [826, 215] on div "*****" at bounding box center [752, 227] width 279 height 24
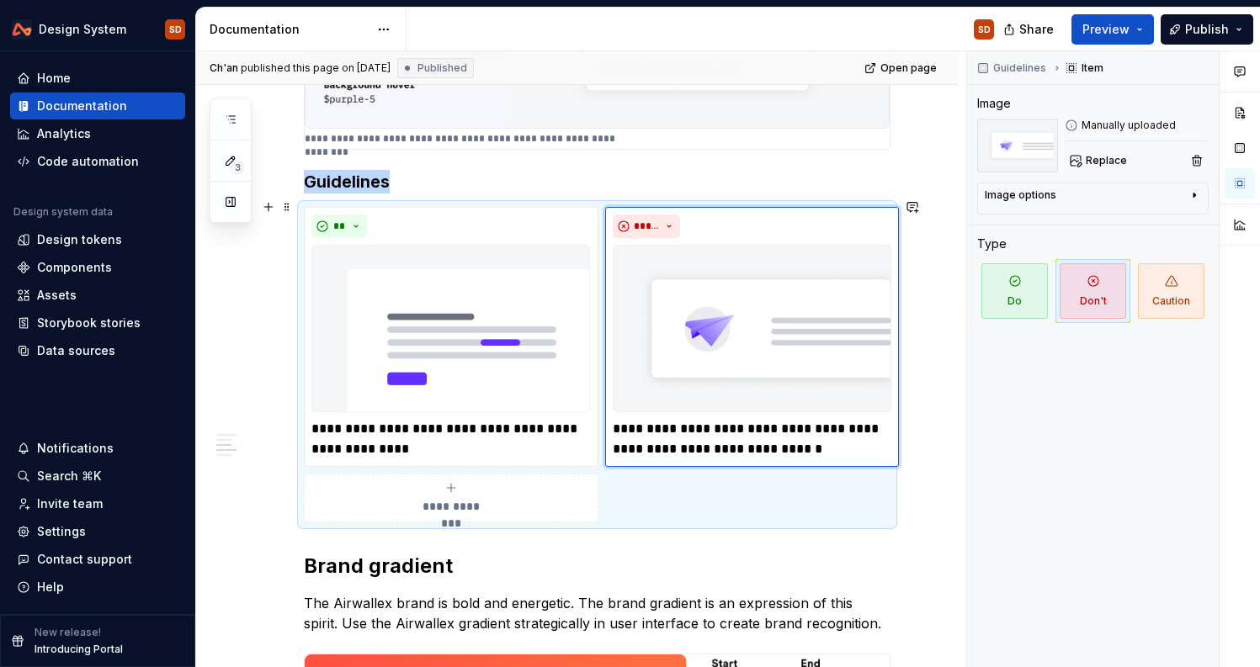
click at [313, 207] on div "**********" at bounding box center [597, 365] width 587 height 316
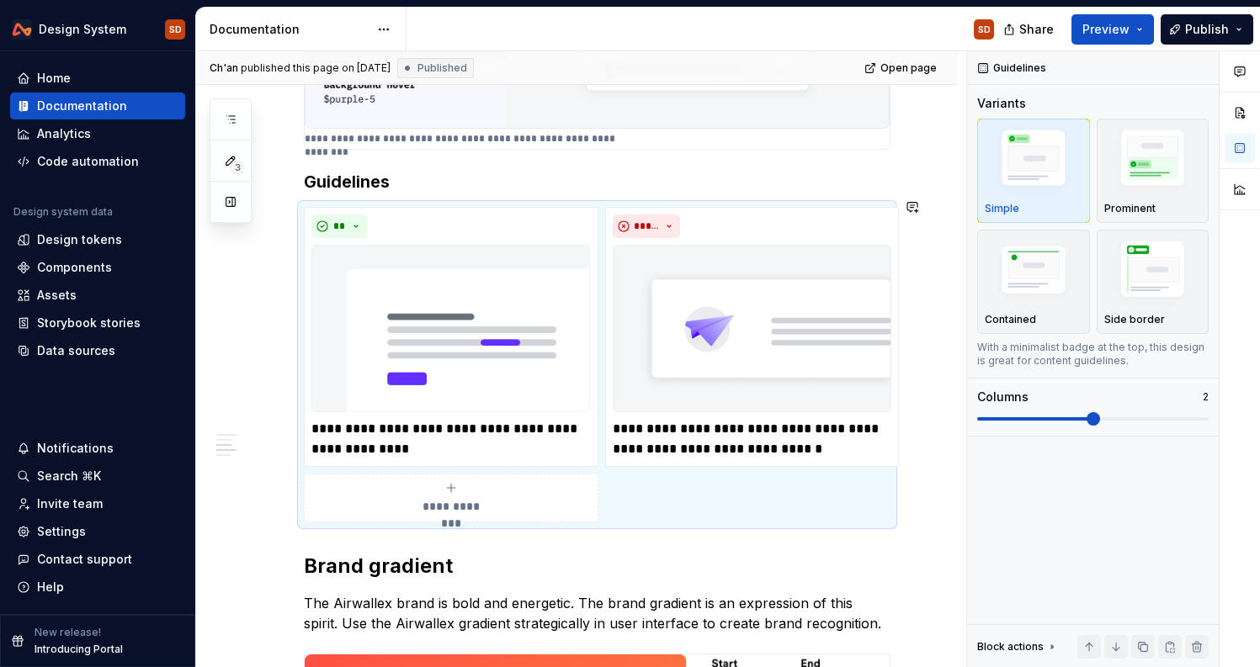
click at [836, 533] on div "**********" at bounding box center [597, 371] width 587 height 2659
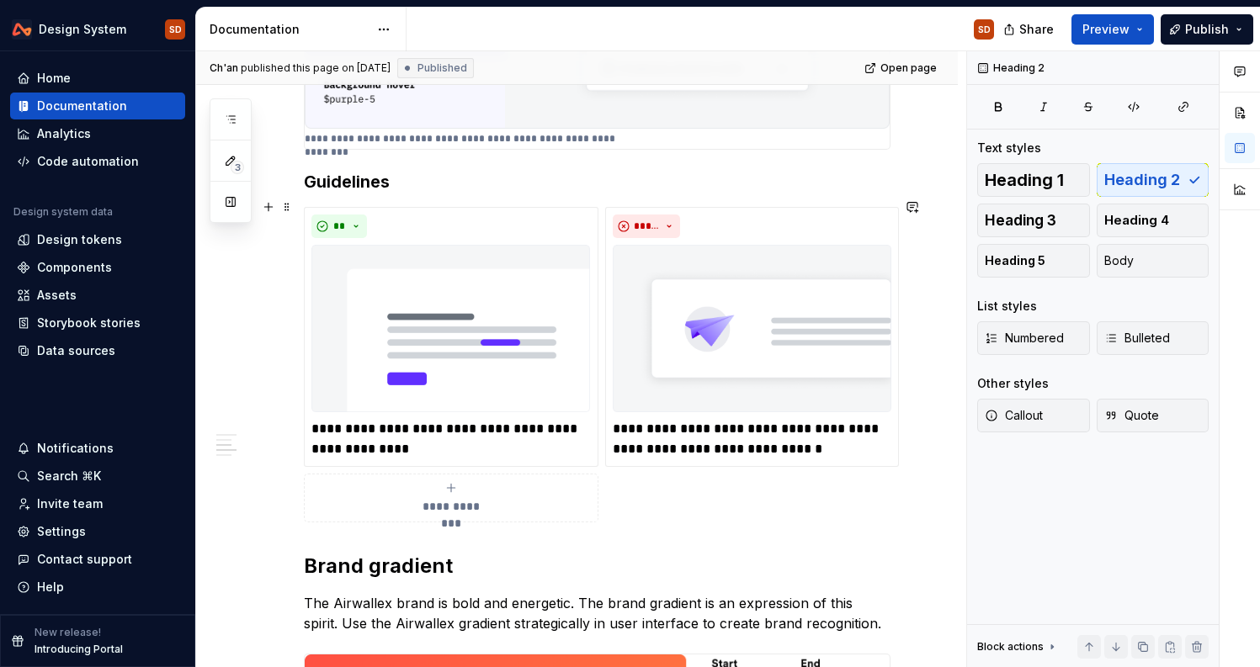
click at [835, 516] on div "**********" at bounding box center [597, 365] width 587 height 316
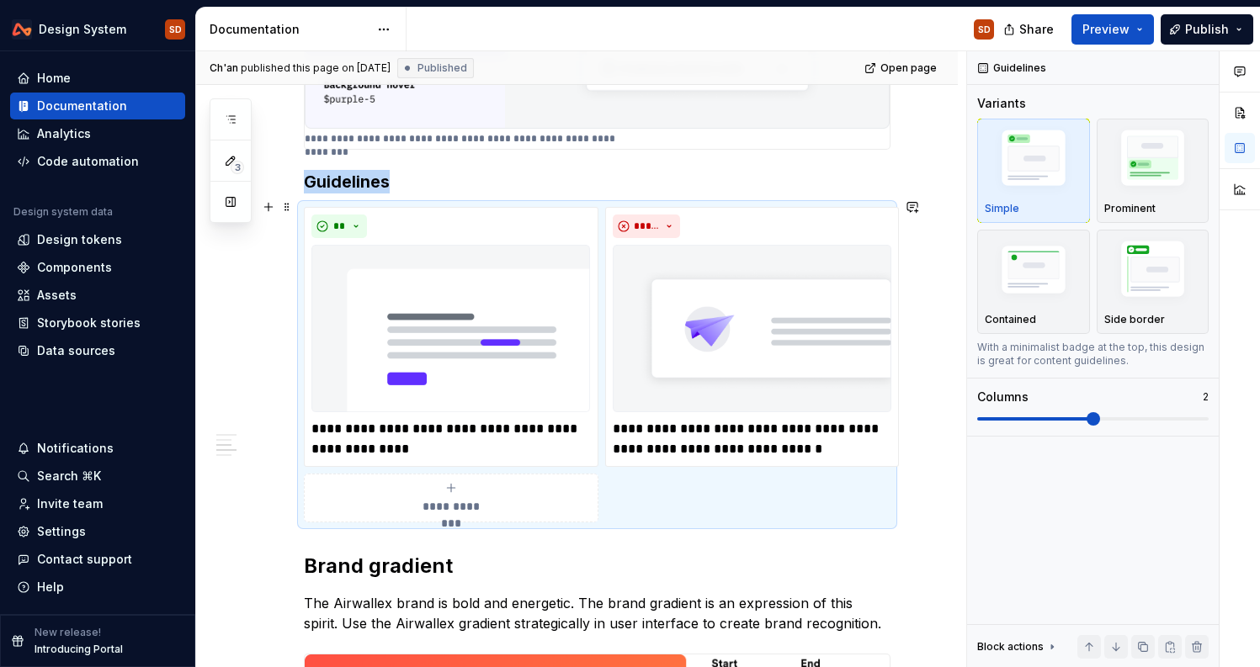
click at [826, 479] on div "**********" at bounding box center [597, 365] width 587 height 316
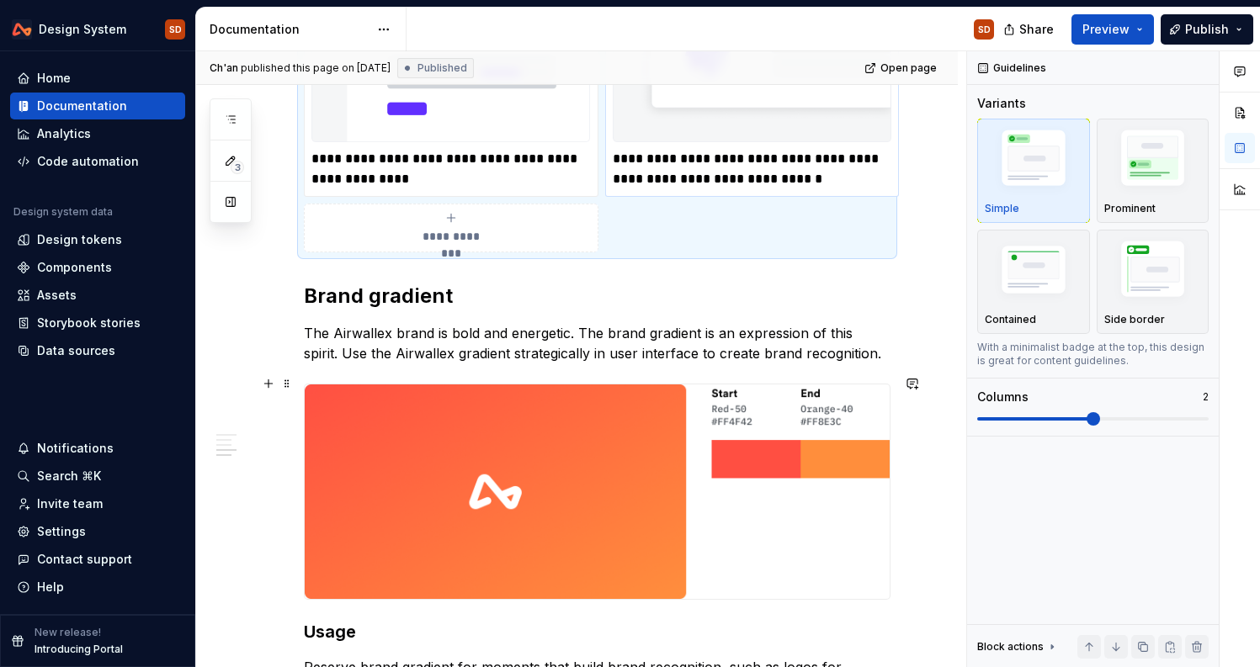
scroll to position [1598, 0]
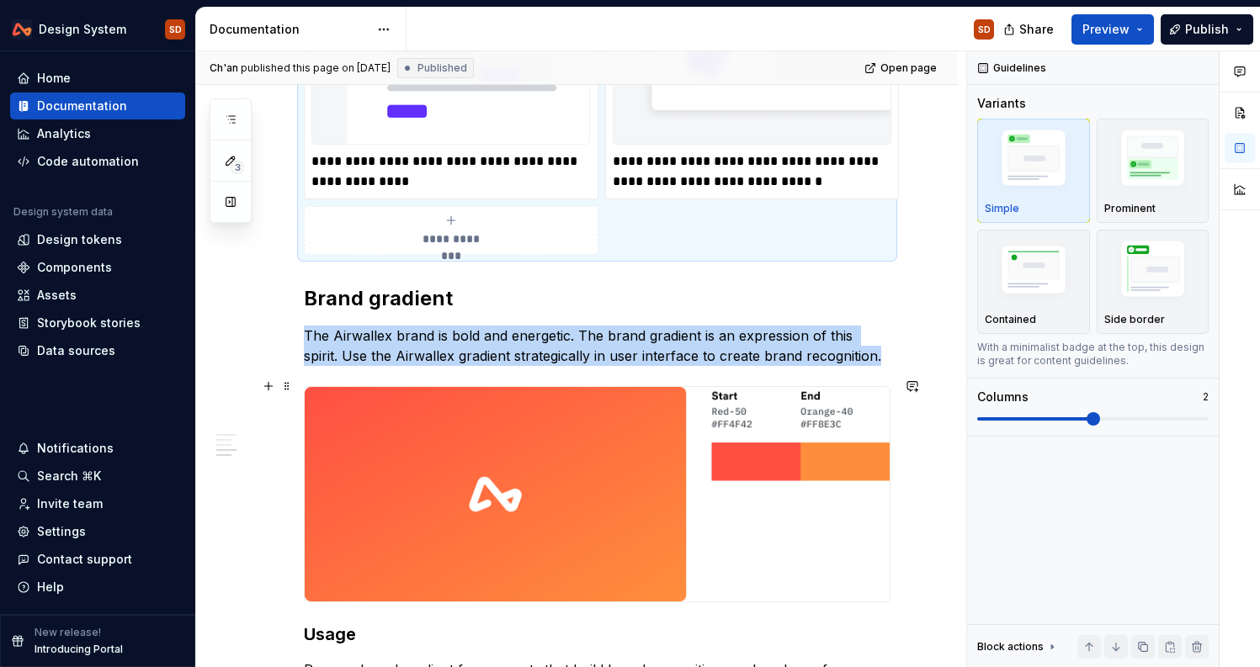
click at [766, 552] on img at bounding box center [597, 494] width 585 height 215
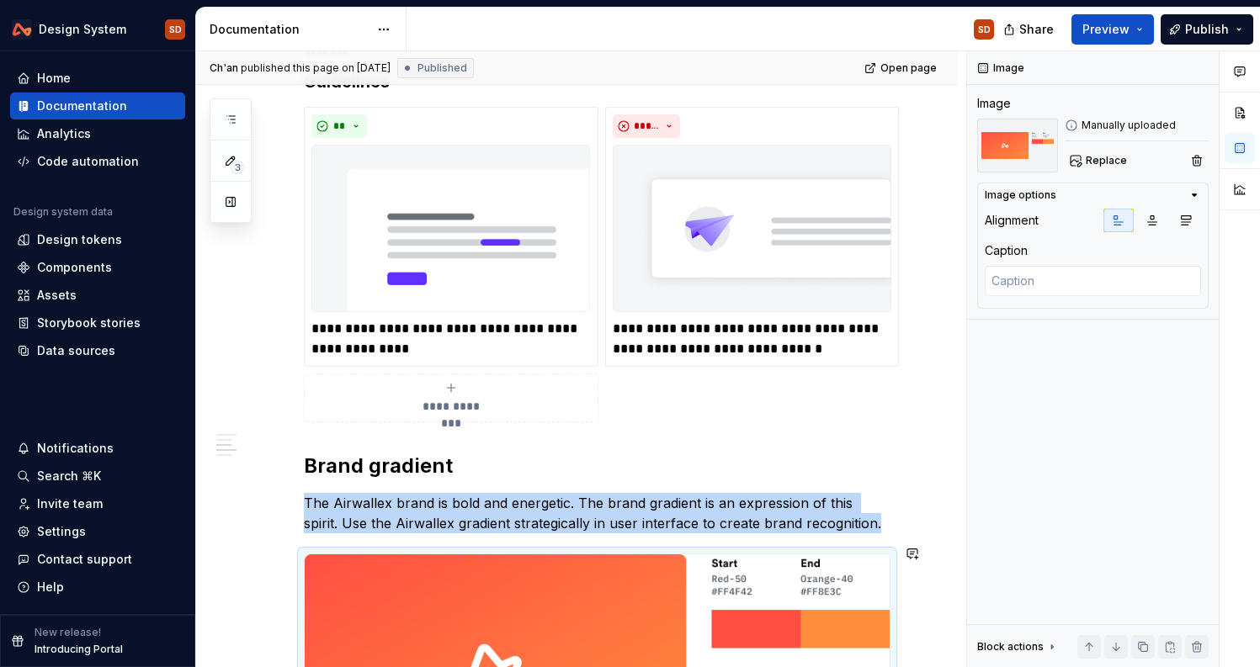
scroll to position [1406, 0]
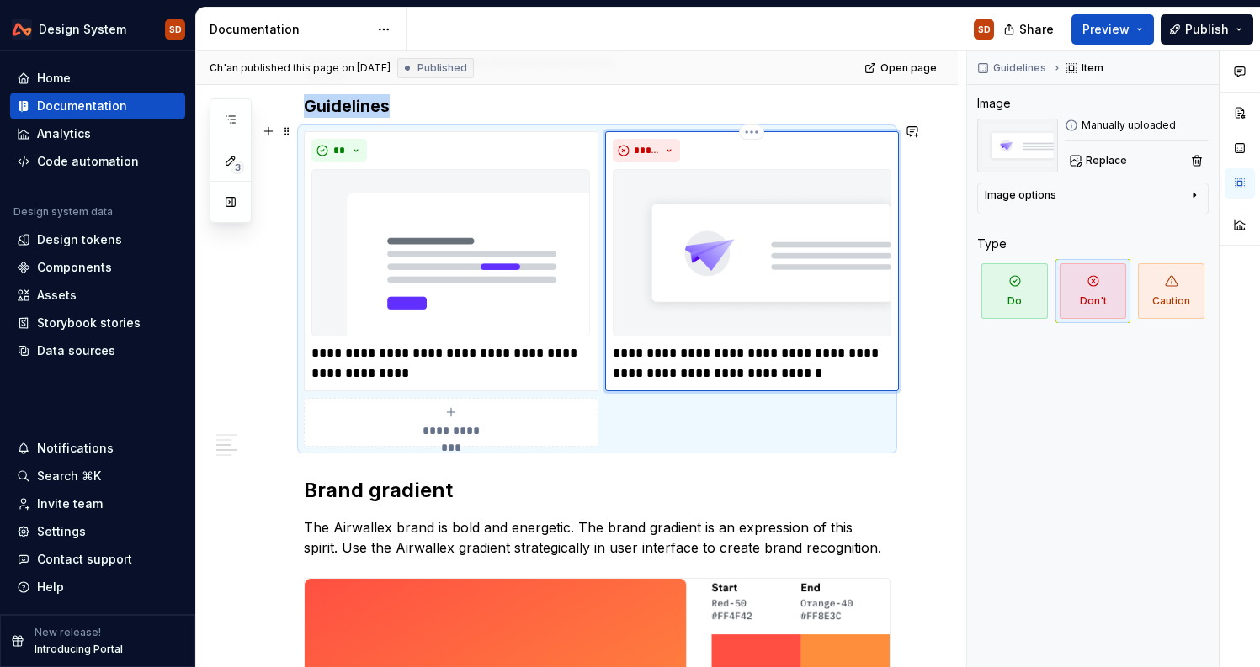
click at [827, 382] on div "**********" at bounding box center [752, 261] width 295 height 260
click at [826, 415] on div "**********" at bounding box center [597, 289] width 587 height 316
click at [619, 189] on img at bounding box center [752, 252] width 279 height 167
click at [674, 432] on div "**********" at bounding box center [597, 289] width 587 height 316
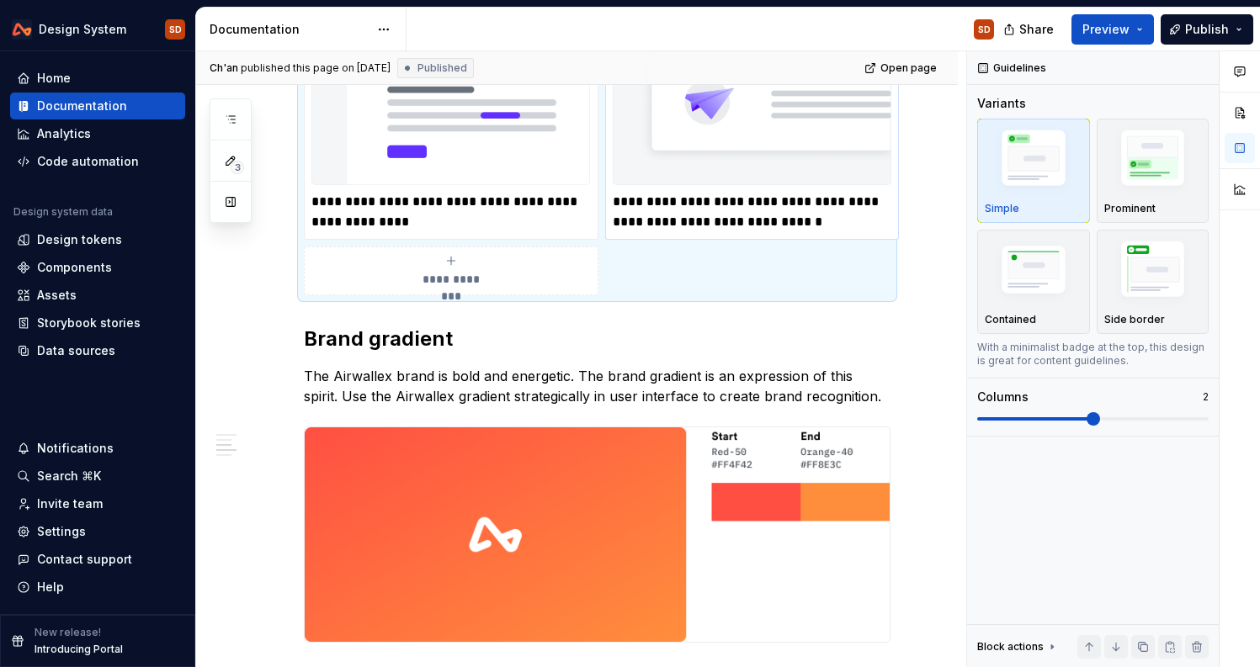
scroll to position [1659, 0]
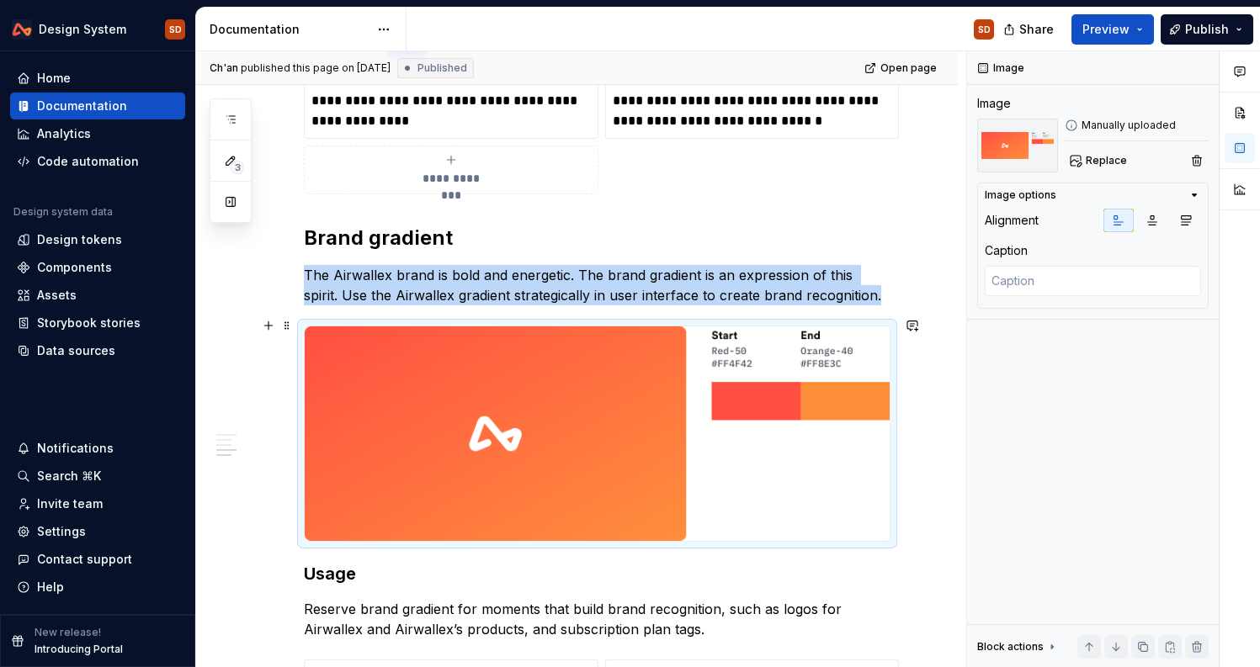
click at [860, 511] on img at bounding box center [597, 434] width 585 height 215
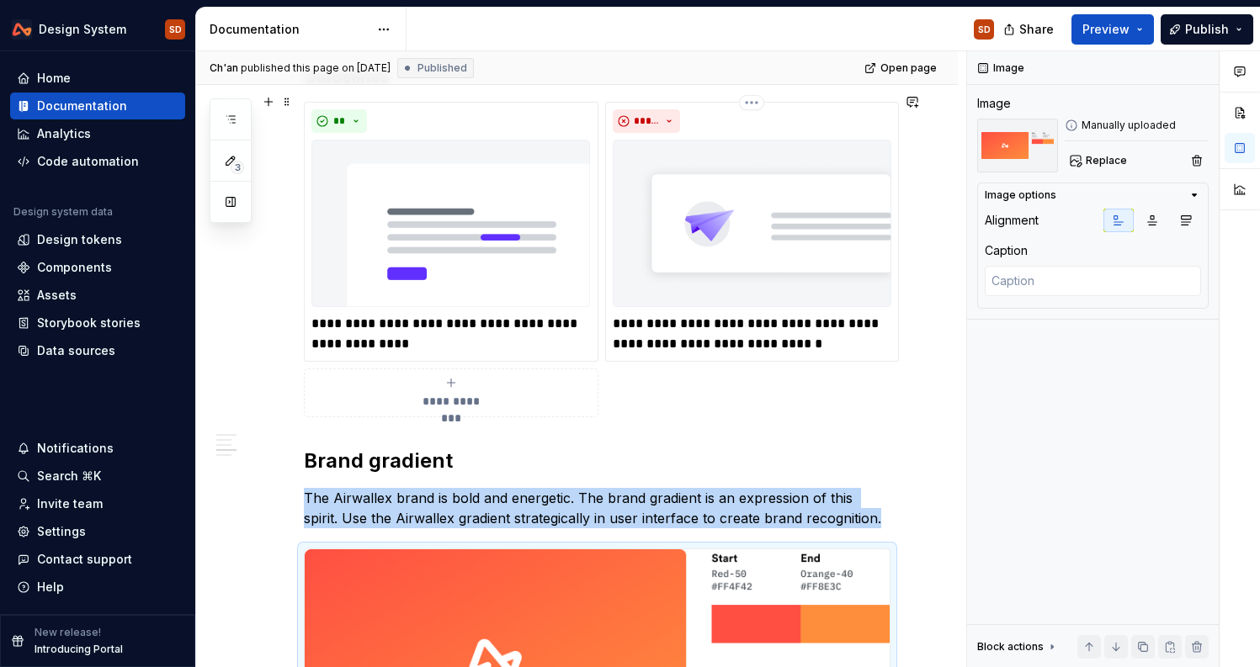
scroll to position [1416, 0]
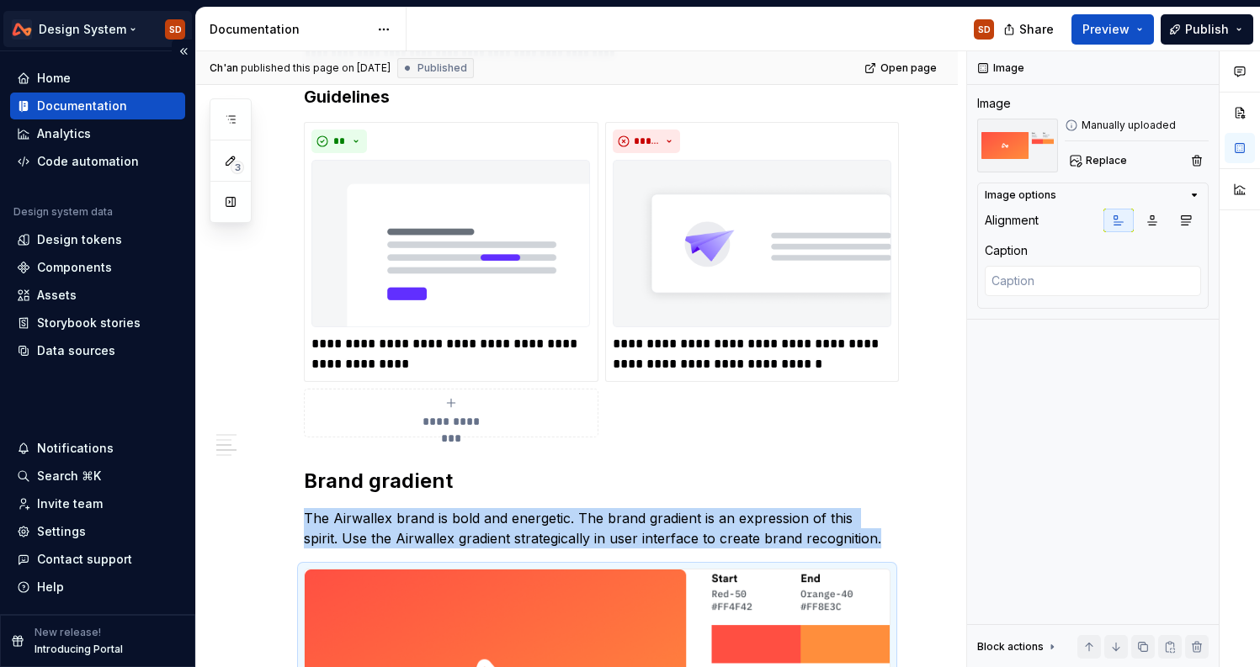
click at [88, 29] on html "Design System SD Home Documentation Analytics Code automation Design system dat…" at bounding box center [630, 333] width 1260 height 667
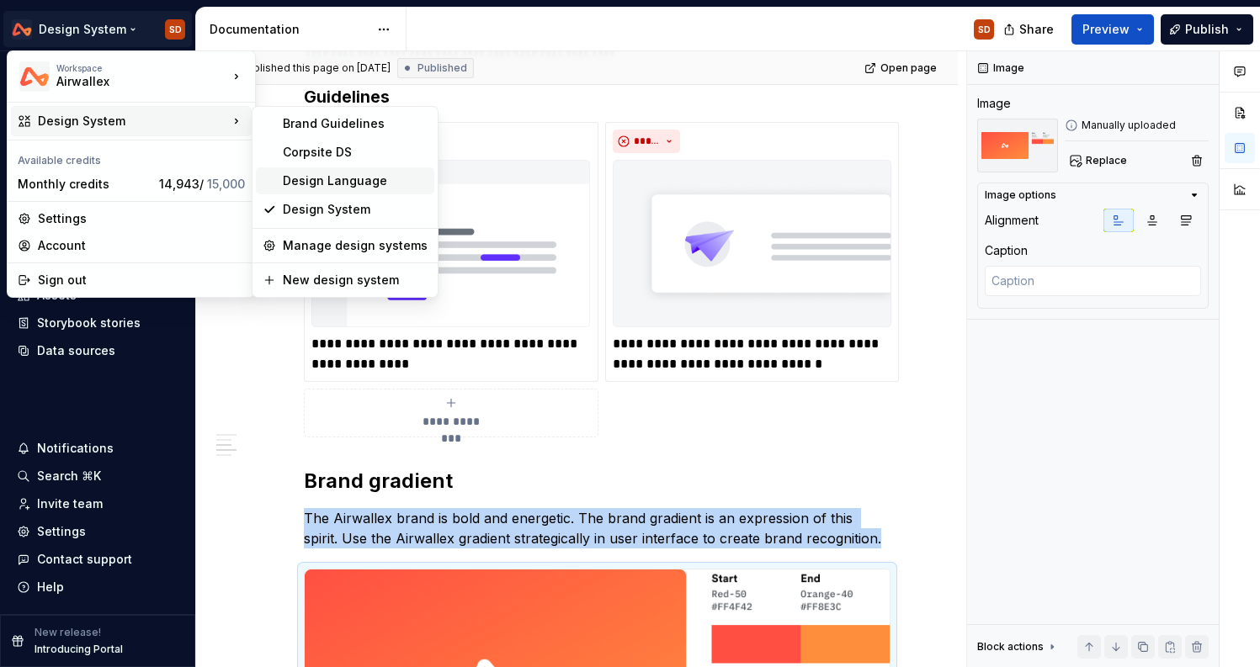
click at [345, 177] on div "Design Language" at bounding box center [355, 181] width 145 height 17
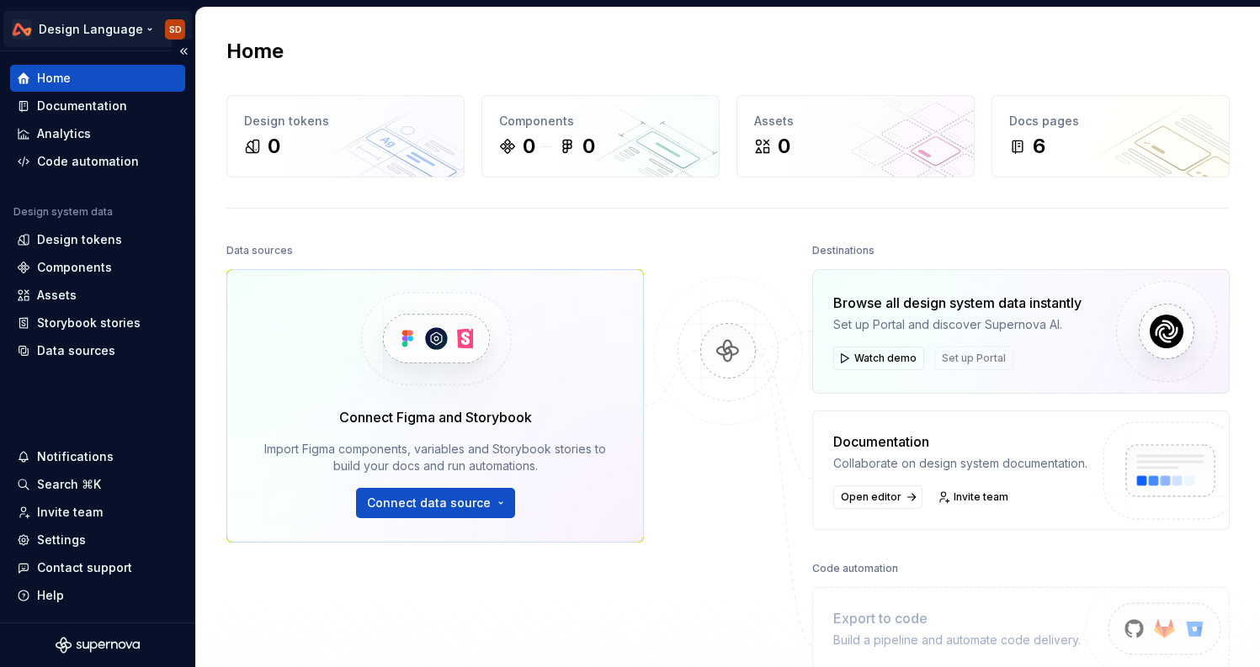
click at [141, 29] on html "Design Language SD Home Documentation Analytics Code automation Design system d…" at bounding box center [630, 333] width 1260 height 667
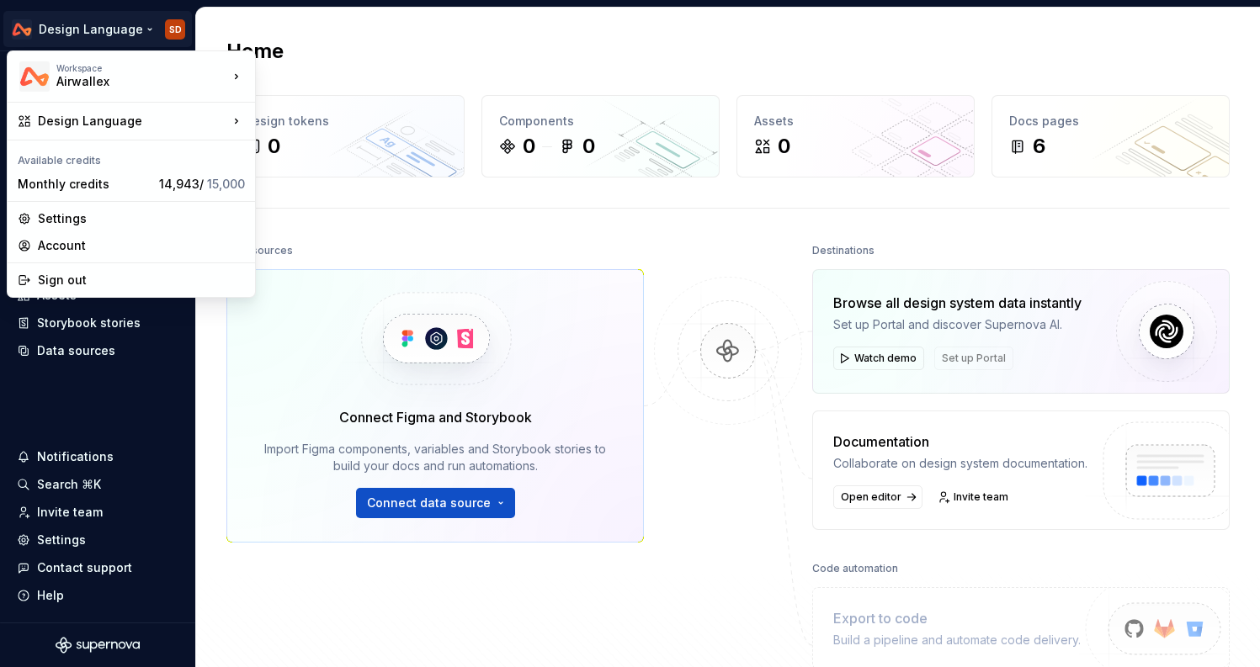
drag, startPoint x: 426, startPoint y: 234, endPoint x: 284, endPoint y: 226, distance: 141.6
click at [426, 233] on html "Design Language SD Home Documentation Analytics Code automation Design system d…" at bounding box center [630, 333] width 1260 height 667
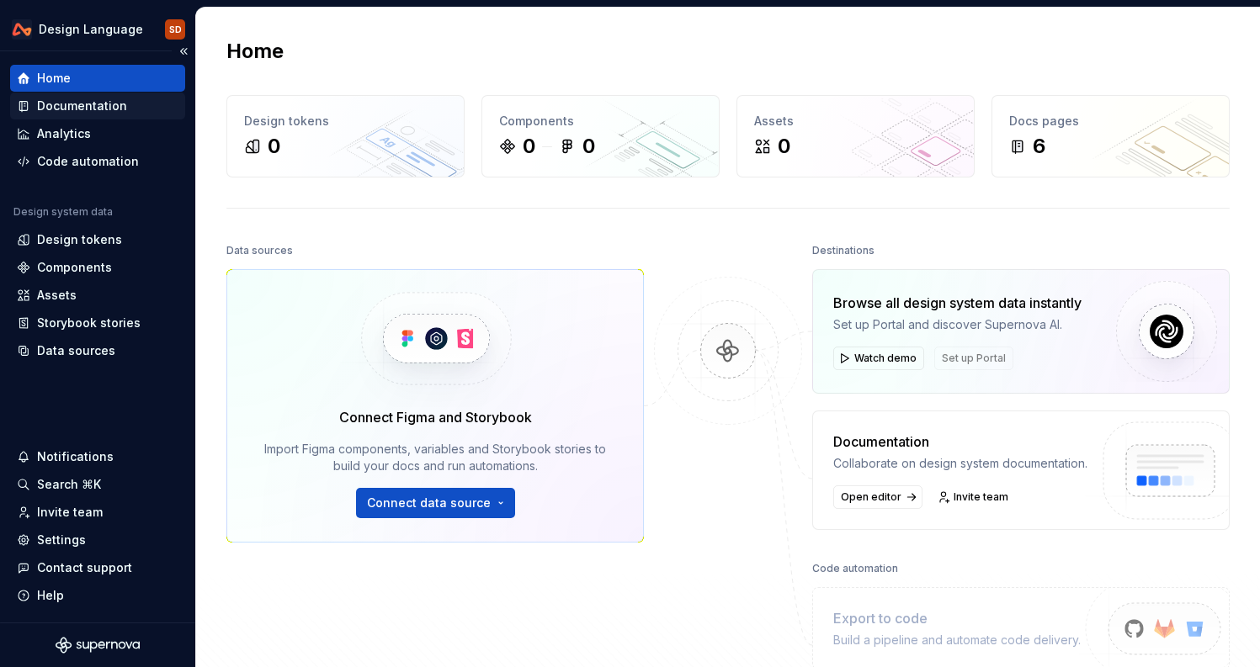
click at [96, 106] on div "Documentation" at bounding box center [82, 106] width 90 height 17
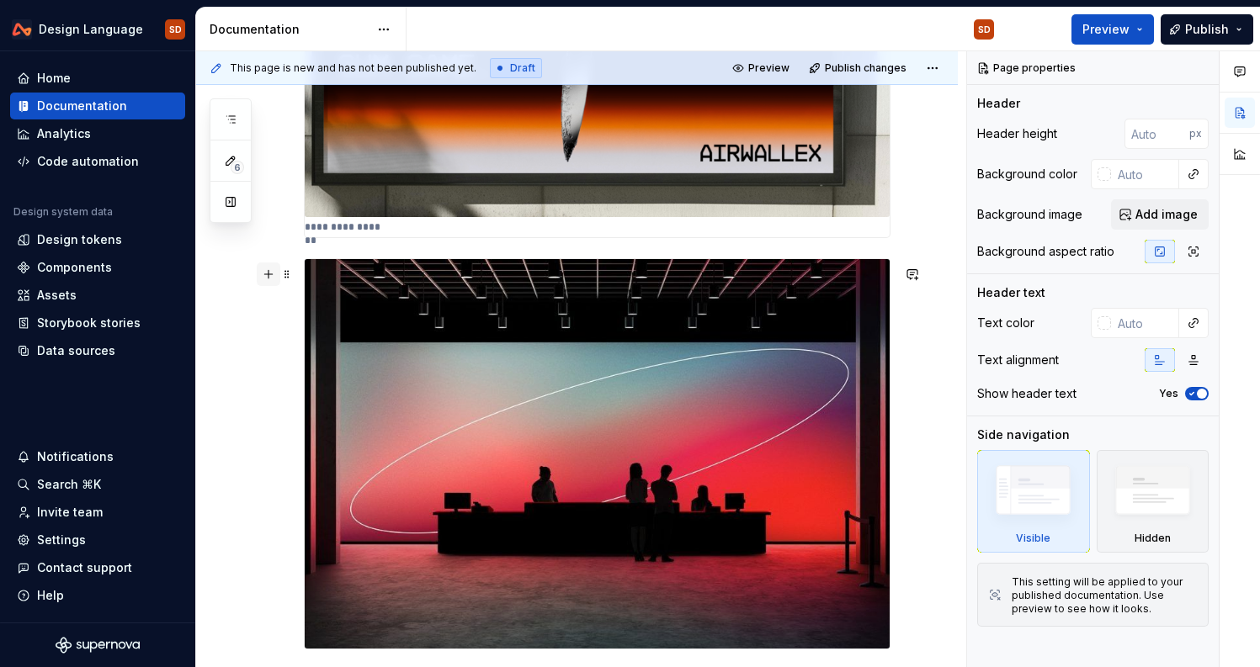
click at [268, 274] on button "button" at bounding box center [269, 275] width 24 height 24
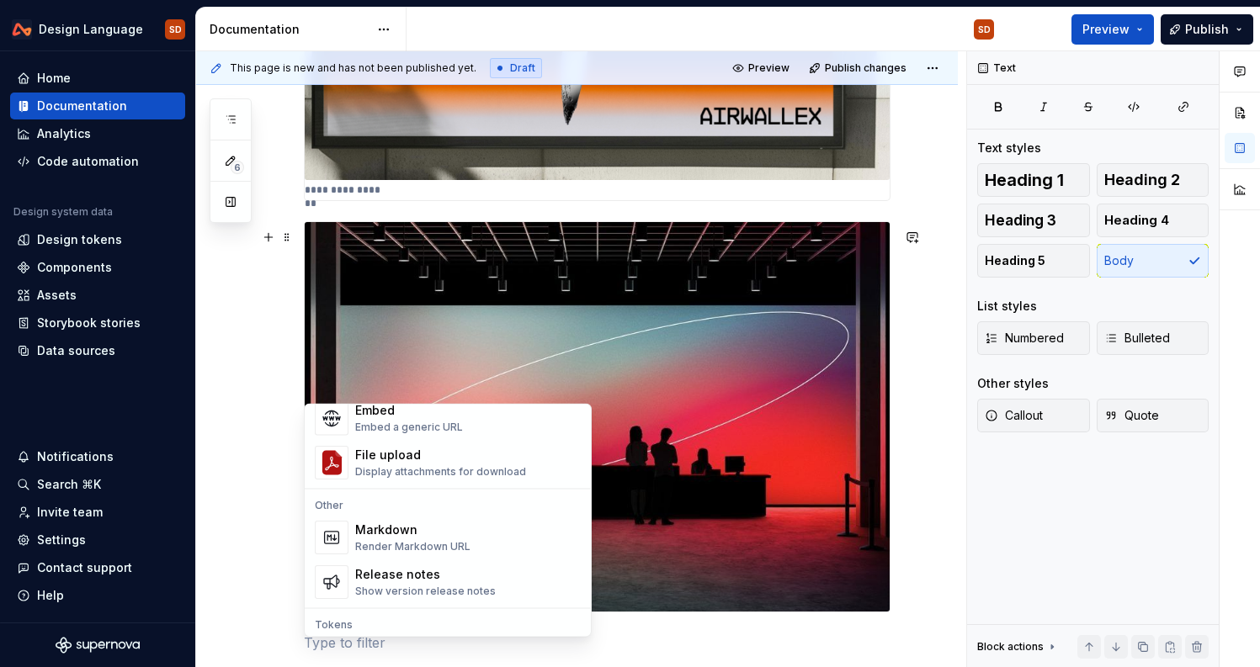
scroll to position [1005, 0]
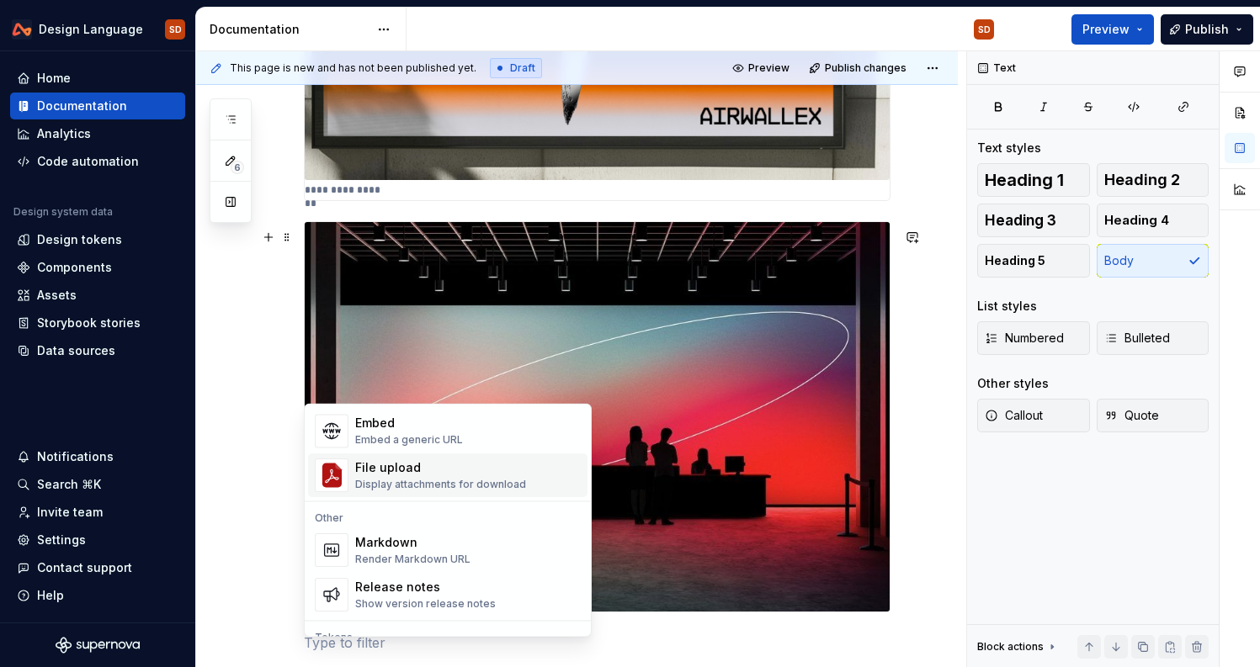
drag, startPoint x: 239, startPoint y: 433, endPoint x: 242, endPoint y: 417, distance: 16.3
click at [238, 433] on div "**********" at bounding box center [581, 359] width 770 height 617
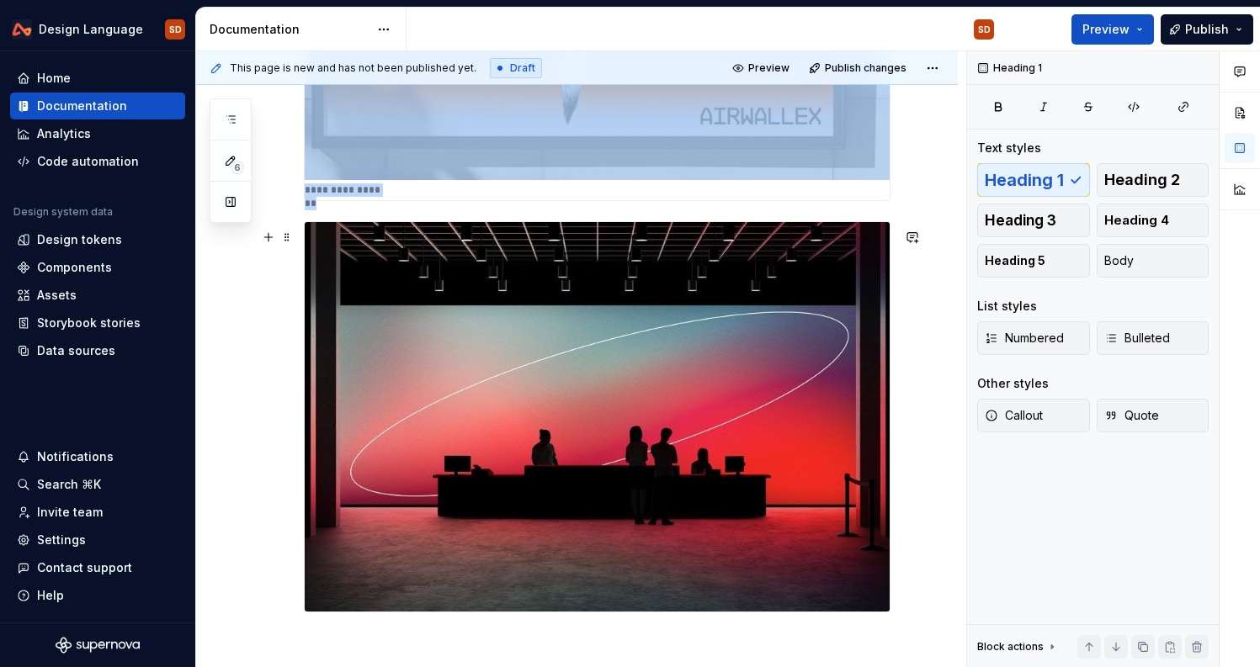
click at [305, 253] on img at bounding box center [597, 417] width 585 height 390
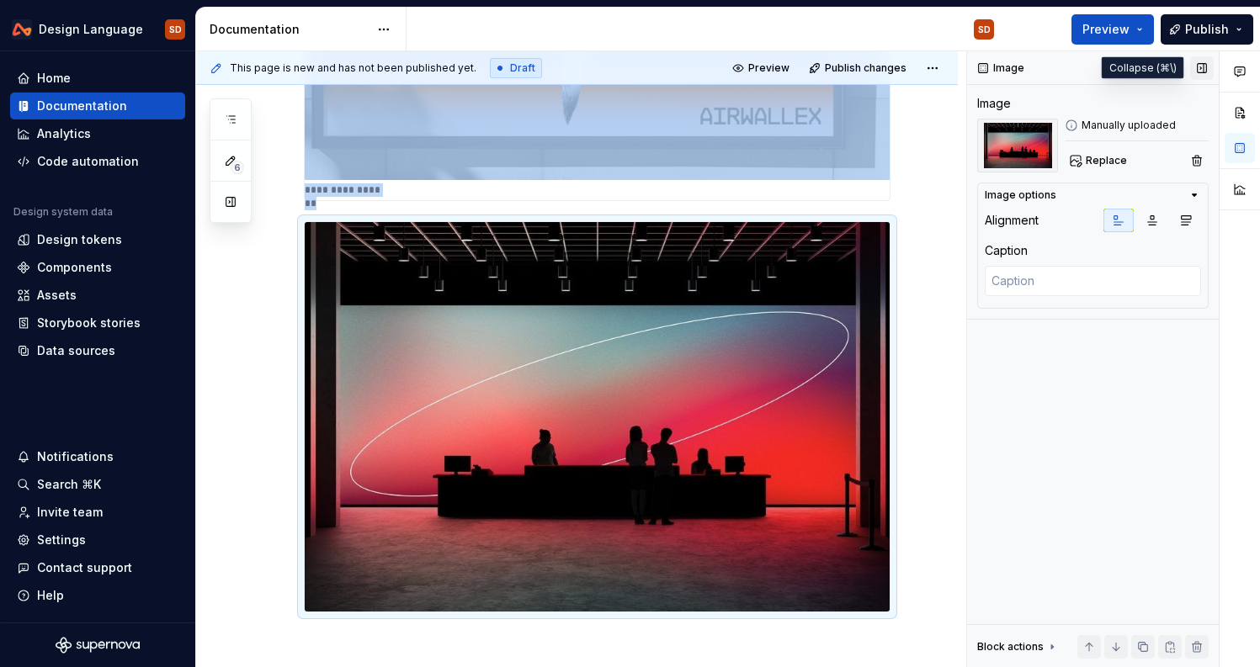
click at [1198, 68] on button "button" at bounding box center [1202, 68] width 24 height 24
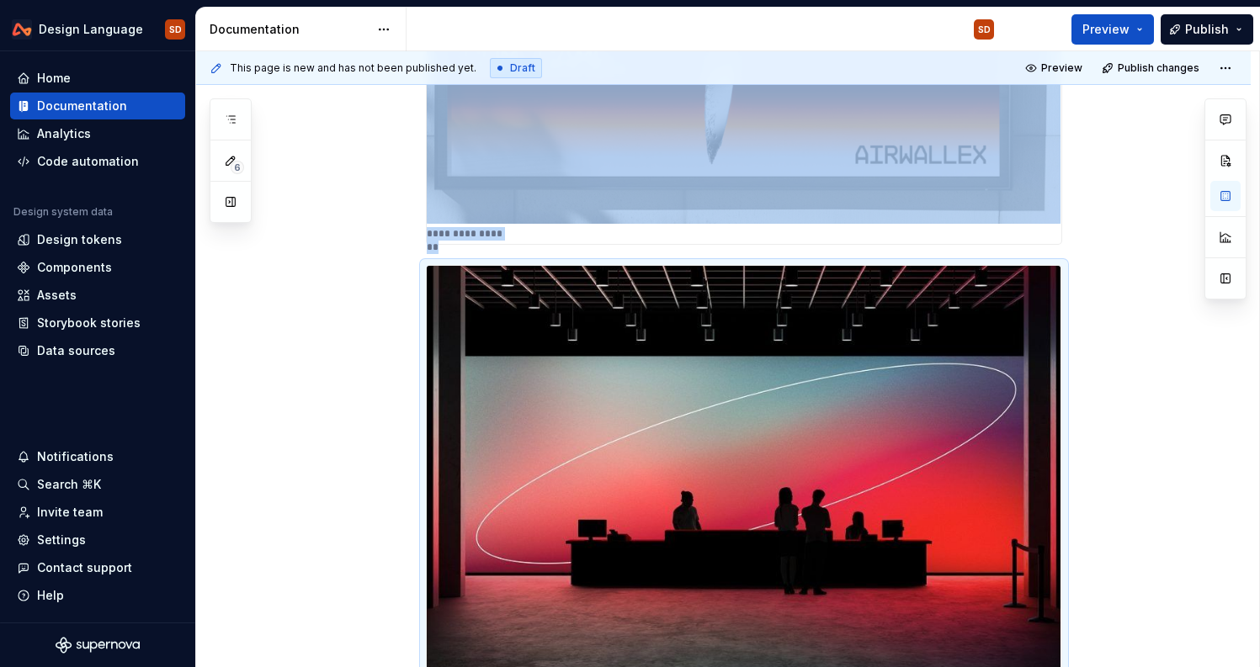
scroll to position [811, 0]
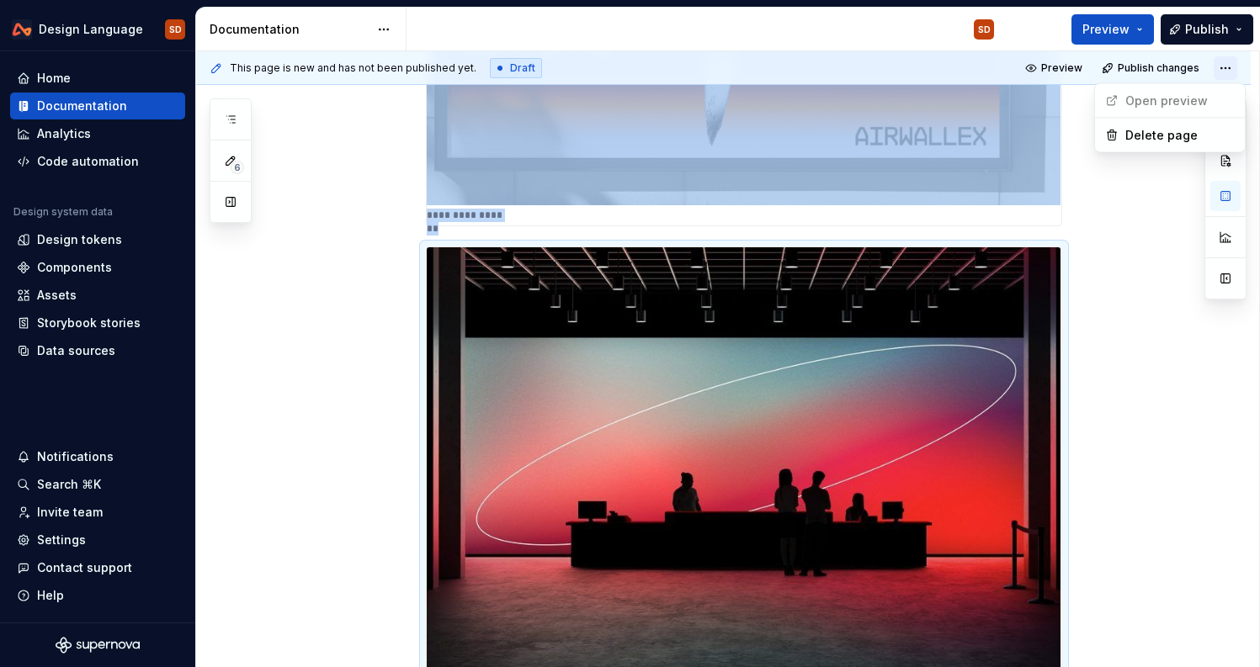
click at [1234, 74] on html "Design Language SD Home Documentation Analytics Code automation Design system d…" at bounding box center [630, 333] width 1260 height 667
click at [1146, 229] on html "Design Language SD Home Documentation Analytics Code automation Design system d…" at bounding box center [630, 333] width 1260 height 667
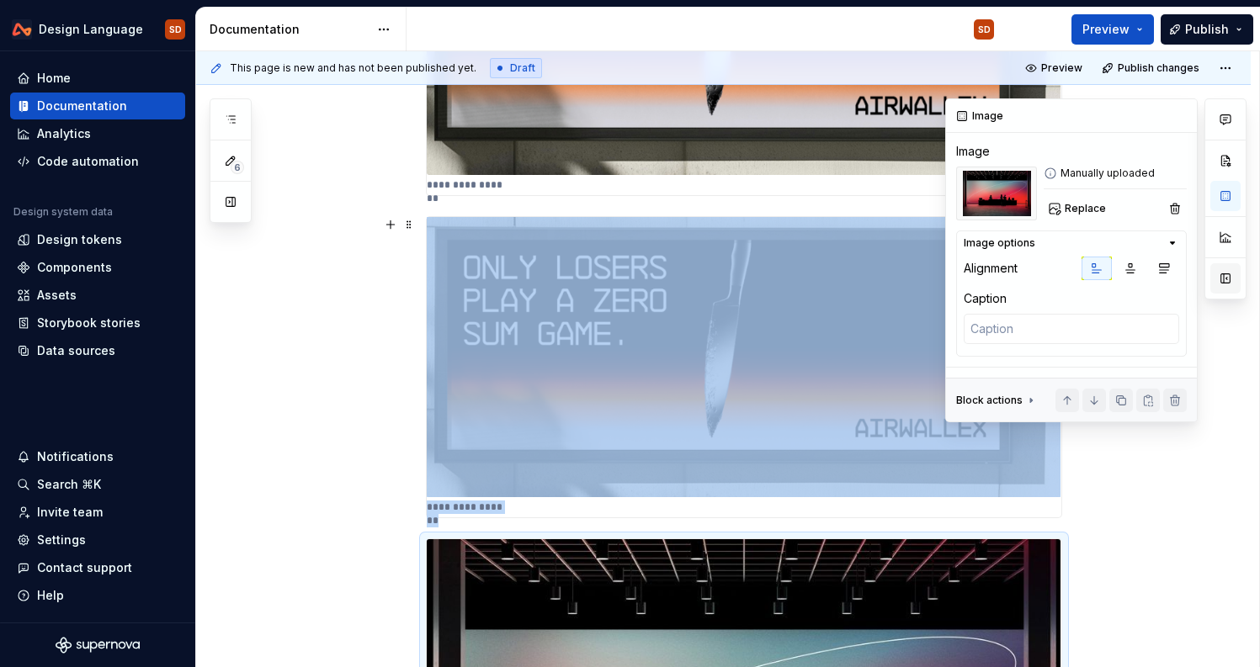
click at [1224, 273] on button "button" at bounding box center [1225, 278] width 30 height 30
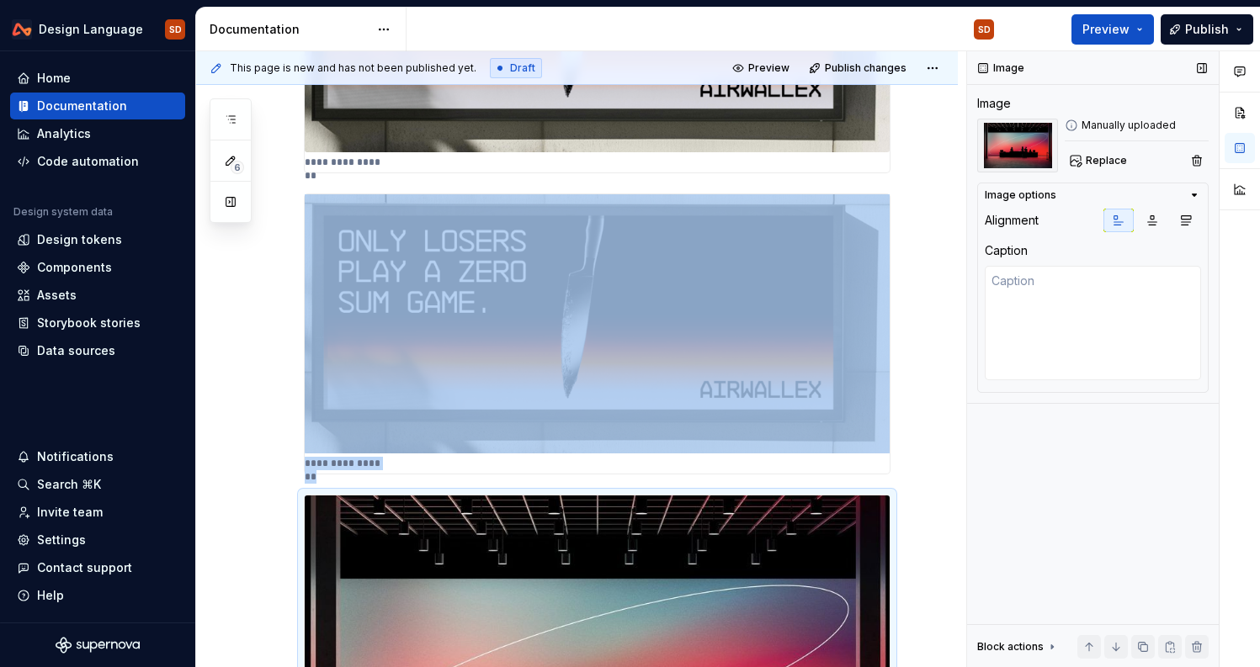
click at [1196, 194] on icon "button" at bounding box center [1195, 195] width 4 height 2
click at [1015, 140] on img at bounding box center [1017, 146] width 81 height 54
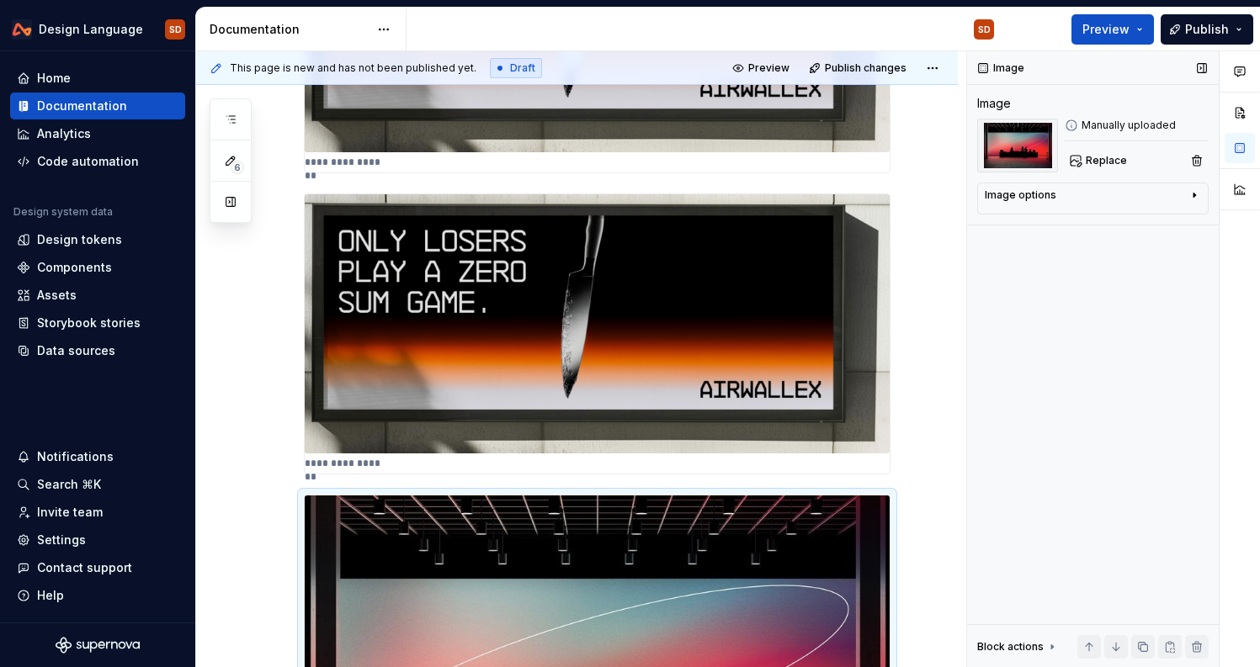
click at [1076, 123] on icon at bounding box center [1071, 125] width 10 height 10
click at [985, 98] on div "Image" at bounding box center [994, 103] width 34 height 17
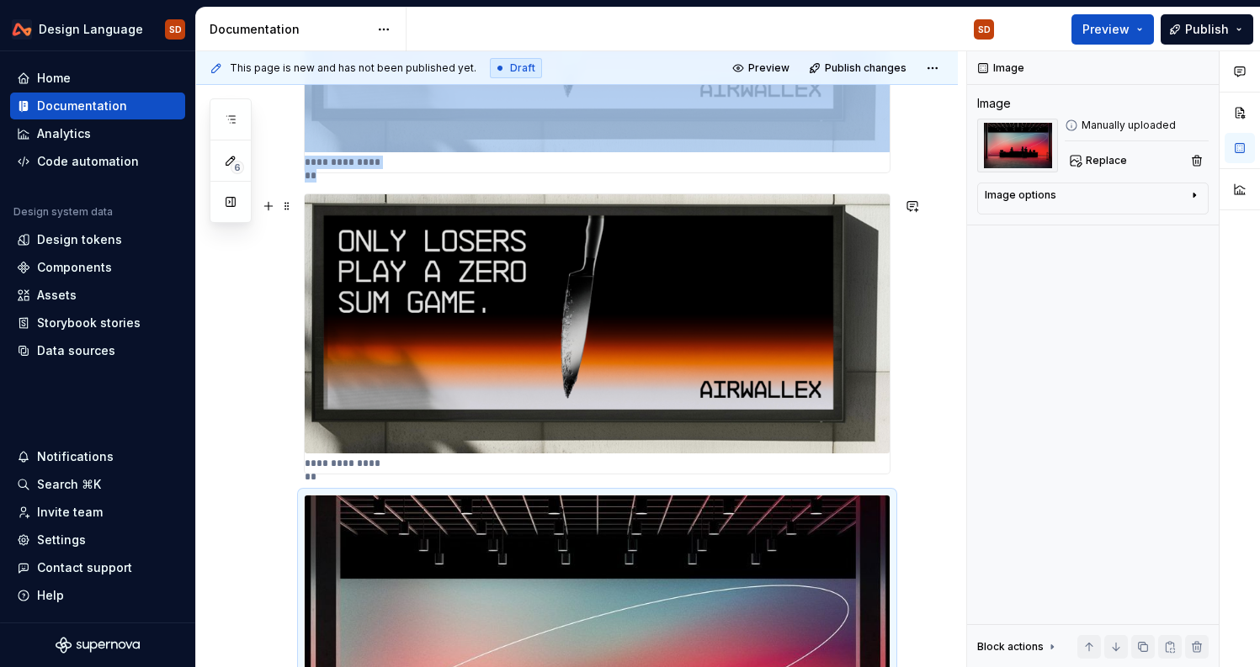
click at [677, 282] on img at bounding box center [597, 323] width 585 height 258
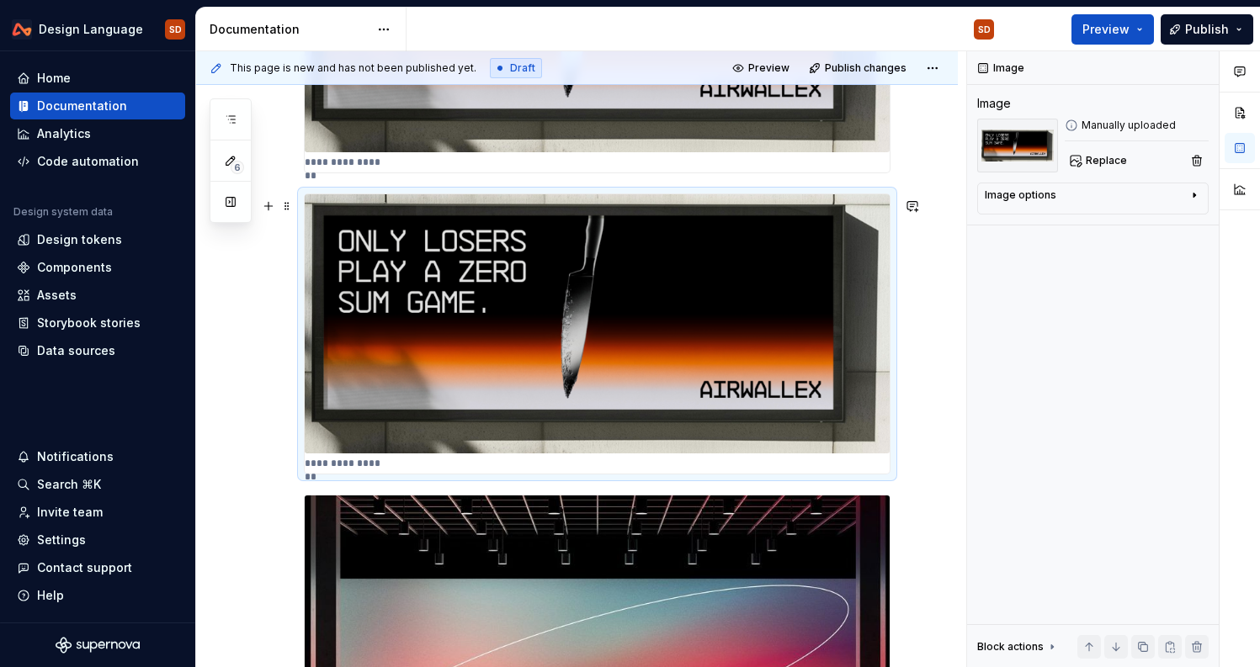
click at [824, 194] on div "**********" at bounding box center [597, 334] width 587 height 280
click at [353, 470] on p "**********" at bounding box center [348, 463] width 87 height 13
type textarea "*"
